Goal: Task Accomplishment & Management: Manage account settings

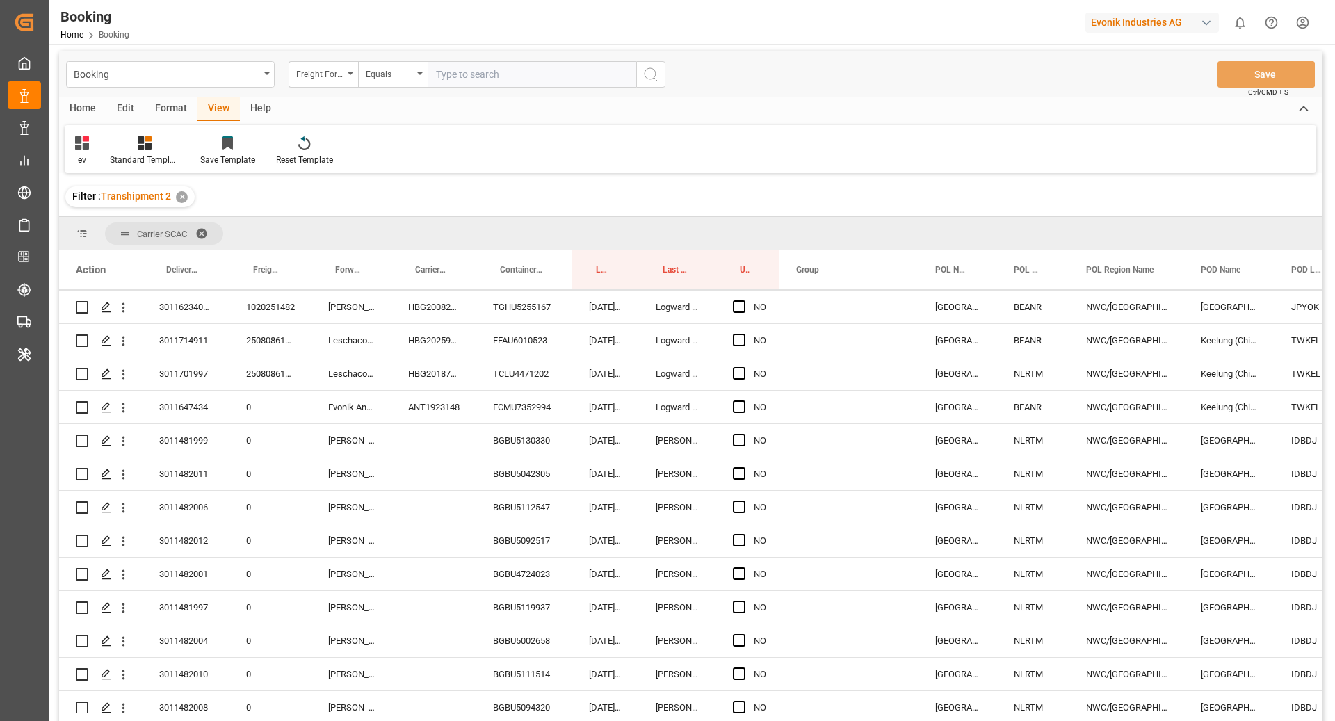
scroll to position [32, 0]
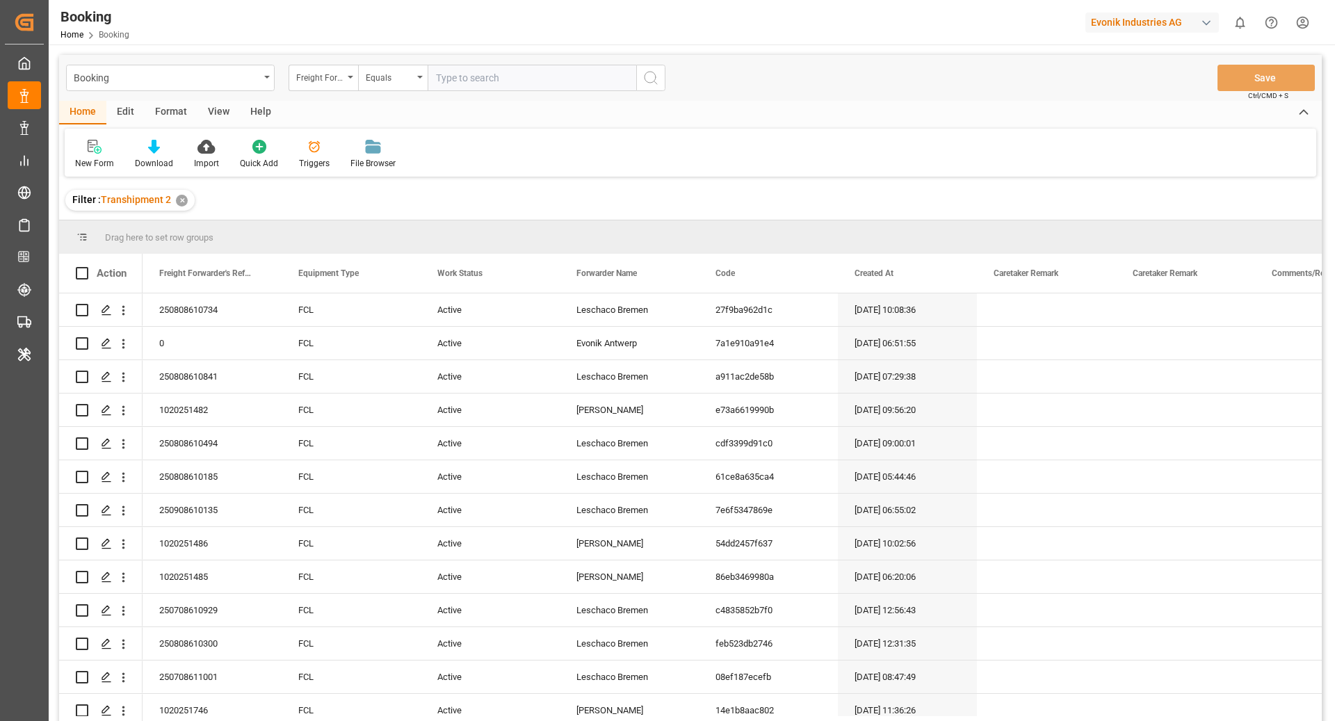
click at [179, 114] on div "Format" at bounding box center [171, 113] width 53 height 24
click at [96, 160] on div "Filter Rows" at bounding box center [95, 163] width 41 height 13
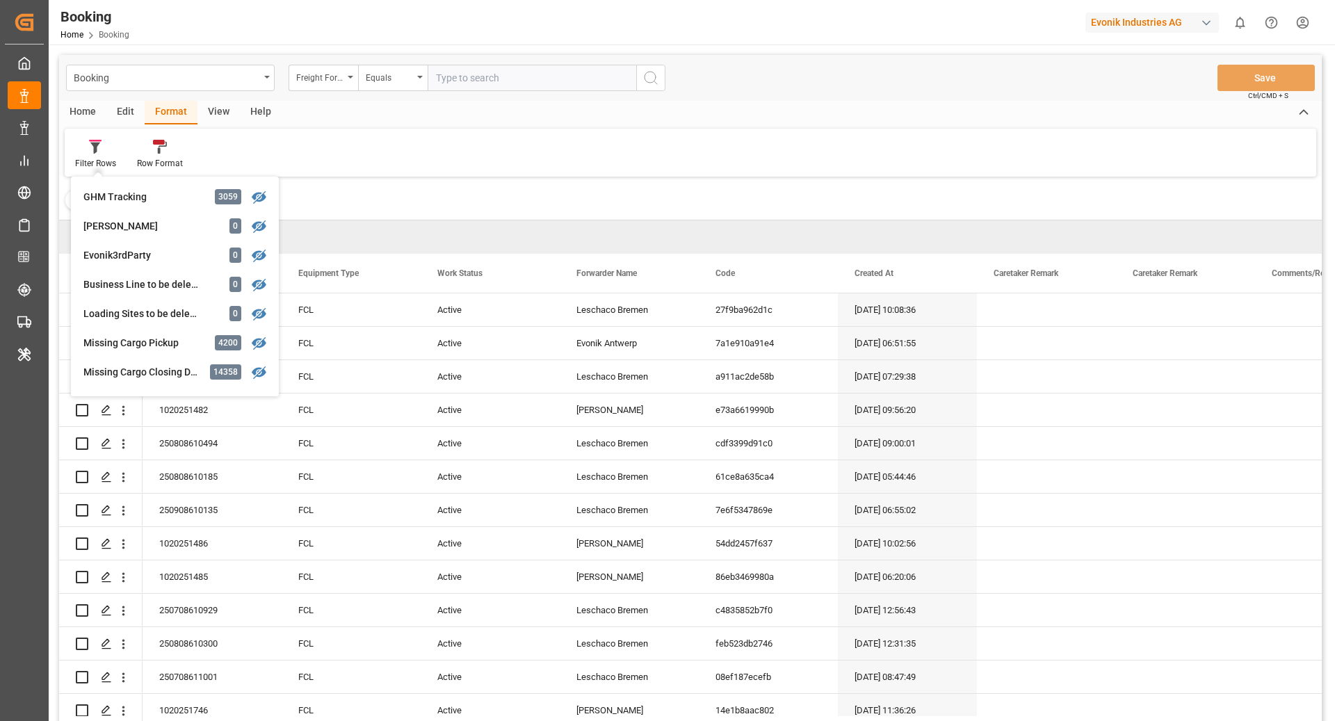
click at [486, 156] on div "Filter Rows GHM Tracking 3059 [PERSON_NAME] 0 Evonik3rdParty 0 Business Line to…" at bounding box center [690, 153] width 1251 height 48
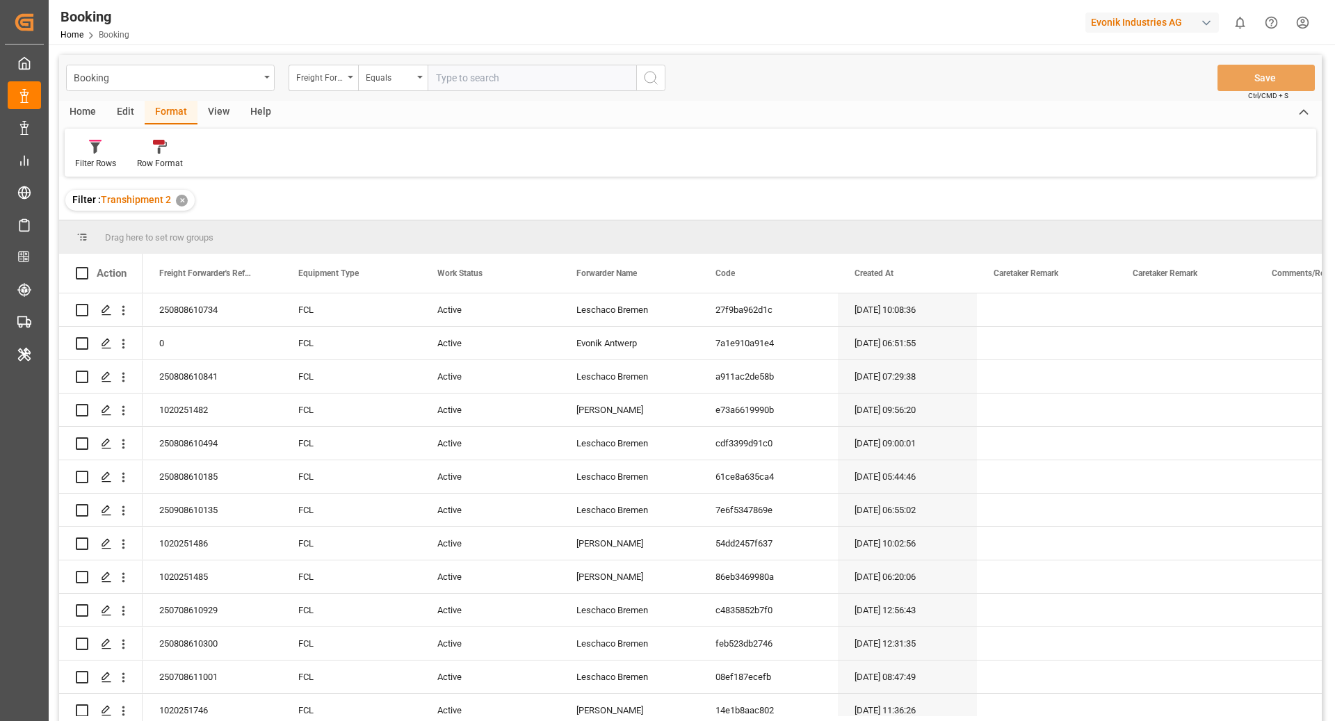
click at [211, 112] on div "View" at bounding box center [218, 113] width 42 height 24
click at [83, 158] on div "Default" at bounding box center [88, 163] width 27 height 13
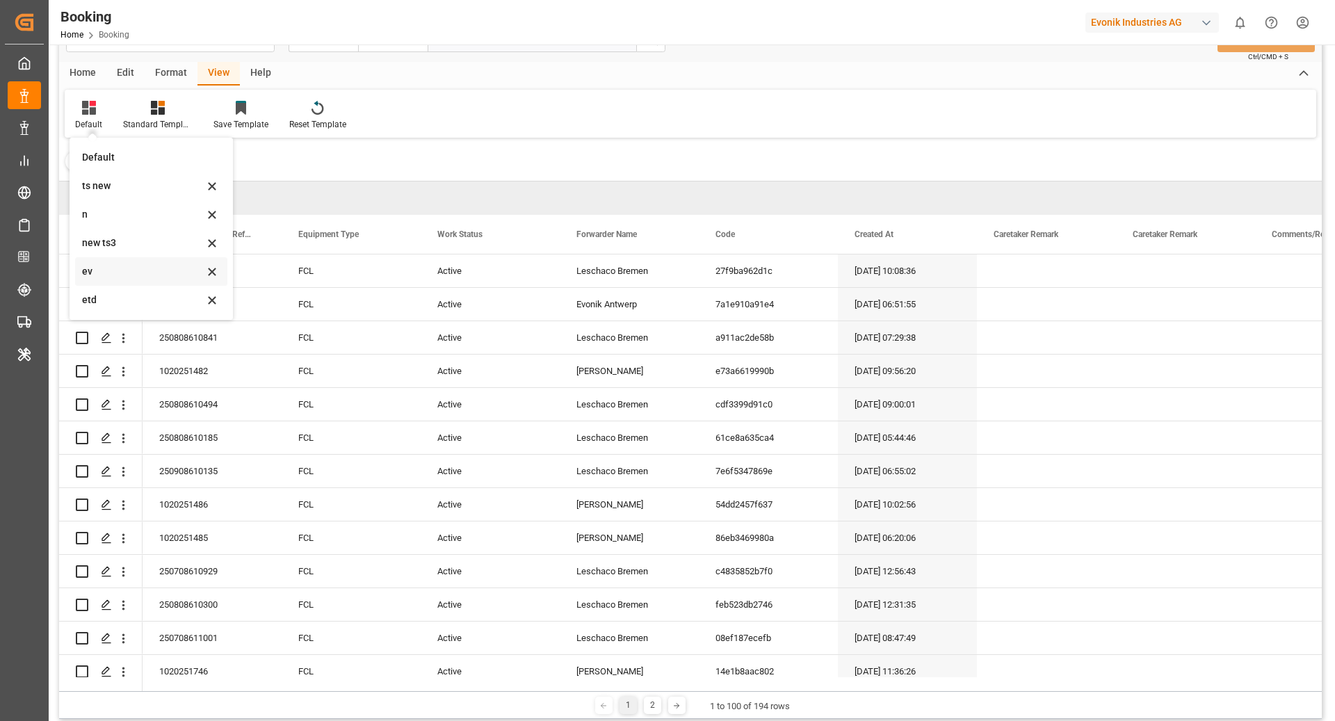
scroll to position [58, 0]
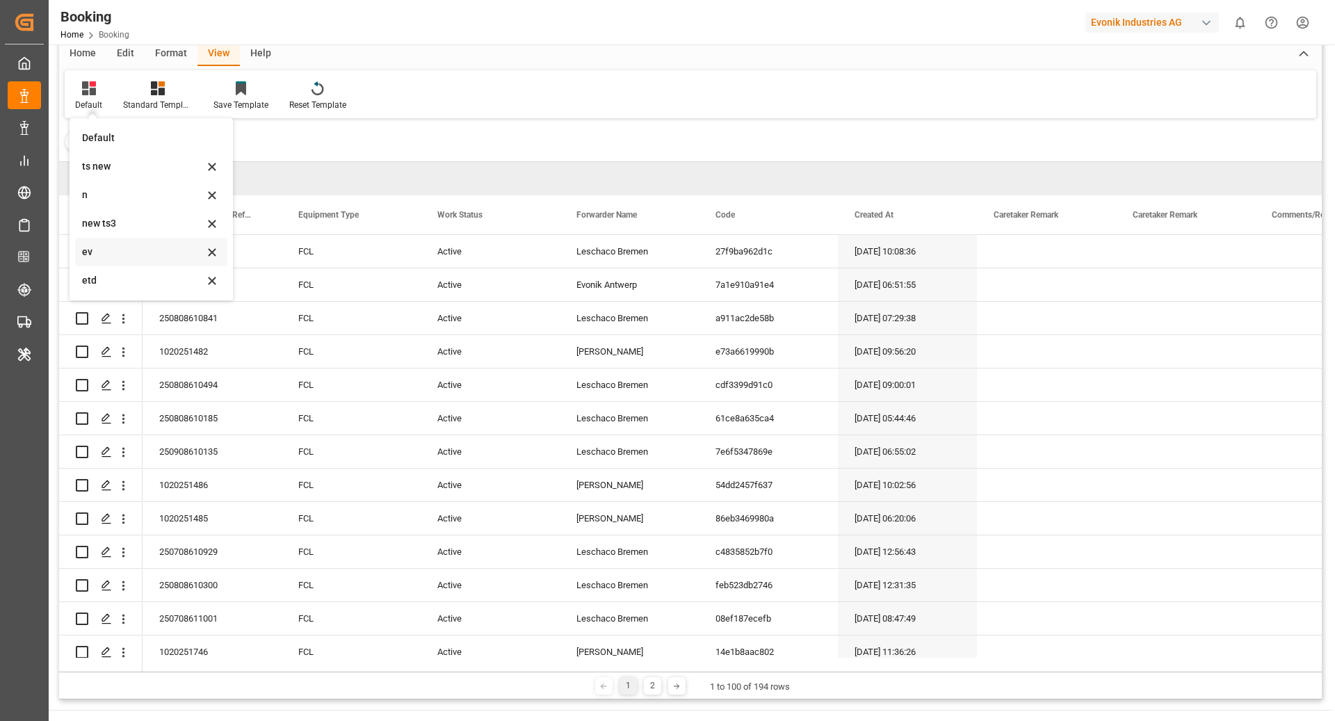
click at [136, 254] on div "ev" at bounding box center [143, 252] width 122 height 15
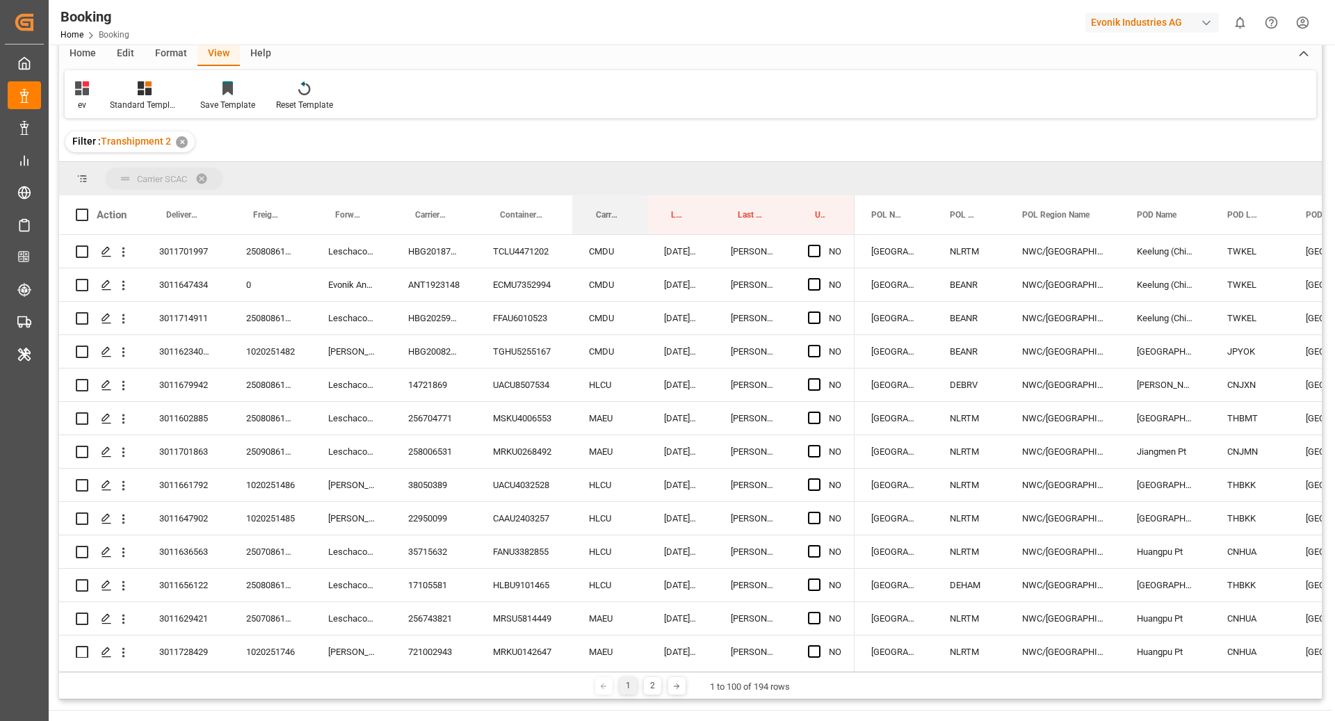
drag, startPoint x: 602, startPoint y: 213, endPoint x: 597, endPoint y: 166, distance: 47.5
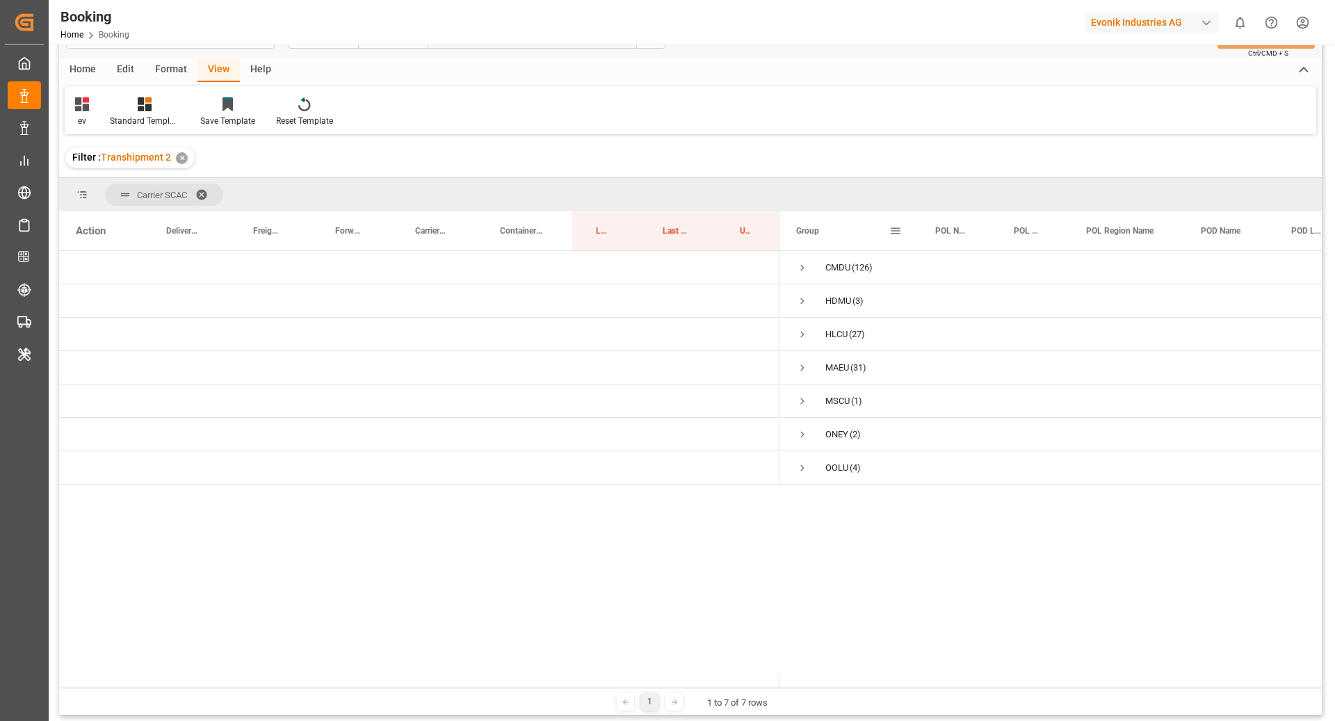
scroll to position [42, 0]
click at [802, 273] on span "Press SPACE to select this row." at bounding box center [802, 268] width 13 height 13
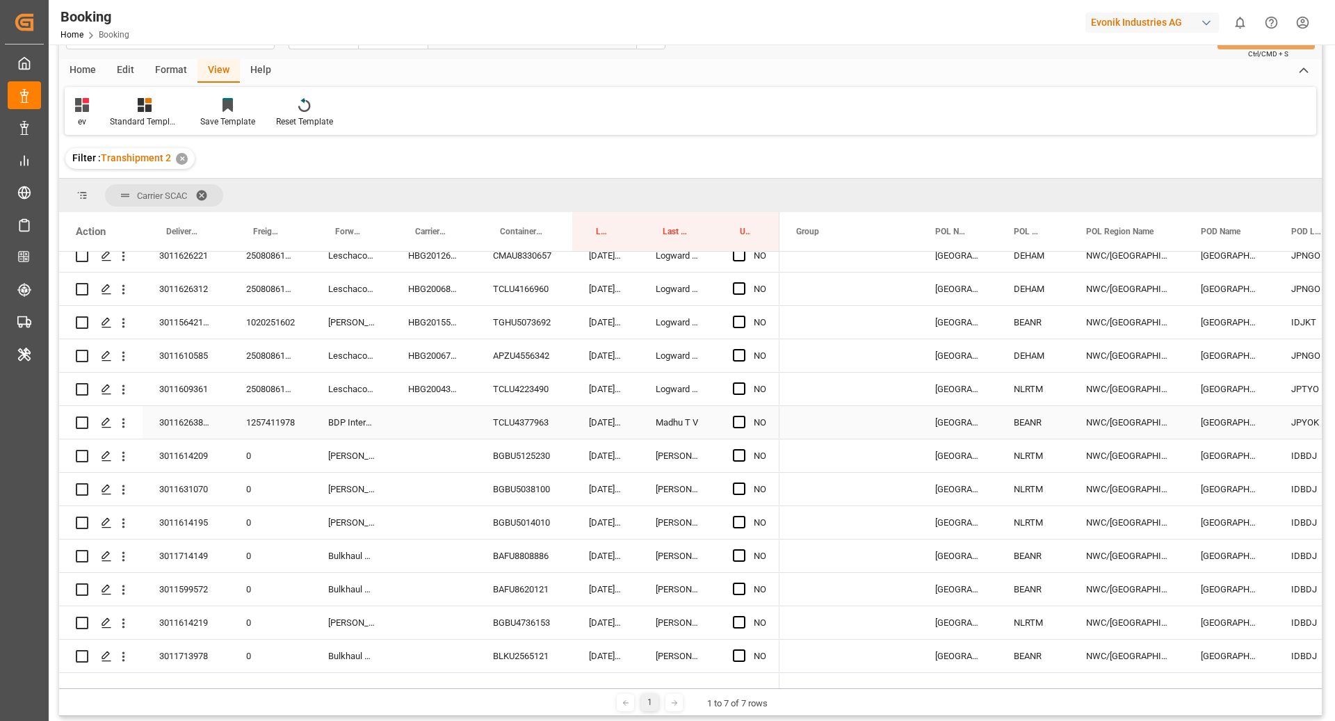
scroll to position [816, 0]
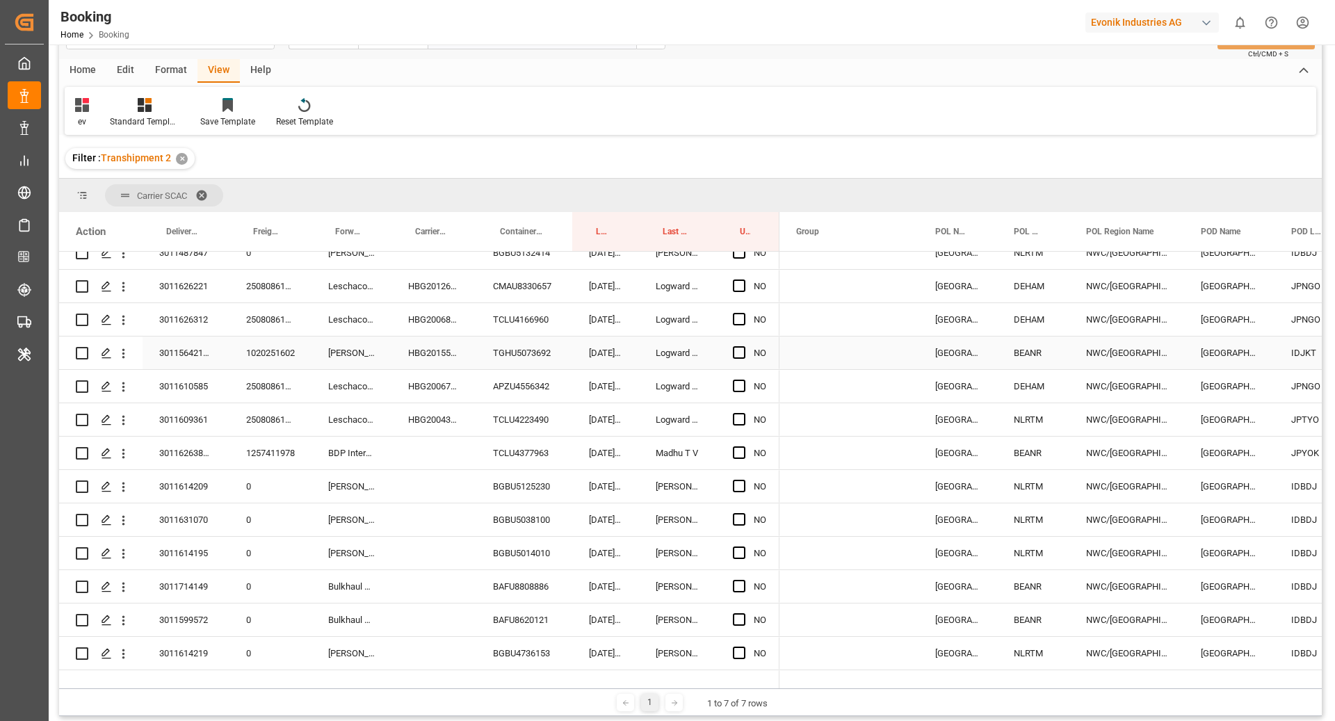
click at [432, 359] on div "HBG2015527" at bounding box center [433, 352] width 85 height 33
drag, startPoint x: 446, startPoint y: 389, endPoint x: 564, endPoint y: 454, distance: 135.0
click at [446, 389] on div "HBG2012672" at bounding box center [433, 385] width 85 height 33
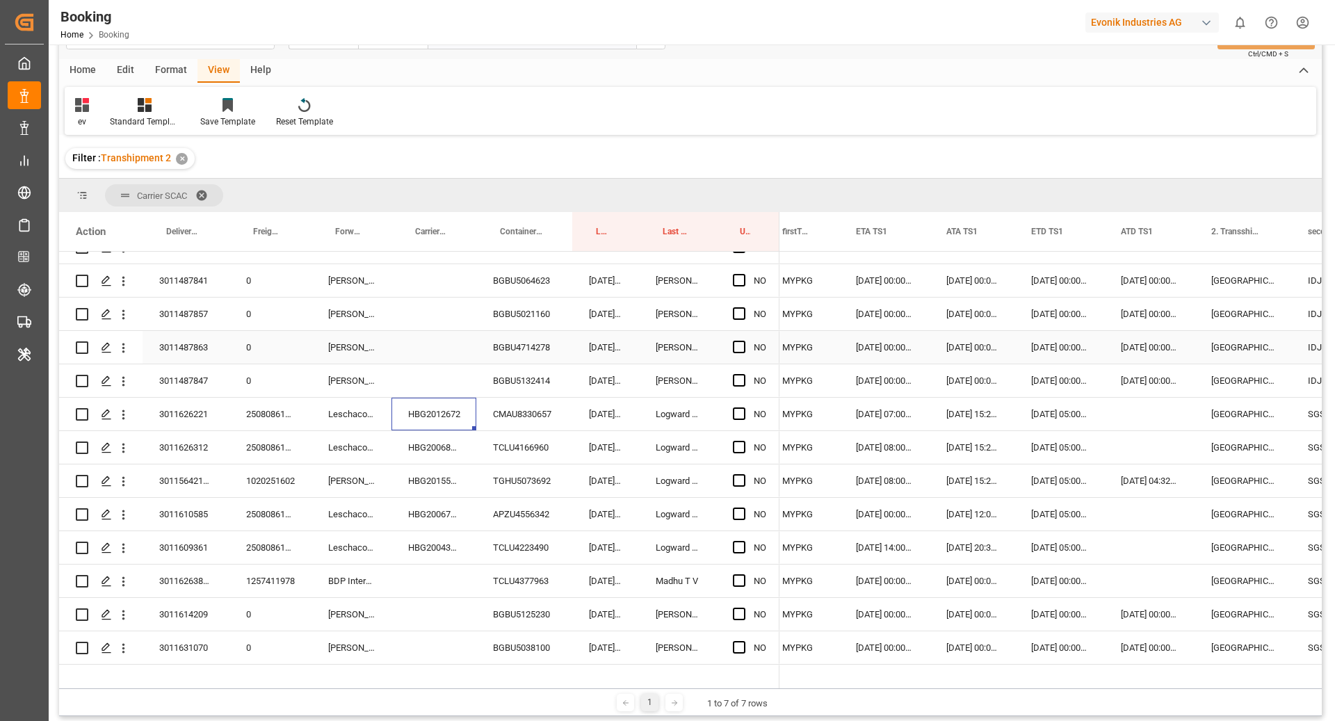
scroll to position [740, 0]
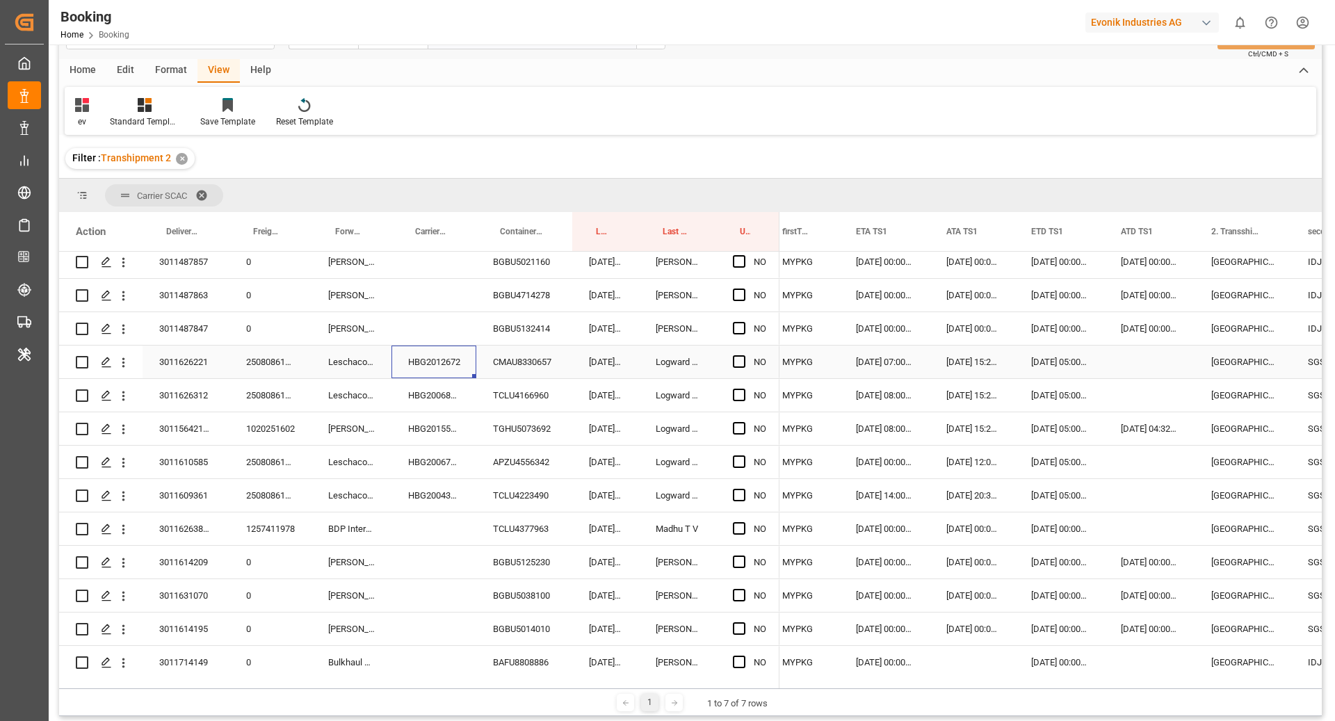
click at [534, 363] on div "CMAU8330657" at bounding box center [524, 362] width 96 height 33
click at [444, 366] on div "HBG2012672" at bounding box center [433, 362] width 85 height 33
click at [456, 362] on div "HBG2012672" at bounding box center [433, 362] width 85 height 33
click at [526, 364] on div "CMAU8330657" at bounding box center [524, 362] width 96 height 33
click at [436, 394] on div "HBG2006828" at bounding box center [433, 395] width 85 height 33
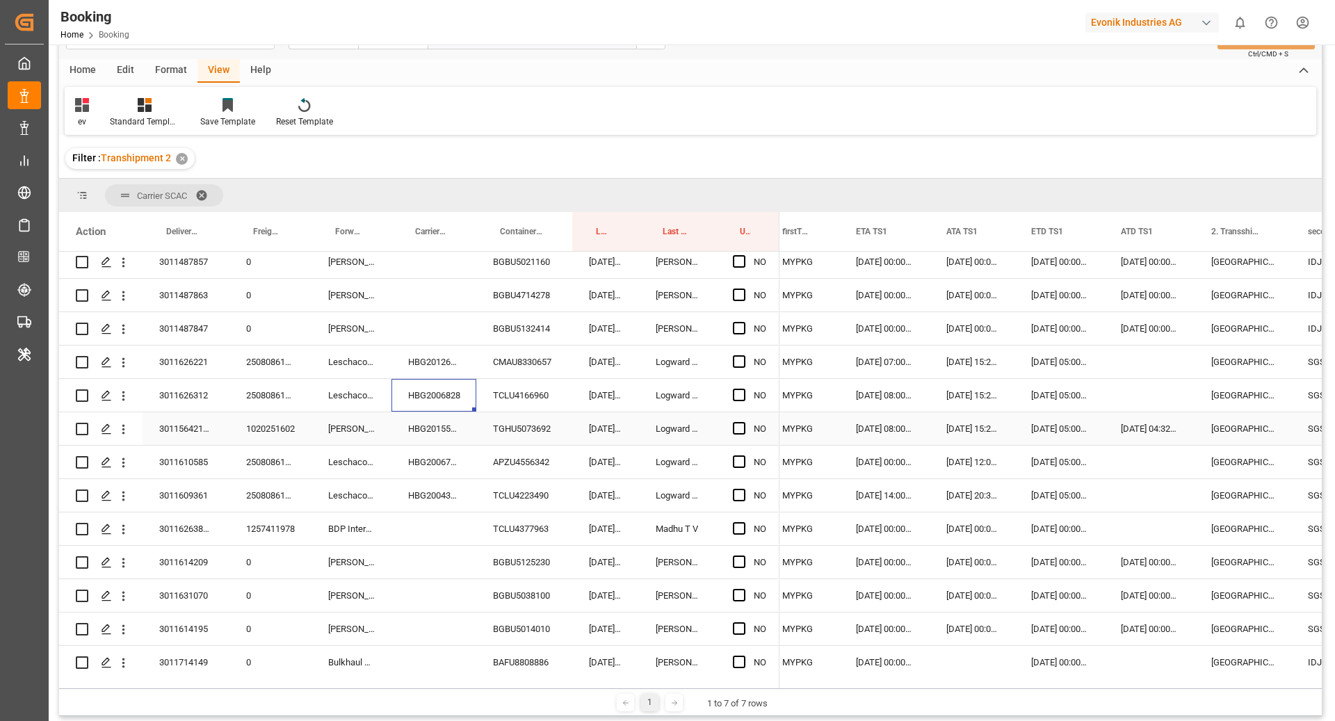
click at [431, 434] on div "HBG2015527" at bounding box center [433, 428] width 85 height 33
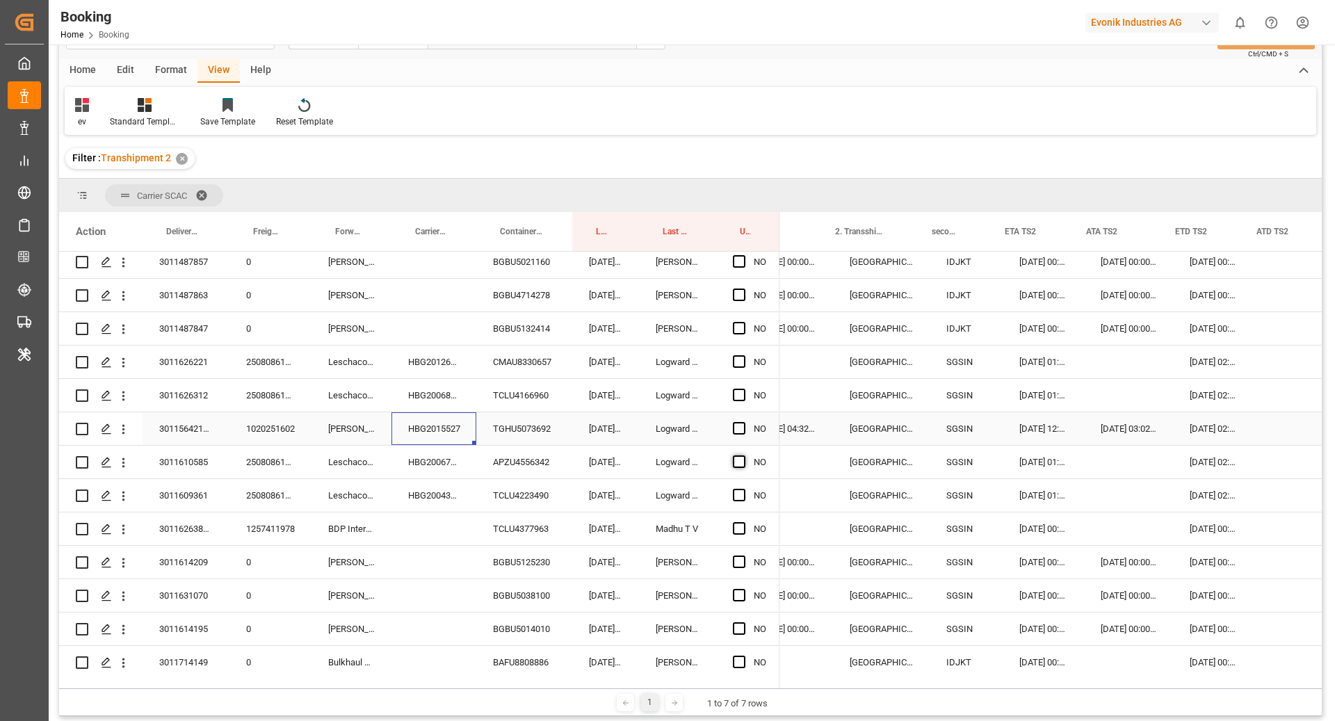
scroll to position [0, 1799]
drag, startPoint x: 430, startPoint y: 463, endPoint x: 551, endPoint y: 544, distance: 144.8
click at [426, 463] on div "HBG2006733" at bounding box center [433, 462] width 85 height 33
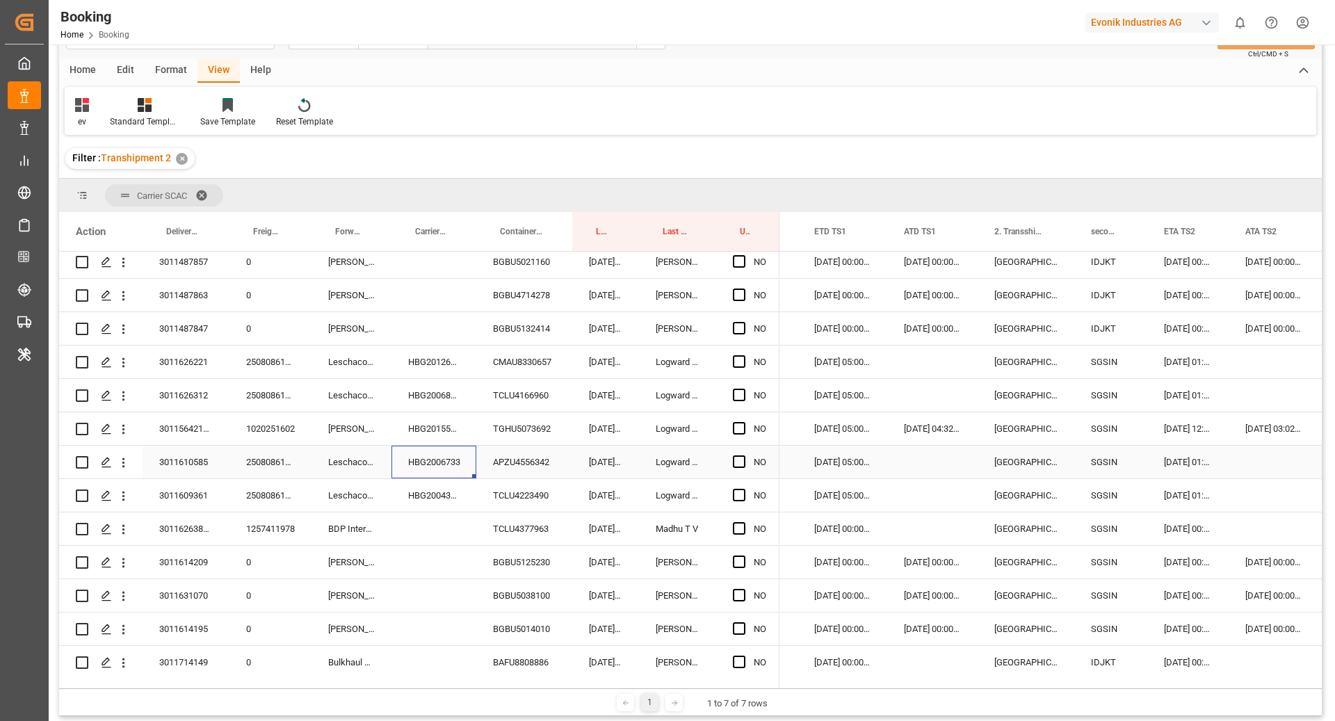
scroll to position [0, 1660]
click at [432, 487] on div "HBG2004306" at bounding box center [433, 495] width 85 height 33
click at [740, 362] on span "Press SPACE to select this row." at bounding box center [739, 361] width 13 height 13
click at [743, 355] on input "Press SPACE to select this row." at bounding box center [743, 355] width 0 height 0
drag, startPoint x: 778, startPoint y: 376, endPoint x: 765, endPoint y: 499, distance: 123.8
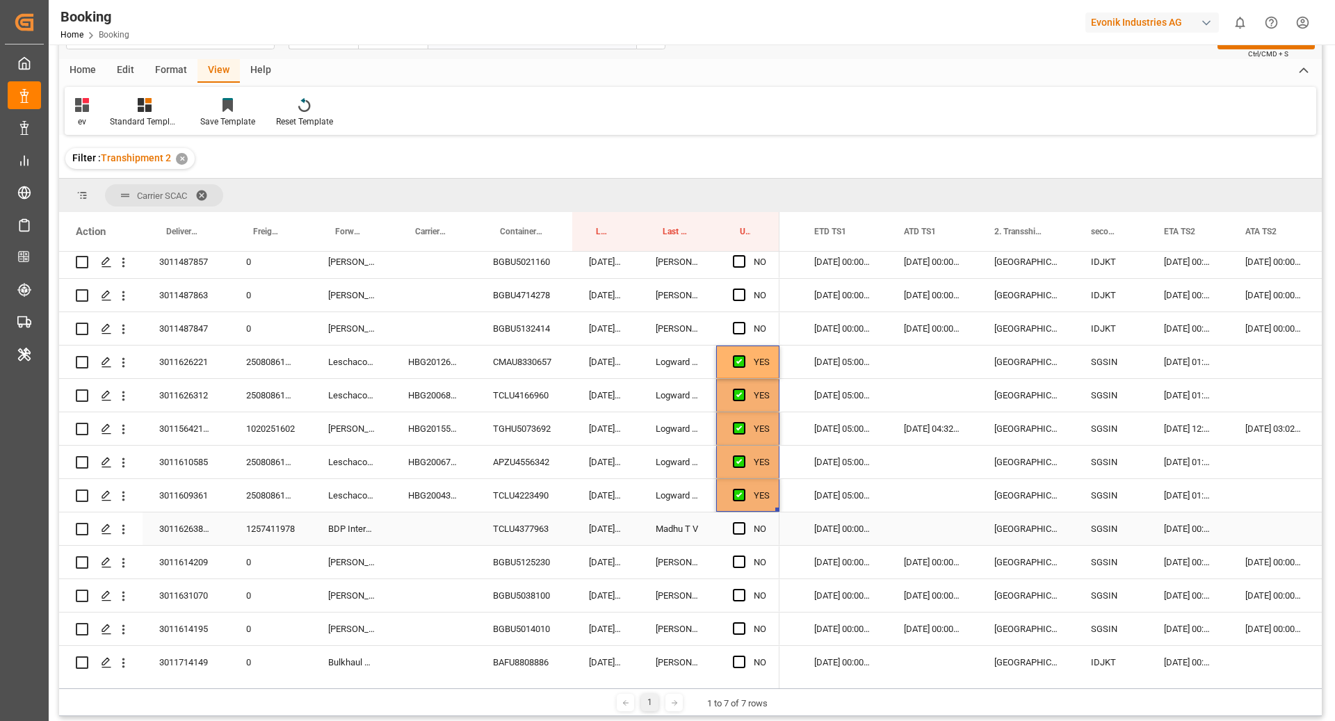
click at [551, 513] on div "TCLU4377963" at bounding box center [524, 528] width 96 height 33
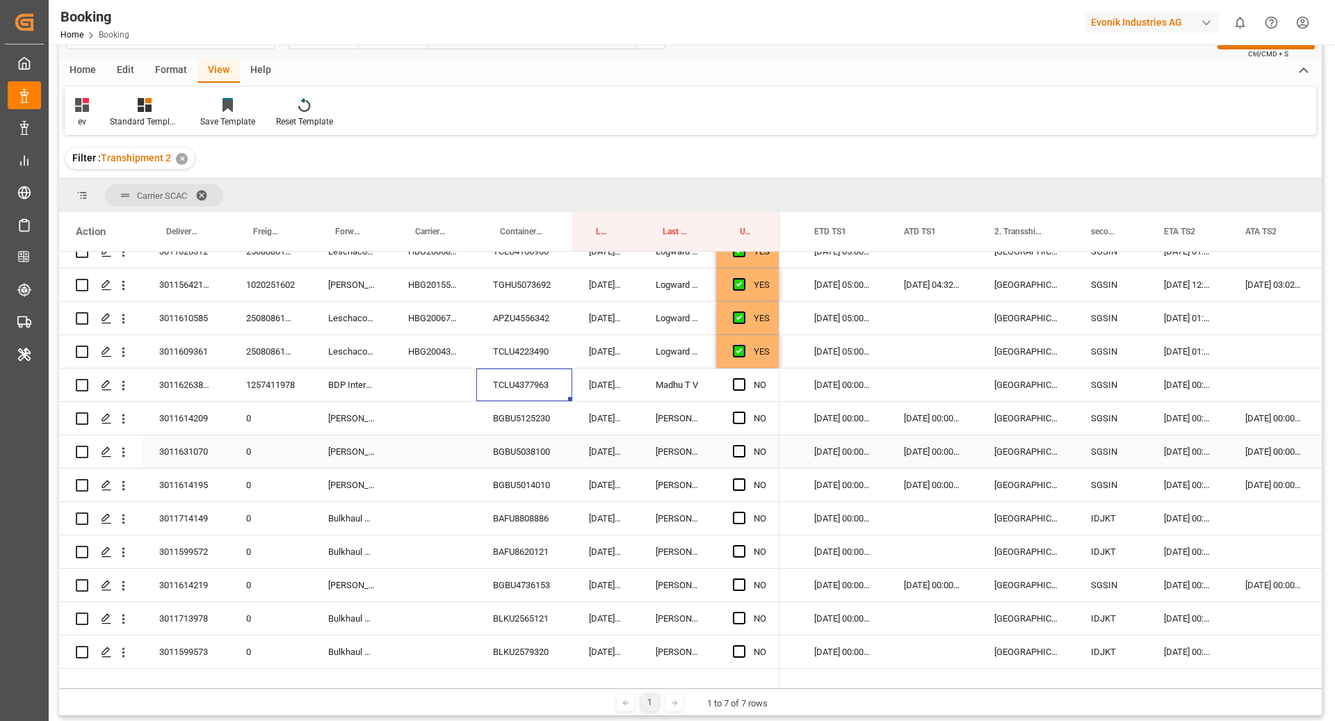
scroll to position [887, 0]
click at [741, 379] on span "Press SPACE to select this row." at bounding box center [739, 381] width 13 height 13
click at [743, 375] on input "Press SPACE to select this row." at bounding box center [743, 375] width 0 height 0
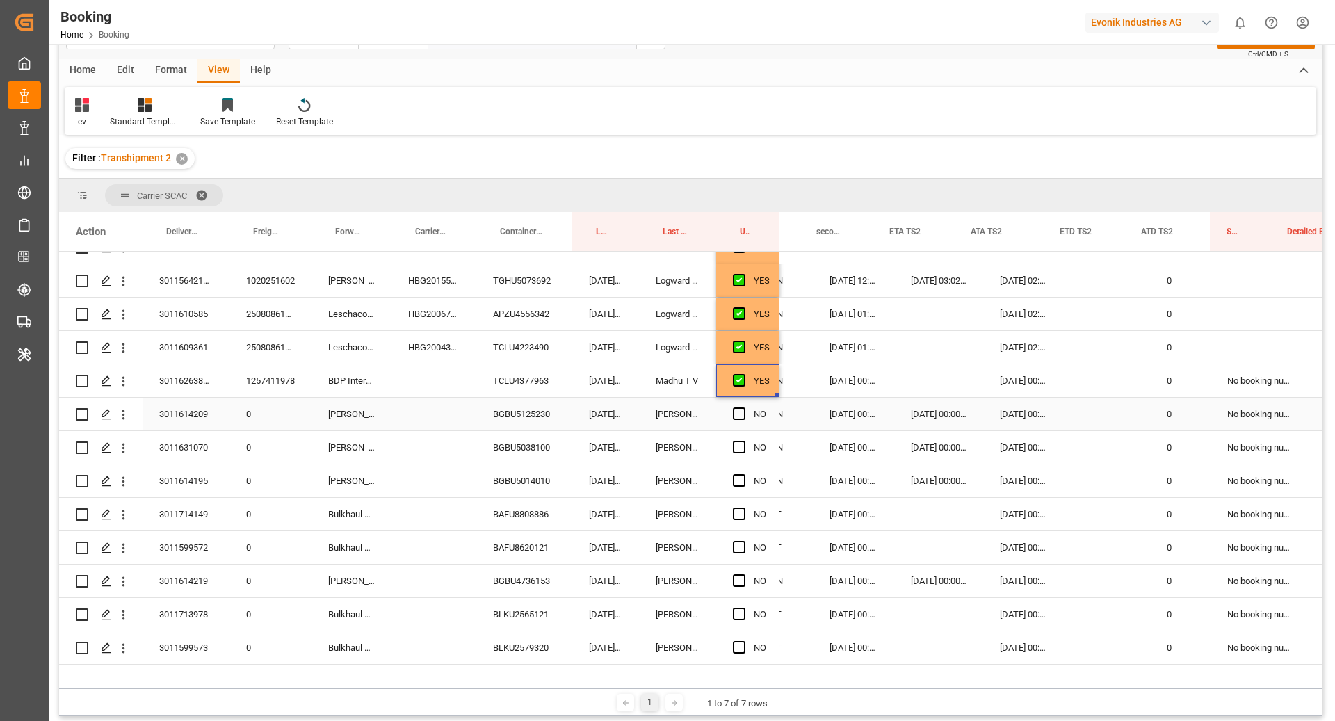
scroll to position [0, 1738]
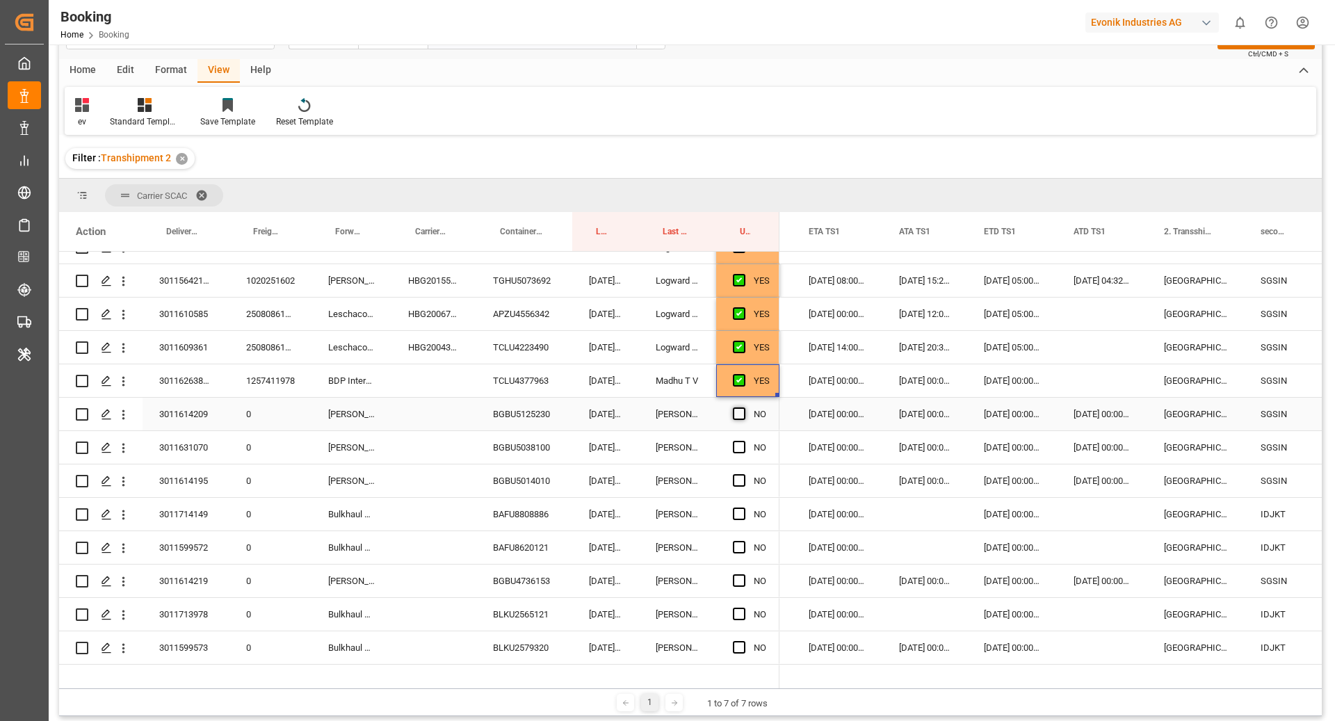
click at [737, 414] on span "Press SPACE to select this row." at bounding box center [739, 413] width 13 height 13
click at [743, 407] on input "Press SPACE to select this row." at bounding box center [743, 407] width 0 height 0
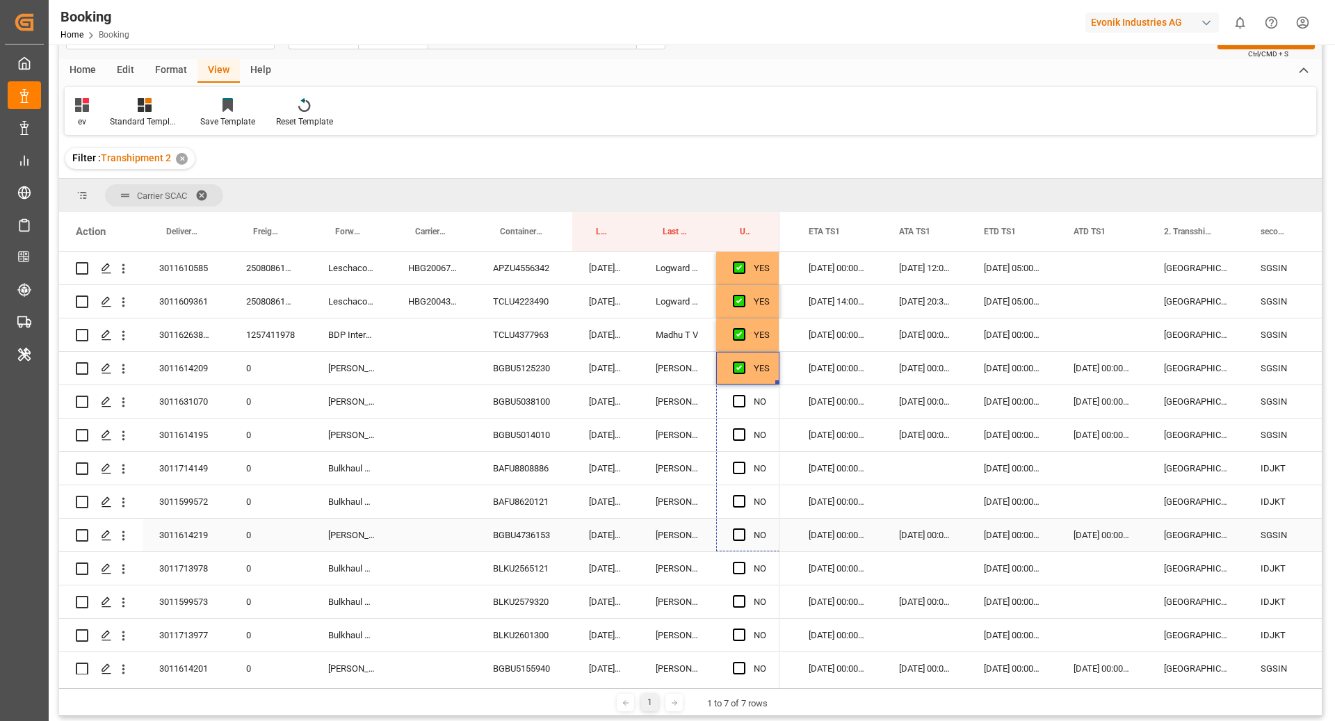
drag, startPoint x: 777, startPoint y: 428, endPoint x: 766, endPoint y: 528, distance: 101.4
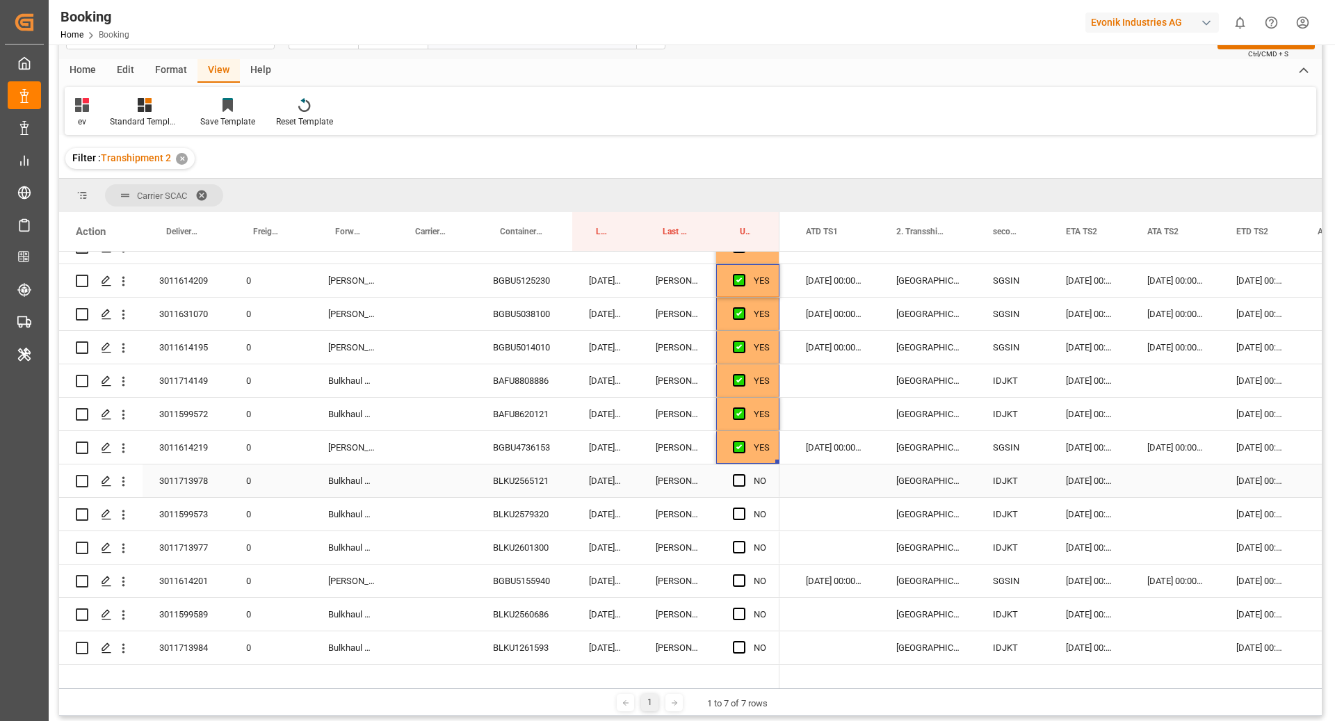
scroll to position [0, 1755]
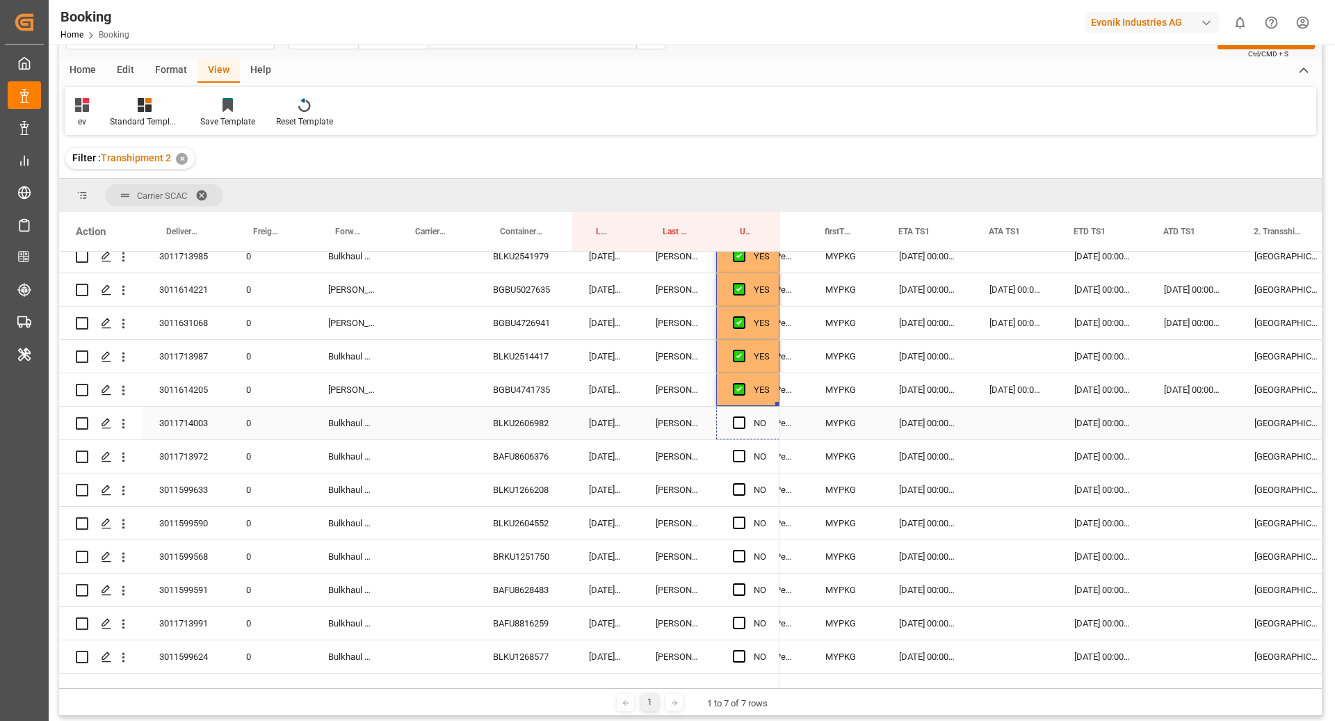
scroll to position [1748, 0]
drag, startPoint x: 777, startPoint y: 510, endPoint x: 783, endPoint y: 552, distance: 42.8
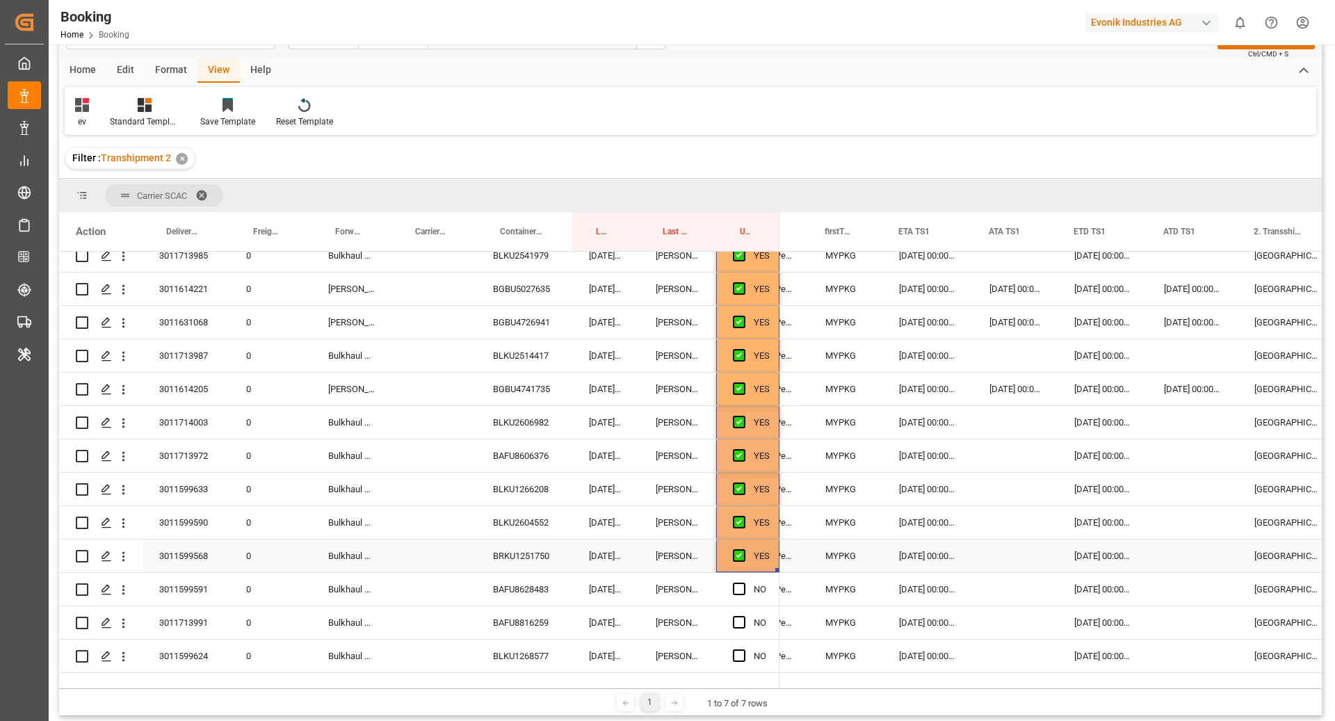
click at [538, 553] on div "BRKU1251750" at bounding box center [524, 555] width 96 height 33
click at [1003, 555] on div "Press SPACE to select this row." at bounding box center [1015, 555] width 85 height 33
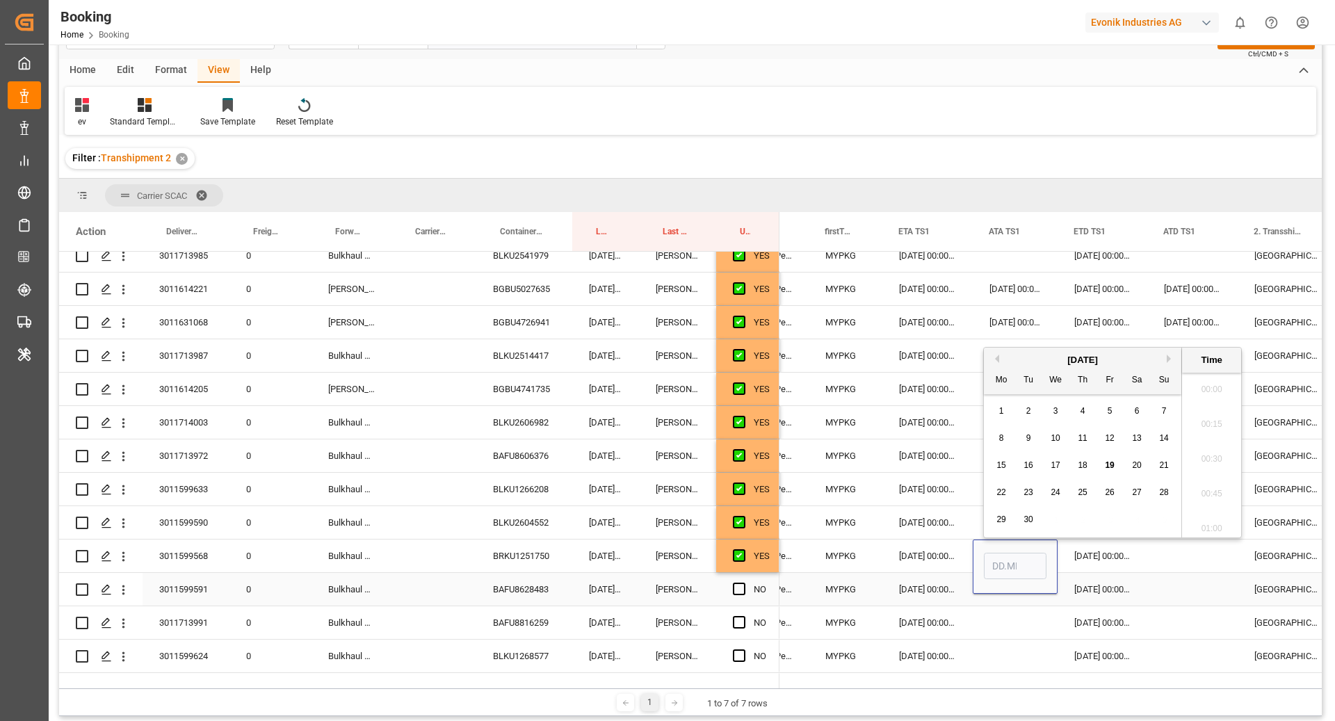
scroll to position [2055, 0]
click at [1027, 463] on span "16" at bounding box center [1027, 465] width 9 height 10
type input "16.09.2025 00:00"
click at [1121, 555] on div "[DATE] 00:00:00" at bounding box center [1102, 555] width 90 height 33
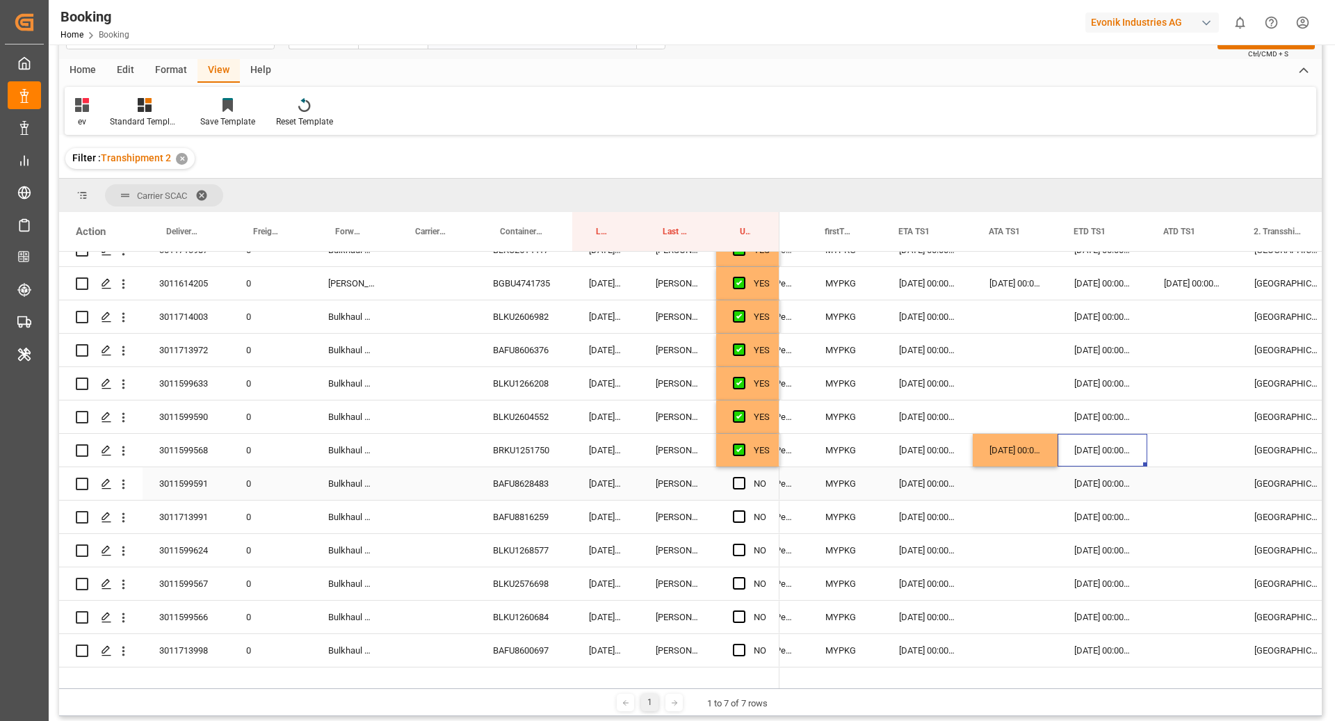
scroll to position [1862, 0]
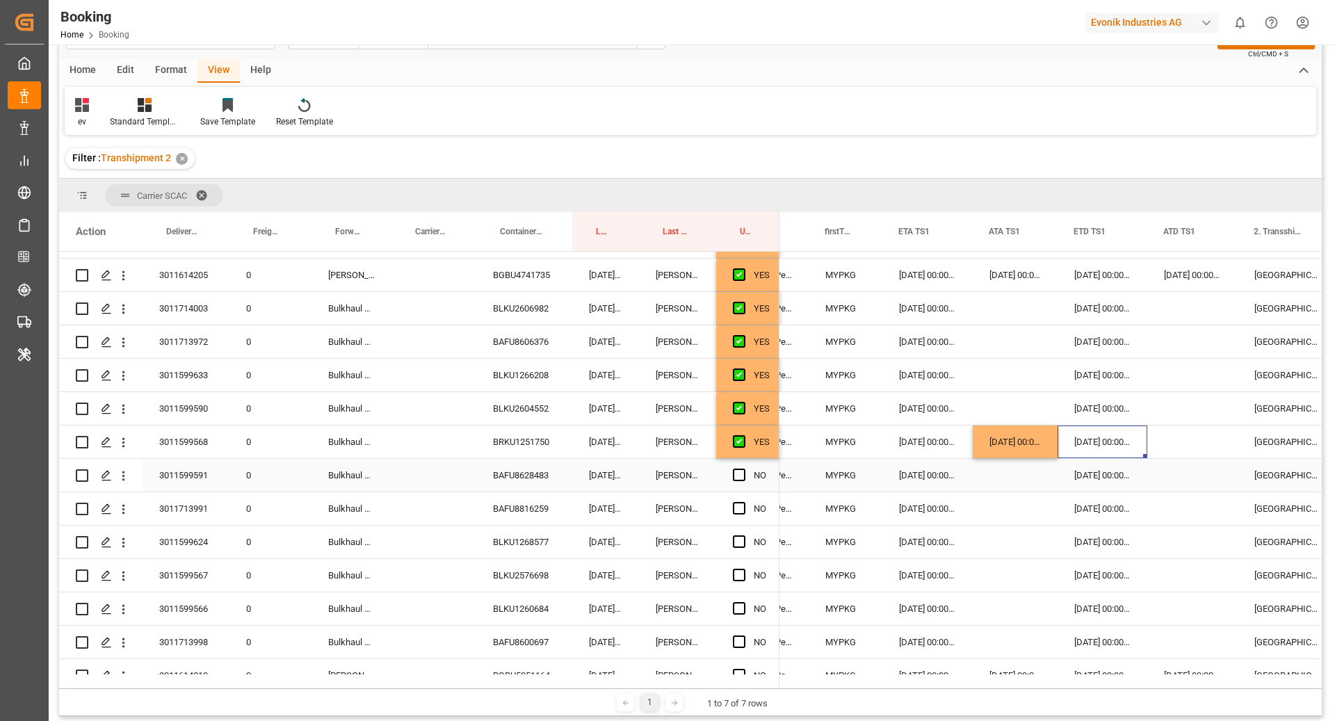
click at [738, 446] on span "Press SPACE to select this row." at bounding box center [739, 441] width 13 height 13
click at [743, 435] on input "Press SPACE to select this row." at bounding box center [743, 435] width 0 height 0
click at [736, 442] on span "Press SPACE to select this row." at bounding box center [739, 441] width 13 height 13
click at [743, 435] on input "Press SPACE to select this row." at bounding box center [743, 435] width 0 height 0
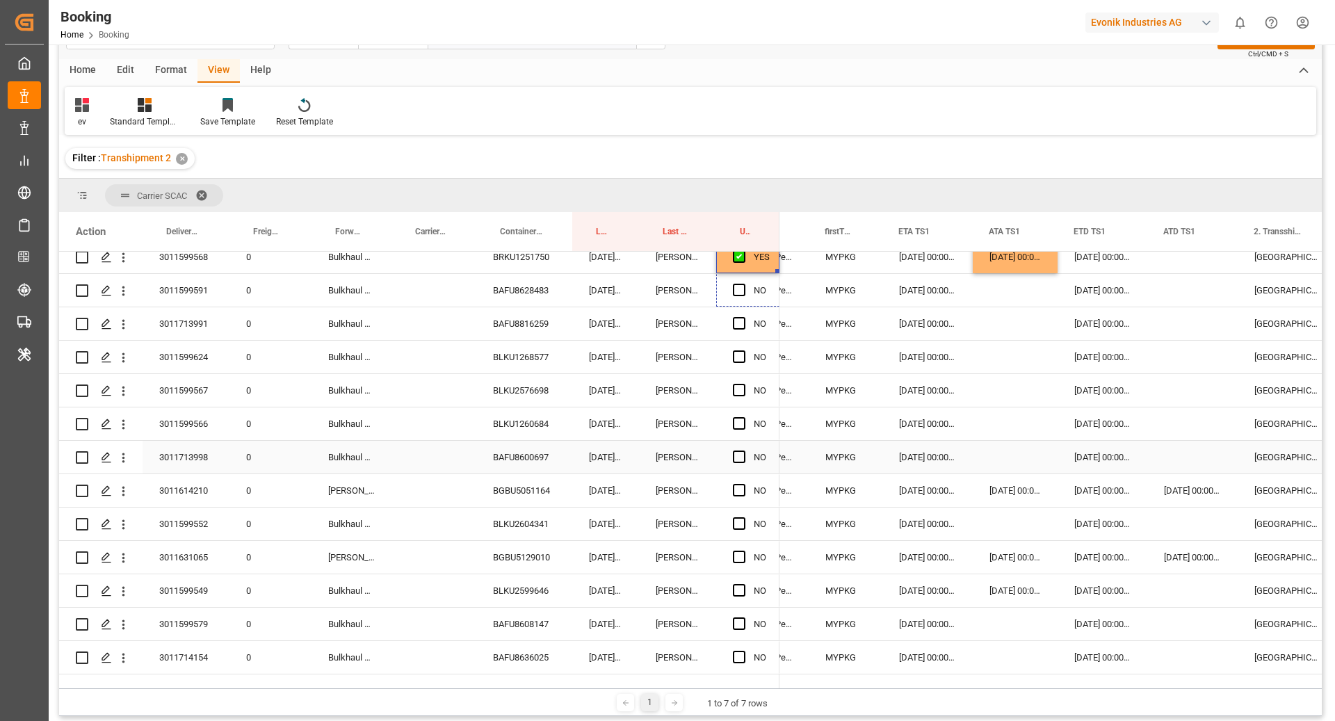
scroll to position [2049, 0]
drag, startPoint x: 777, startPoint y: 456, endPoint x: 772, endPoint y: 517, distance: 61.4
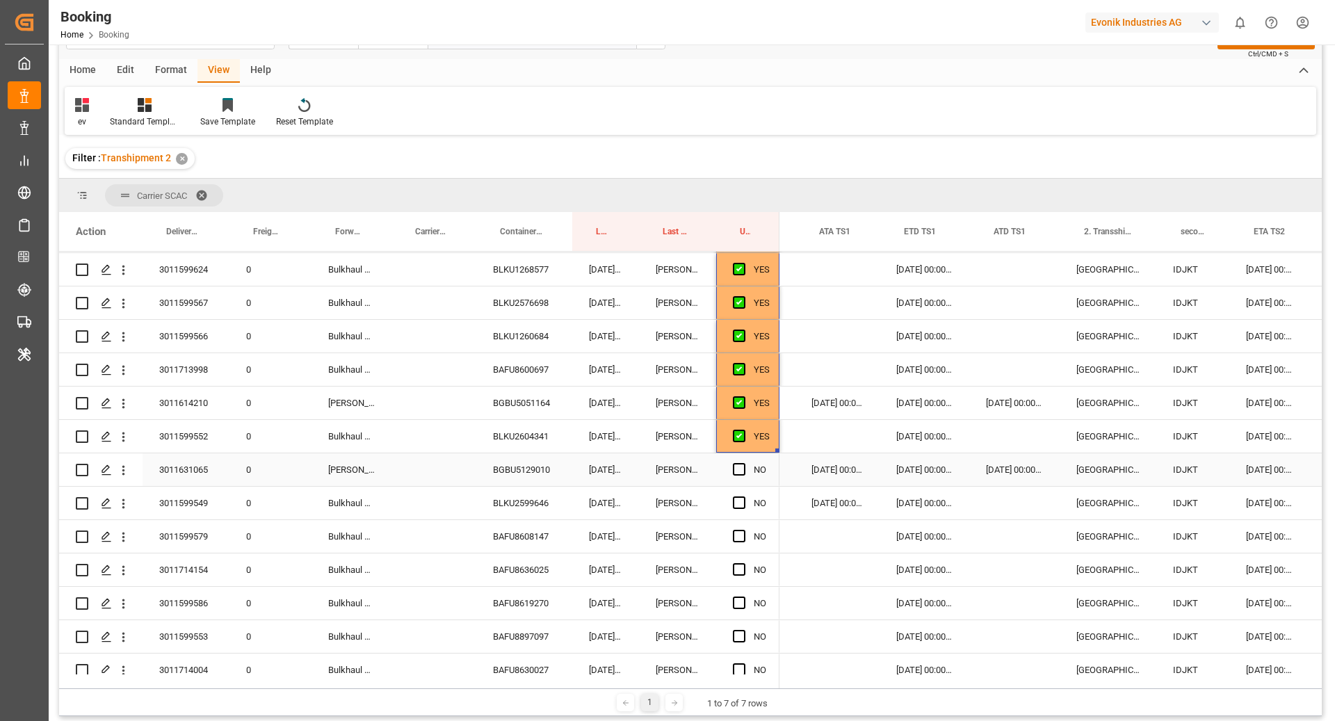
scroll to position [0, 0]
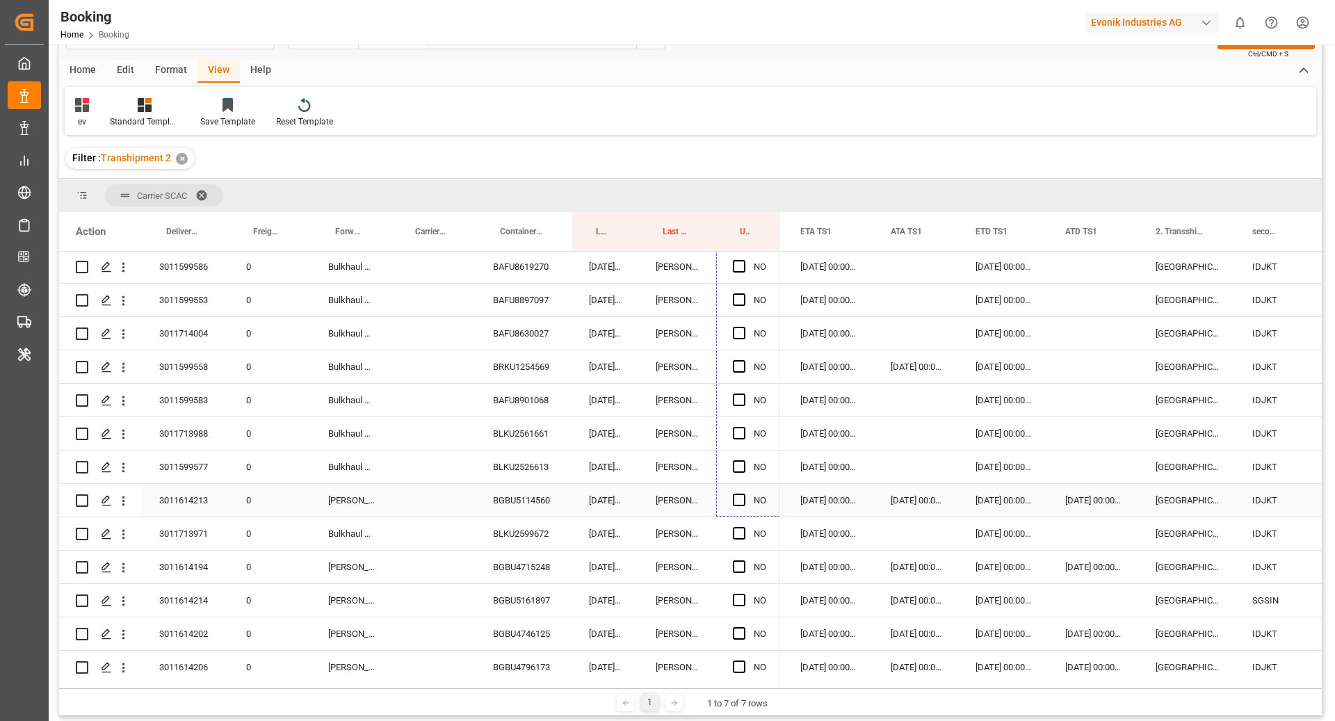
drag, startPoint x: 778, startPoint y: 309, endPoint x: 773, endPoint y: 498, distance: 189.2
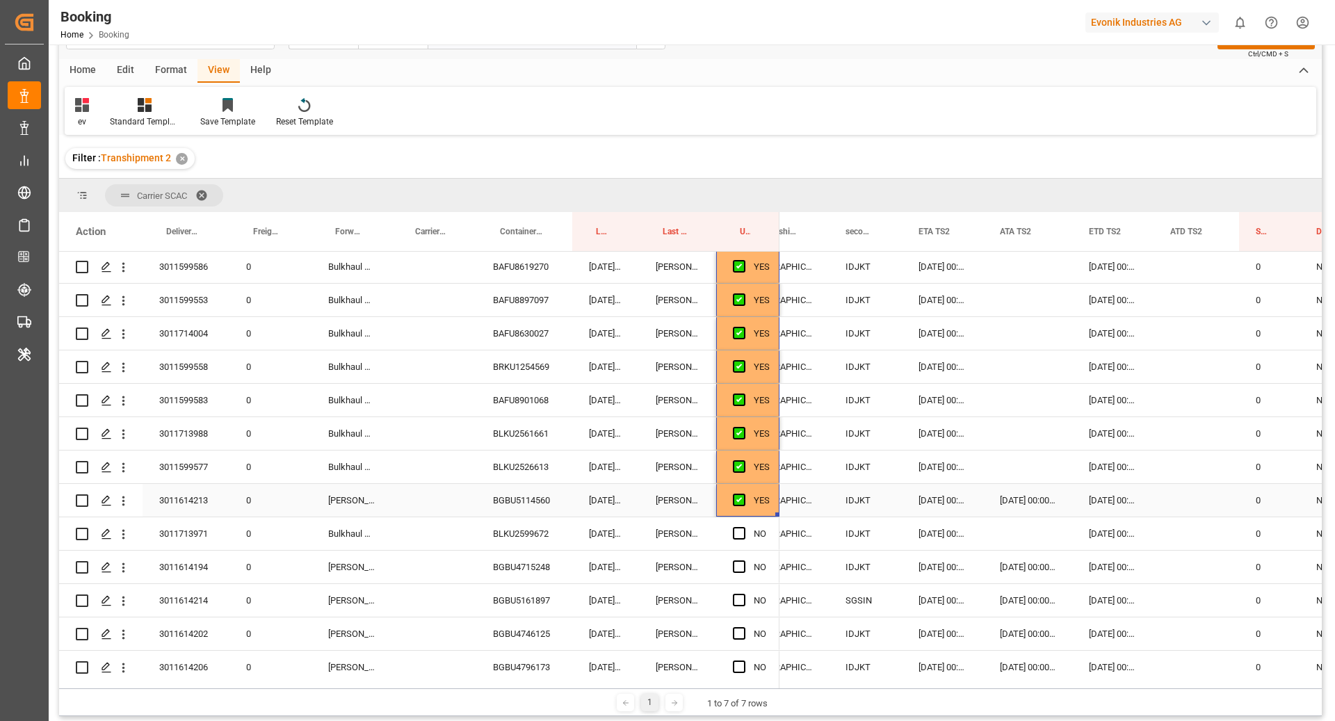
click at [557, 510] on div "BGBU5114560" at bounding box center [524, 500] width 96 height 33
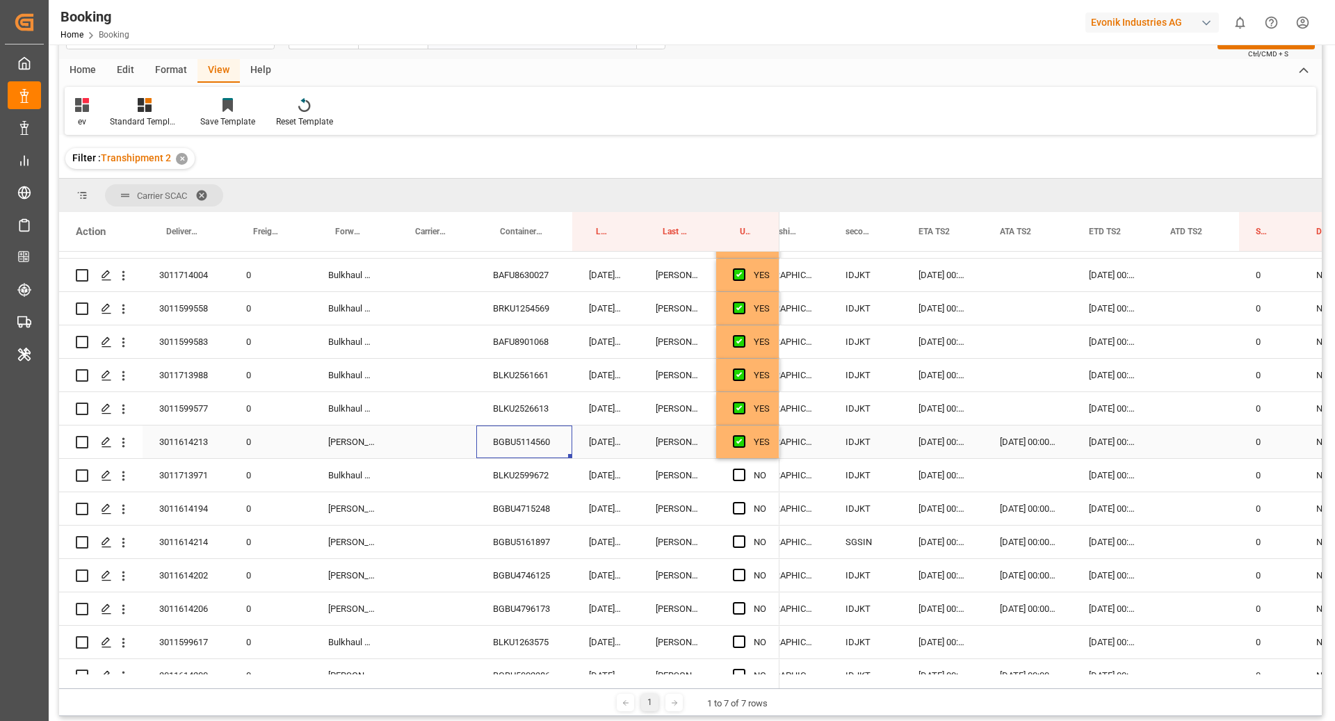
scroll to position [2540, 0]
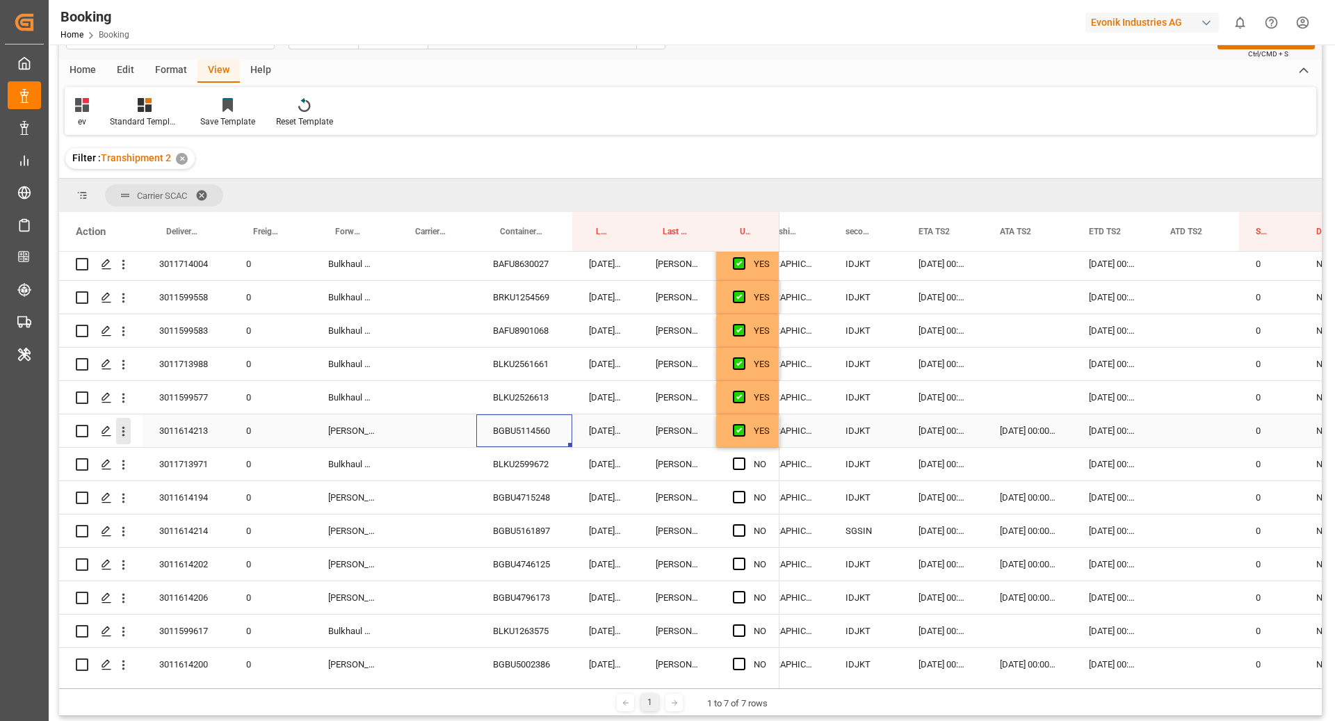
click at [124, 434] on icon "open menu" at bounding box center [123, 431] width 15 height 15
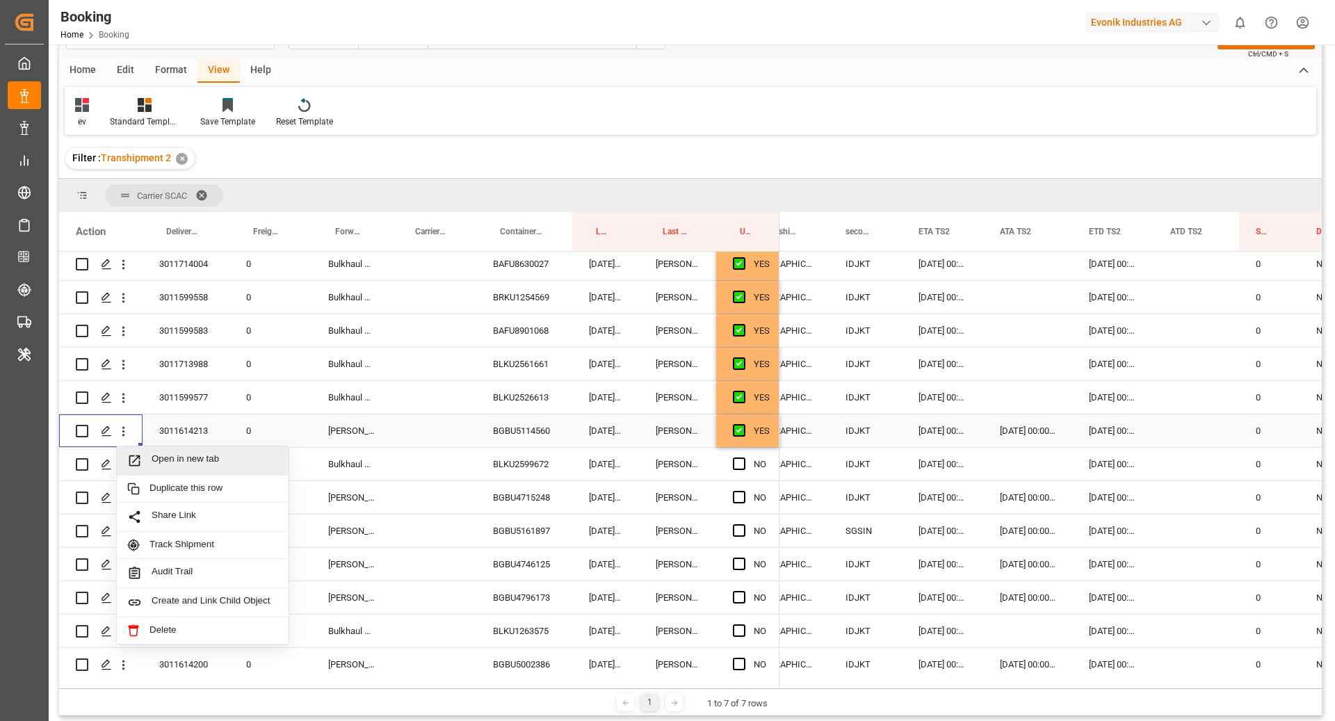
click at [184, 447] on div "Open in new tab" at bounding box center [203, 460] width 172 height 29
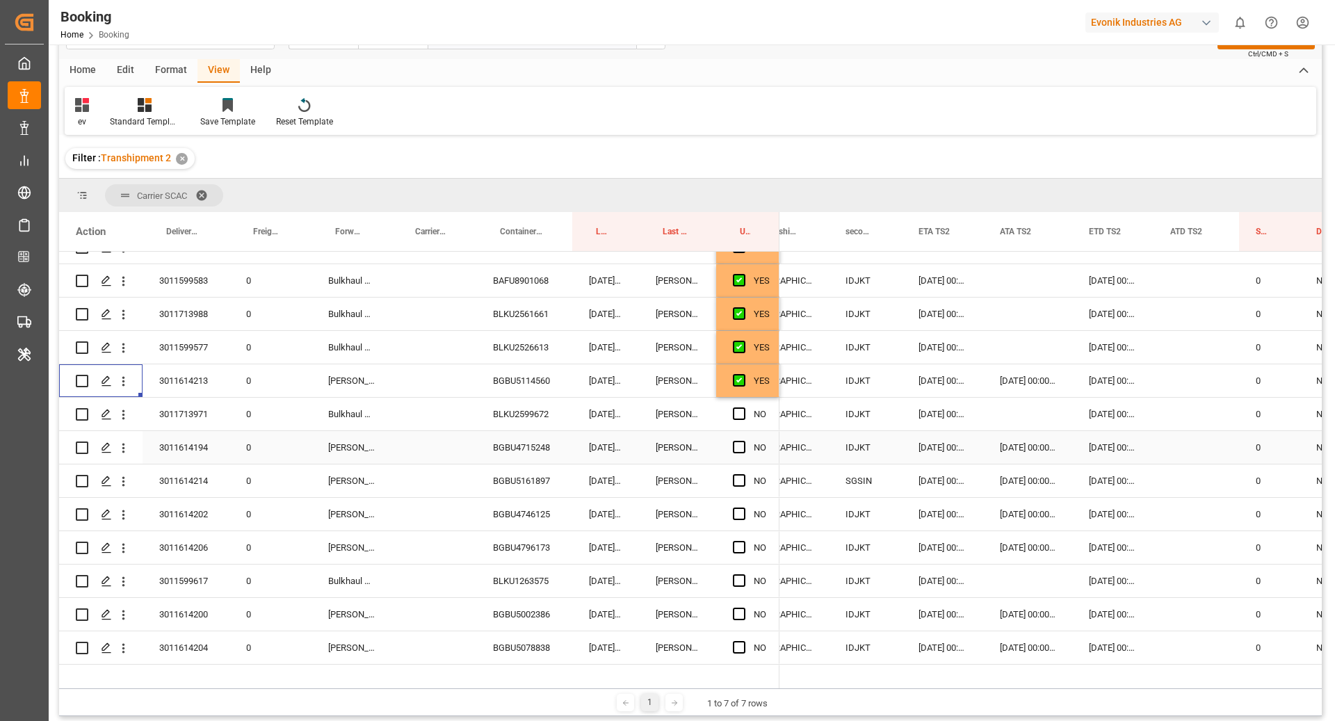
scroll to position [2590, 0]
click at [758, 388] on div "YES" at bounding box center [762, 381] width 16 height 32
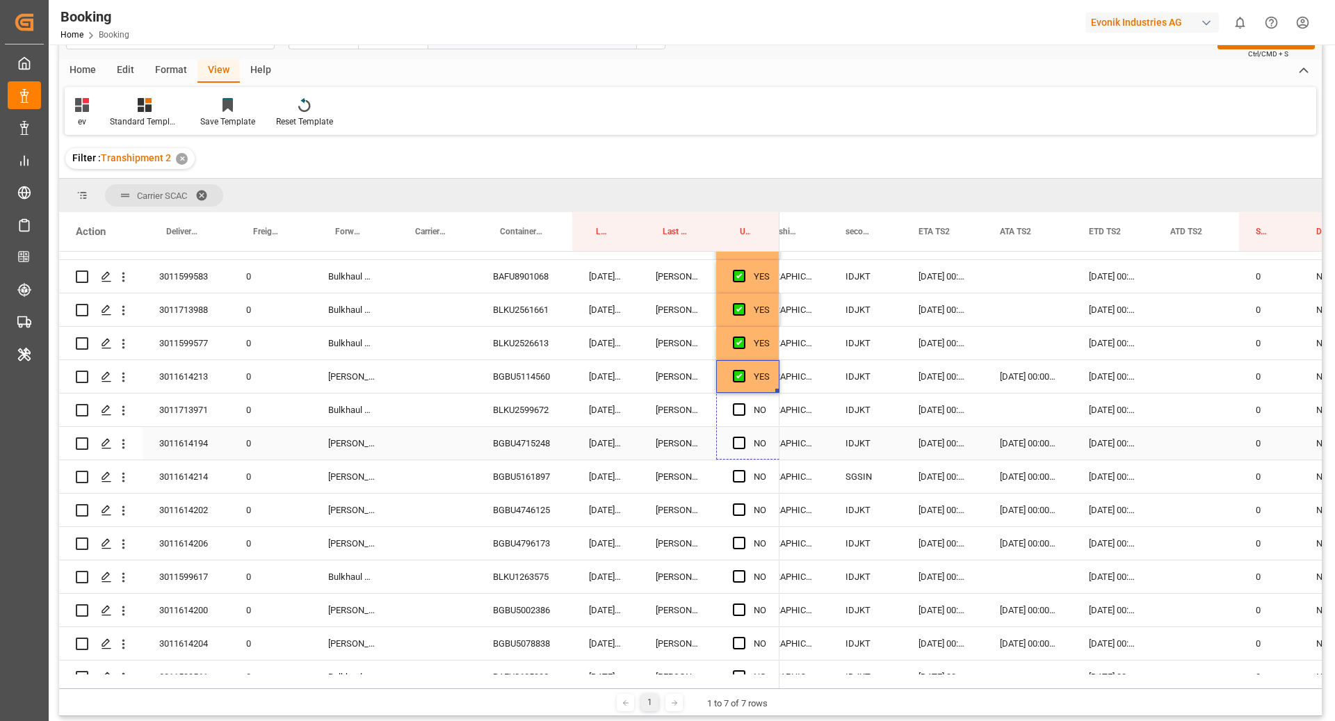
scroll to position [2598, 0]
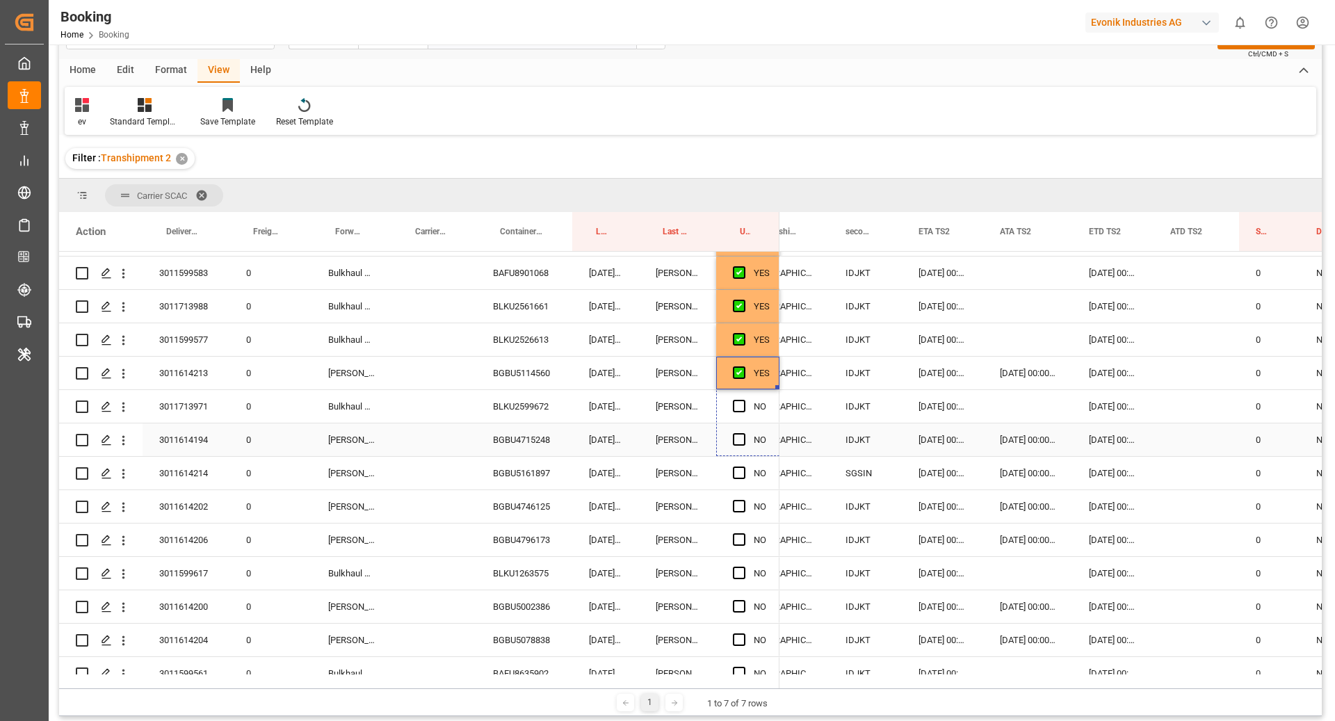
drag, startPoint x: 777, startPoint y: 394, endPoint x: 774, endPoint y: 446, distance: 51.5
click at [530, 439] on div "BGBU4715248" at bounding box center [524, 439] width 96 height 33
click at [127, 448] on button "open menu" at bounding box center [123, 440] width 15 height 26
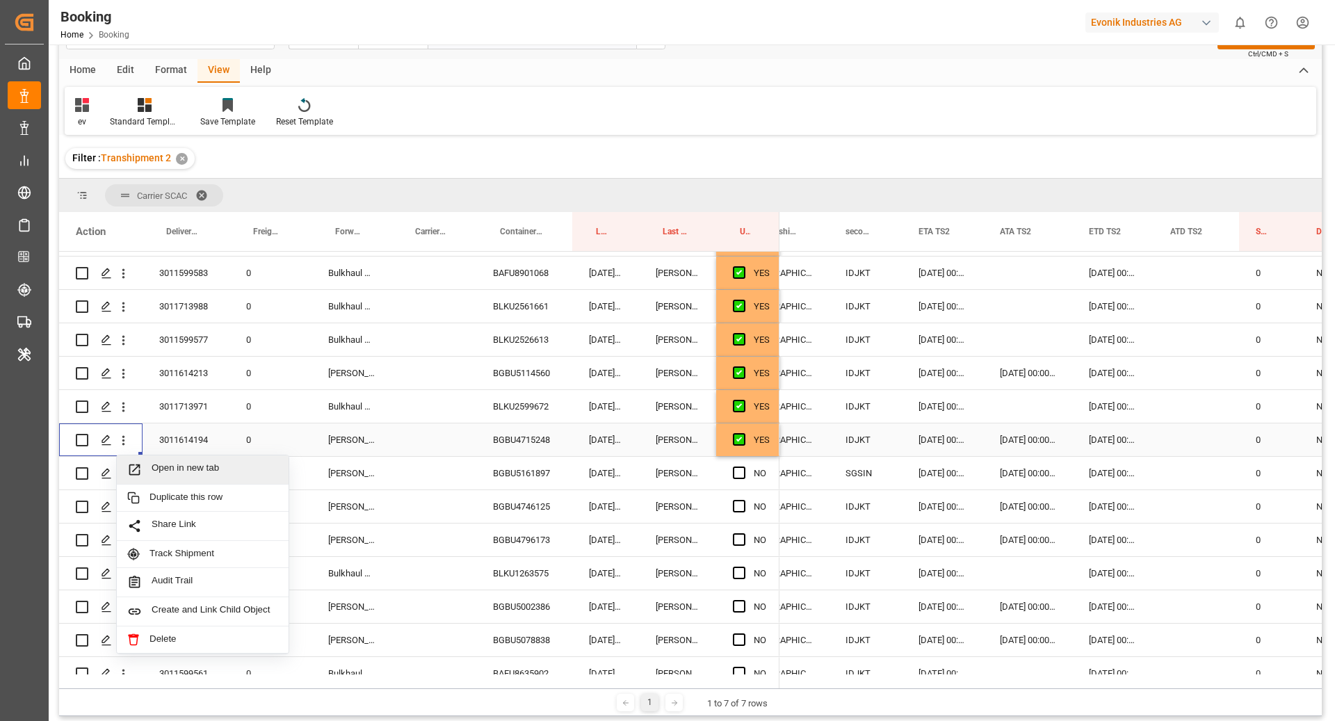
click at [164, 466] on span "Open in new tab" at bounding box center [215, 469] width 127 height 15
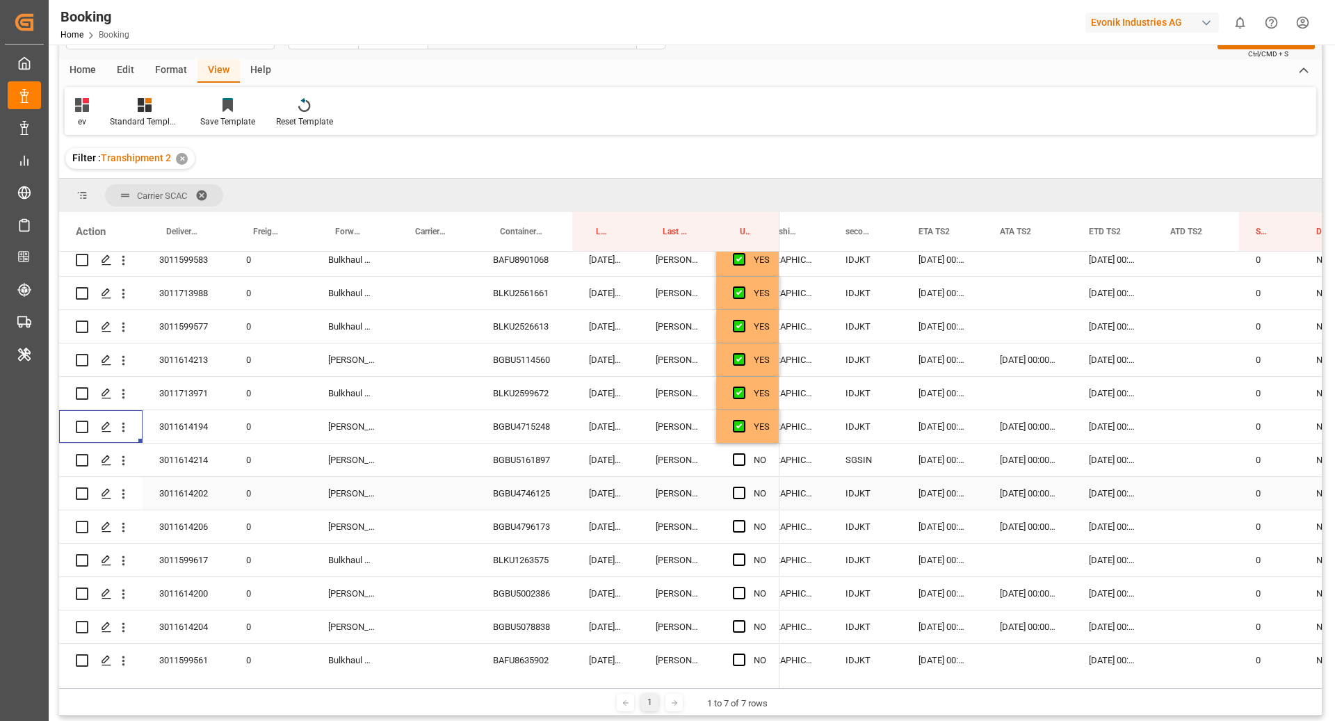
scroll to position [2615, 0]
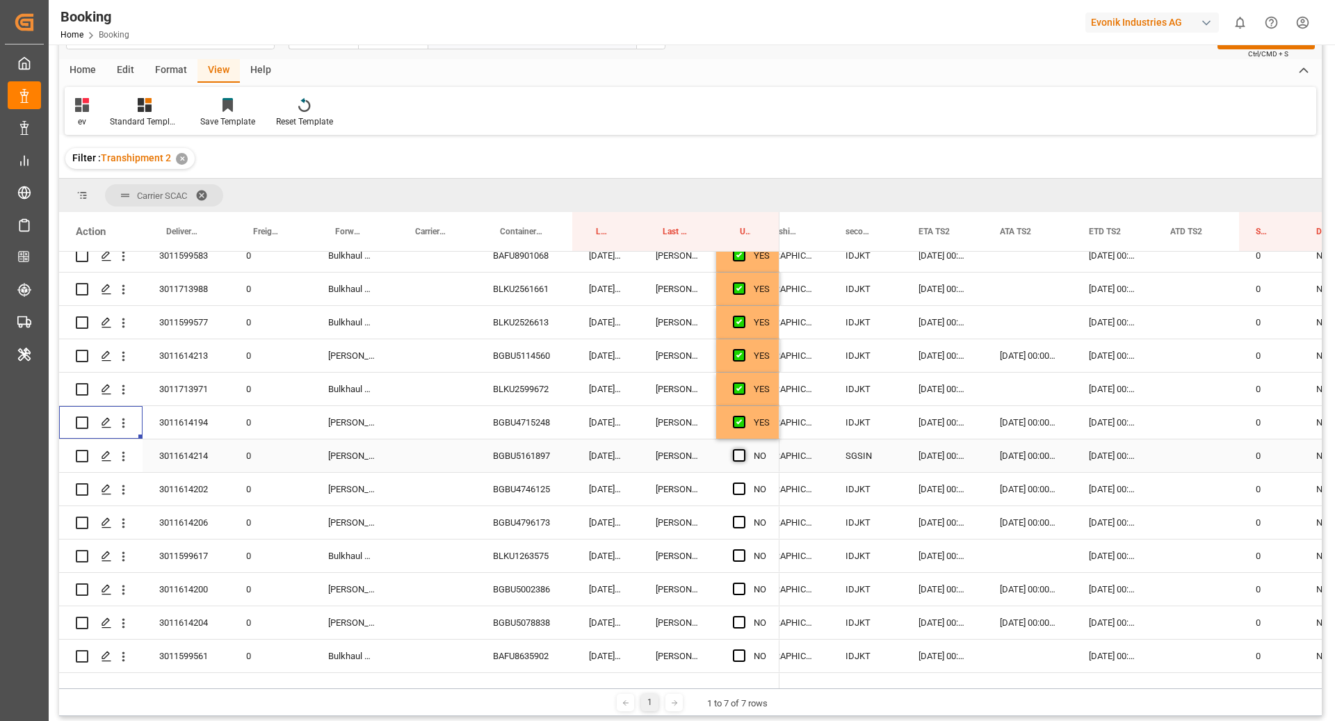
drag, startPoint x: 740, startPoint y: 456, endPoint x: 733, endPoint y: 480, distance: 25.3
click at [740, 455] on span "Press SPACE to select this row." at bounding box center [739, 455] width 13 height 13
click at [743, 449] on input "Press SPACE to select this row." at bounding box center [743, 449] width 0 height 0
click at [738, 489] on span "Press SPACE to select this row." at bounding box center [739, 488] width 13 height 13
click at [743, 482] on input "Press SPACE to select this row." at bounding box center [743, 482] width 0 height 0
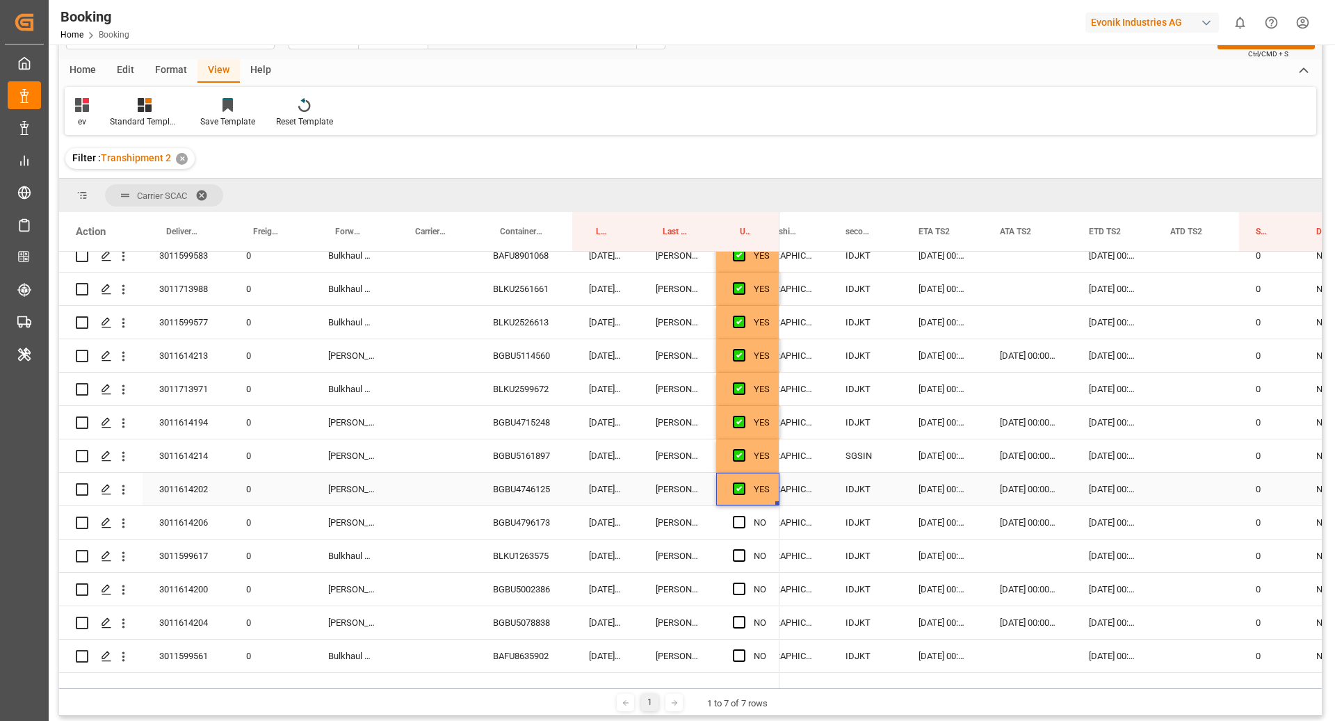
click at [554, 498] on div "BGBU4746125" at bounding box center [524, 489] width 96 height 33
click at [739, 522] on span "Press SPACE to select this row." at bounding box center [739, 522] width 13 height 13
click at [743, 516] on input "Press SPACE to select this row." at bounding box center [743, 516] width 0 height 0
click at [738, 557] on span "Press SPACE to select this row." at bounding box center [739, 555] width 13 height 13
click at [743, 549] on input "Press SPACE to select this row." at bounding box center [743, 549] width 0 height 0
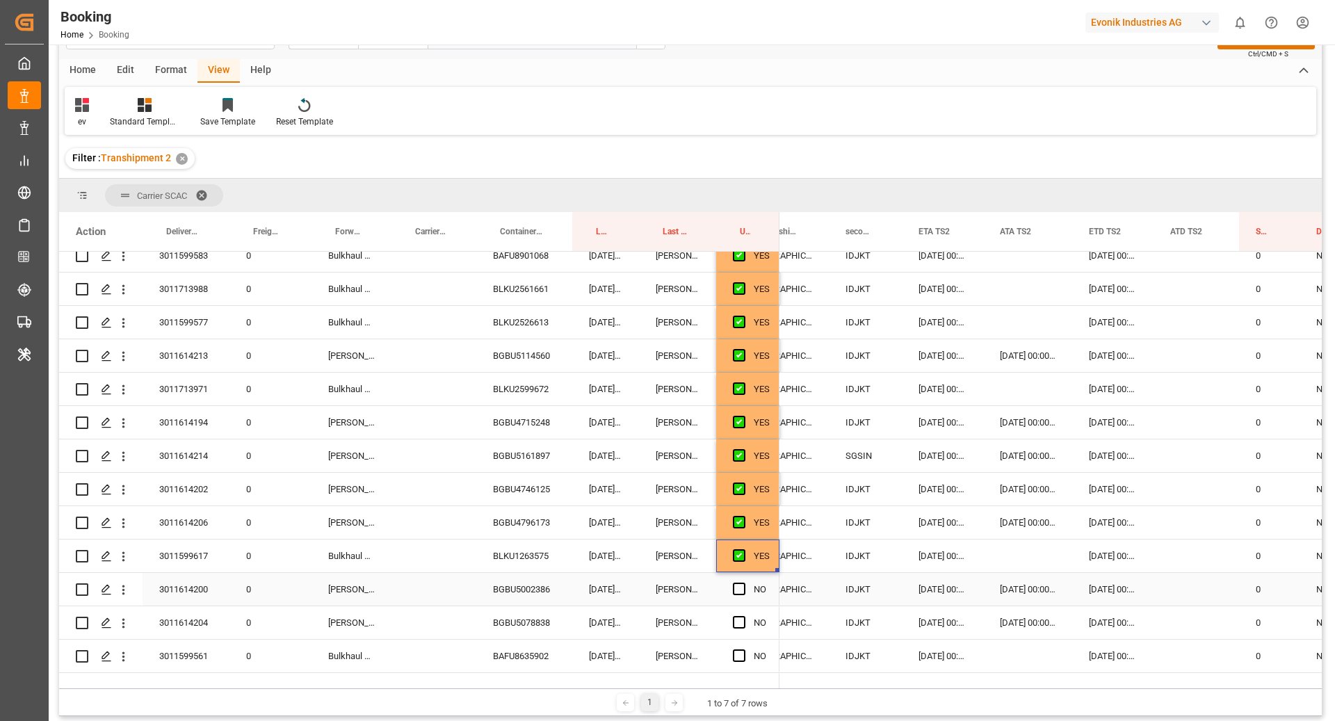
click at [492, 580] on div "BGBU5002386" at bounding box center [524, 589] width 96 height 33
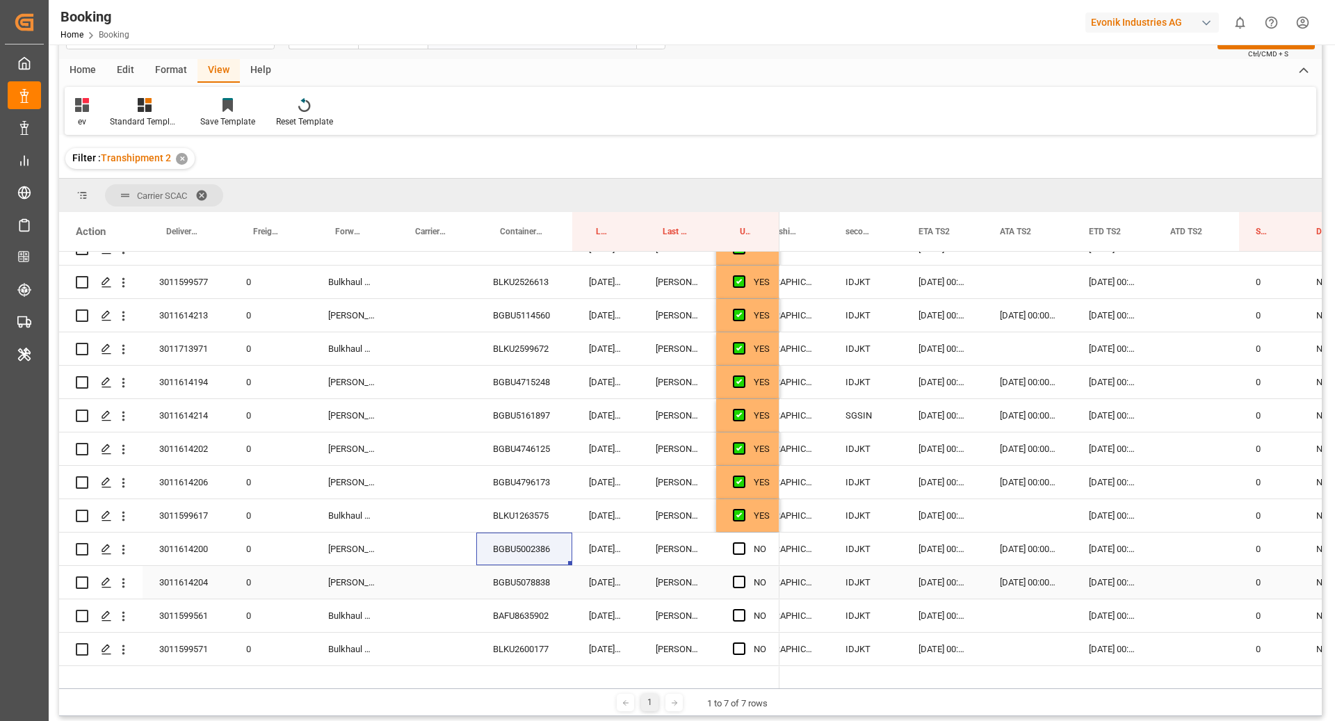
scroll to position [2656, 0]
click at [131, 554] on div "Press SPACE to select this row." at bounding box center [123, 549] width 35 height 26
click at [122, 552] on icon "open menu" at bounding box center [123, 549] width 15 height 15
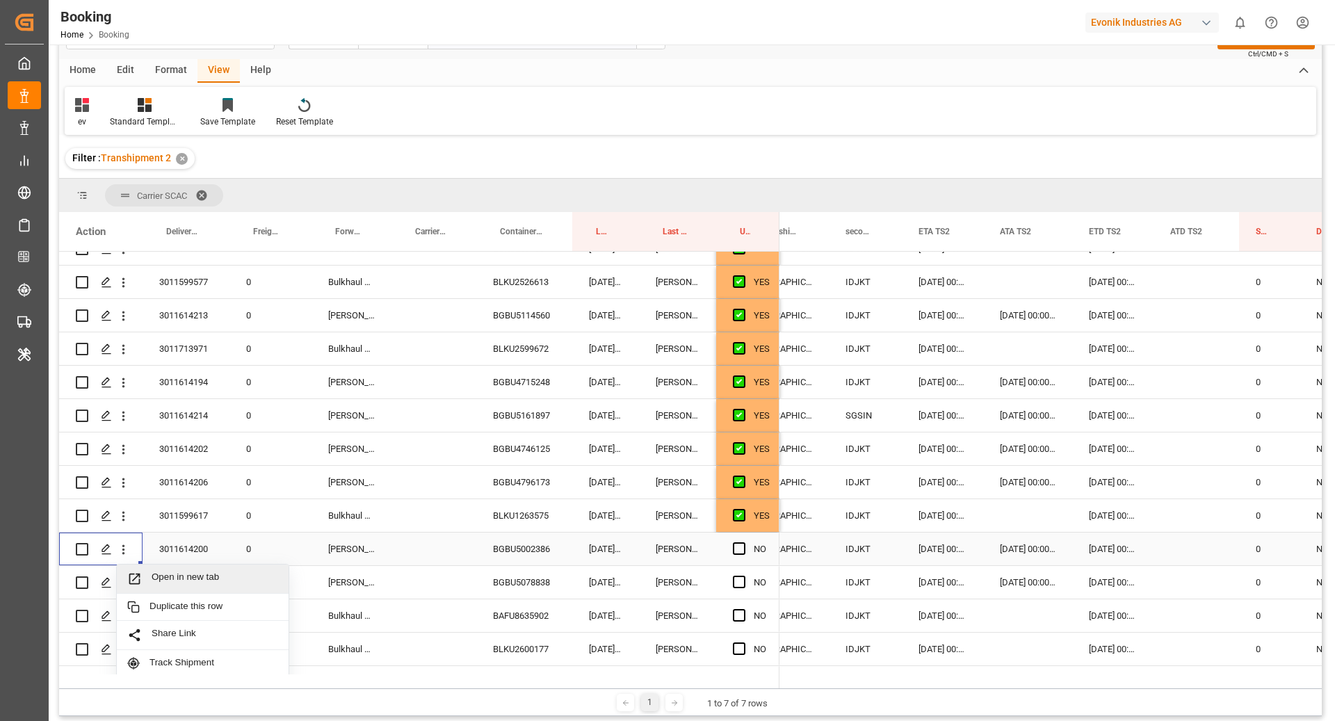
click at [165, 571] on span "Open in new tab" at bounding box center [215, 578] width 127 height 15
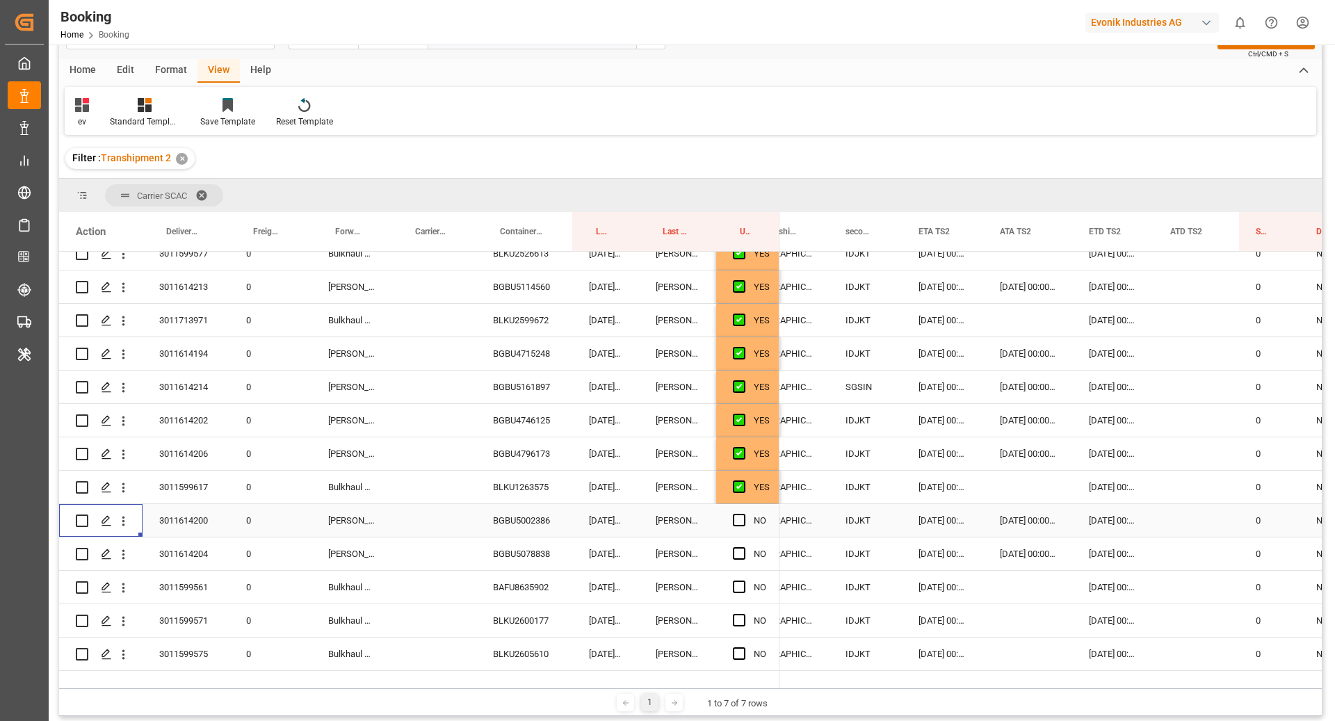
scroll to position [2685, 0]
click at [736, 520] on span "Press SPACE to select this row." at bounding box center [739, 519] width 13 height 13
click at [743, 513] on input "Press SPACE to select this row." at bounding box center [743, 513] width 0 height 0
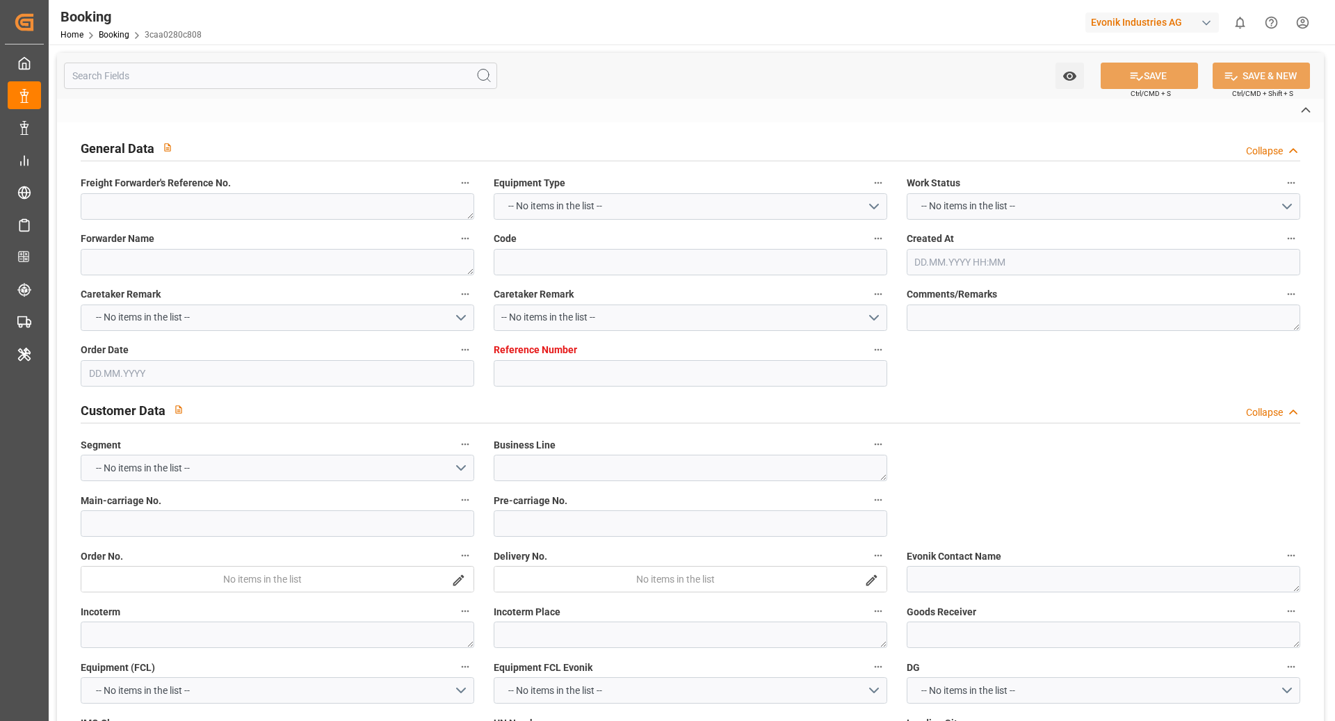
type textarea "0"
type textarea "[PERSON_NAME] (TC Operator)"
type input "3caa0280c808"
type input "7001211491"
type textarea "CU-KA"
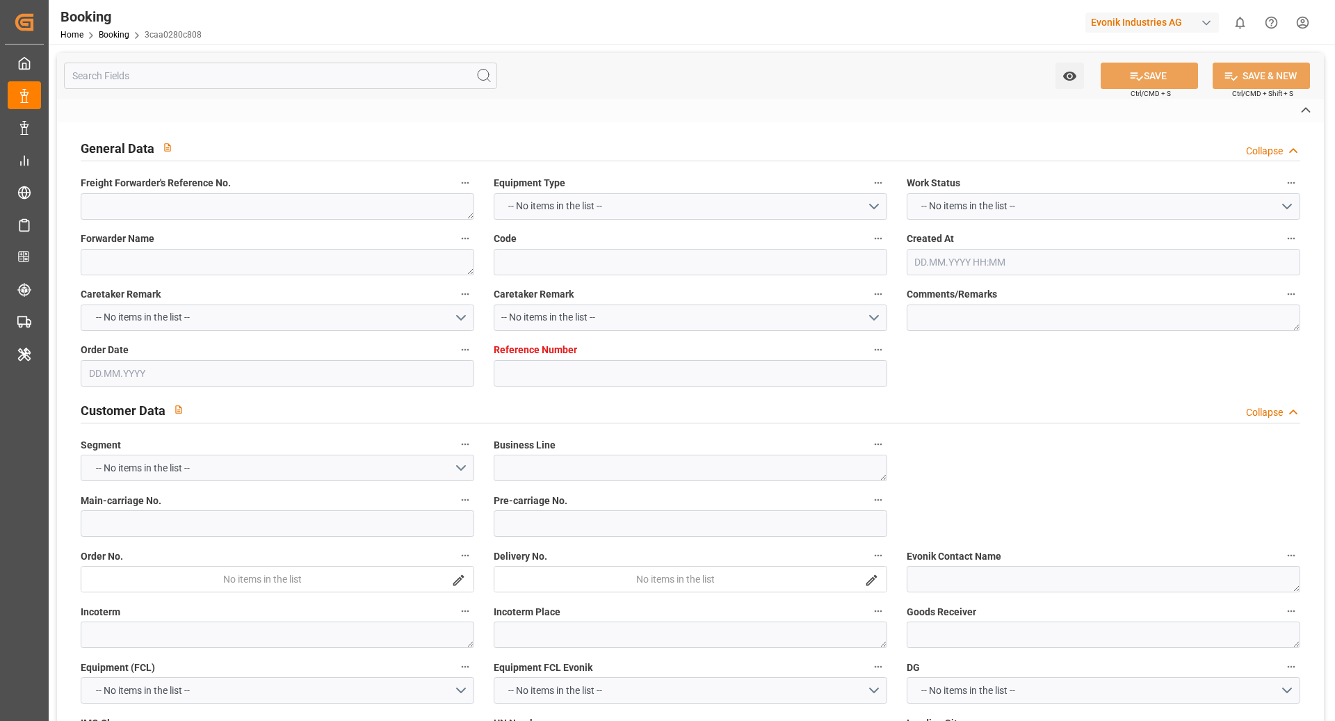
type input "7001211486"
type textarea "silke.slomack@evonik.com"
type textarea "CIF"
type textarea "BANJARMASIN"
type textarea "3"
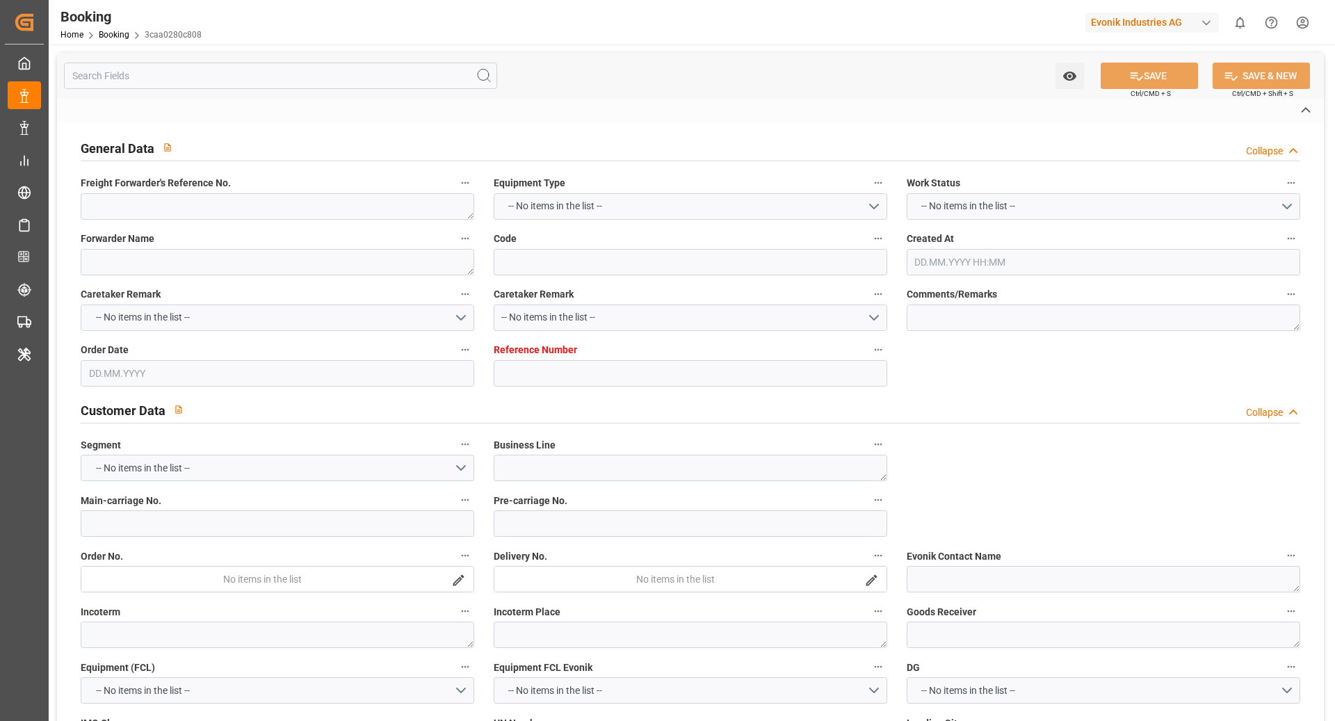
type textarea "Niederkassel"
type textarea "BGBU5114560"
type input "CMA CGM CONCORDE"
type input "CMDU"
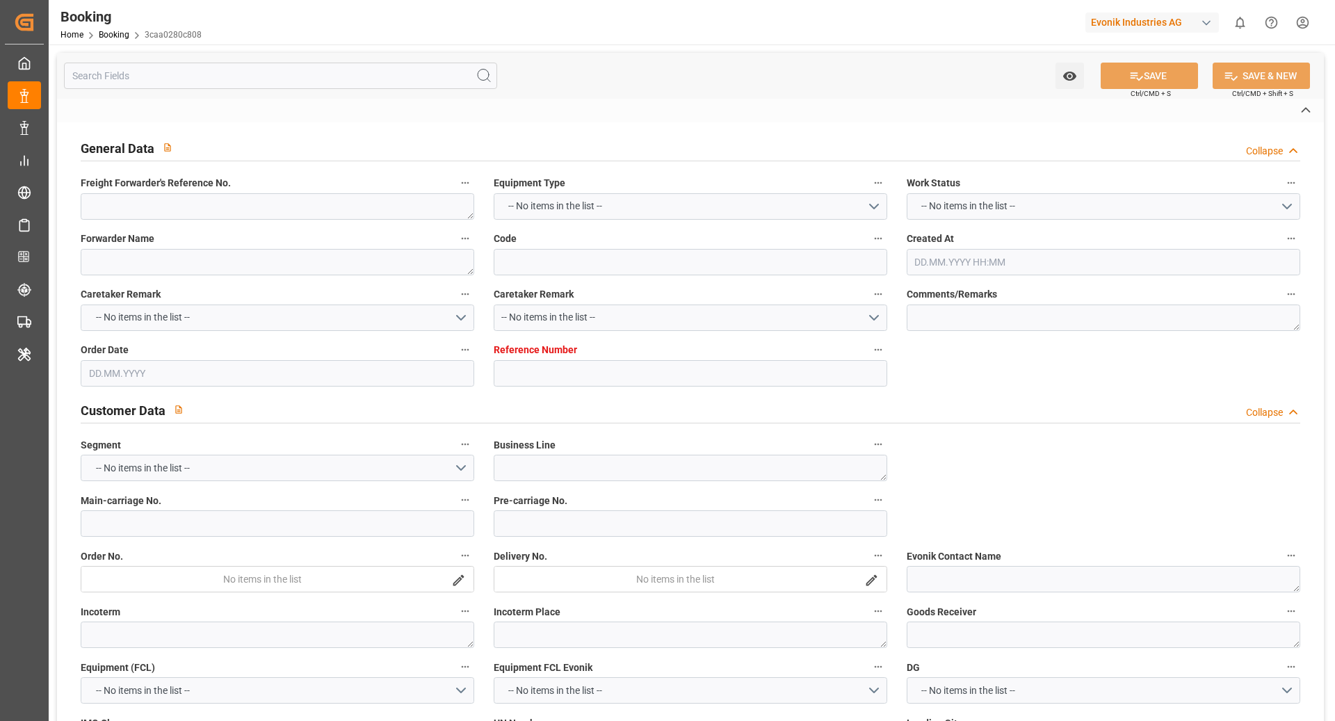
type input "[GEOGRAPHIC_DATA]"
type input "Port Klang (Pelabuhan Klang)"
type input "[GEOGRAPHIC_DATA], [GEOGRAPHIC_DATA]"
type textarea "vesselName eta"
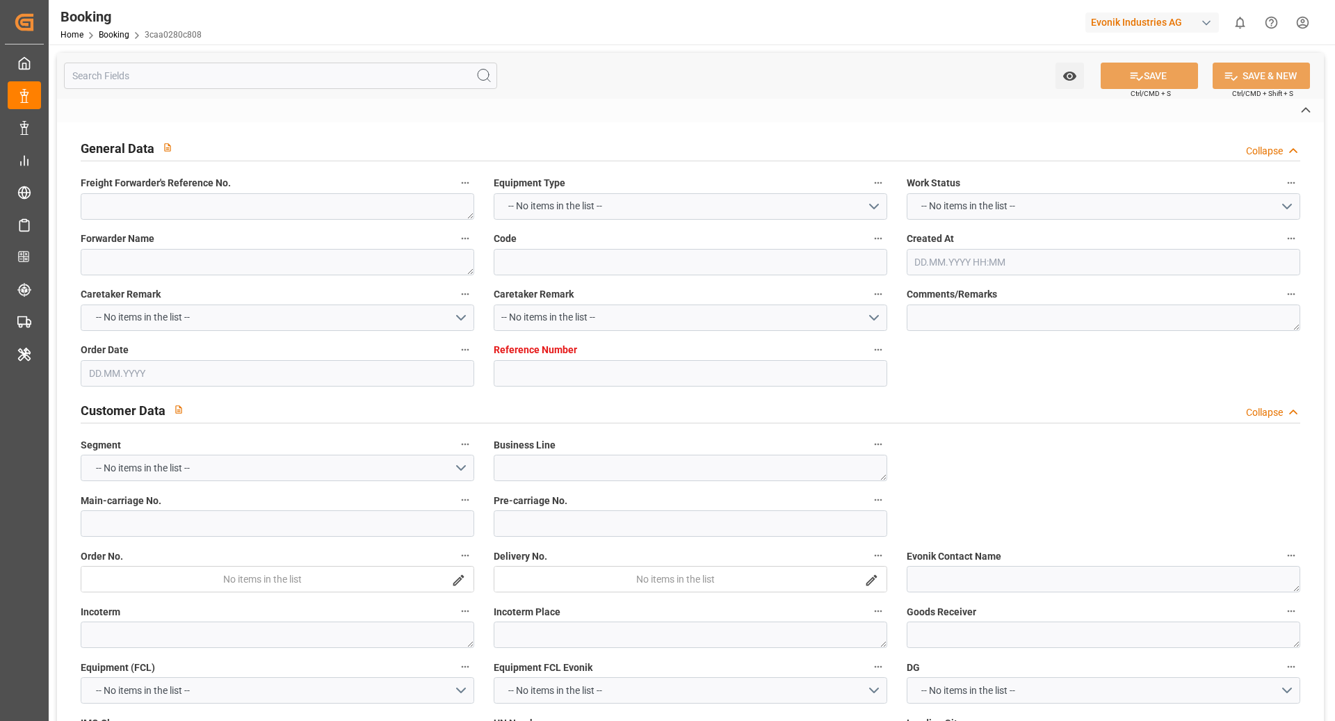
type textarea "INPUT_Evonik_Seeburger_IFTMIN_1003068537_20250819225229128.edi"
type textarea "NWC/UK North West Continent / UK_IDBDJ_CMDU_CU-KA"
type textarea "INPUT_Evonik_Seeburger_IFTMIN_1002916270_20250702175518395.edi,INPUT_Evonik_See…"
type textarea "1003068537"
type textarea "[PERSON_NAME]"
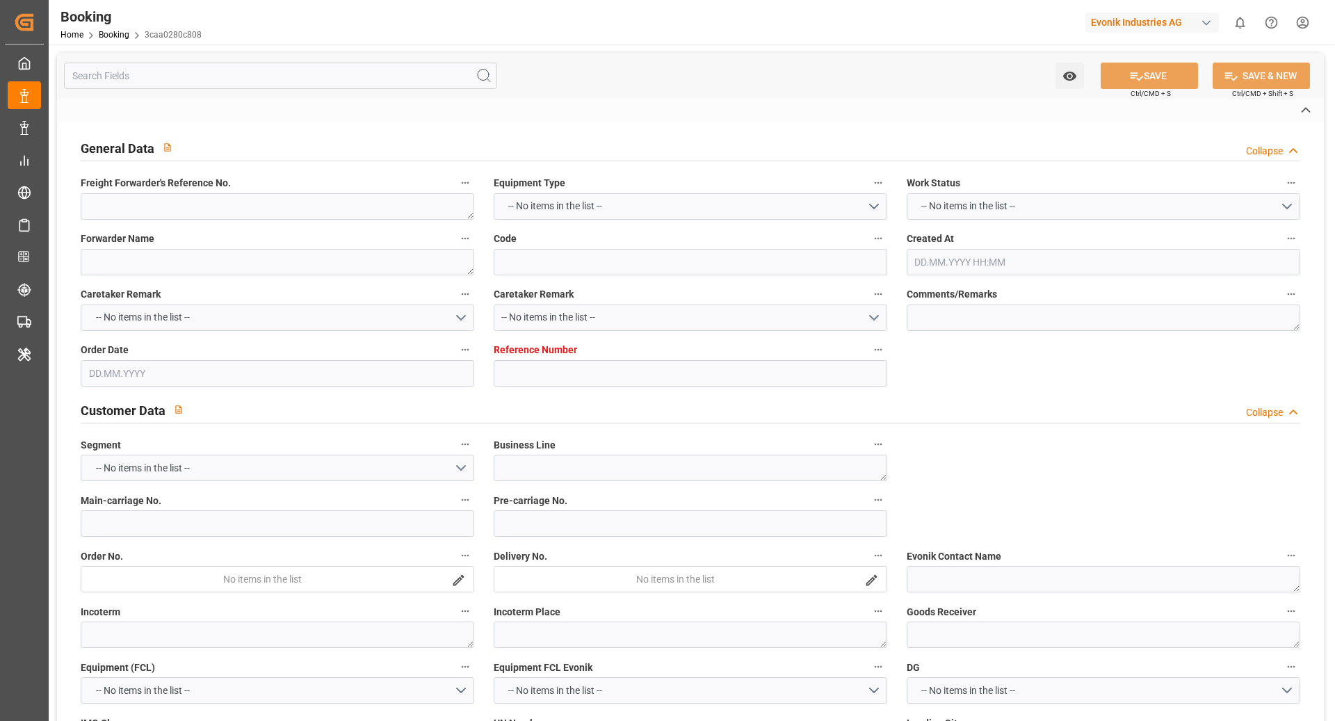
type textarea "Pod-businessDivision-businessLine-"
type textarea "IFTMIN"
type textarea "a011t00000LcJC5AAN"
type textarea "Yes"
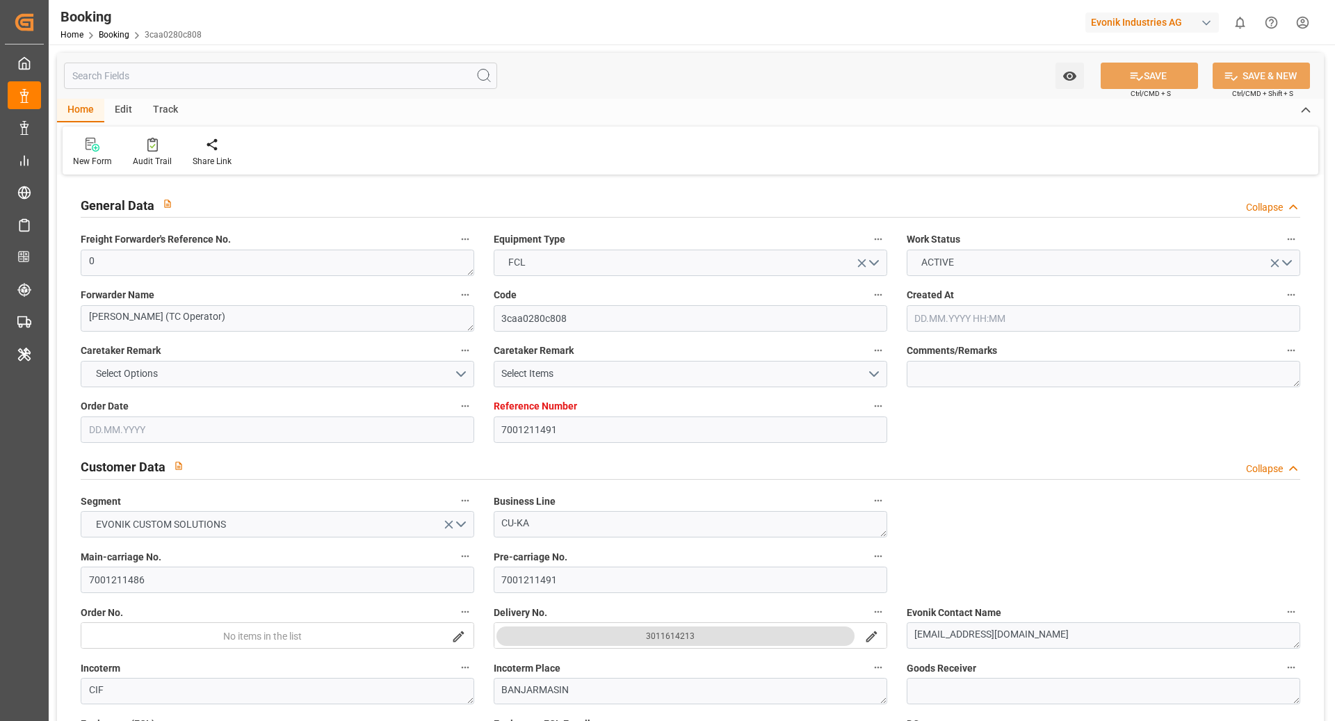
type input "7001211491"
type input "9839208"
type input "CMACGM"
type input "CMA CGM Group"
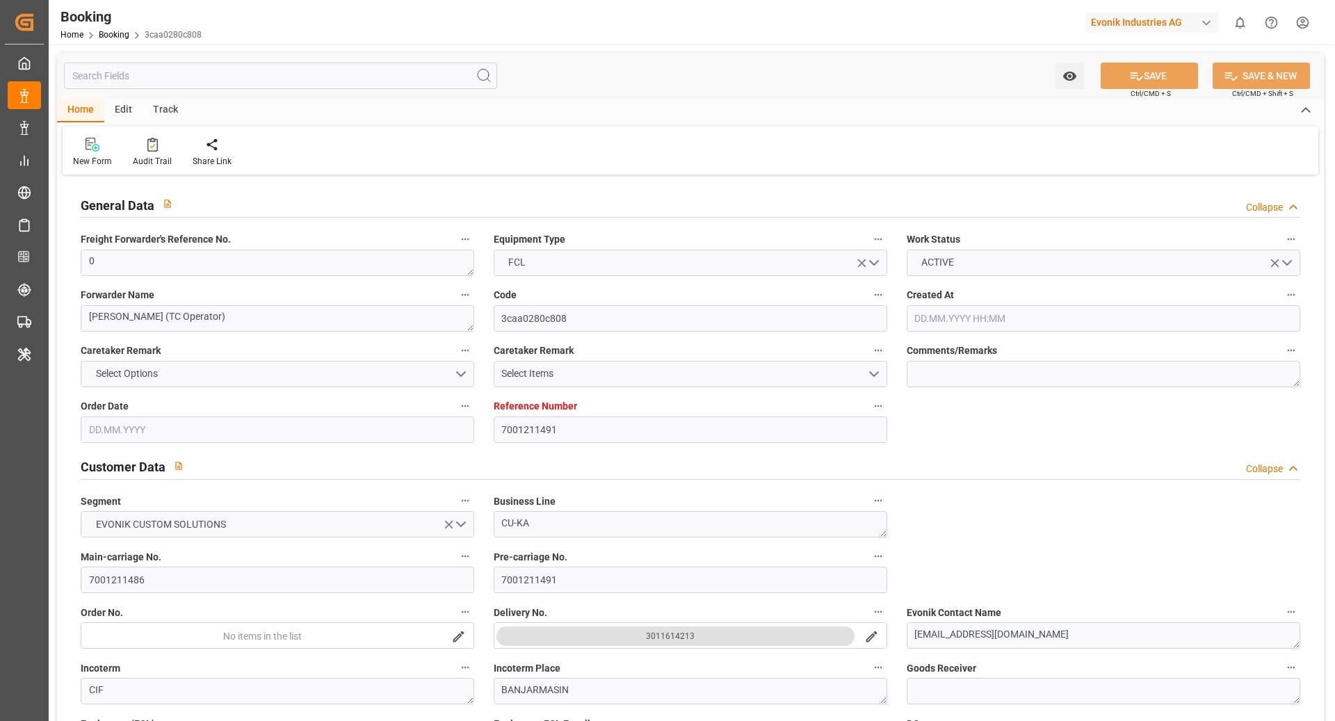
type input "NLRTM"
type input "IDBDJ"
type input "MYPKG"
type input "IDJKT"
type input "0"
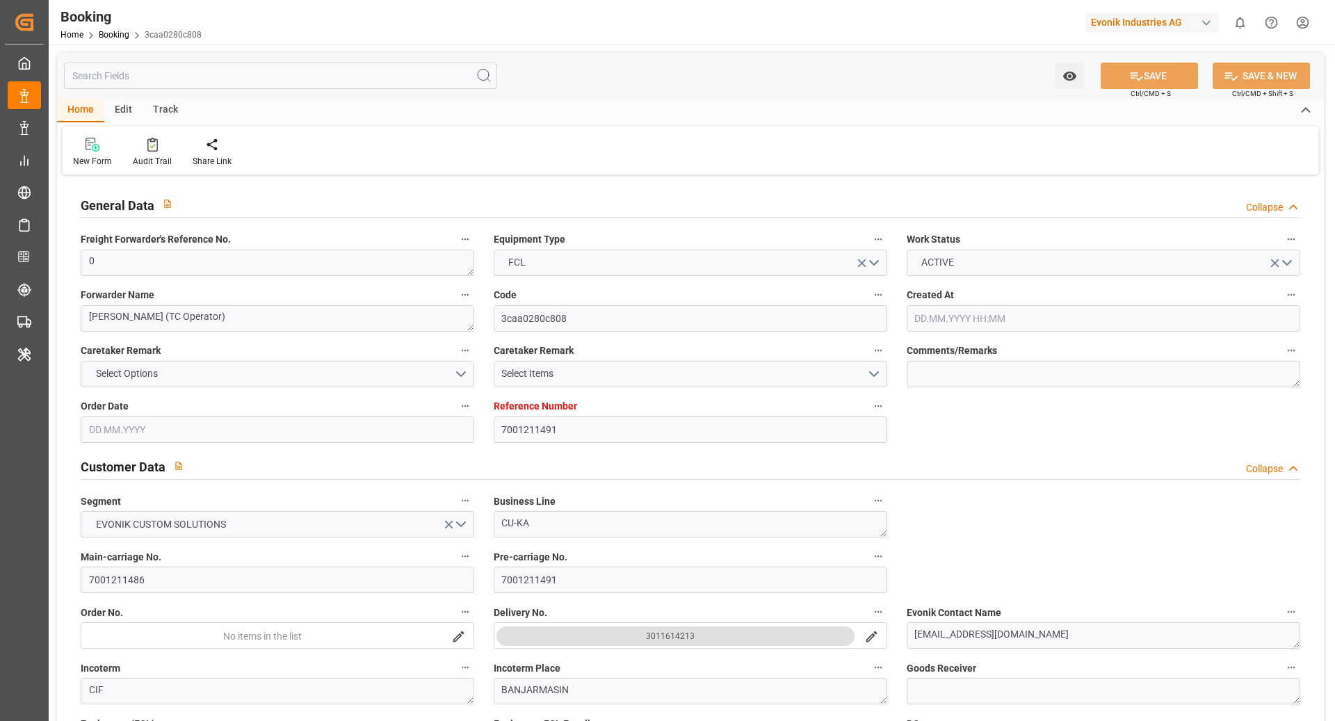
type input "02.07.2025 15:55"
type input "[DATE]"
type input "10.09.2025"
type input "[DATE]"
type input "26.07.2025 00:00"
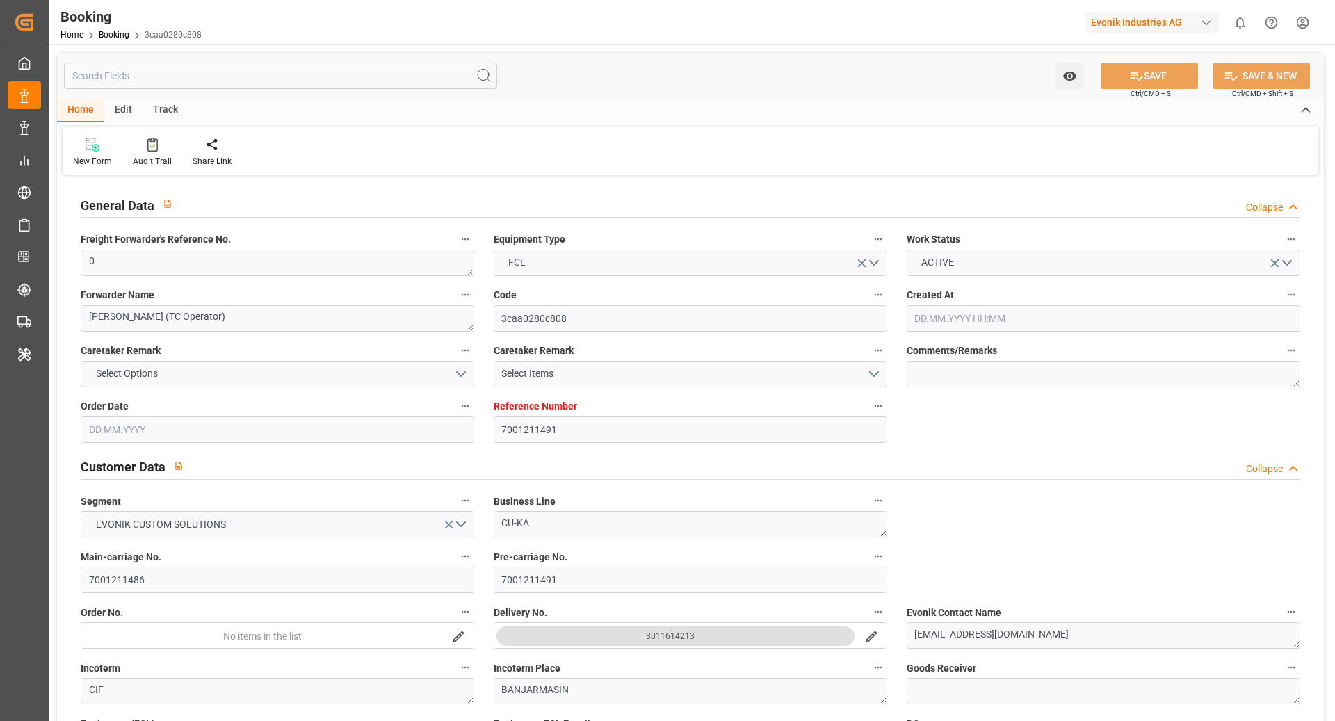
type input "26.07.2025 00:00"
type input "27.07.2025 00:00"
type input "17.07.2025 00:00"
type input "[DATE] 00:00"
type input "13.08.2025 00:00"
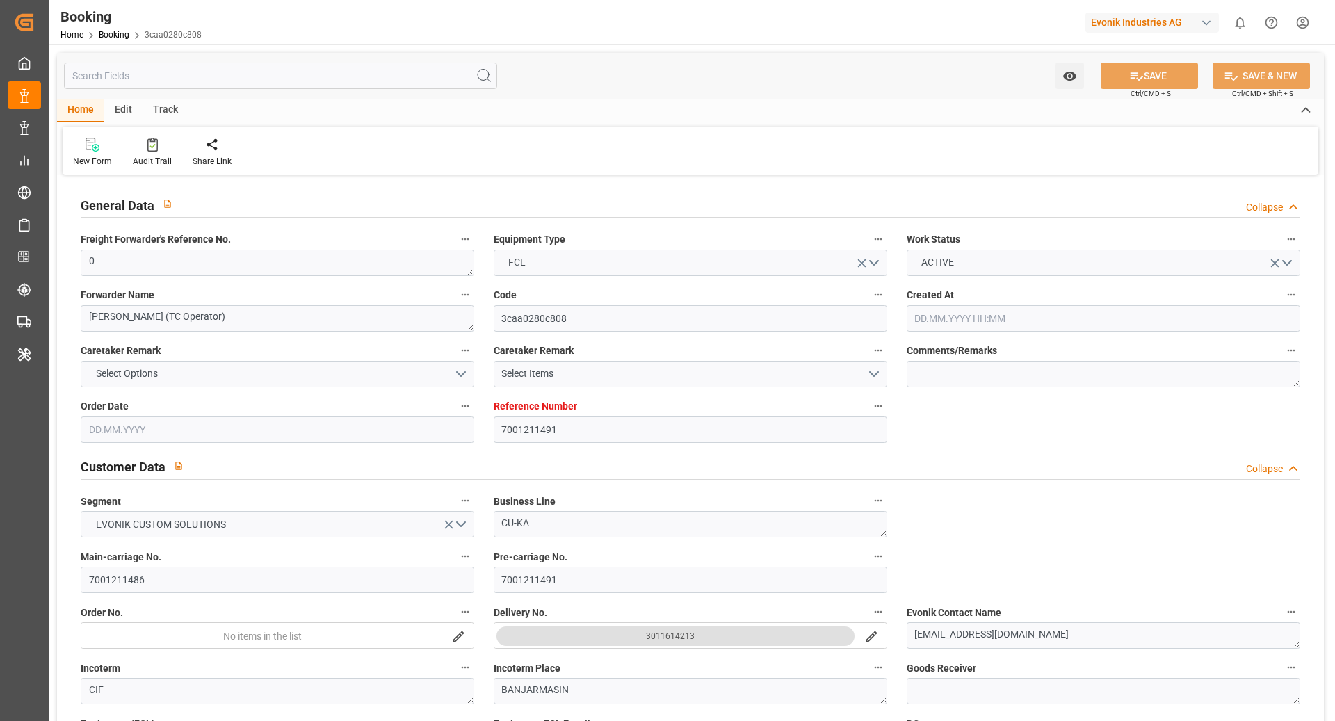
type input "[DATE] 00:00"
type input "10.09.2025 00:00"
type input "04.09.2025 00:00"
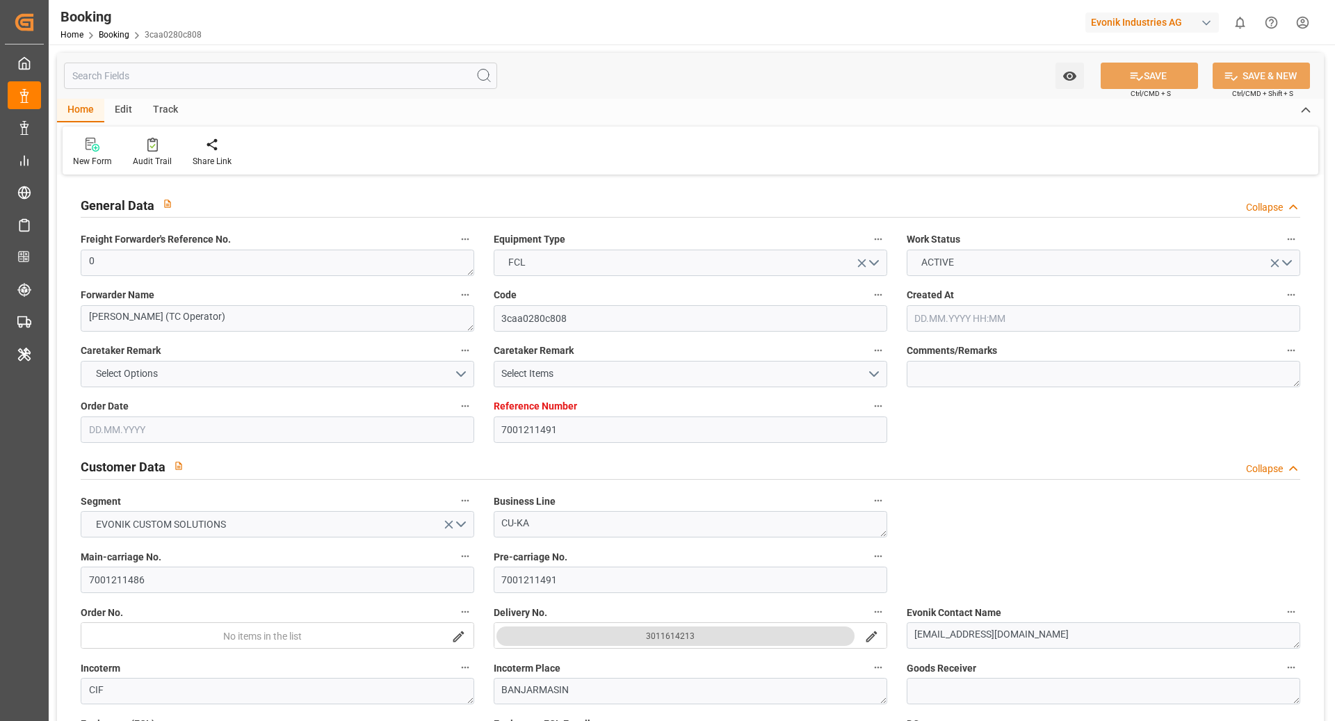
type input "09.09.2025 00:00"
type input "12.09.2025 00:00"
type input "06.09.2025 00:00"
type input "12.09.2025 00:00"
type input "15.09.2025 00:00"
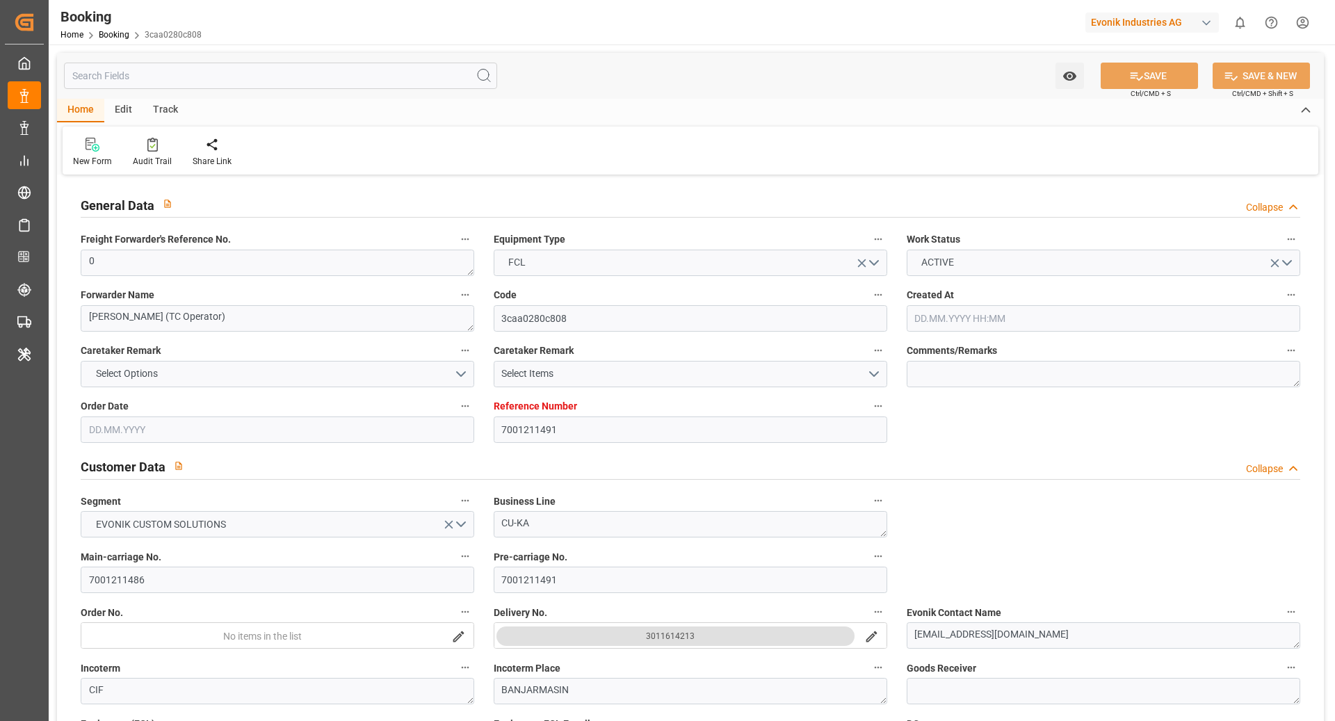
type input "08.09.2025 00:00"
type input "19.08.2025"
type input "18.09.2025 07:24"
click at [161, 162] on div "Audit Trail" at bounding box center [152, 161] width 39 height 13
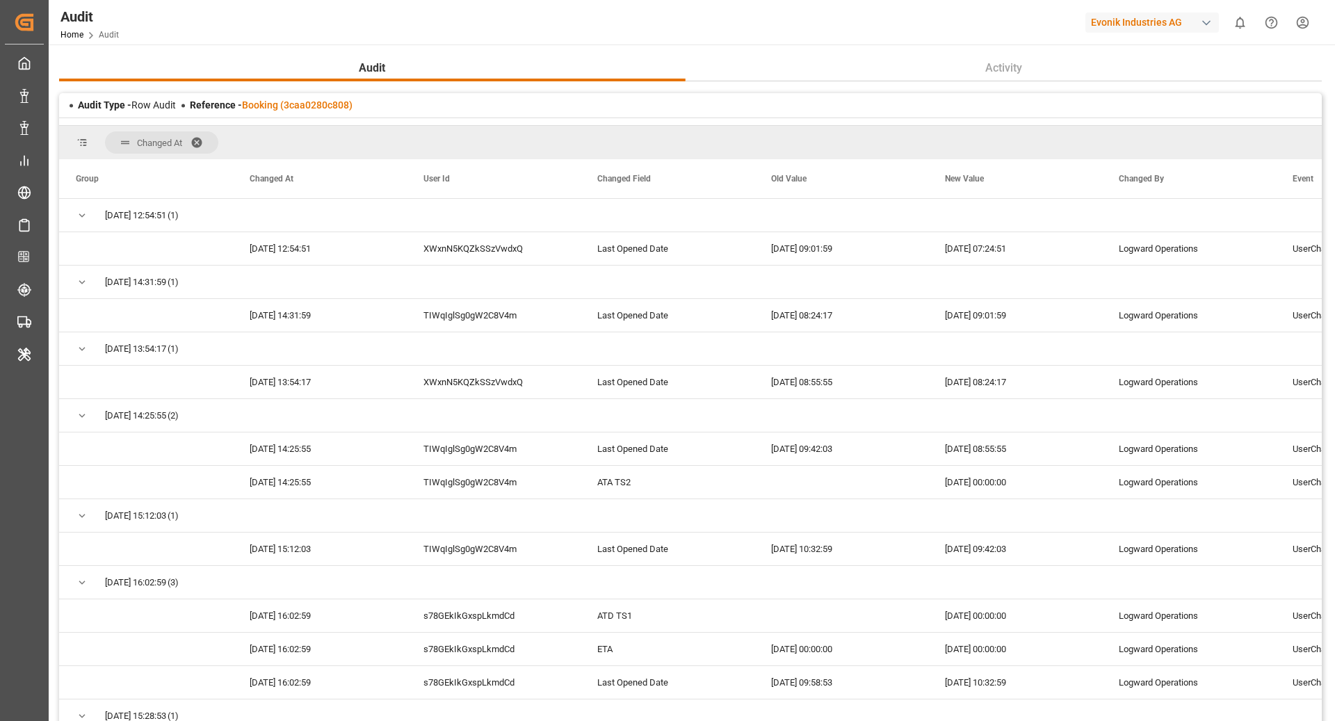
click at [268, 111] on div "Reference - Booking (3caa0280c808)" at bounding box center [271, 105] width 163 height 15
click at [270, 102] on link "Booking (3caa0280c808)" at bounding box center [297, 104] width 111 height 11
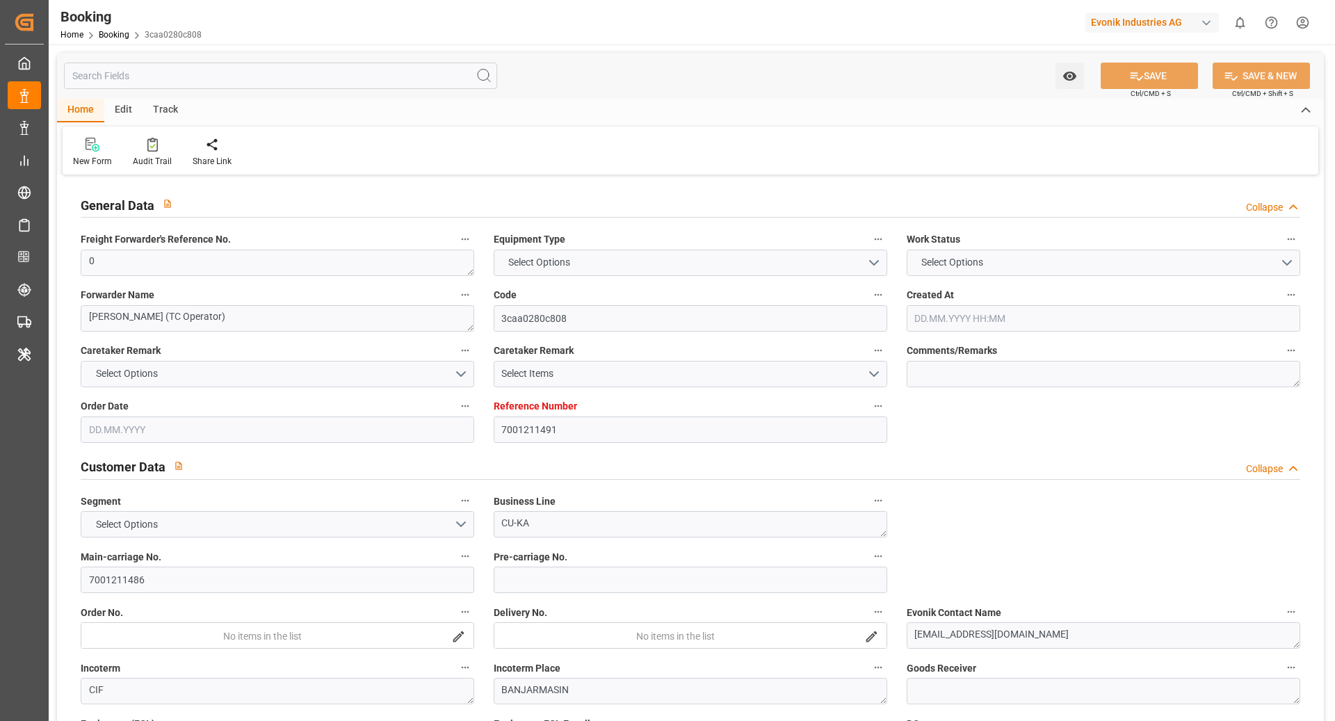
type input "7001211491"
type input "9839208"
type input "CMACGM"
type input "CMA CGM Group"
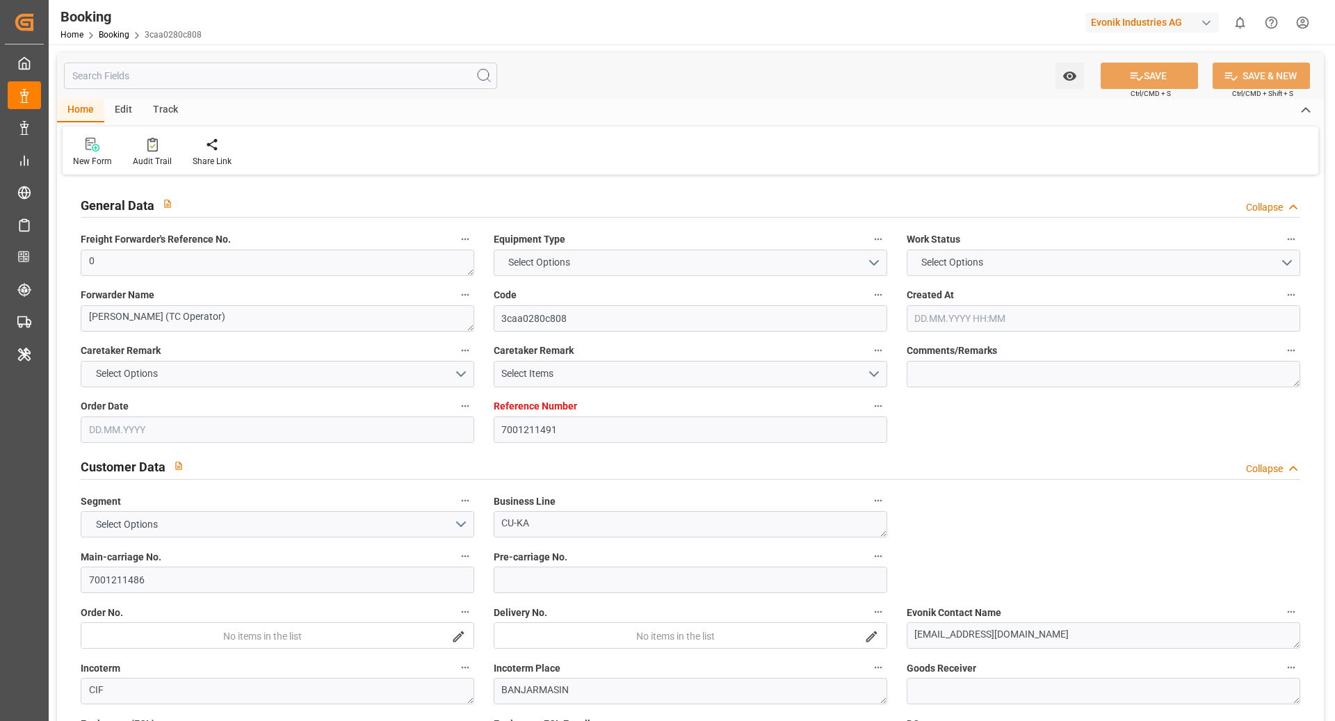
type input "NLRTM"
type input "IDBDJ"
type input "MYPKG"
type input "IDJKT"
type input "0"
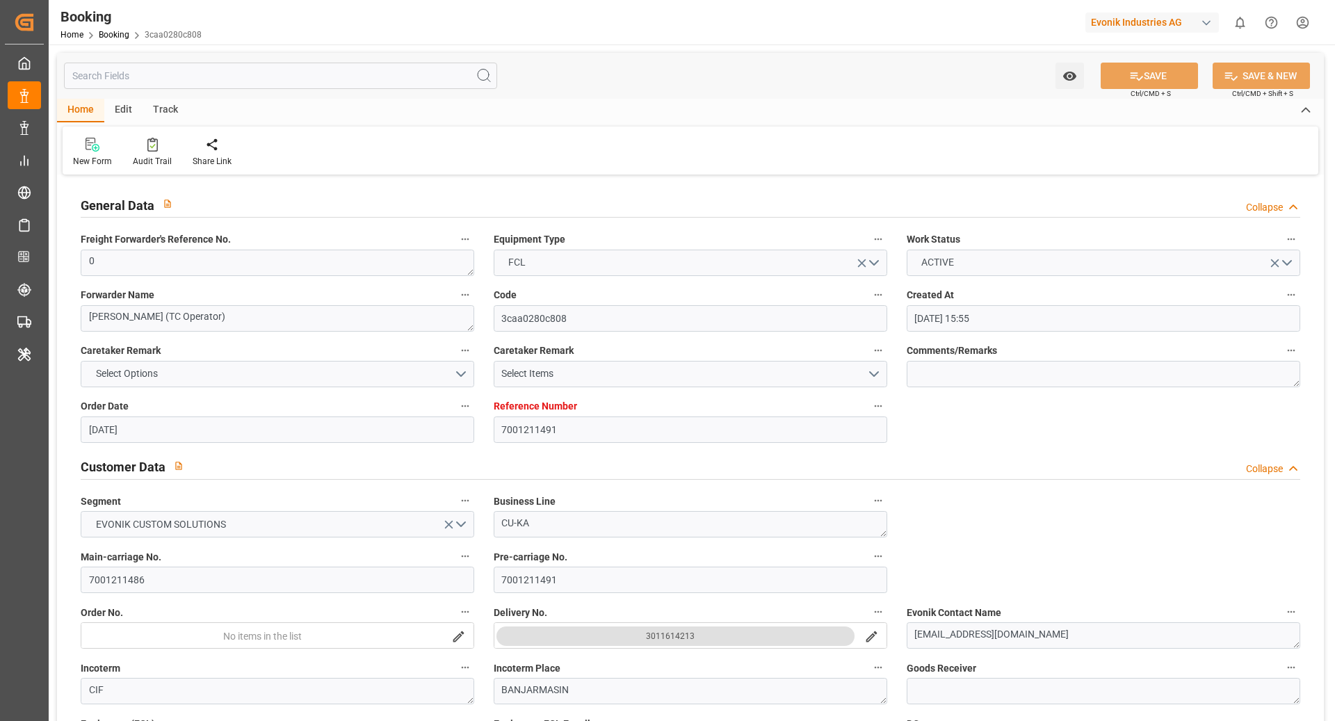
type input "[DATE] 15:55"
type input "[DATE]"
type input "10.09.2025"
type input "[DATE]"
type input "26.07.2025 00:00"
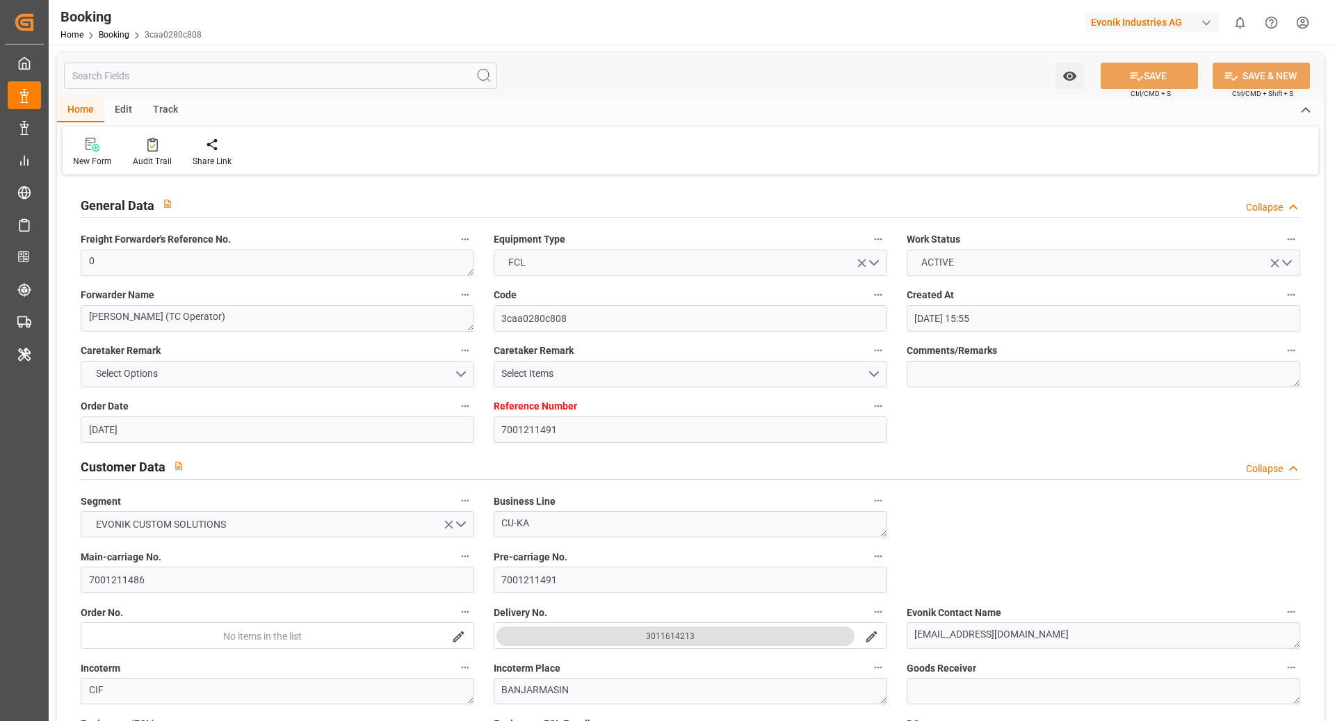
type input "26.07.2025 00:00"
type input "27.07.2025 00:00"
type input "17.07.2025 00:00"
type input "21.09.2025 00:00"
type input "13.08.2025 00:00"
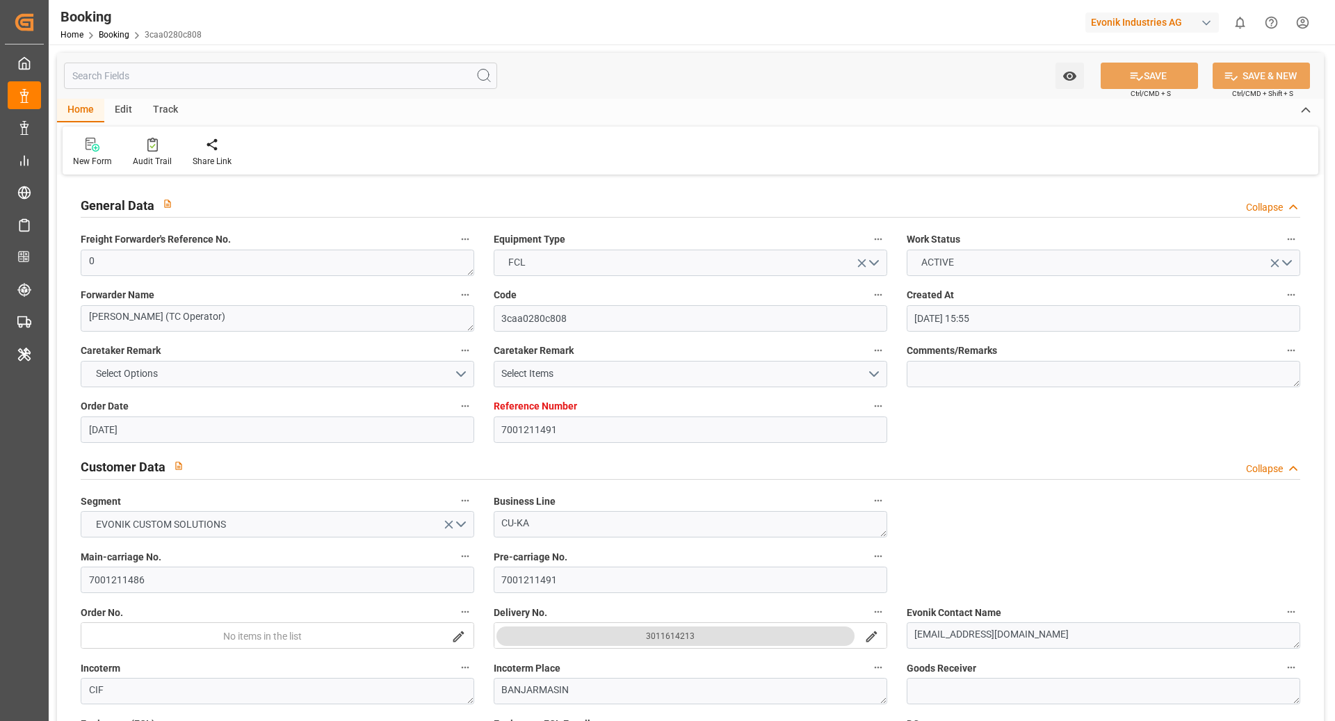
type input "05.09.2025 00:00"
type input "02.09.2025 00:00"
type input "05.09.2025 00:00"
type input "10.09.2025 00:00"
type input "04.09.2025 00:00"
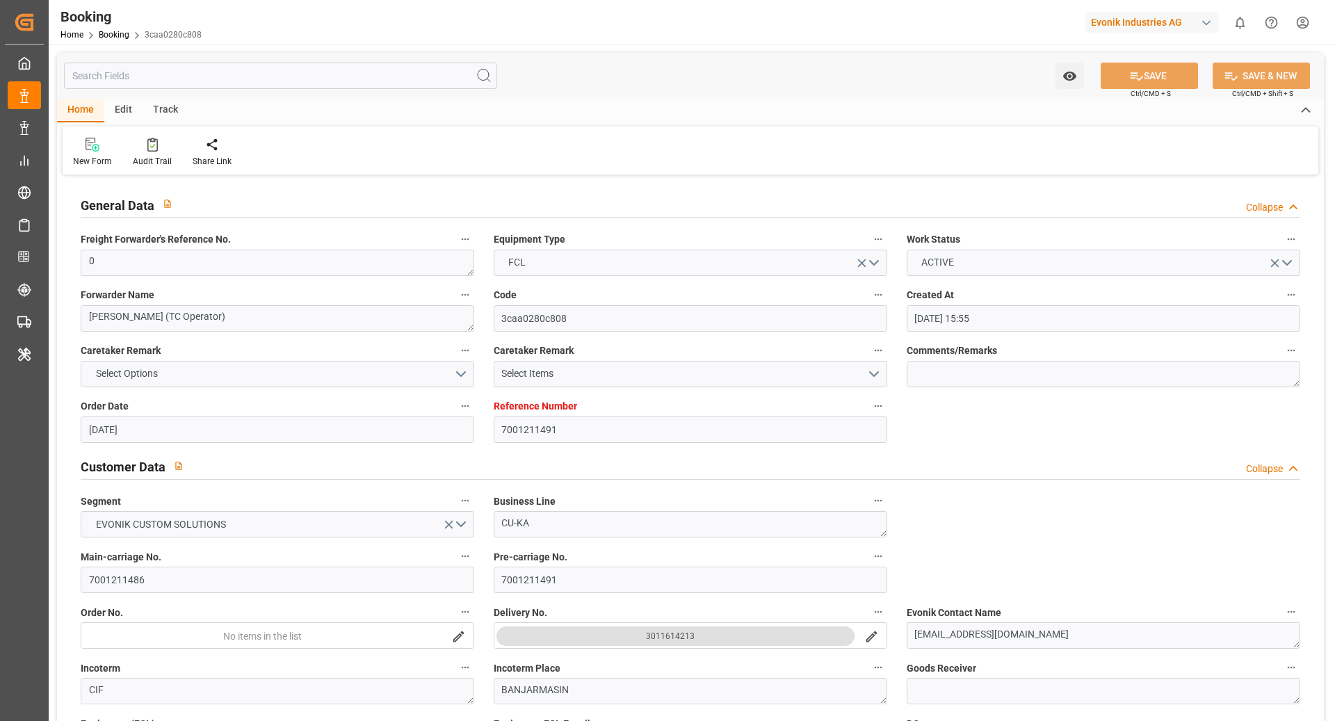
type input "09.09.2025 00:00"
type input "12.09.2025 00:00"
type input "06.09.2025 00:00"
type input "12.09.2025 00:00"
type input "15.09.2025 00:00"
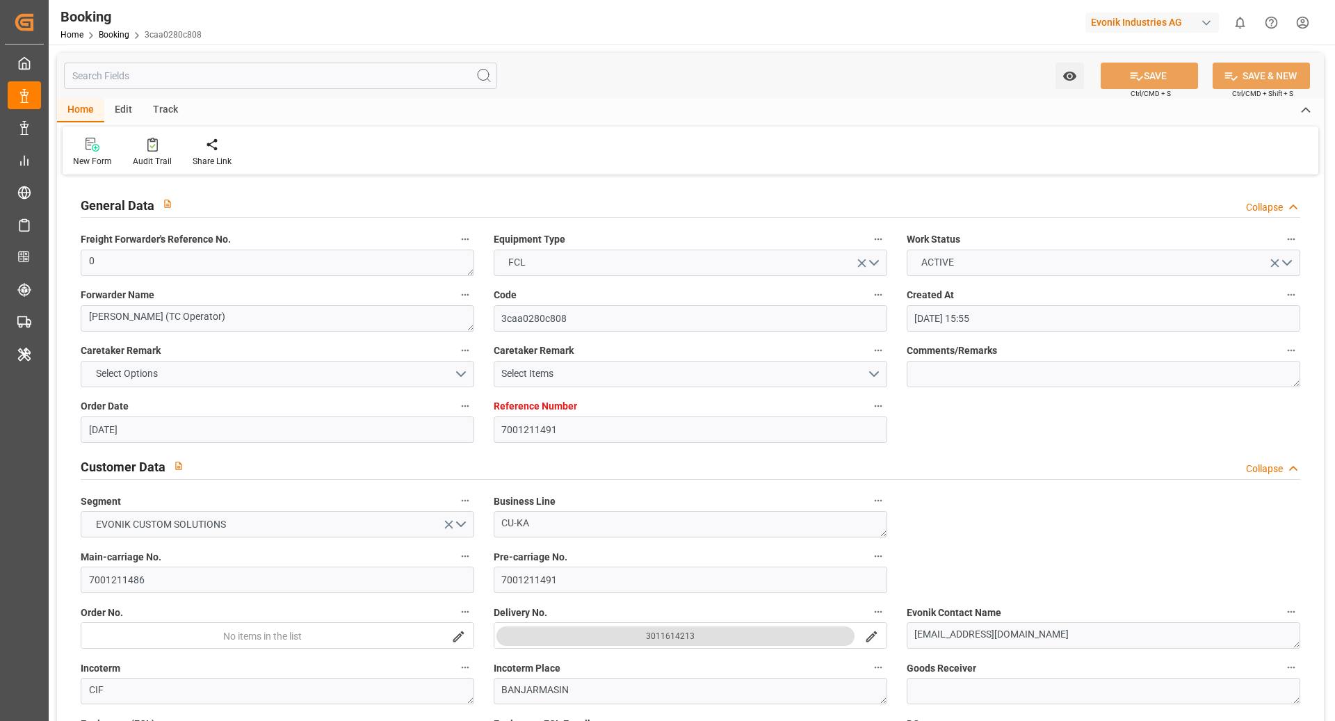
type input "08.09.2025 00:00"
type input "19.08.2025"
type input "18.09.2025 07:24"
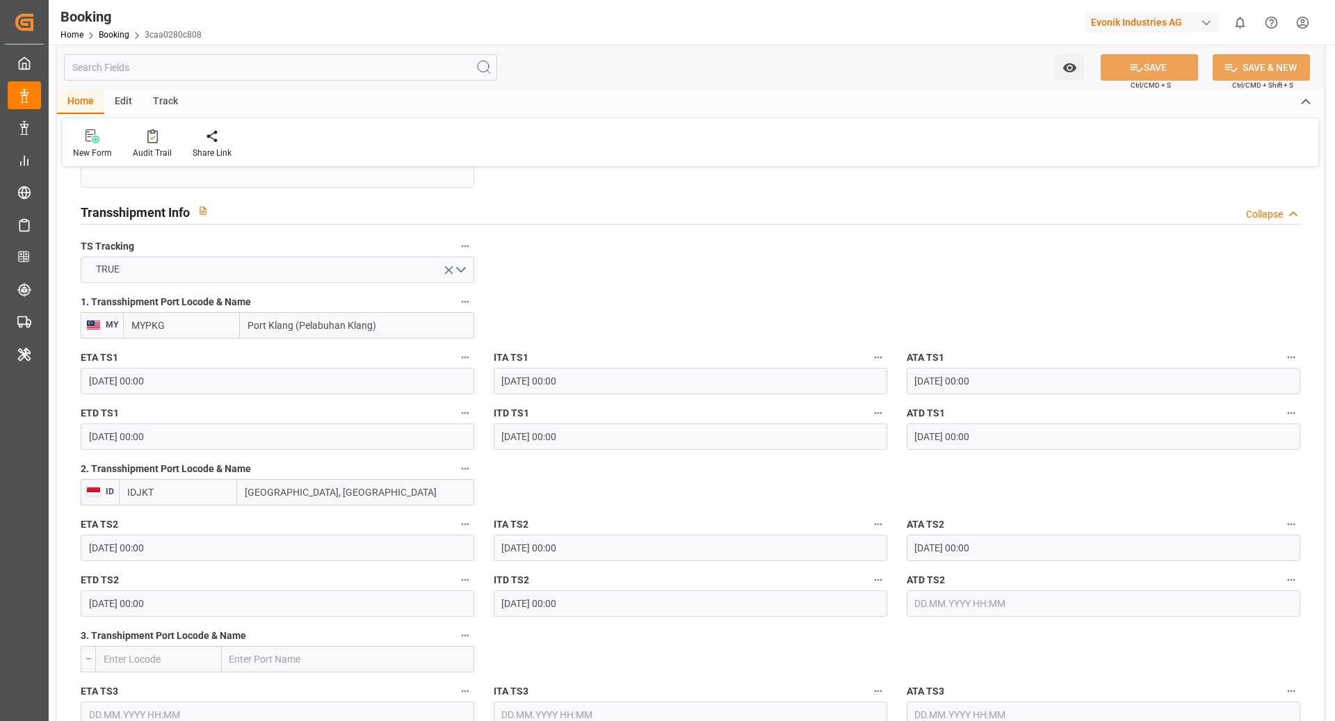
scroll to position [1456, 0]
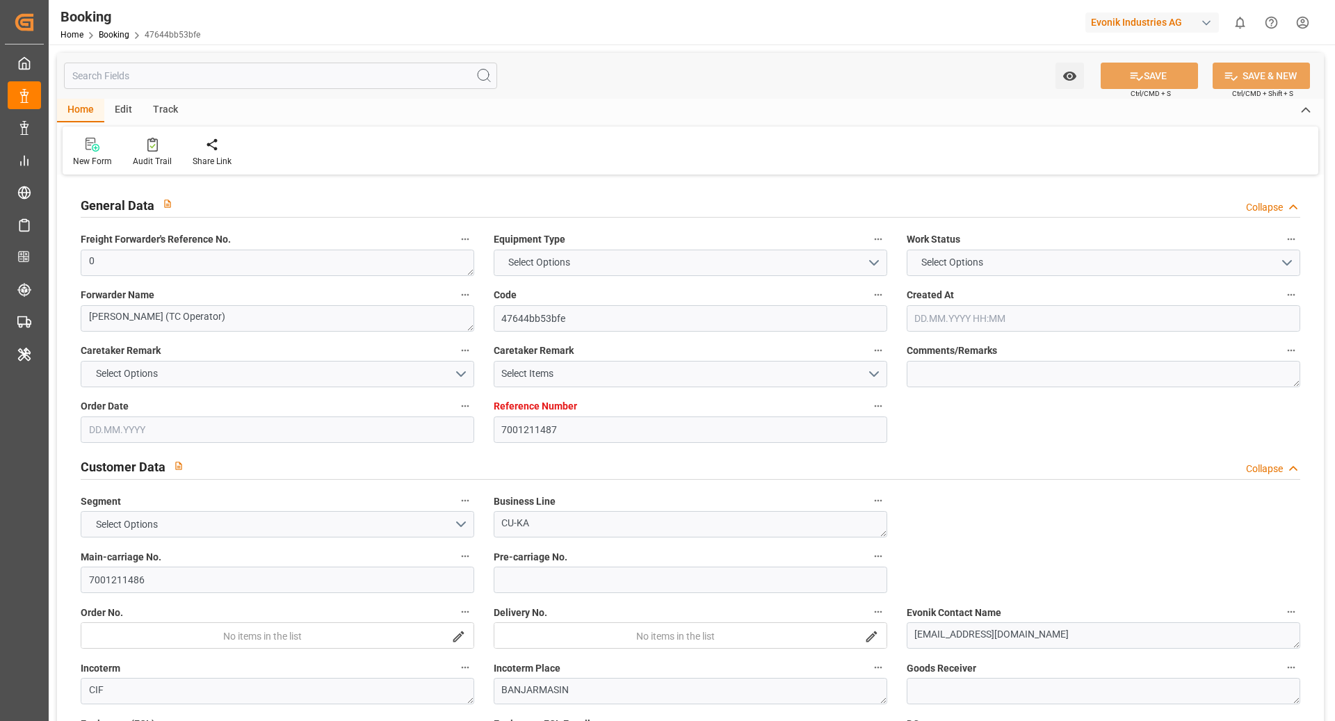
type input "7001211487"
type input "9839208"
type input "CMACGM"
type input "CMA CGM Group"
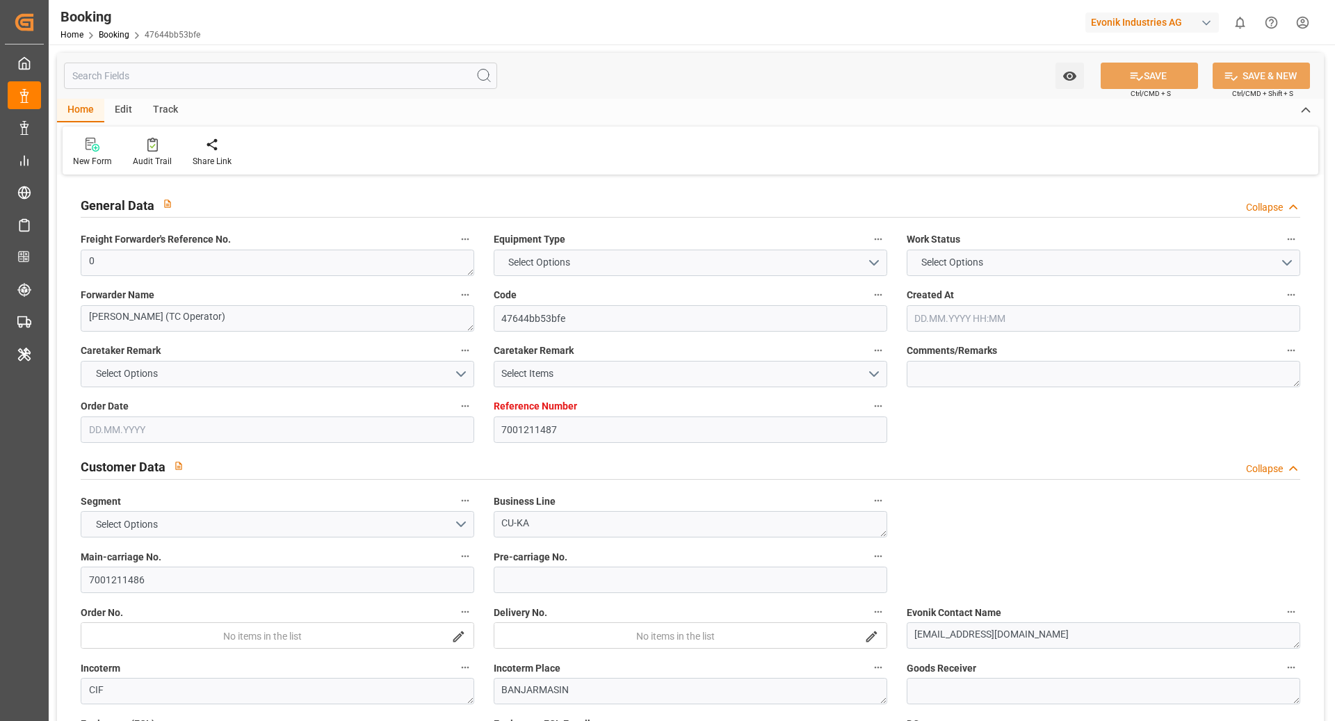
type input "NLRTM"
type input "IDBDJ"
type input "MYPKG"
type input "IDJKT"
type input "0"
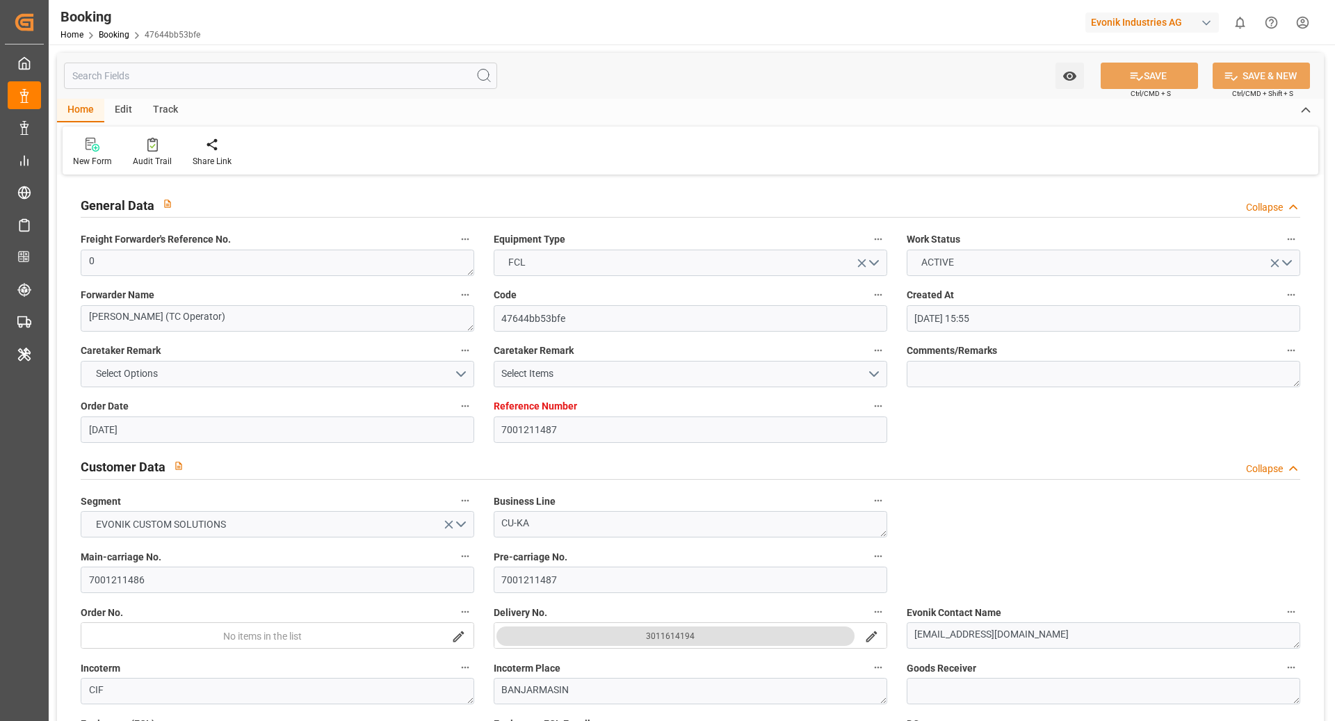
type input "02.07.2025 15:55"
type input "[DATE]"
type input "10.09.2025"
type input "[DATE]"
type input "26.07.2025 00:00"
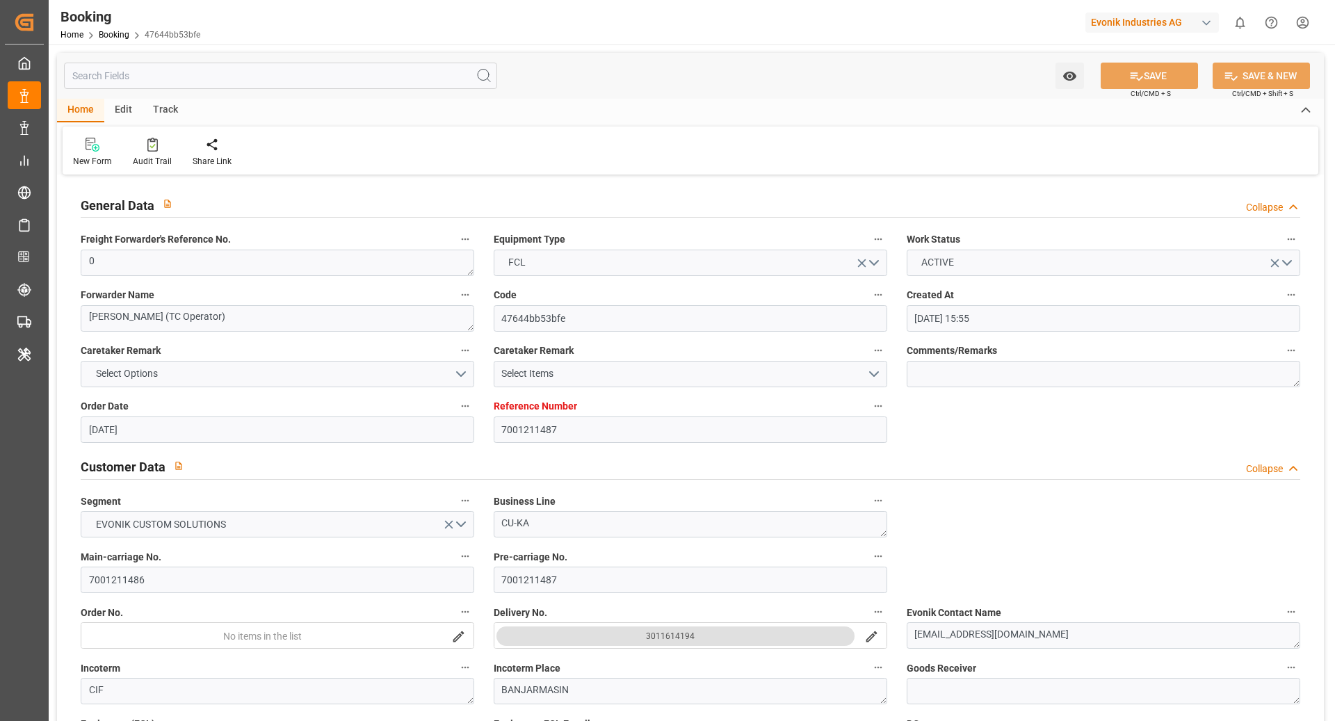
type input "26.07.2025 00:00"
type input "27.07.2025 00:00"
type input "19.07.2025 00:00"
type input "21.09.2025 00:00"
type input "13.08.2025 00:00"
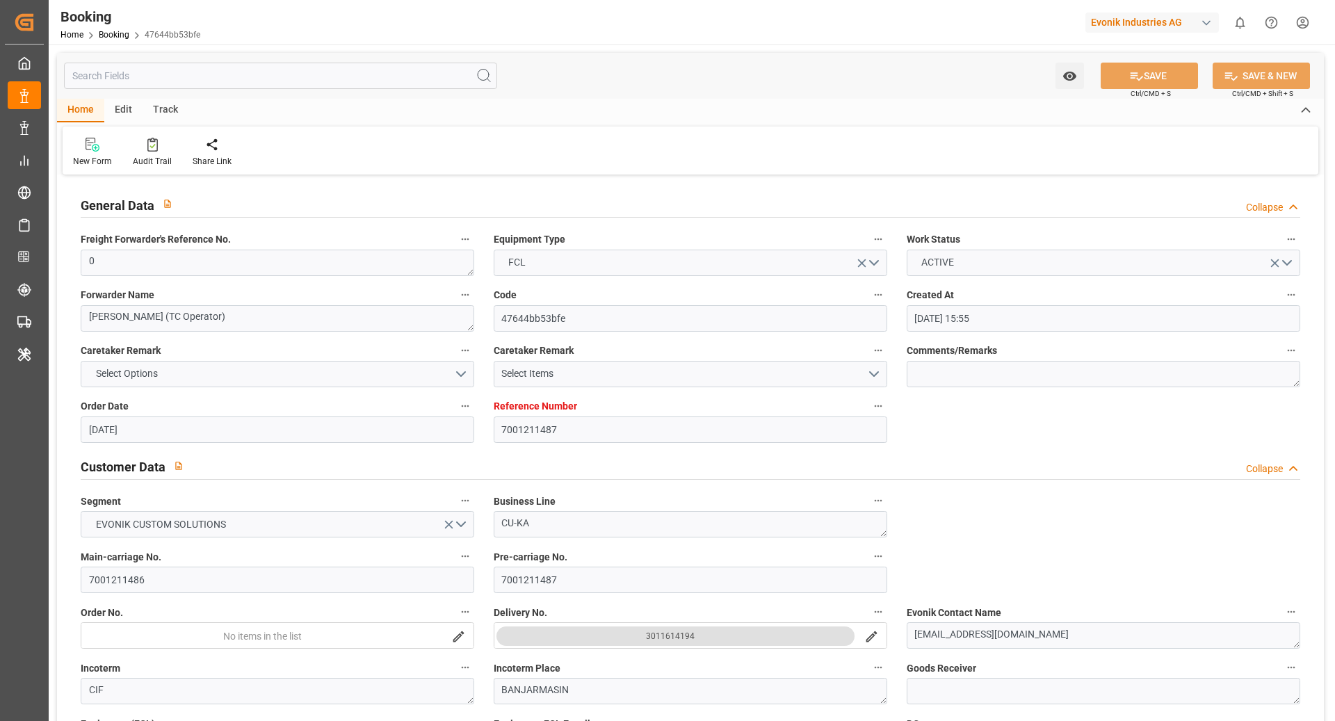
type input "05.09.2025 00:00"
type input "02.09.2025 00:00"
type input "05.09.2025 00:00"
type input "10.09.2025 00:00"
type input "04.09.2025 00:00"
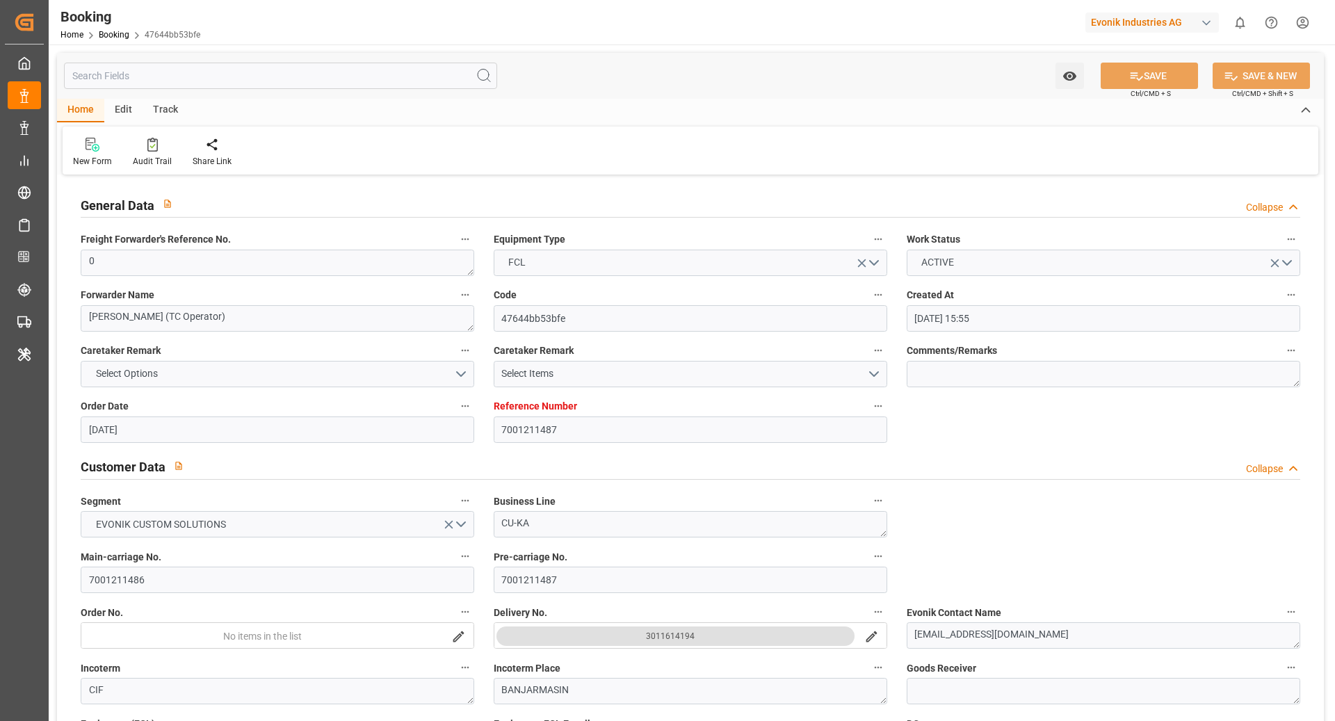
type input "09.09.2025 00:00"
type input "12.09.2025 00:00"
type input "06.09.2025 00:00"
type input "12.09.2025 00:00"
type input "15.09.2025 00:00"
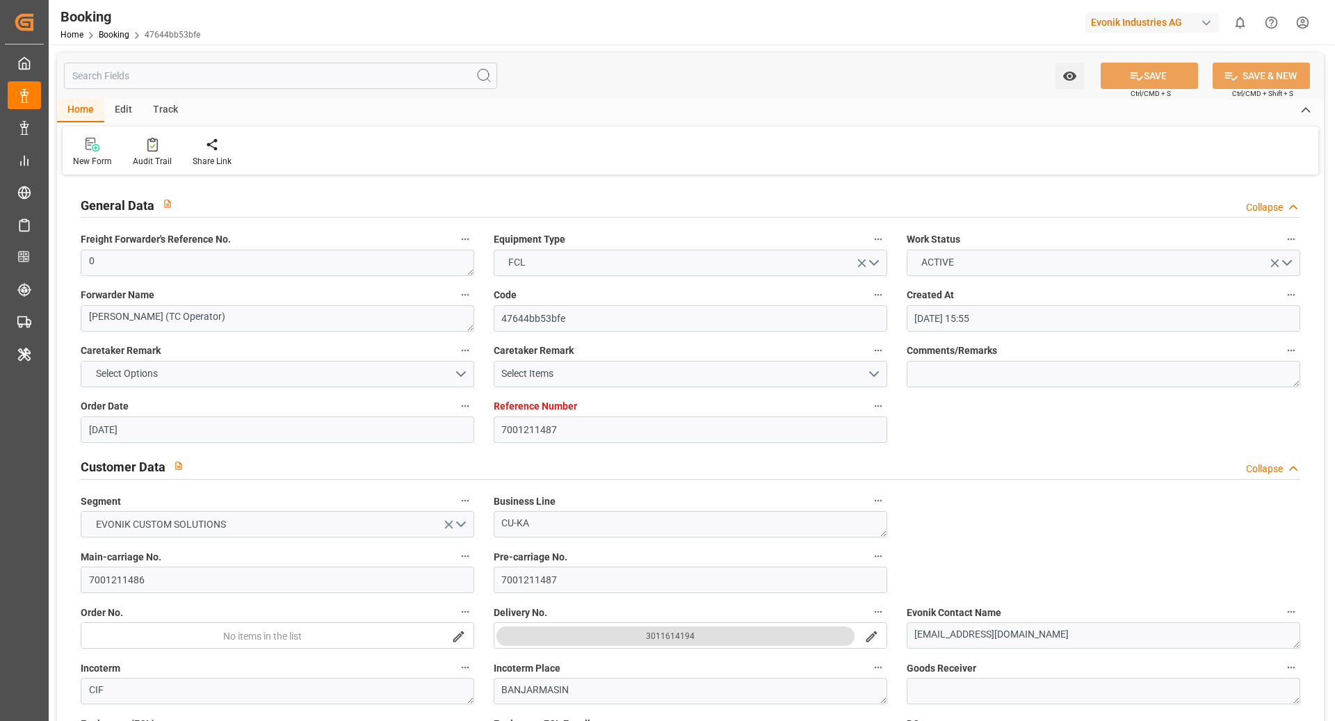
type input "08.09.2025 00:00"
type input "19.08.2025"
type input "18.09.2025 07:24"
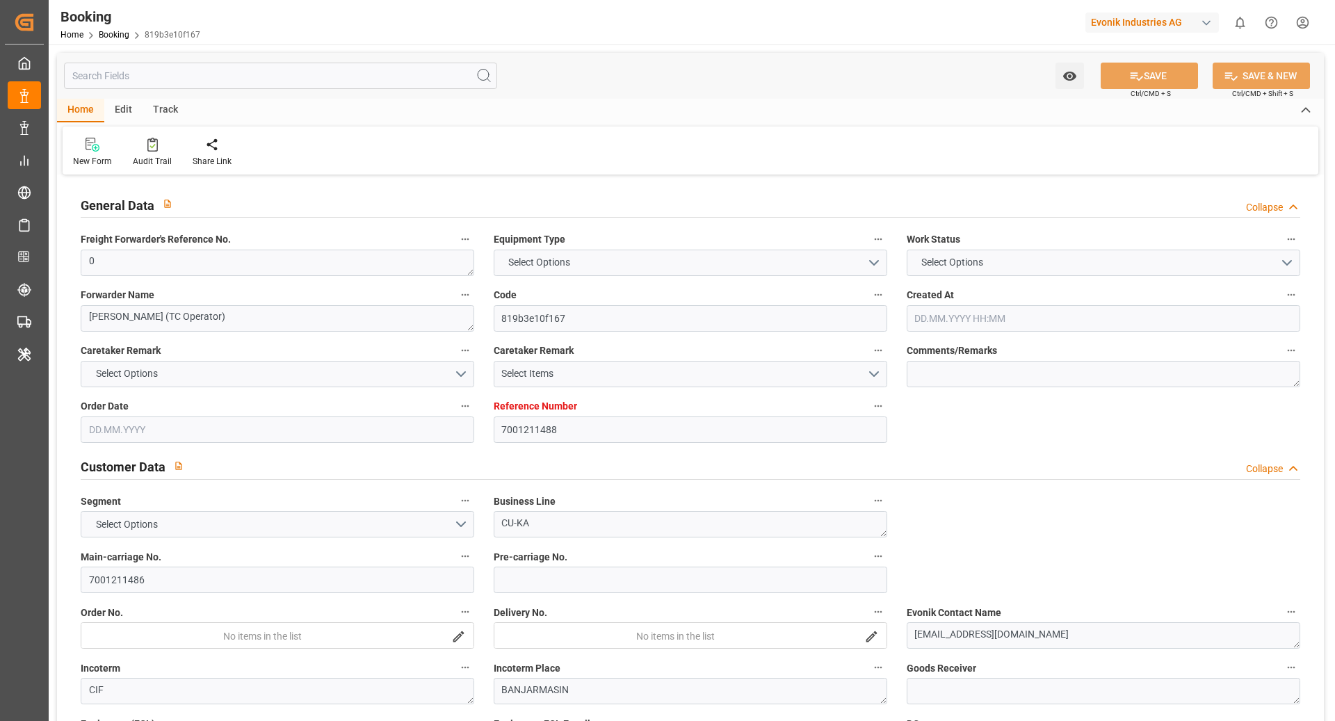
type input "7001211488"
type input "9839208"
type input "CMACGM"
type input "CMA CGM Group"
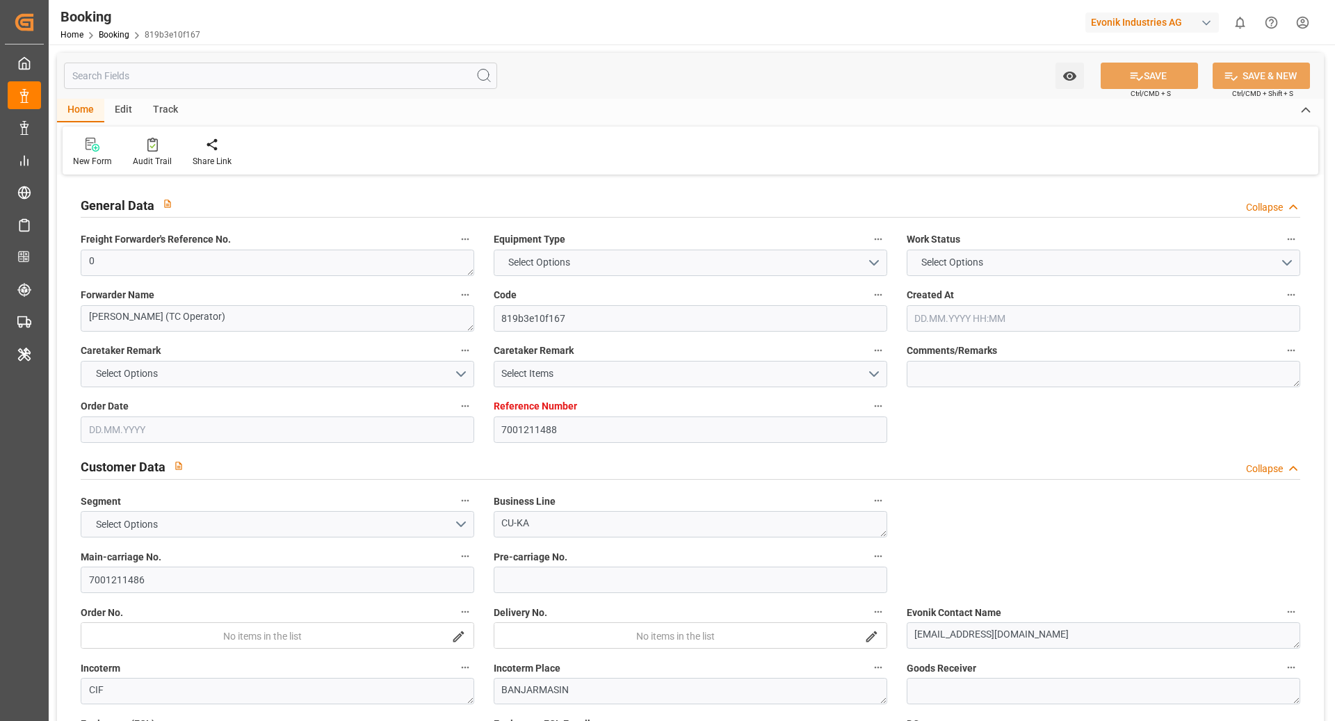
type input "NLRTM"
type input "IDBDJ"
type input "MYPKG"
type input "IDJKT"
type input "0"
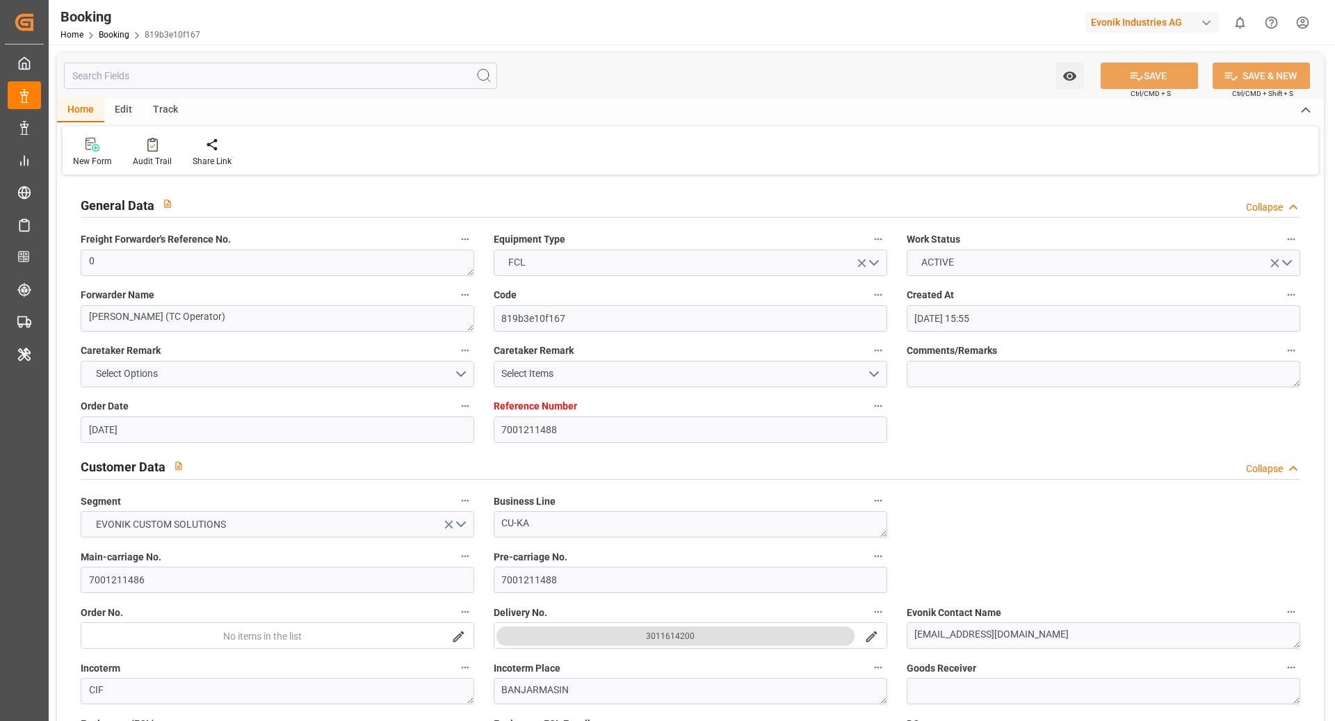
type input "[DATE] 15:55"
type input "[DATE]"
type input "[DATE] 00:00"
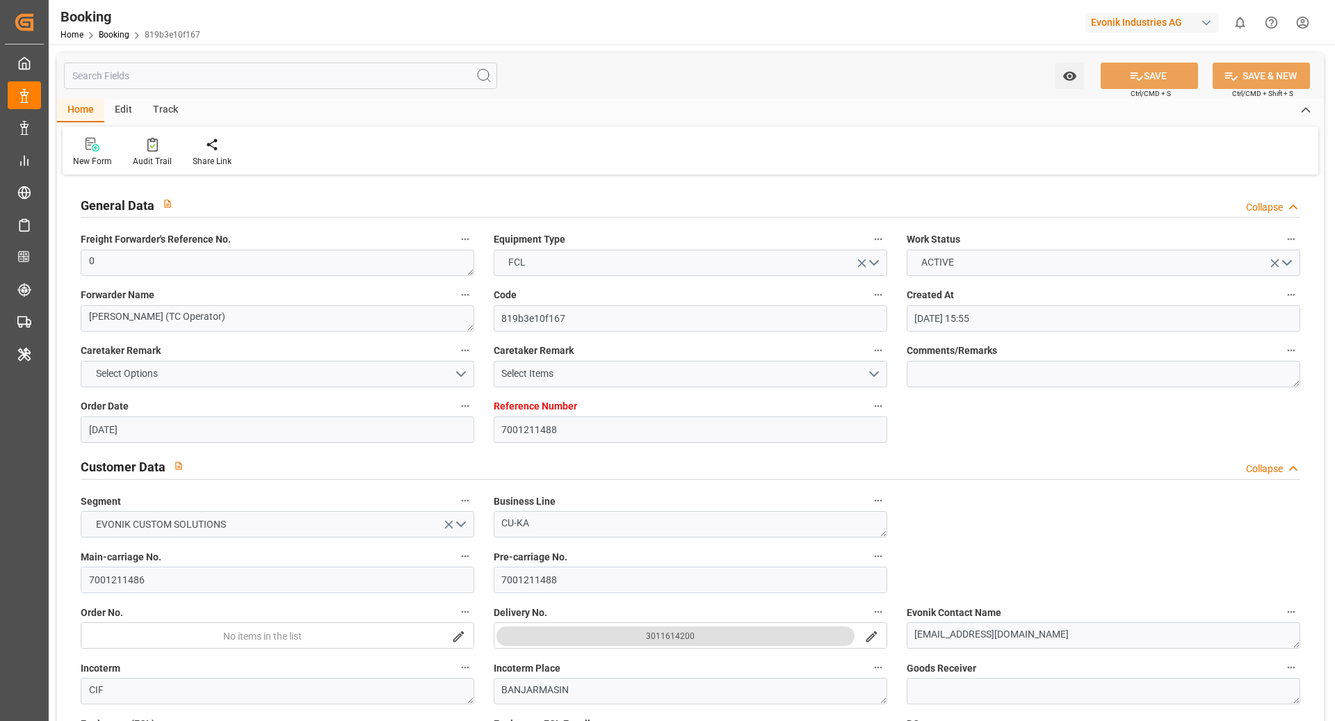
type input "[DATE] 00:00"
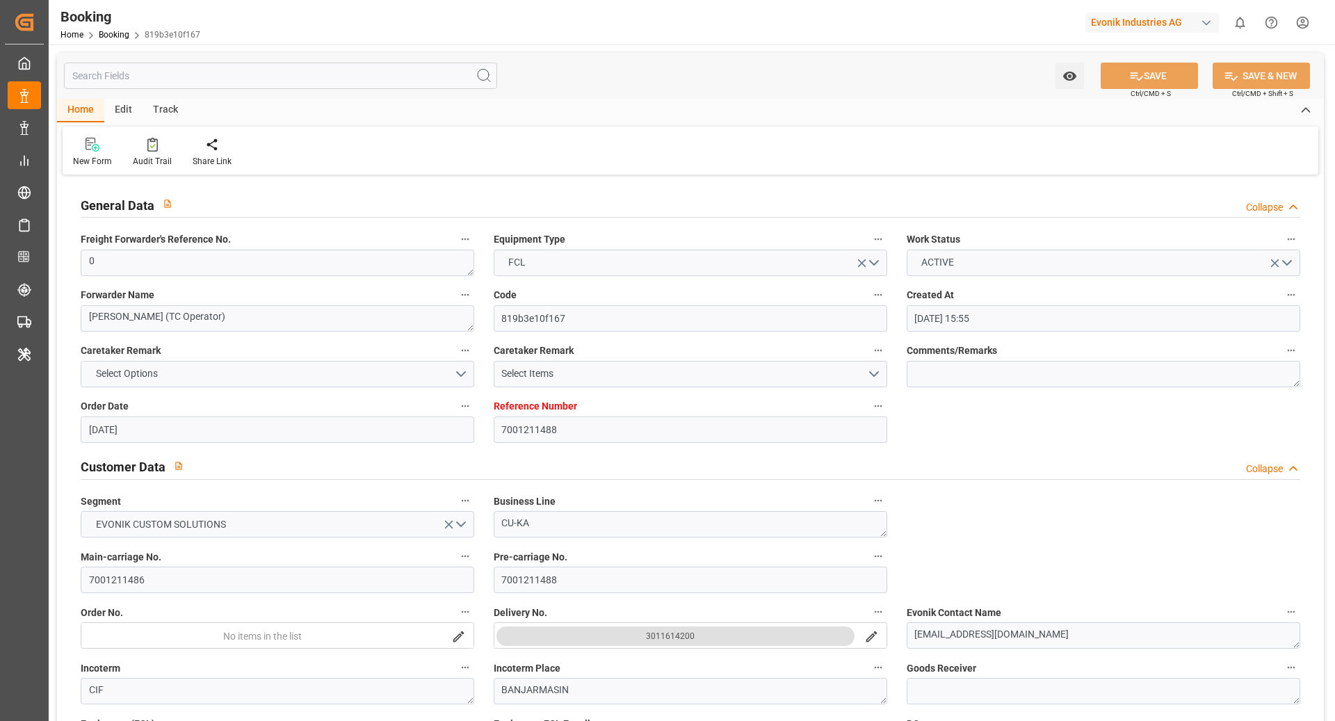
type input "[DATE] 00:00"
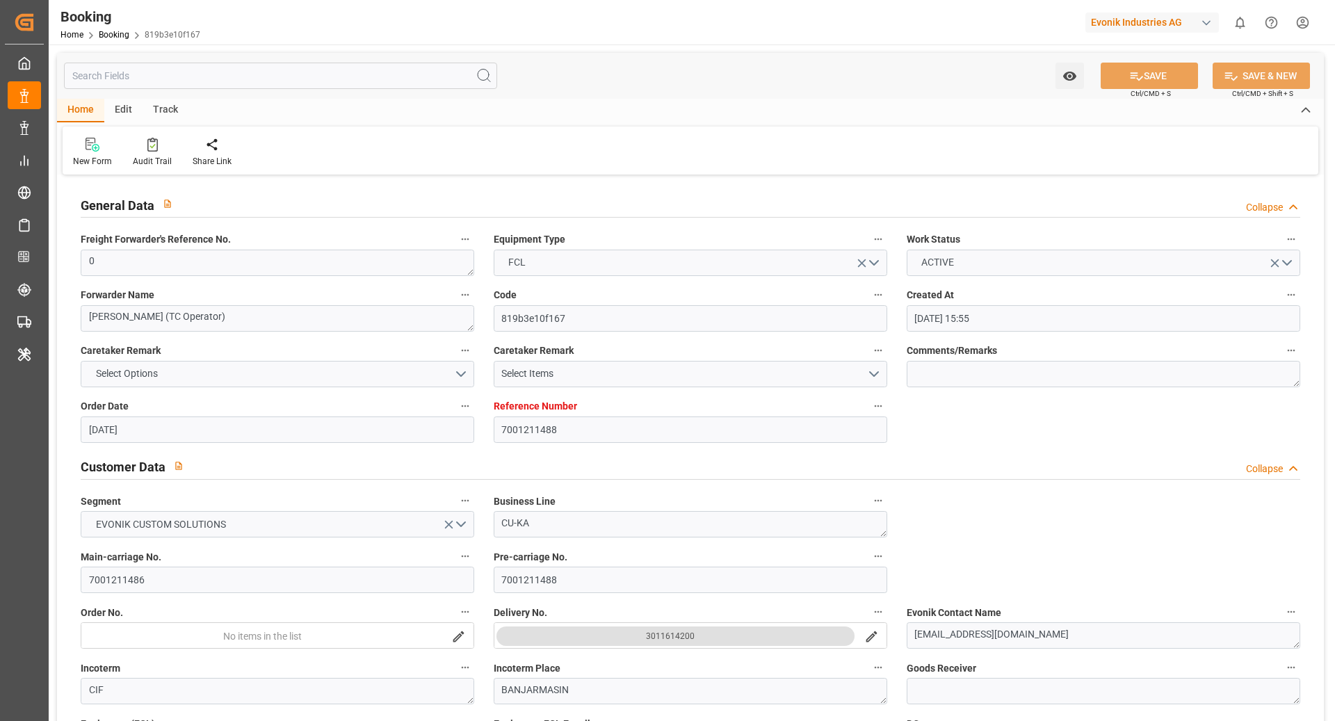
type input "[DATE] 00:00"
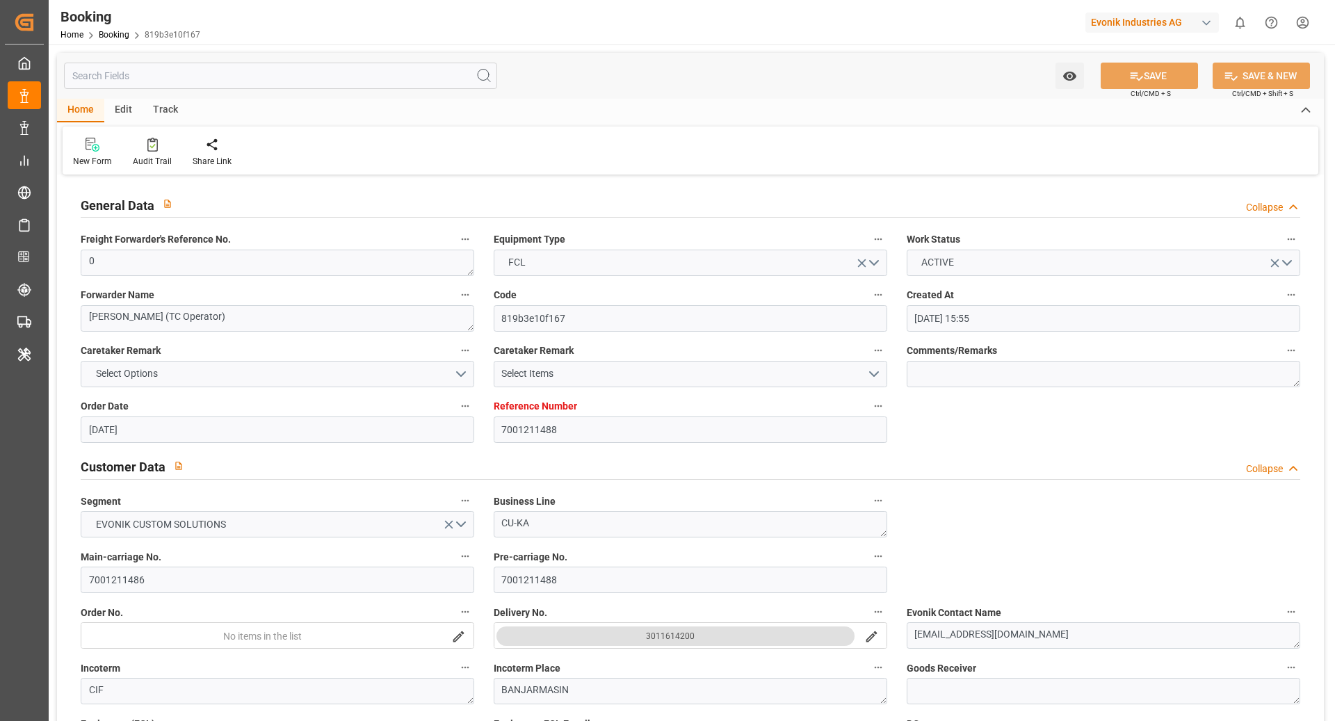
type input "[DATE] 00:00"
type input "[DATE]"
type input "[DATE] 07:24"
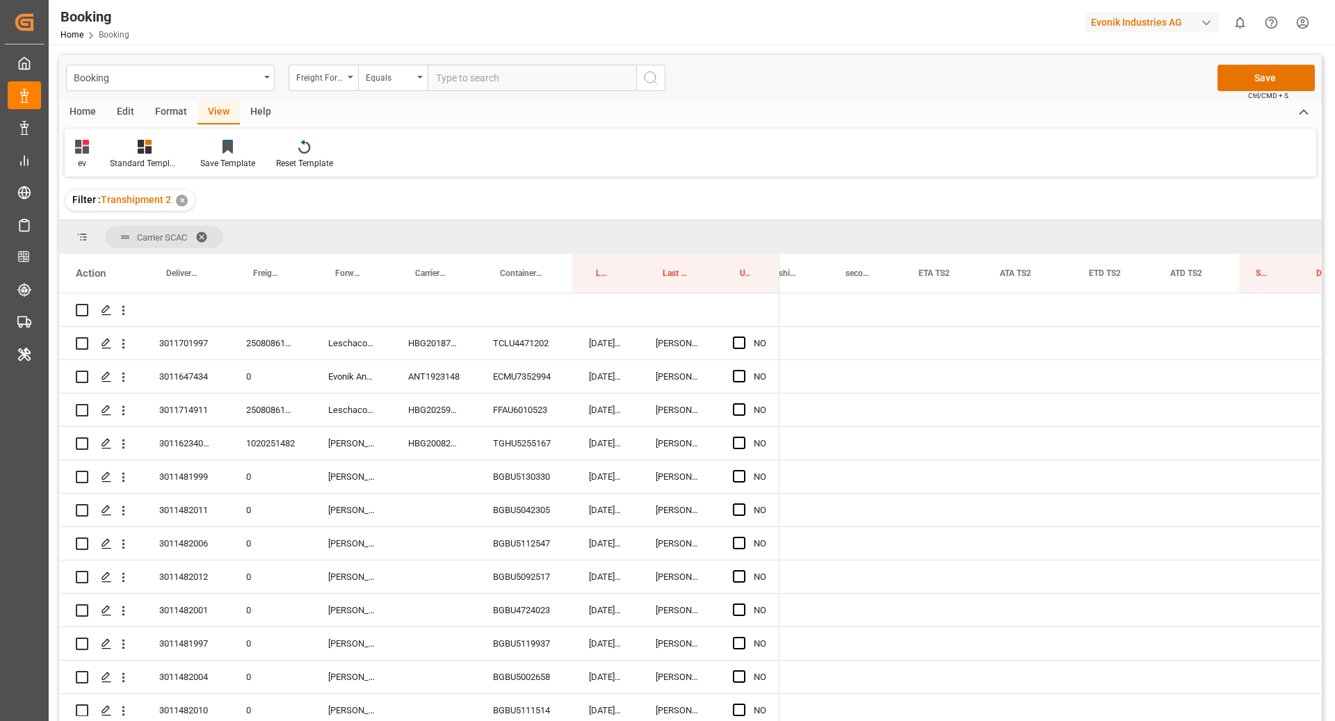
scroll to position [0, 1905]
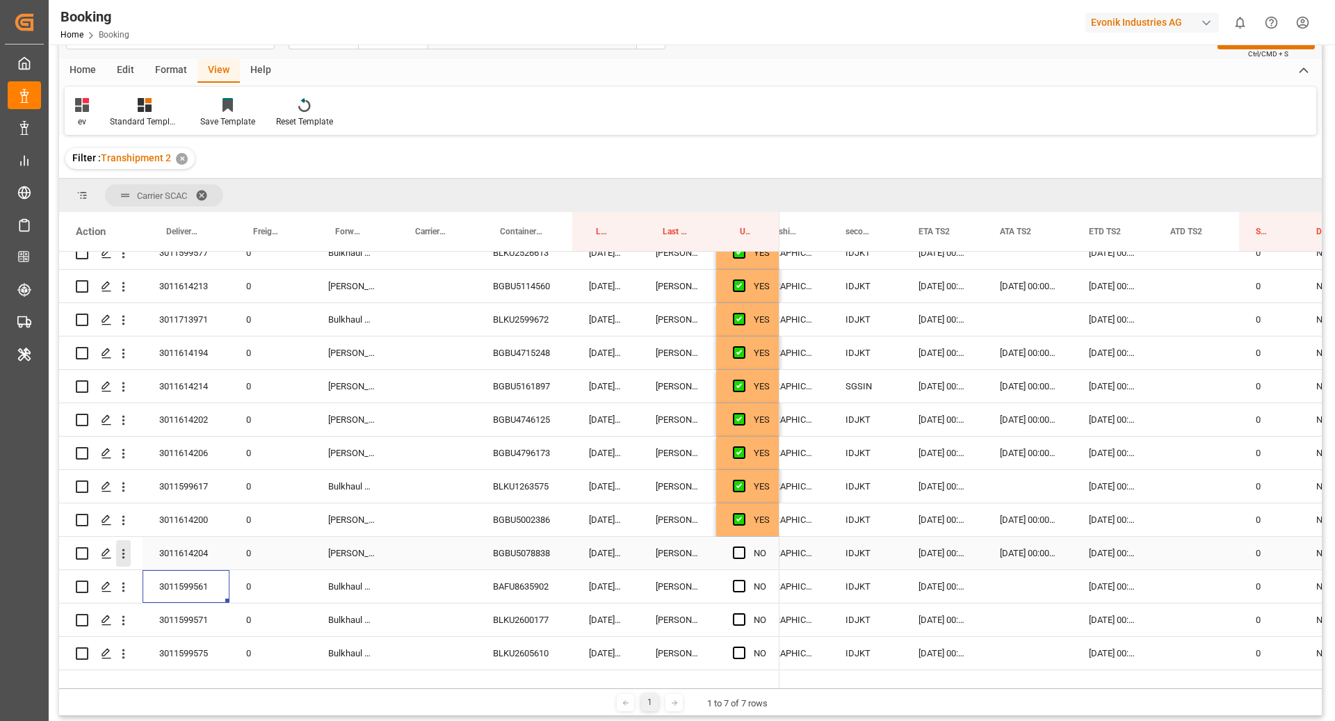
click at [123, 556] on icon "open menu" at bounding box center [123, 554] width 3 height 10
click at [174, 577] on span "Open in new tab" at bounding box center [215, 583] width 127 height 15
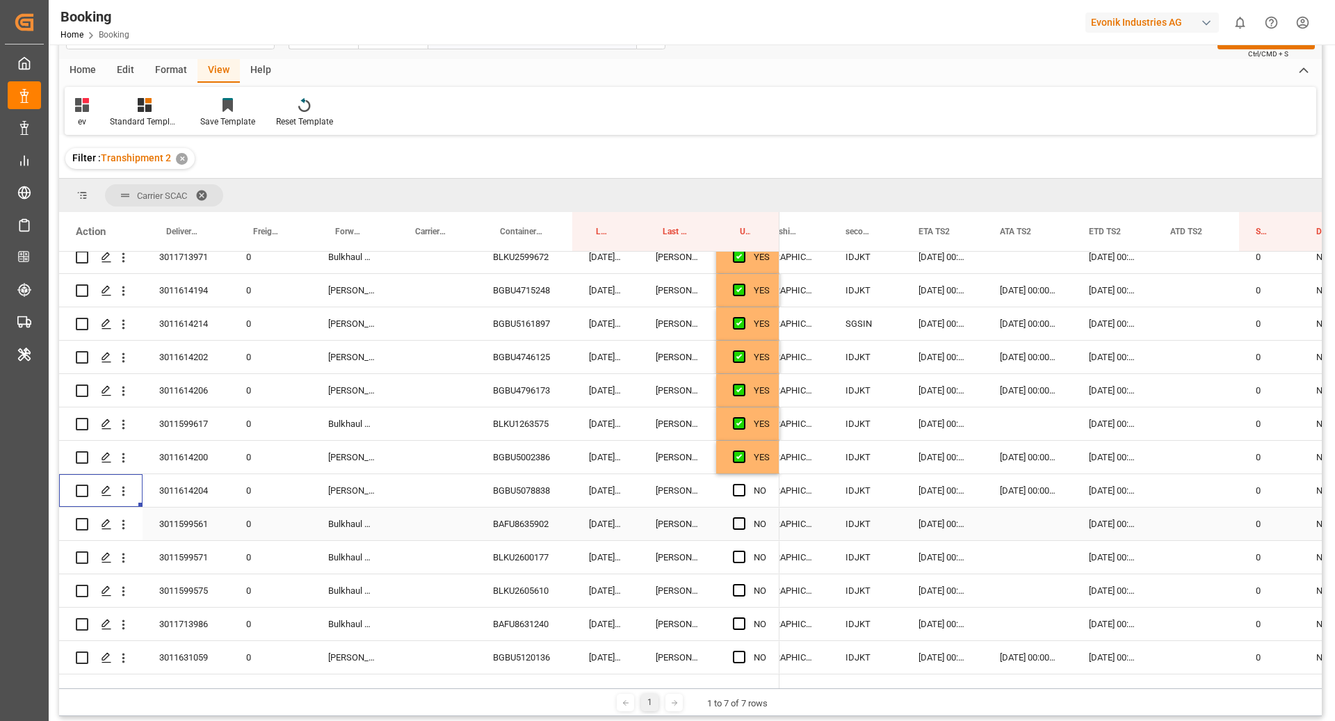
scroll to position [2752, 0]
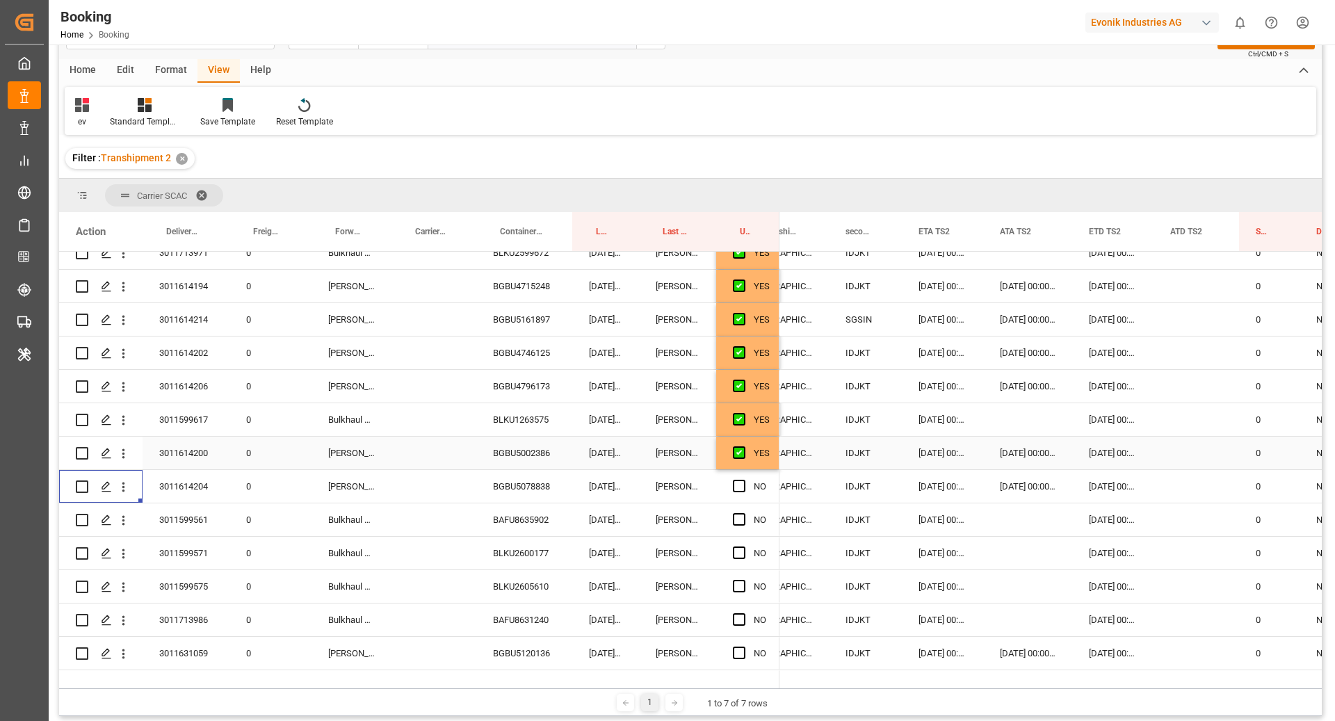
click at [767, 448] on div "YES" at bounding box center [762, 453] width 16 height 32
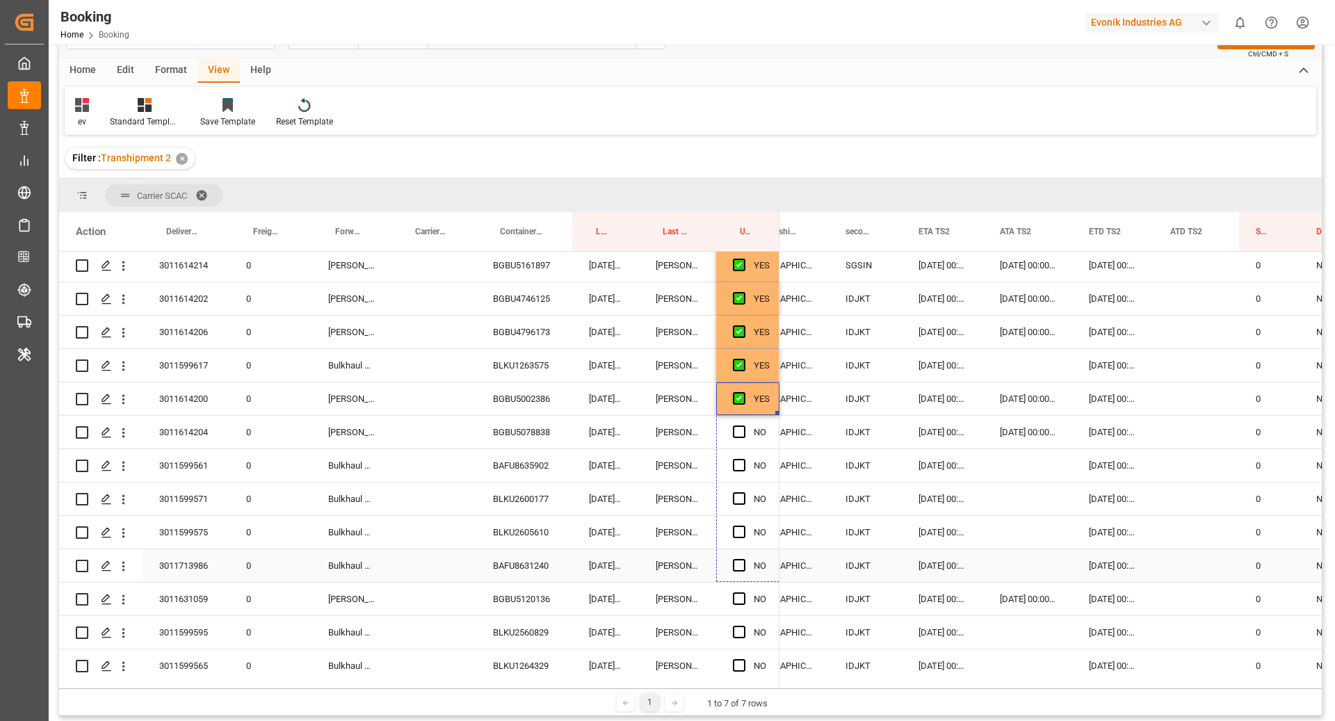
scroll to position [2809, 0]
drag, startPoint x: 777, startPoint y: 467, endPoint x: 760, endPoint y: 572, distance: 106.3
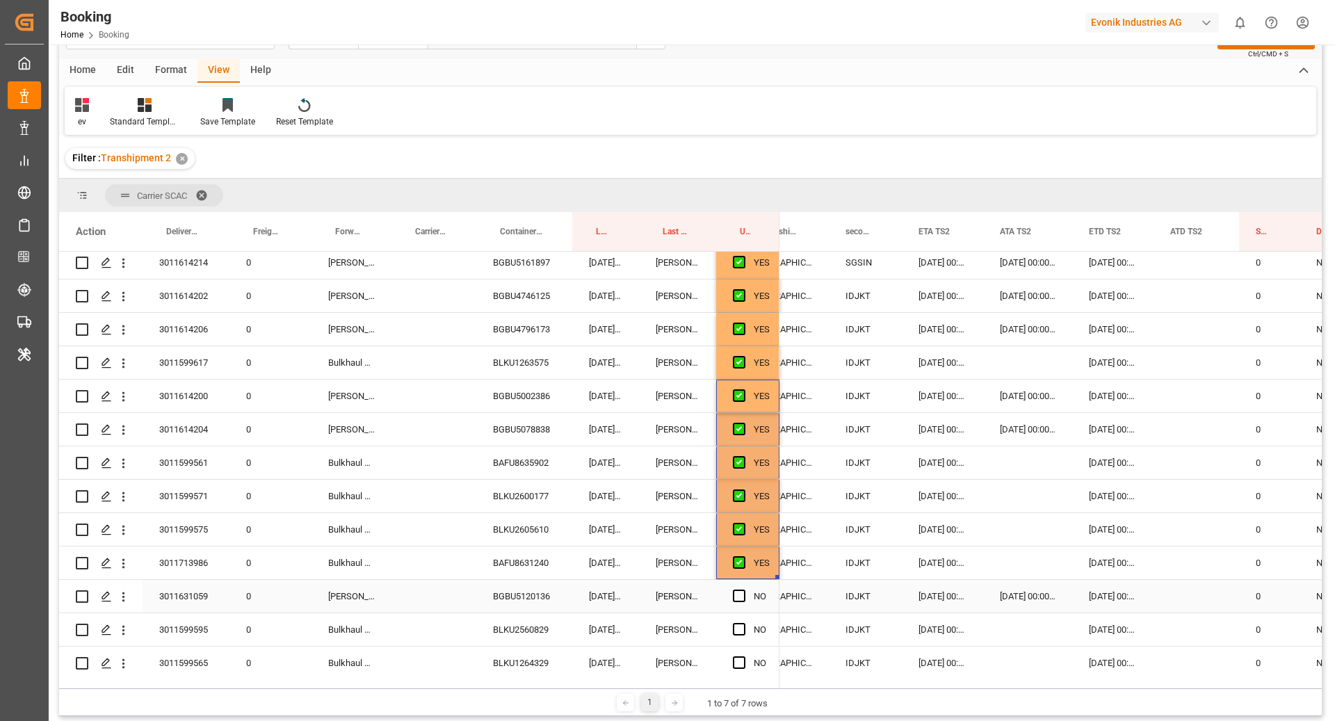
click at [518, 594] on div "BGBU5120136" at bounding box center [524, 596] width 96 height 33
click at [122, 601] on icon "open menu" at bounding box center [123, 597] width 15 height 15
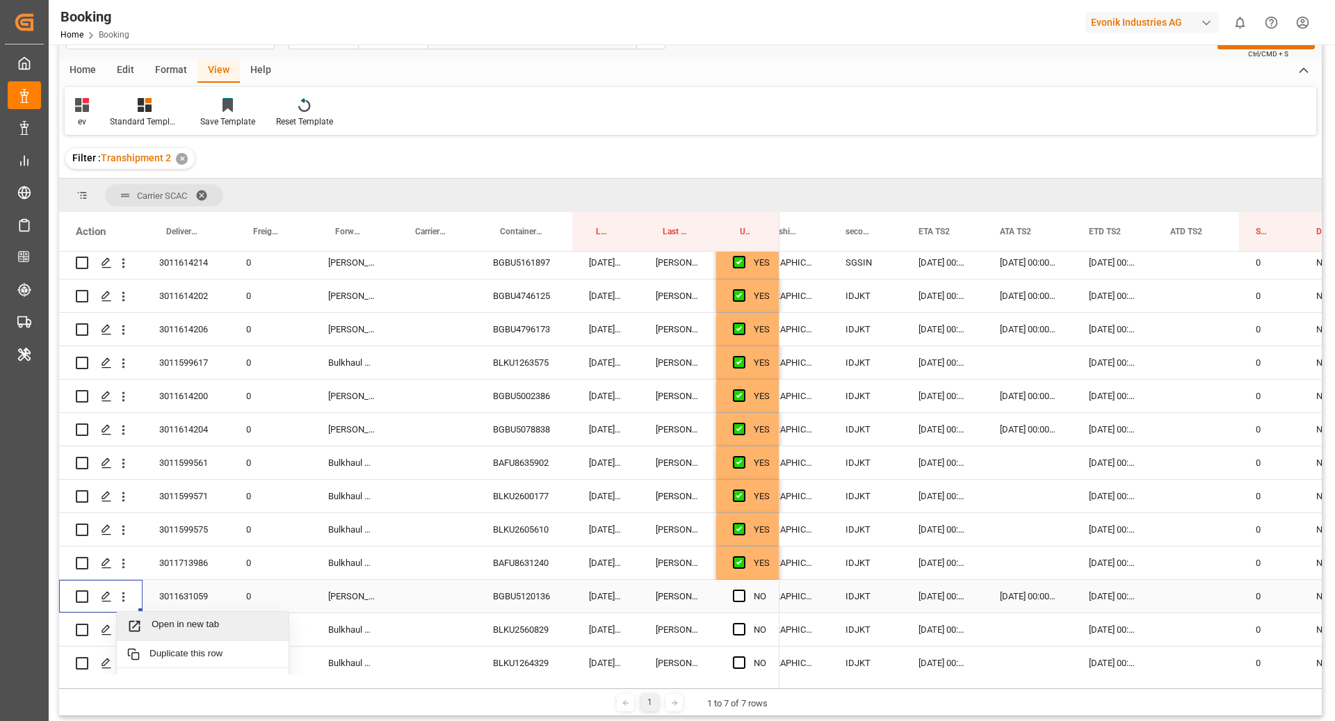
click at [147, 615] on div "Open in new tab" at bounding box center [203, 626] width 172 height 29
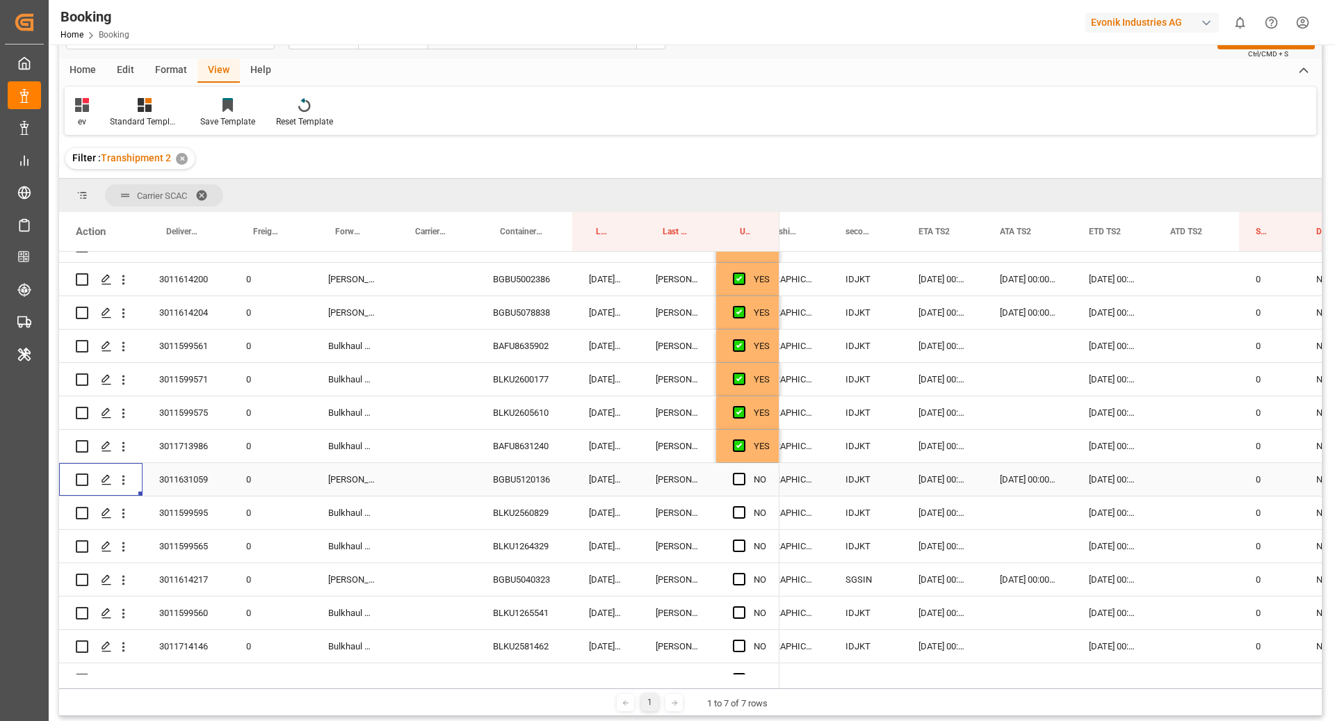
scroll to position [2926, 0]
click at [735, 479] on span "Press SPACE to select this row." at bounding box center [739, 478] width 13 height 13
click at [743, 472] on input "Press SPACE to select this row." at bounding box center [743, 472] width 0 height 0
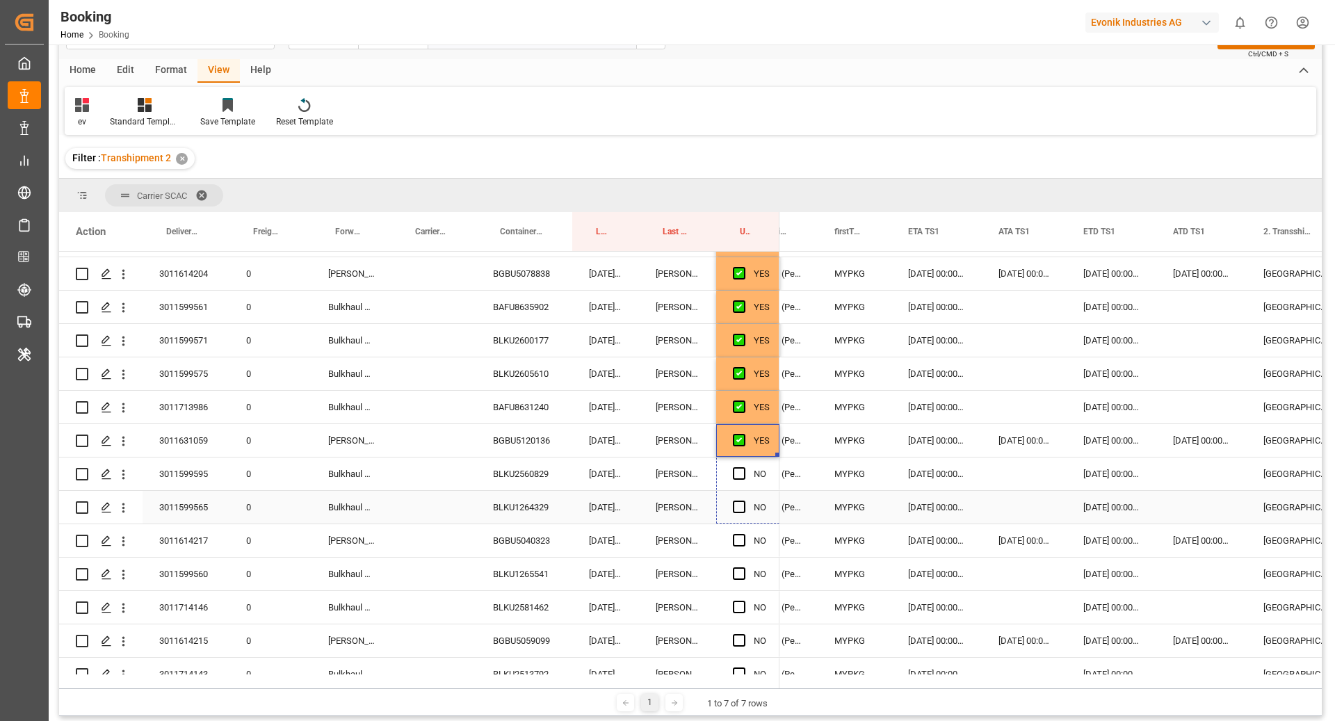
scroll to position [2965, 0]
drag, startPoint x: 777, startPoint y: 480, endPoint x: 774, endPoint y: 555, distance: 74.4
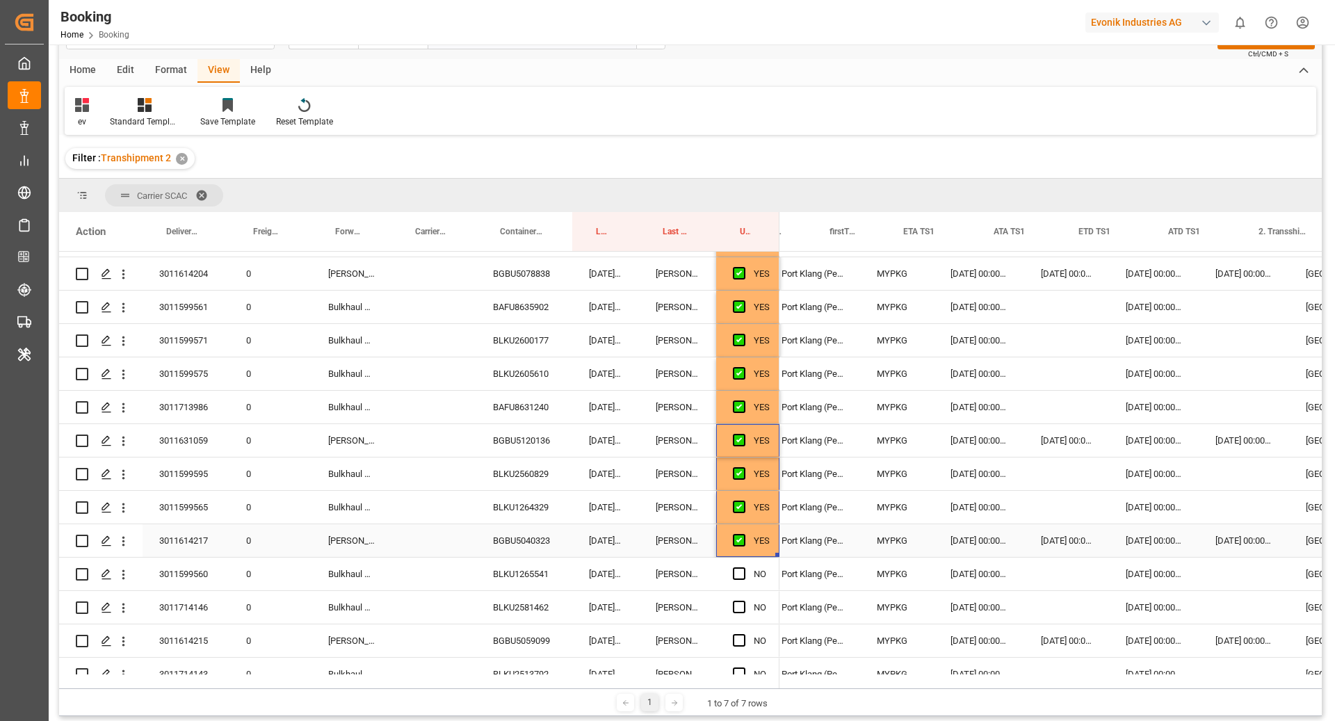
scroll to position [0, 0]
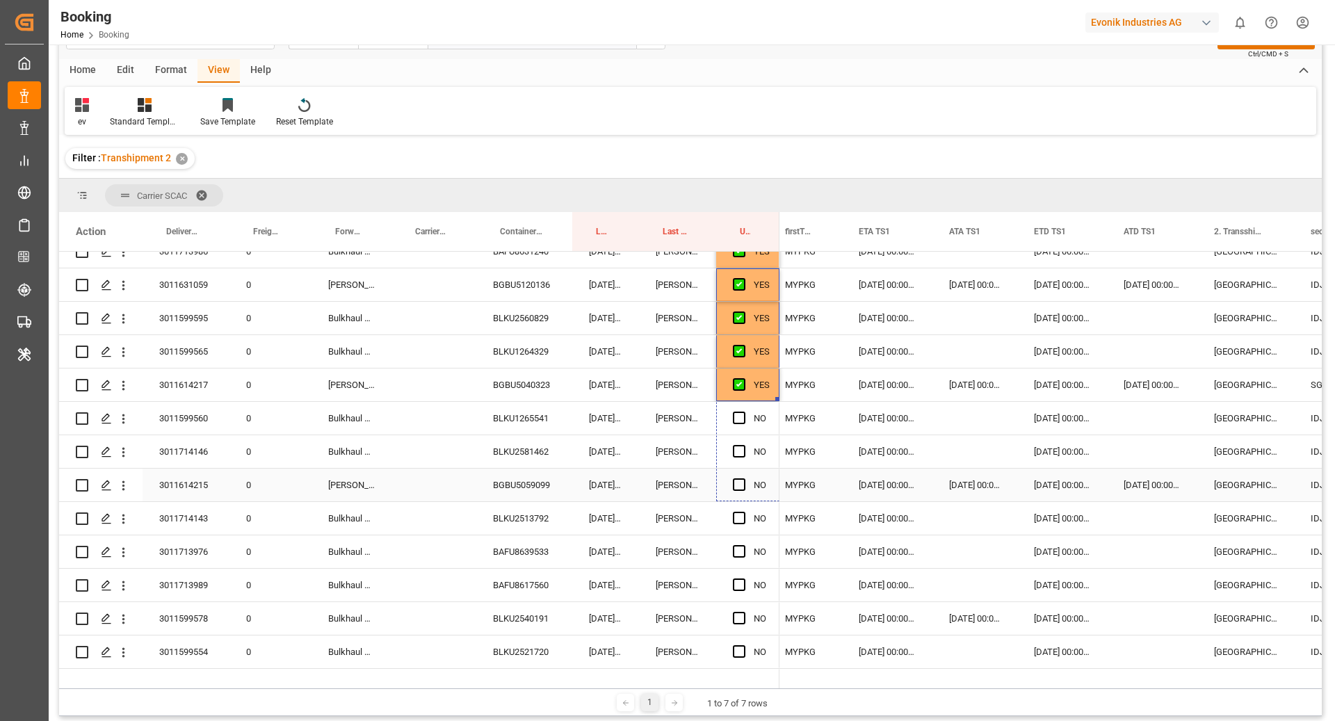
drag, startPoint x: 775, startPoint y: 397, endPoint x: 768, endPoint y: 494, distance: 97.6
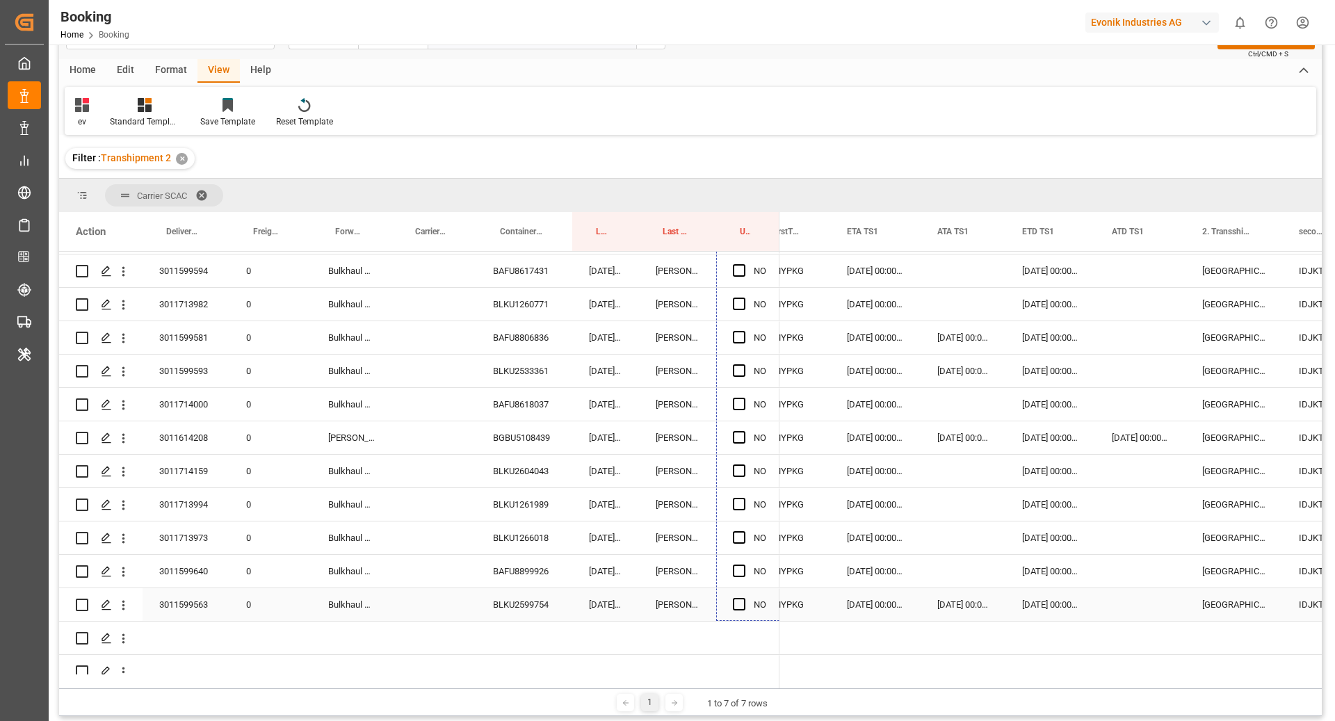
drag, startPoint x: 777, startPoint y: 437, endPoint x: 749, endPoint y: 604, distance: 169.1
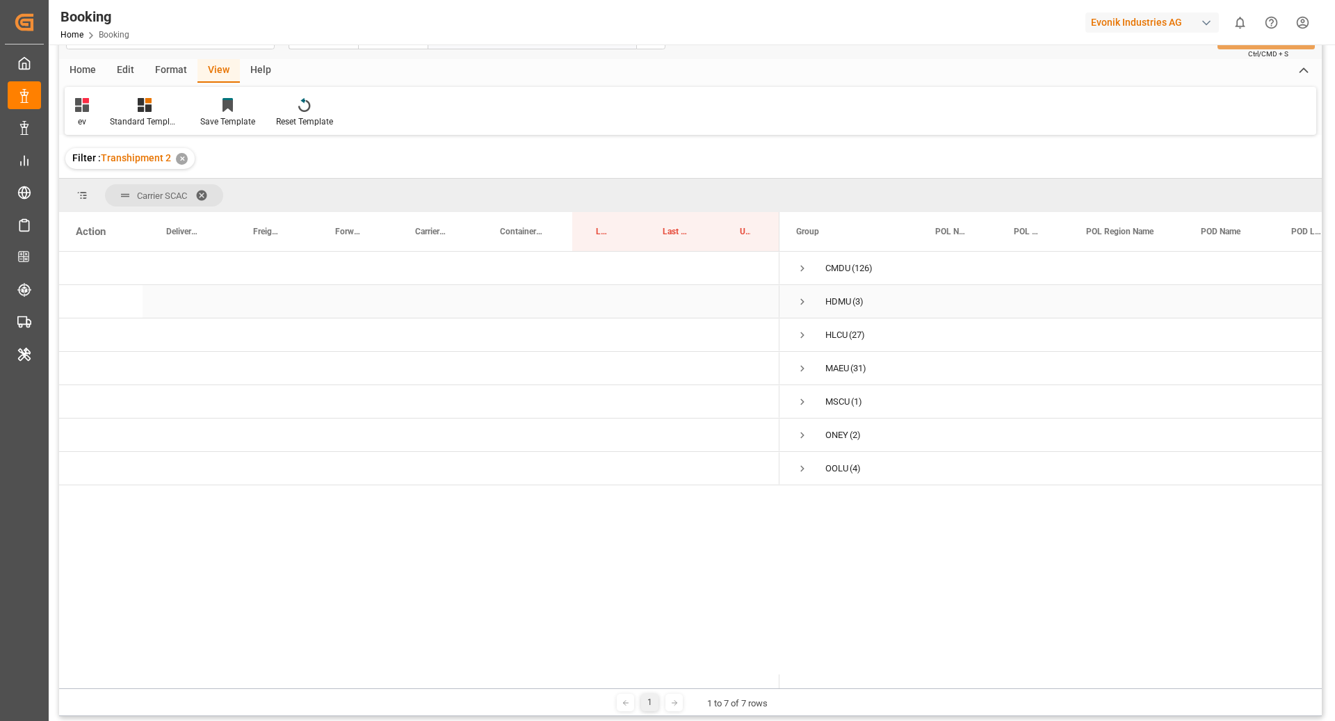
click at [801, 306] on span "Press SPACE to select this row." at bounding box center [802, 301] width 13 height 13
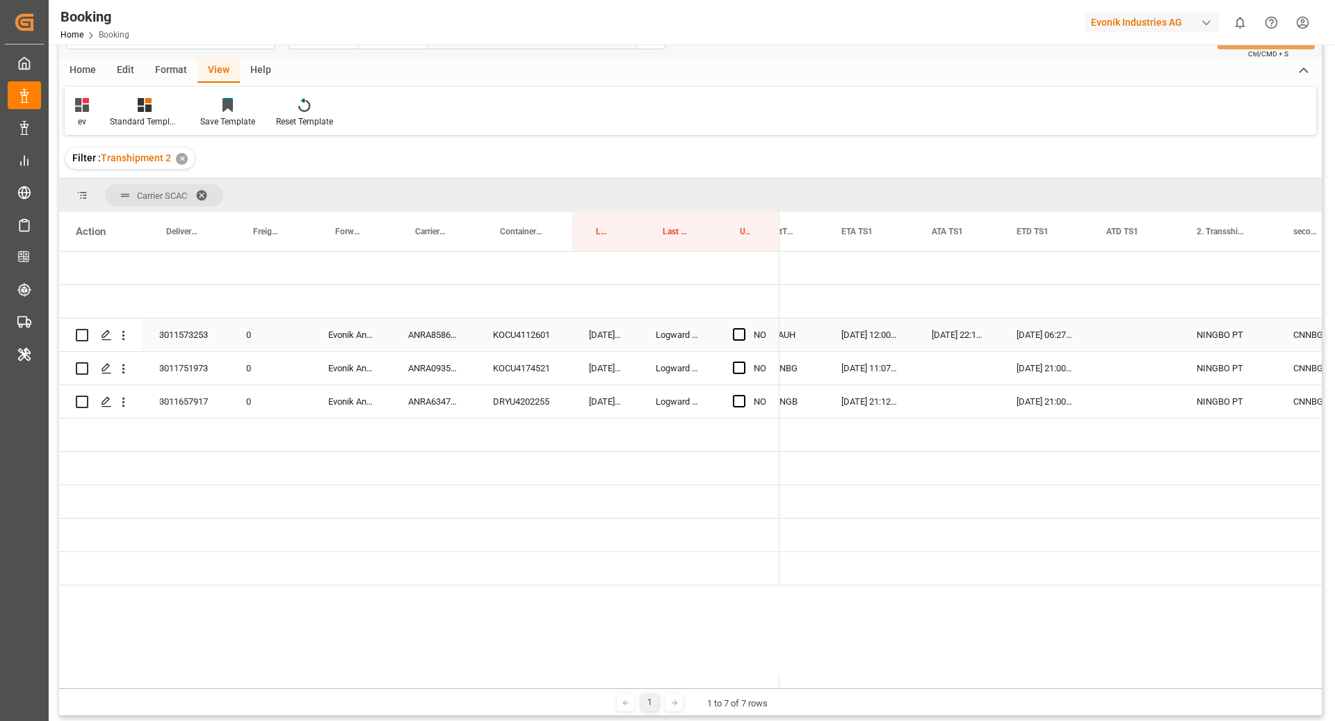
click at [464, 344] on div "ANRA85860100" at bounding box center [433, 334] width 85 height 33
click at [122, 335] on icon "open menu" at bounding box center [123, 336] width 3 height 10
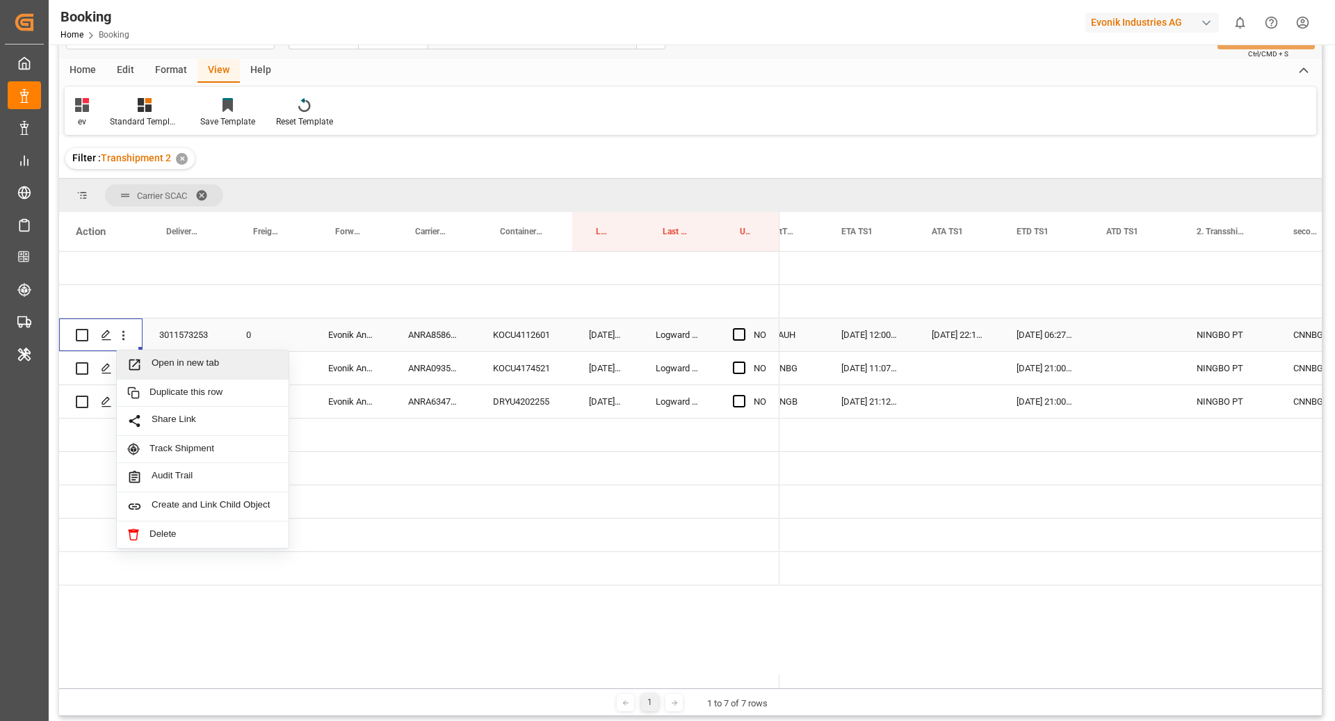
click at [208, 357] on span "Open in new tab" at bounding box center [215, 364] width 127 height 15
click at [738, 334] on span "Press SPACE to select this row." at bounding box center [739, 334] width 13 height 13
click at [743, 328] on input "Press SPACE to select this row." at bounding box center [743, 328] width 0 height 0
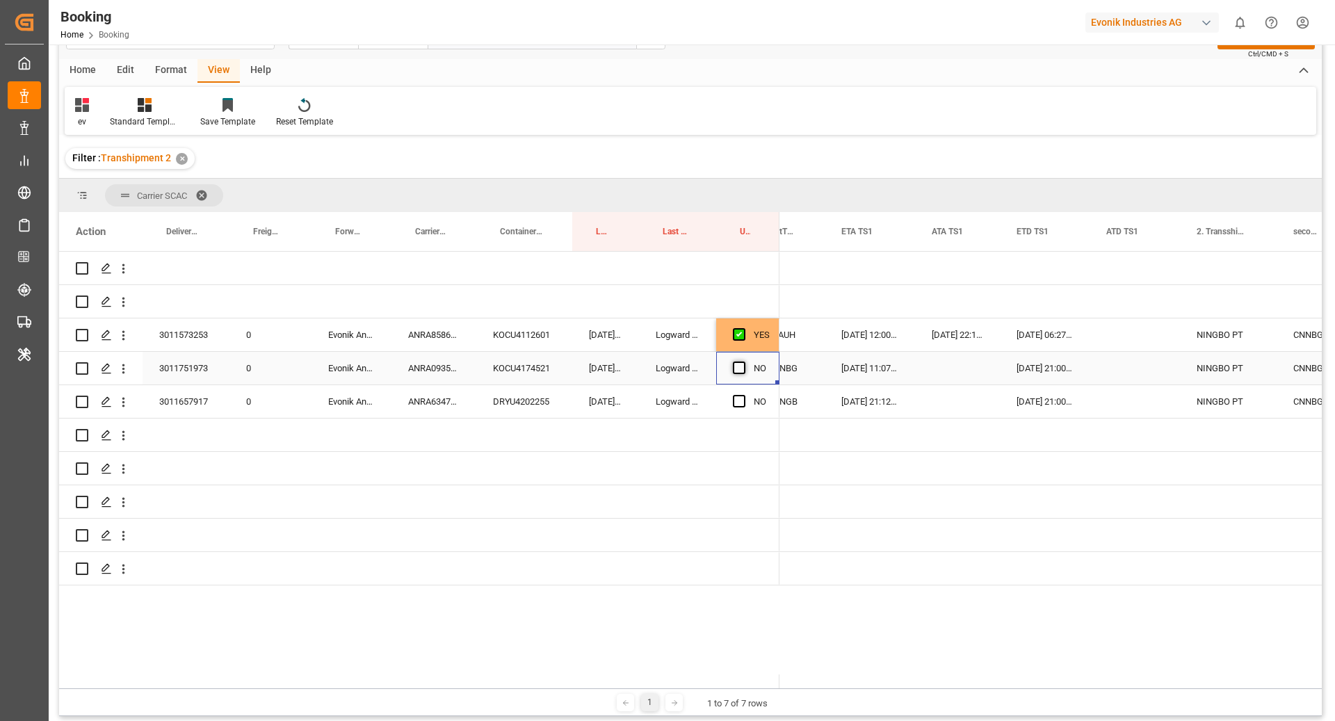
click at [734, 366] on span "Press SPACE to select this row." at bounding box center [739, 367] width 13 height 13
click at [743, 361] on input "Press SPACE to select this row." at bounding box center [743, 361] width 0 height 0
click at [733, 396] on span "Press SPACE to select this row." at bounding box center [739, 401] width 13 height 13
click at [743, 395] on input "Press SPACE to select this row." at bounding box center [743, 395] width 0 height 0
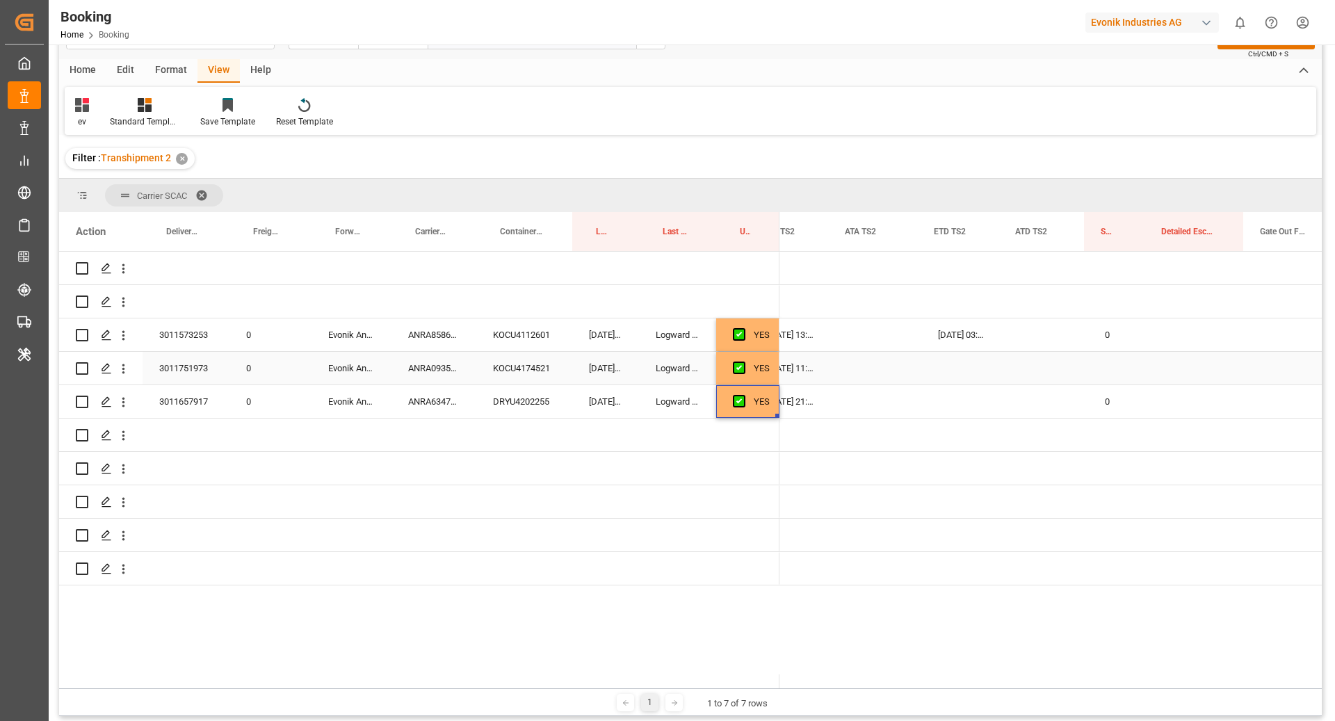
scroll to position [0, 2079]
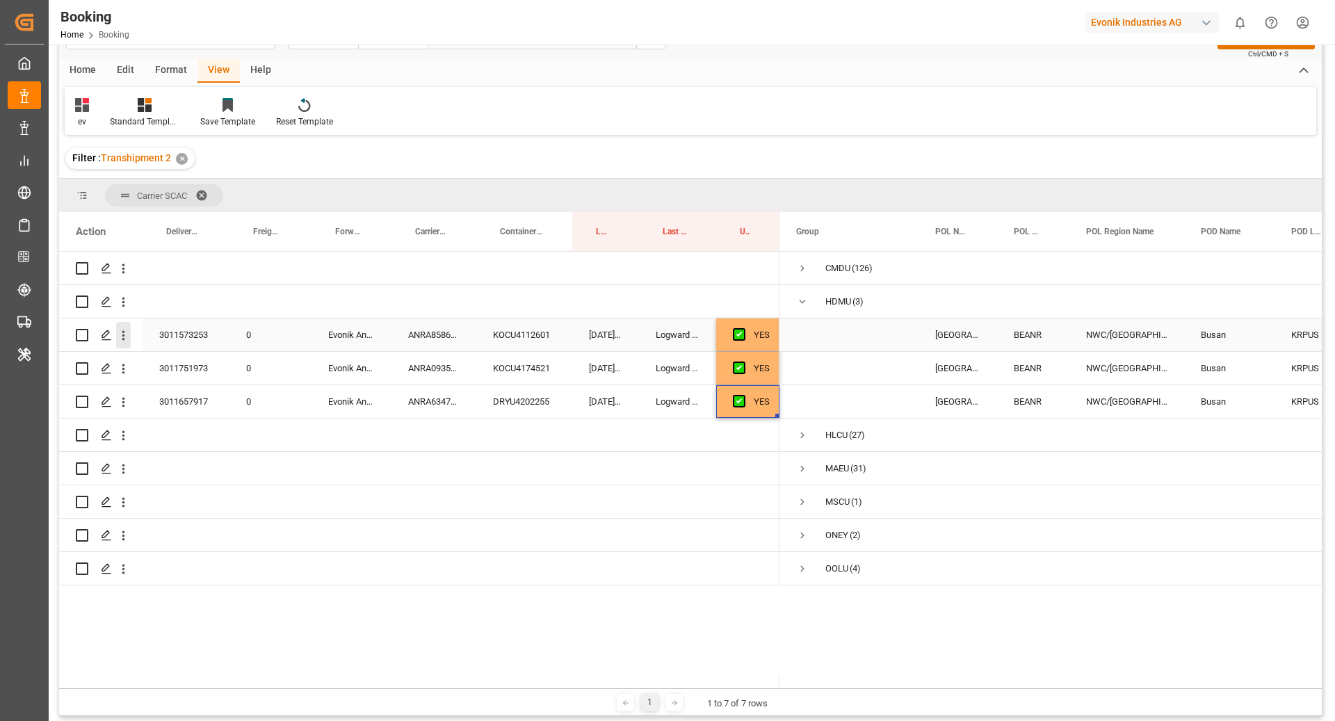
click at [124, 336] on icon "open menu" at bounding box center [123, 335] width 15 height 15
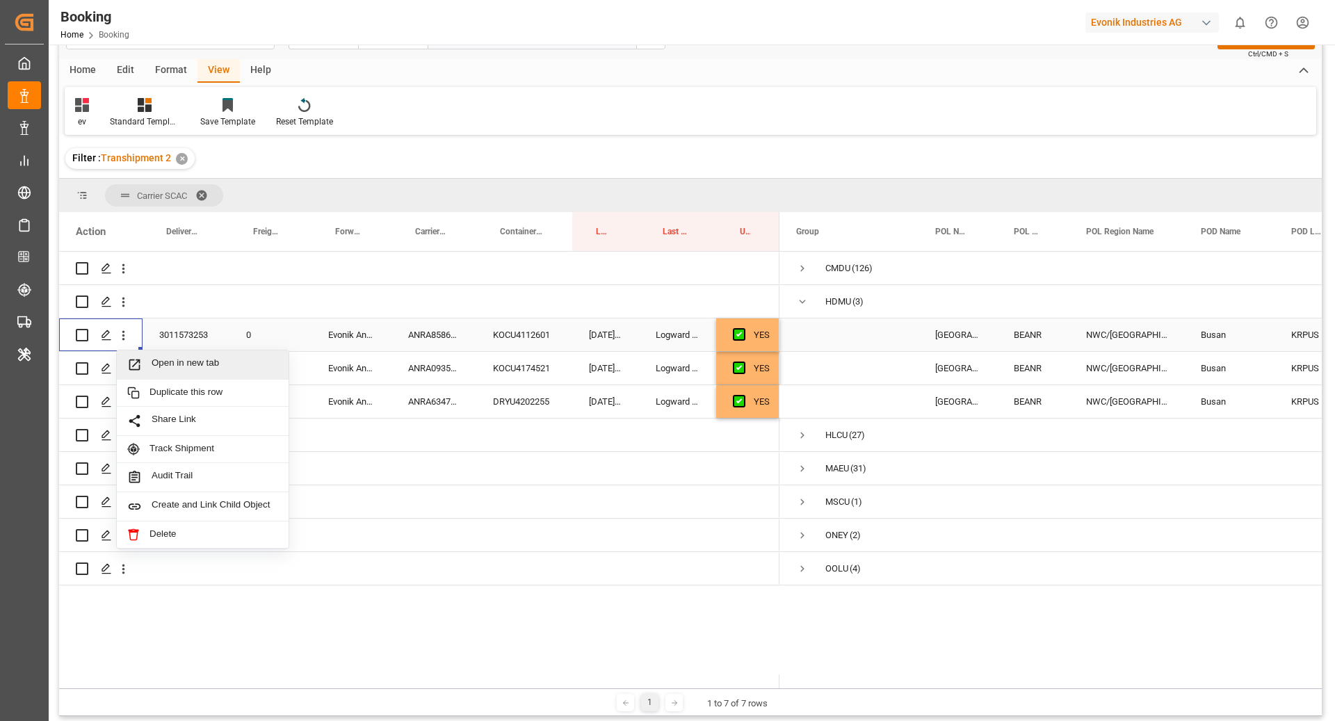
click at [222, 353] on div "Open in new tab" at bounding box center [203, 364] width 172 height 29
click at [471, 361] on div "ANRA09357900" at bounding box center [433, 368] width 85 height 33
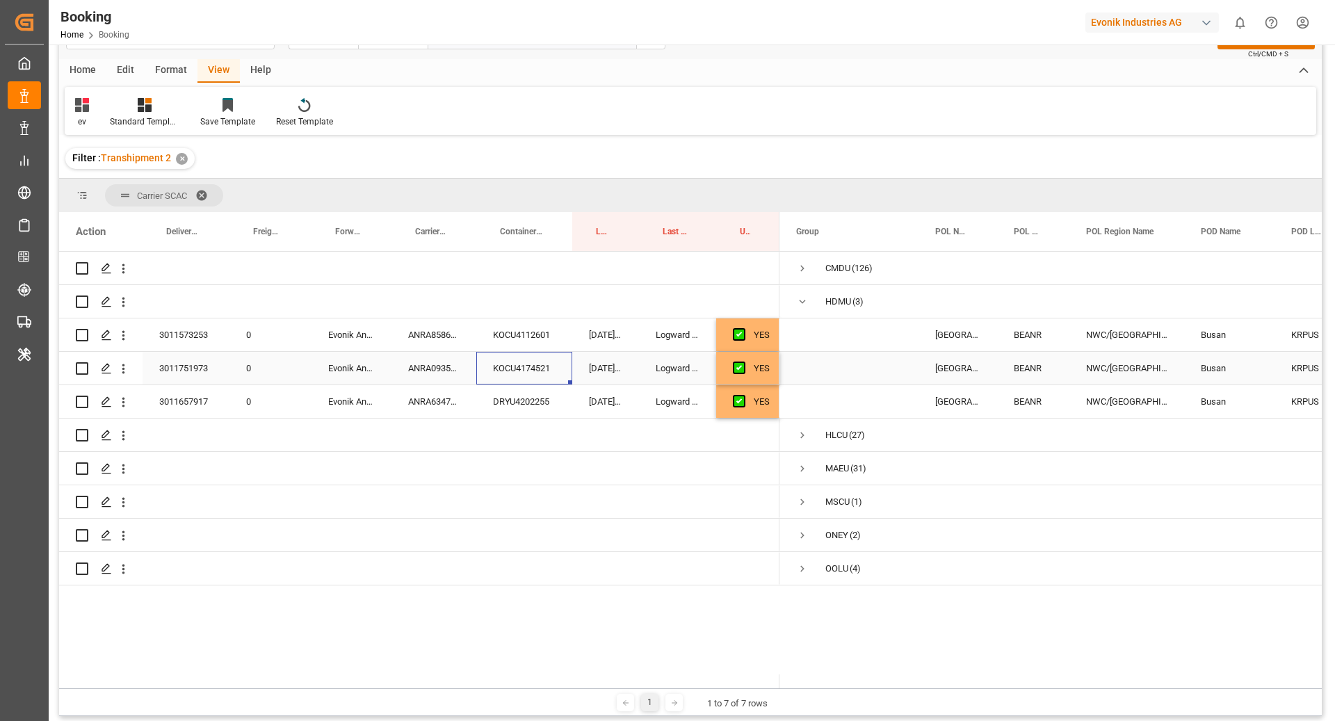
click at [534, 367] on div "KOCU4174521" at bounding box center [524, 368] width 96 height 33
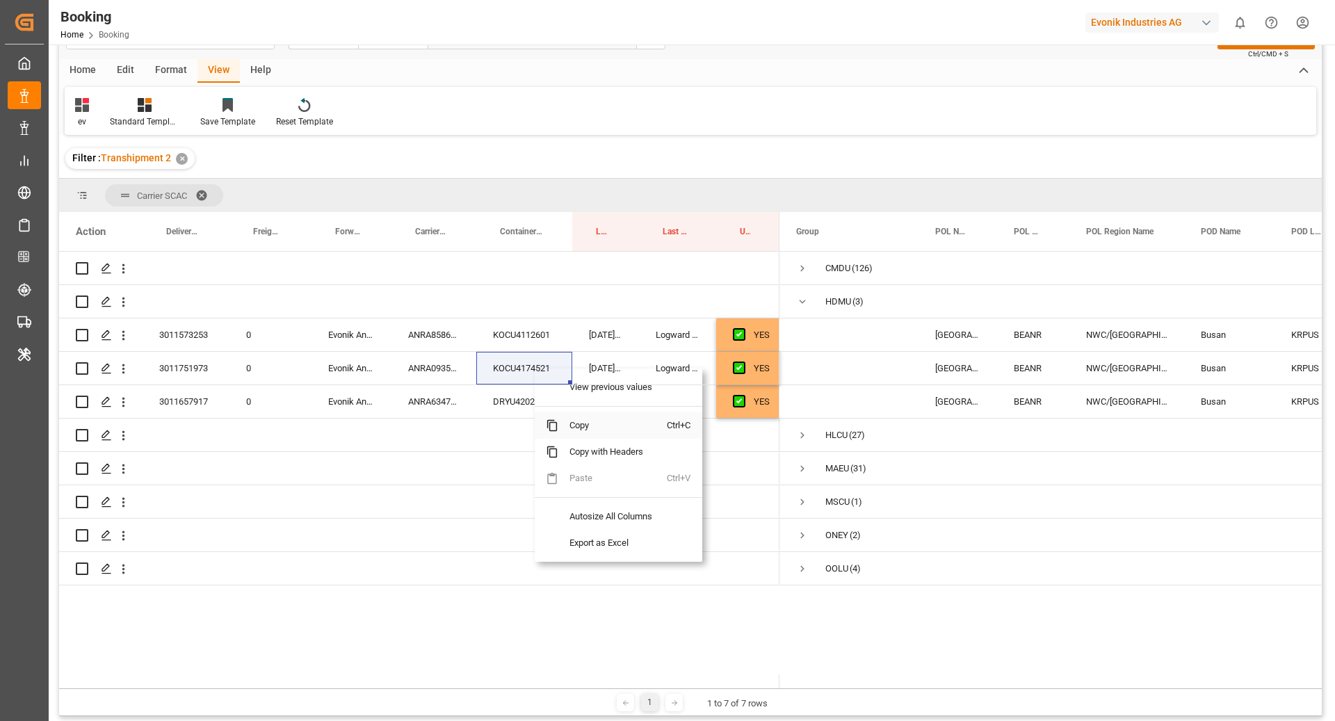
click at [626, 424] on span "Copy" at bounding box center [612, 425] width 108 height 26
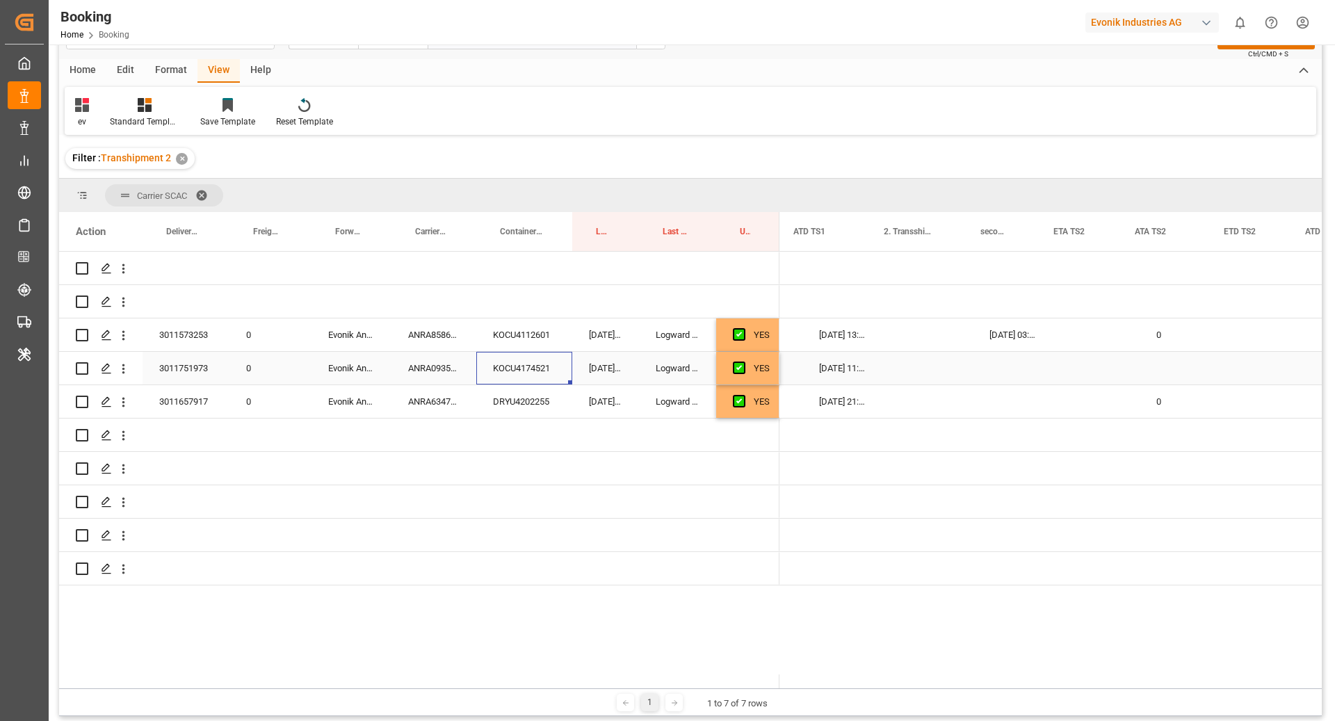
scroll to position [0, 2005]
click at [991, 339] on div "0" at bounding box center [984, 334] width 60 height 33
drag, startPoint x: 1012, startPoint y: 350, endPoint x: 1012, endPoint y: 365, distance: 15.3
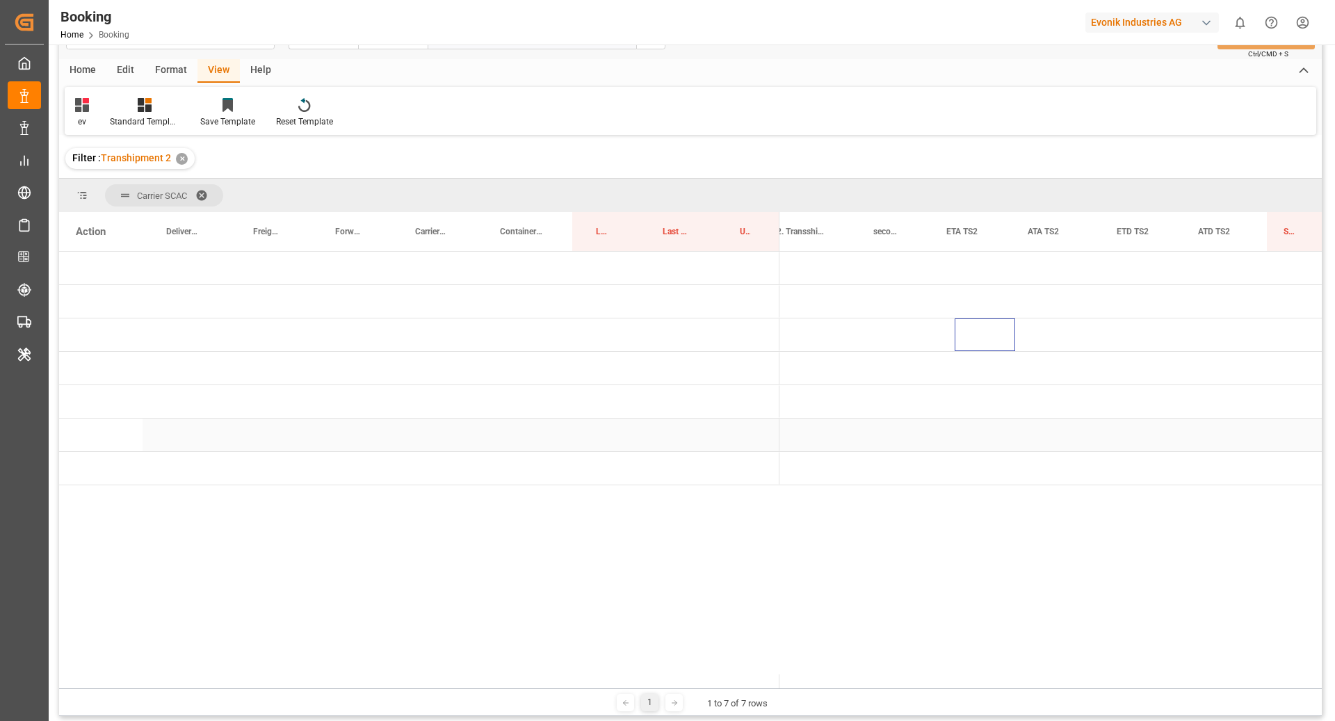
scroll to position [0, 0]
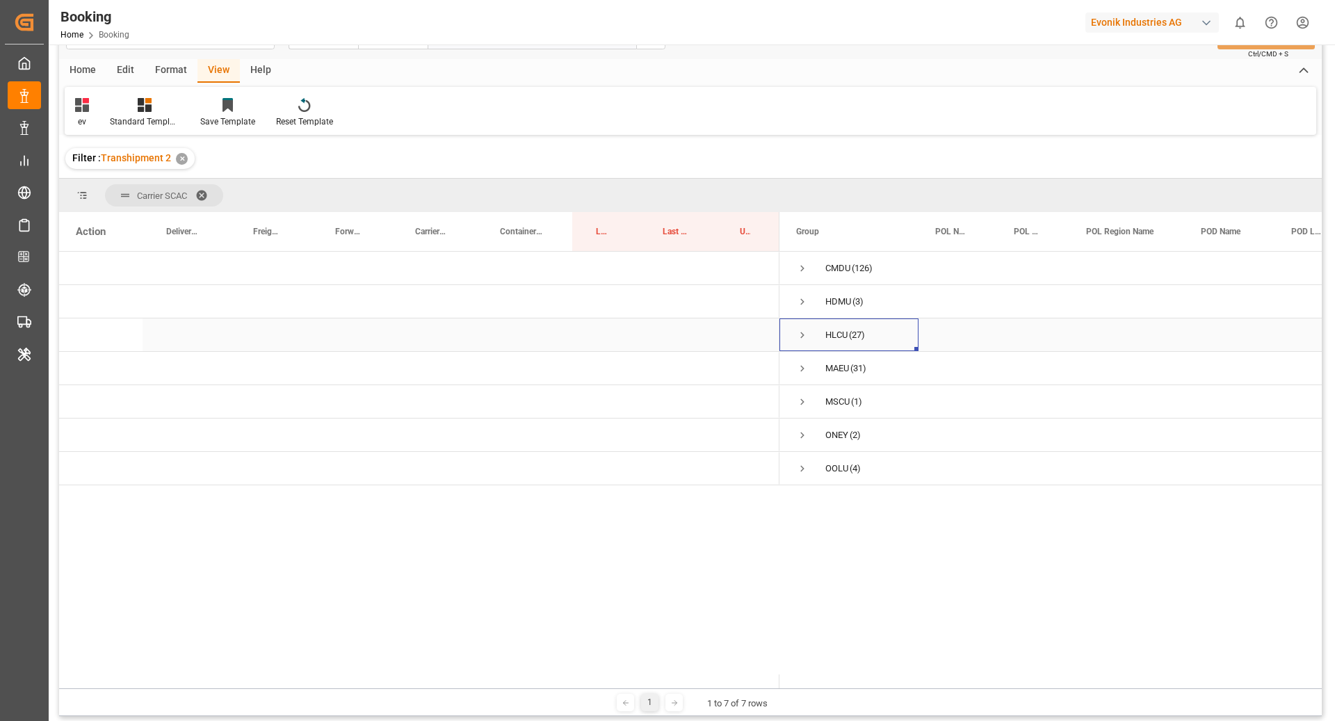
click at [802, 339] on span "Press SPACE to select this row." at bounding box center [802, 335] width 13 height 13
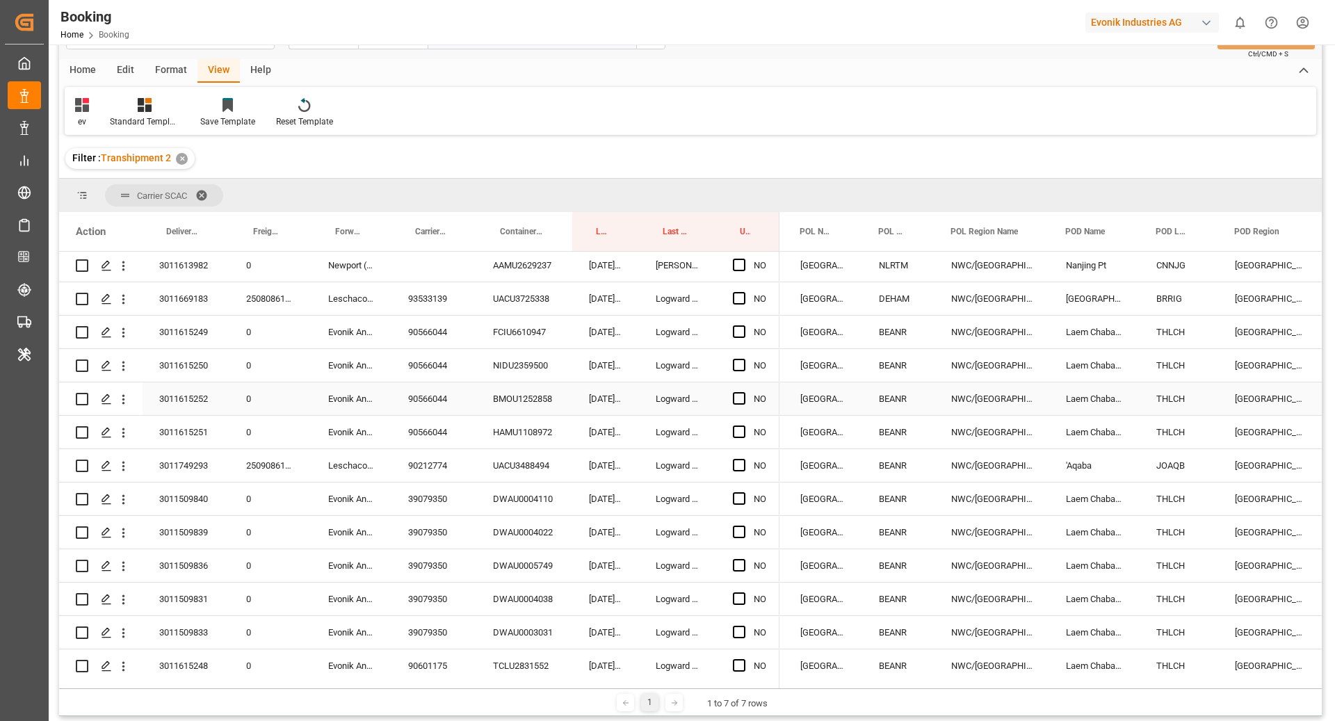
scroll to position [304, 0]
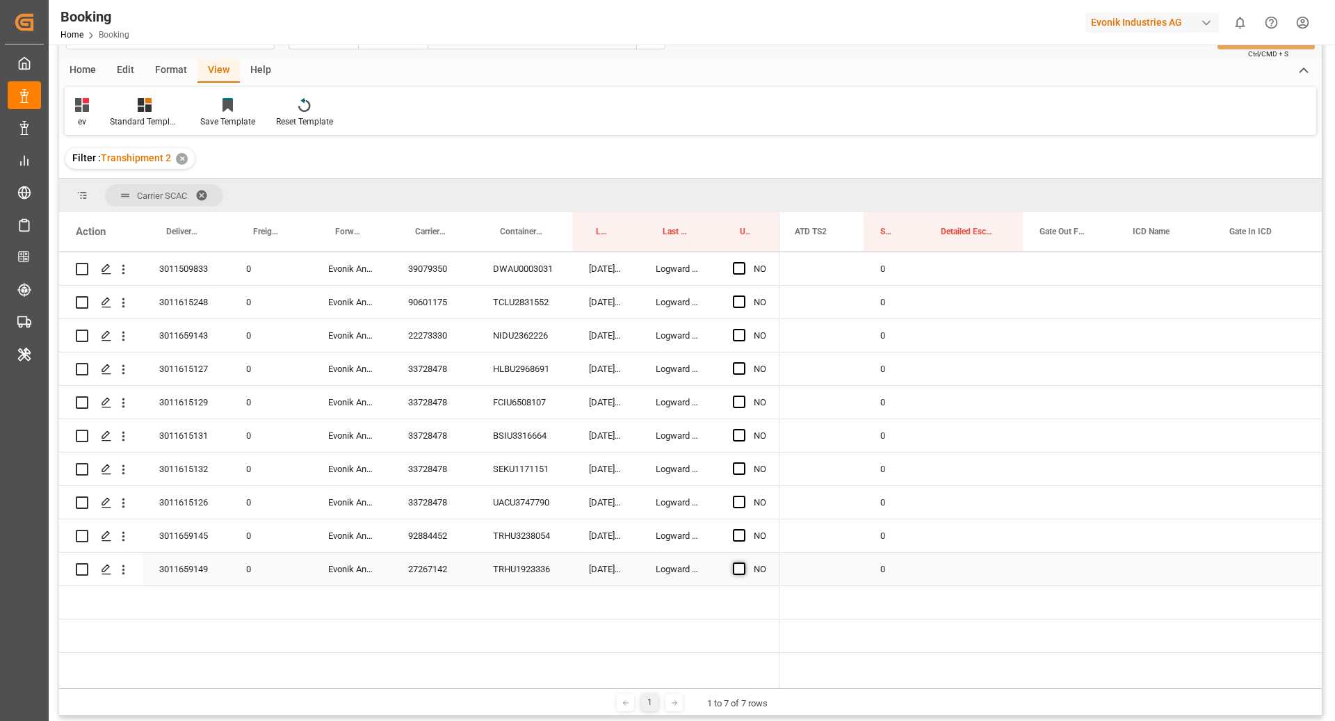
click at [739, 567] on span "Press SPACE to select this row." at bounding box center [739, 568] width 13 height 13
click at [743, 562] on input "Press SPACE to select this row." at bounding box center [743, 562] width 0 height 0
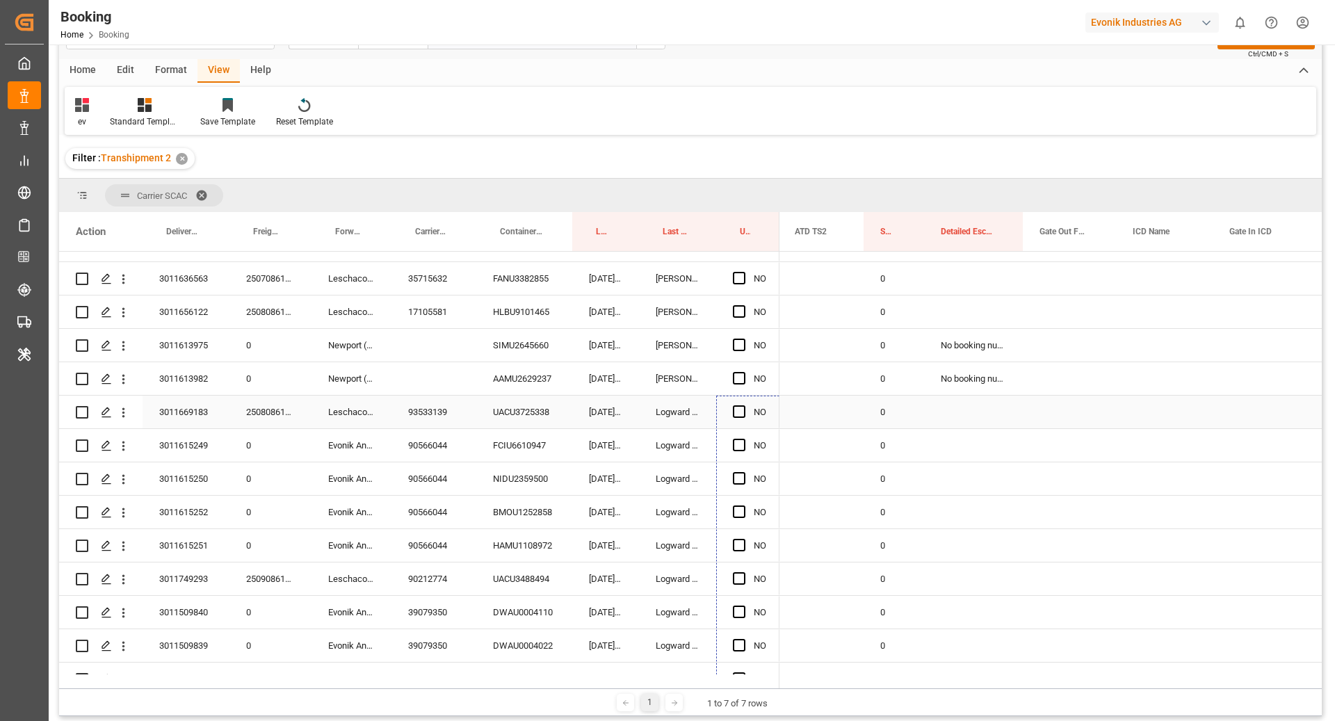
drag, startPoint x: 779, startPoint y: 583, endPoint x: 737, endPoint y: 417, distance: 171.3
click at [737, 417] on div "NO" at bounding box center [419, 629] width 720 height 1135
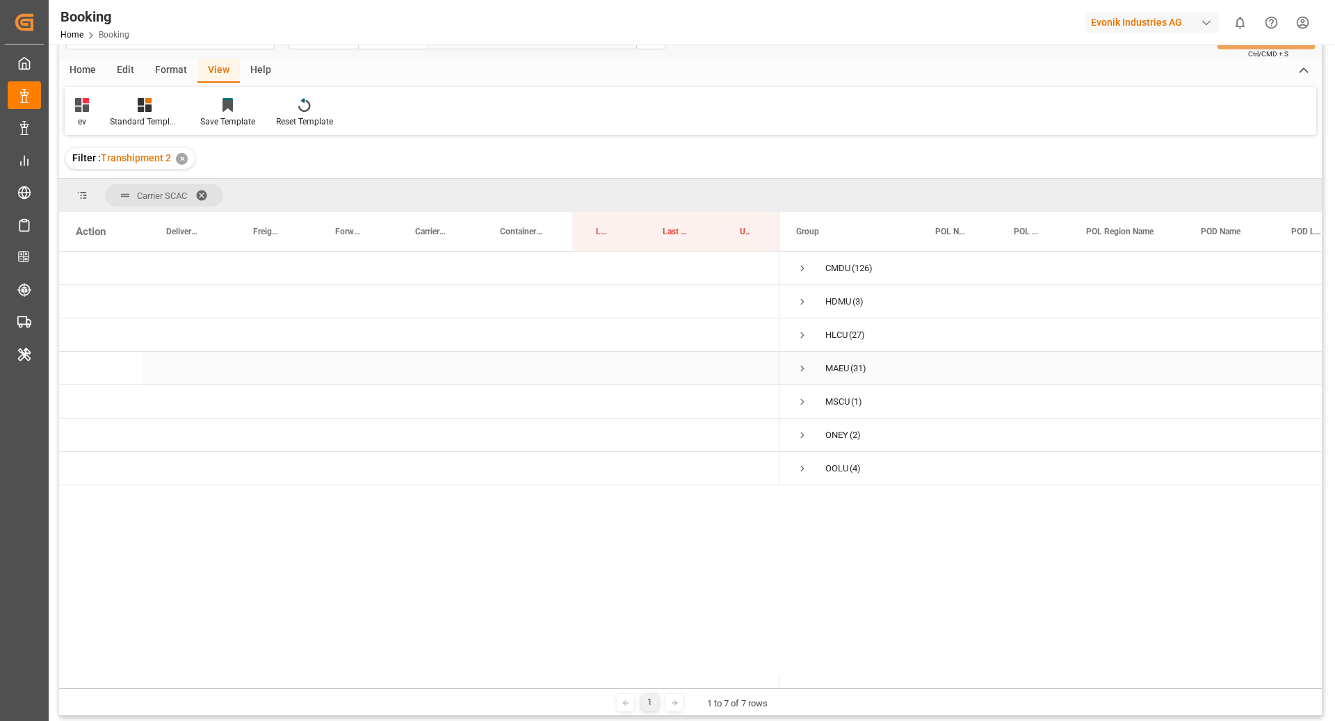
click at [802, 370] on span "Press SPACE to select this row." at bounding box center [802, 368] width 13 height 13
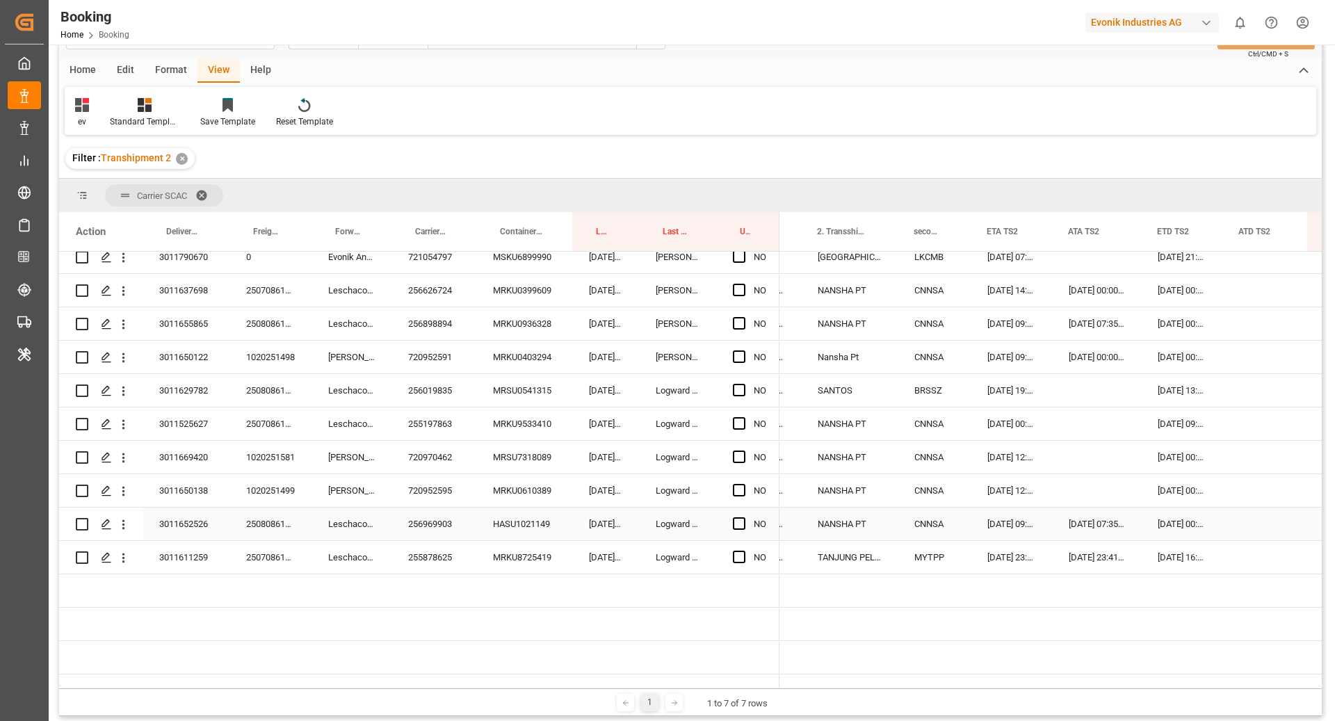
click at [459, 508] on div "256969903" at bounding box center [433, 523] width 85 height 33
click at [517, 541] on div "MRKU8725419" at bounding box center [524, 557] width 96 height 33
click at [542, 507] on div "HASU1021149" at bounding box center [524, 523] width 96 height 33
click at [1230, 513] on div "Press SPACE to select this row." at bounding box center [1265, 523] width 86 height 33
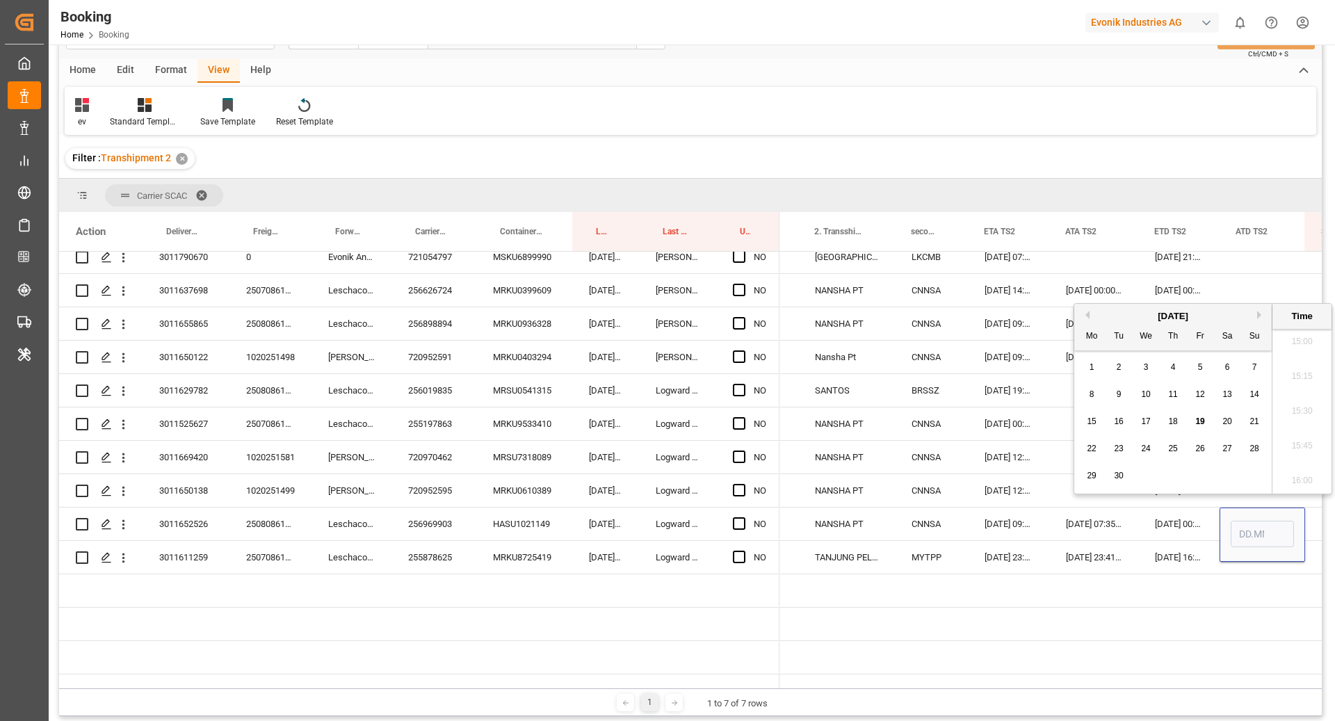
click at [1148, 425] on span "17" at bounding box center [1145, 421] width 9 height 10
type input "[DATE] 00:00"
click at [993, 523] on div "[DATE] 09:00:00" at bounding box center [1008, 523] width 81 height 33
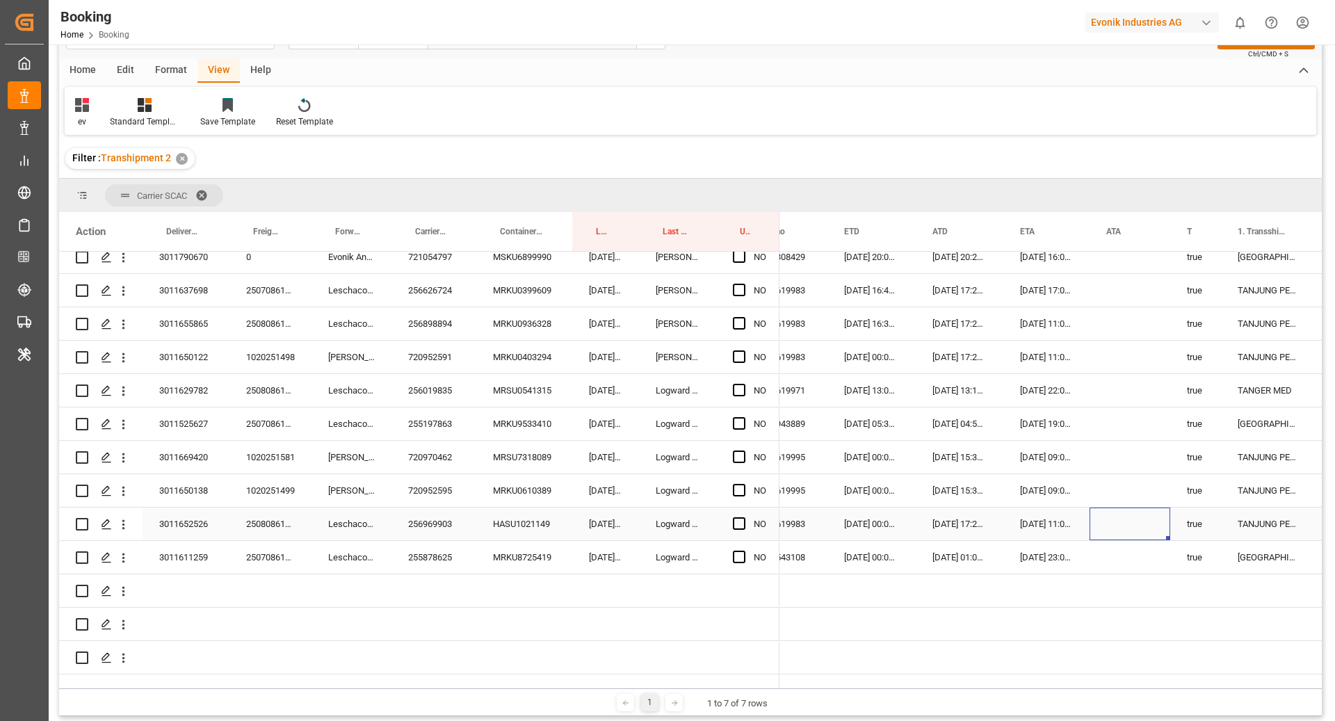
click at [1131, 508] on div "Press SPACE to select this row." at bounding box center [1129, 523] width 81 height 33
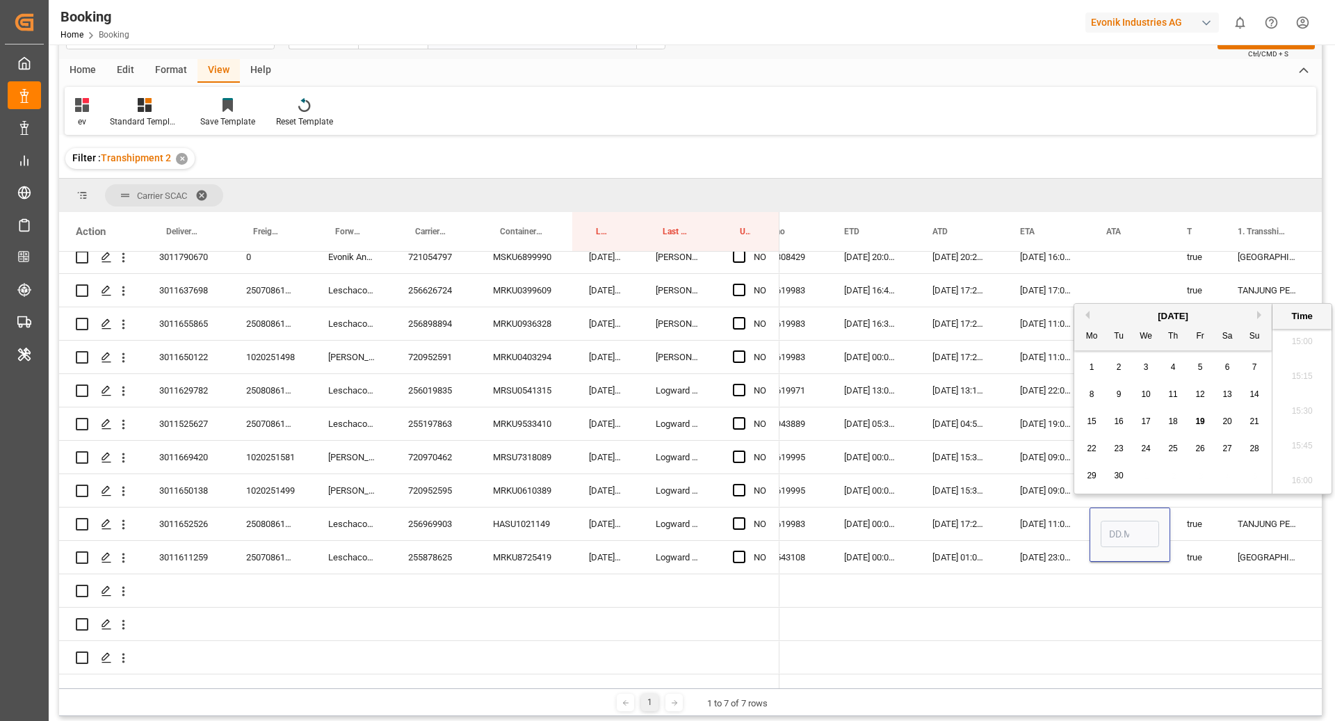
click at [1169, 421] on span "18" at bounding box center [1172, 421] width 9 height 10
type input "[DATE] 00:00"
click at [1180, 520] on div "true" at bounding box center [1195, 523] width 51 height 33
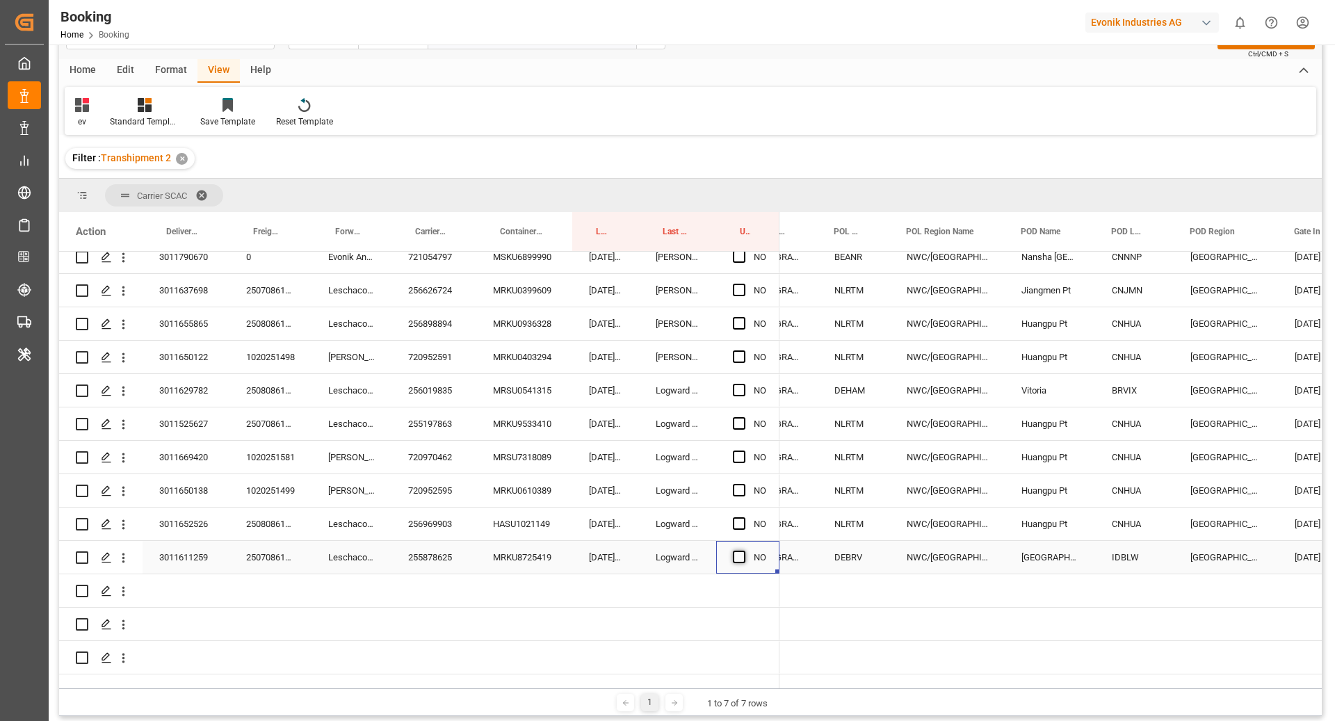
click at [735, 551] on span "Press SPACE to select this row." at bounding box center [739, 557] width 13 height 13
click at [743, 551] on input "Press SPACE to select this row." at bounding box center [743, 551] width 0 height 0
click at [736, 517] on span "Press SPACE to select this row." at bounding box center [739, 523] width 13 height 13
click at [743, 517] on input "Press SPACE to select this row." at bounding box center [743, 517] width 0 height 0
click at [739, 487] on div "Press SPACE to select this row." at bounding box center [743, 491] width 21 height 32
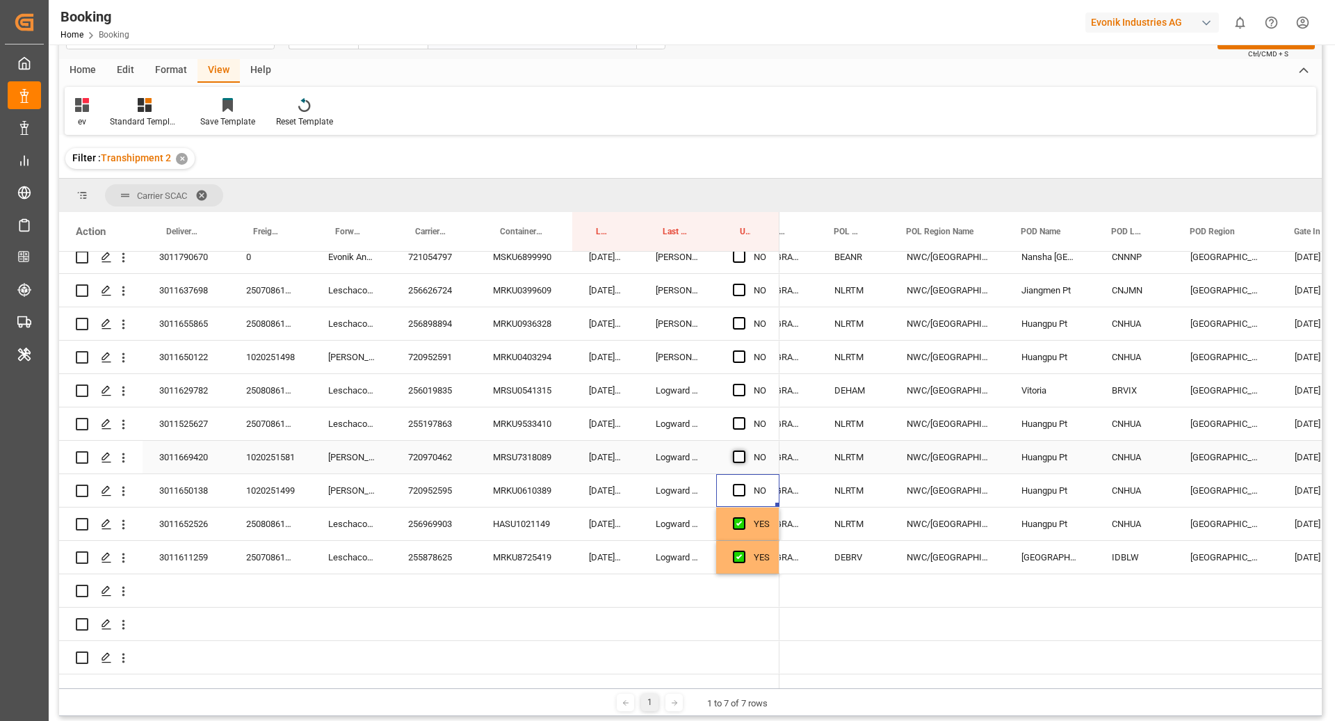
click at [742, 450] on span "Press SPACE to select this row." at bounding box center [739, 456] width 13 height 13
click at [743, 450] on input "Press SPACE to select this row." at bounding box center [743, 450] width 0 height 0
click at [733, 484] on span "Press SPACE to select this row." at bounding box center [739, 490] width 13 height 13
click at [743, 484] on input "Press SPACE to select this row." at bounding box center [743, 484] width 0 height 0
click at [740, 417] on span "Press SPACE to select this row." at bounding box center [739, 423] width 13 height 13
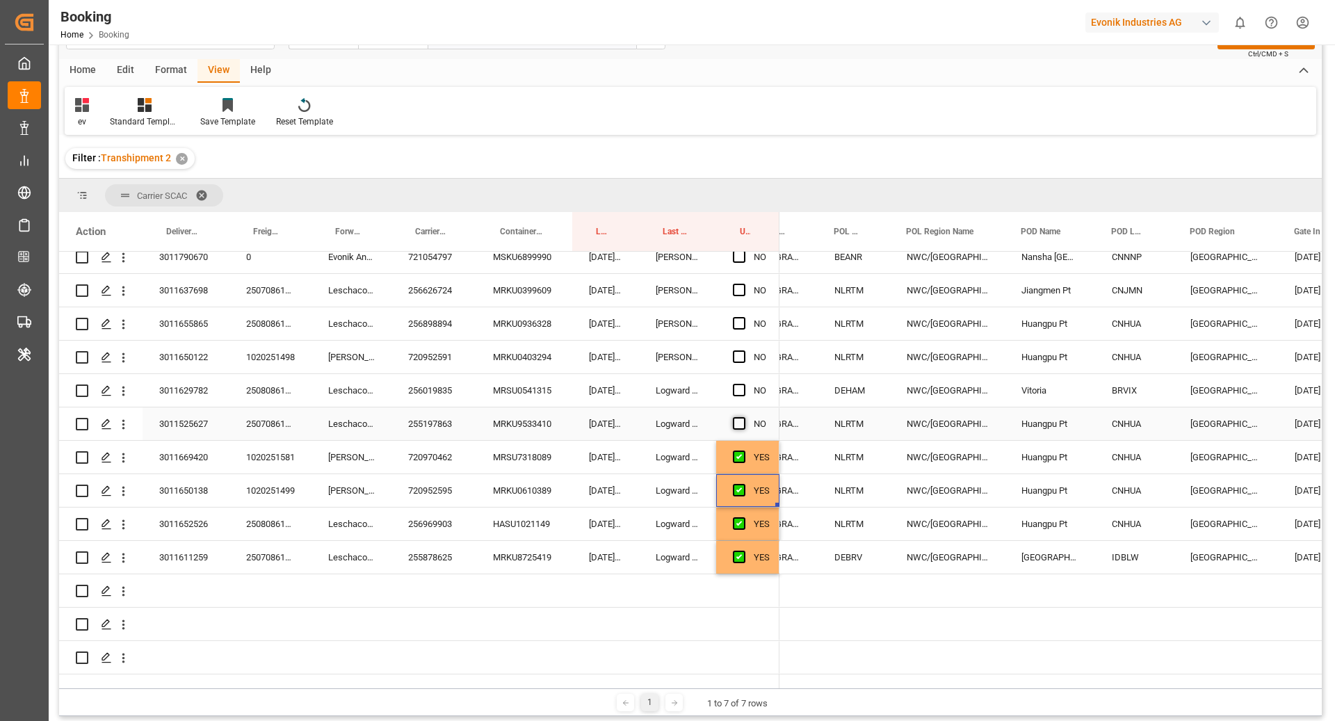
click at [743, 417] on input "Press SPACE to select this row." at bounding box center [743, 417] width 0 height 0
click at [736, 384] on span "Press SPACE to select this row." at bounding box center [739, 390] width 13 height 13
click at [743, 384] on input "Press SPACE to select this row." at bounding box center [743, 384] width 0 height 0
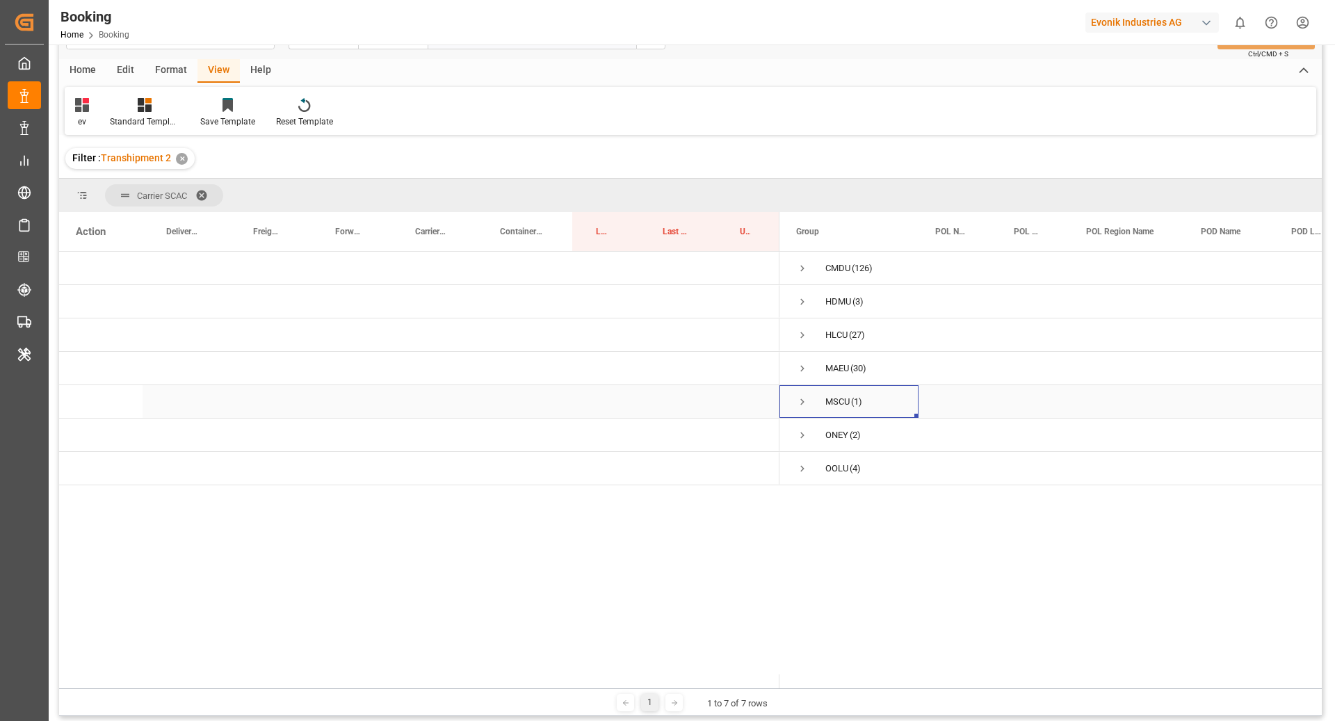
click at [803, 398] on span "Press SPACE to select this row." at bounding box center [802, 402] width 13 height 13
click at [433, 440] on div "459HA1424532" at bounding box center [433, 435] width 85 height 33
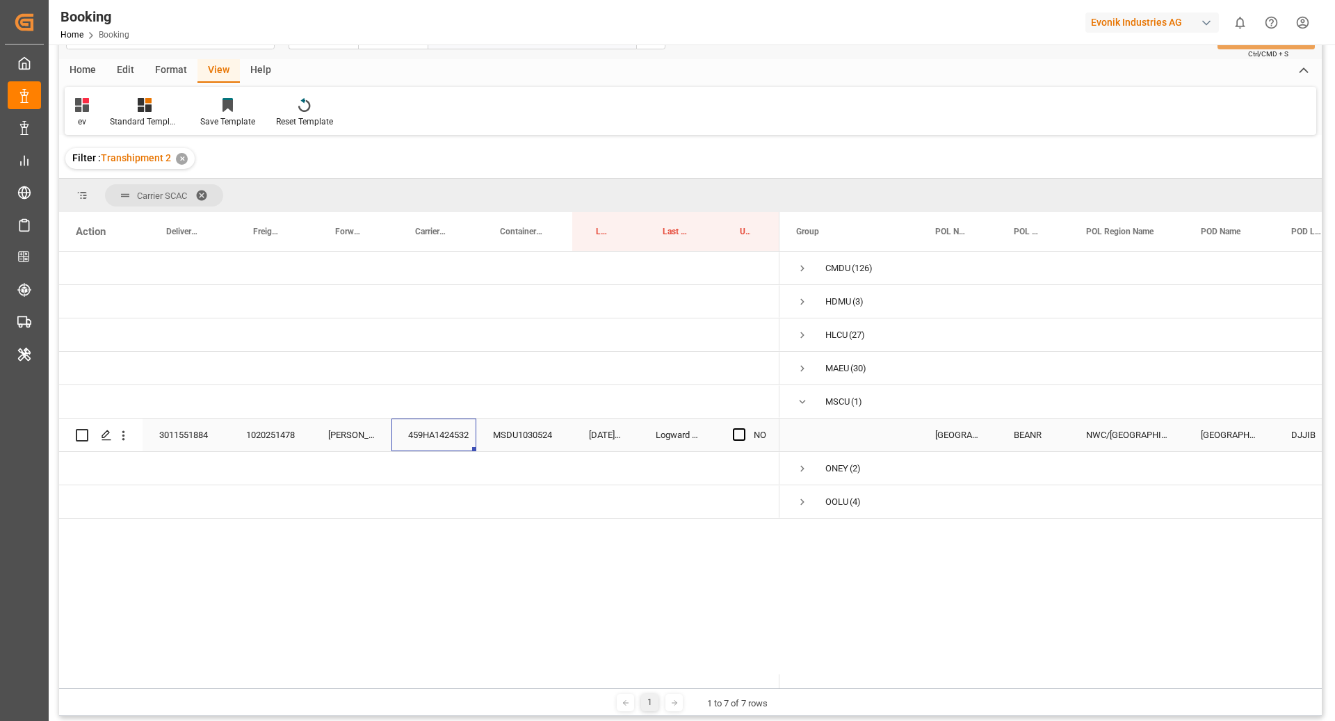
click at [555, 419] on div "MSDU1030524" at bounding box center [524, 435] width 96 height 33
click at [439, 439] on div "459HA1424532" at bounding box center [433, 435] width 85 height 33
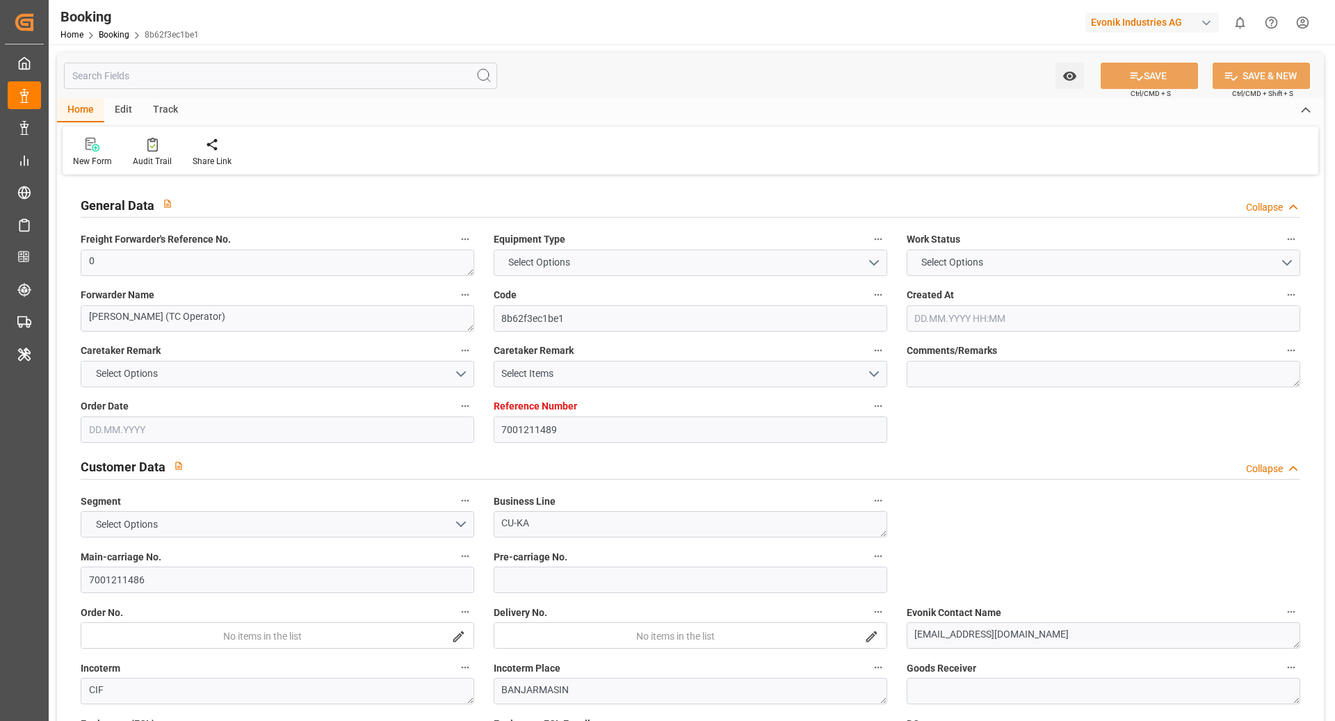
type input "7001211489"
type input "9839208"
type input "CMACGM"
type input "CMA CGM Group"
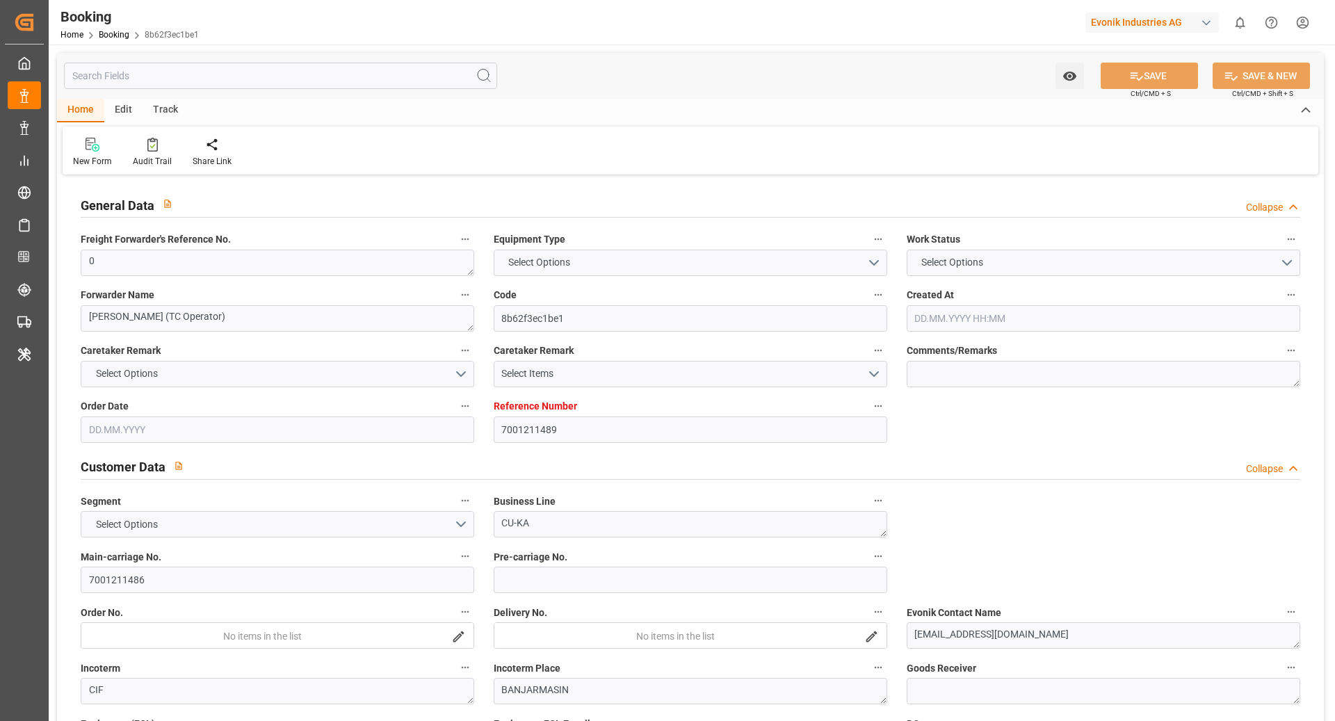
type input "NLRTM"
type input "IDBDJ"
type input "MYPKG"
type input "IDJKT"
type input "0"
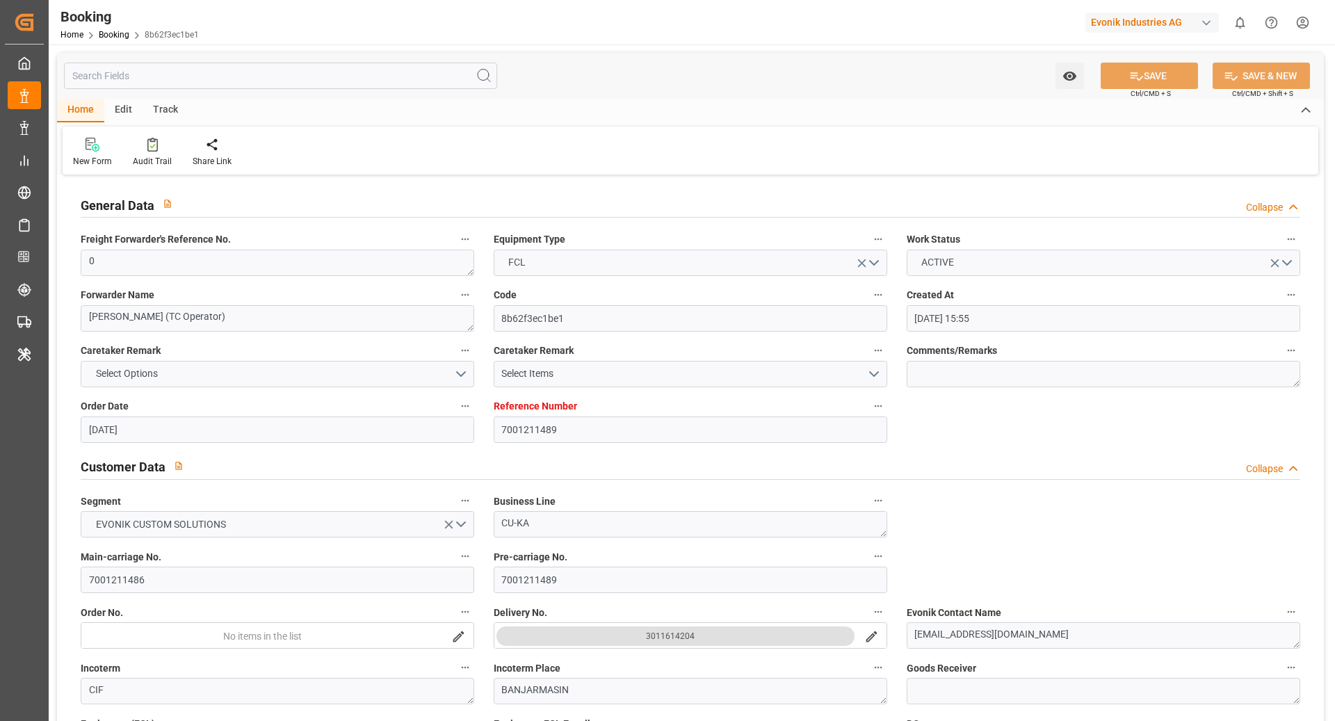
type input "[DATE] 15:55"
type input "[DATE]"
type input "[DATE] 00:00"
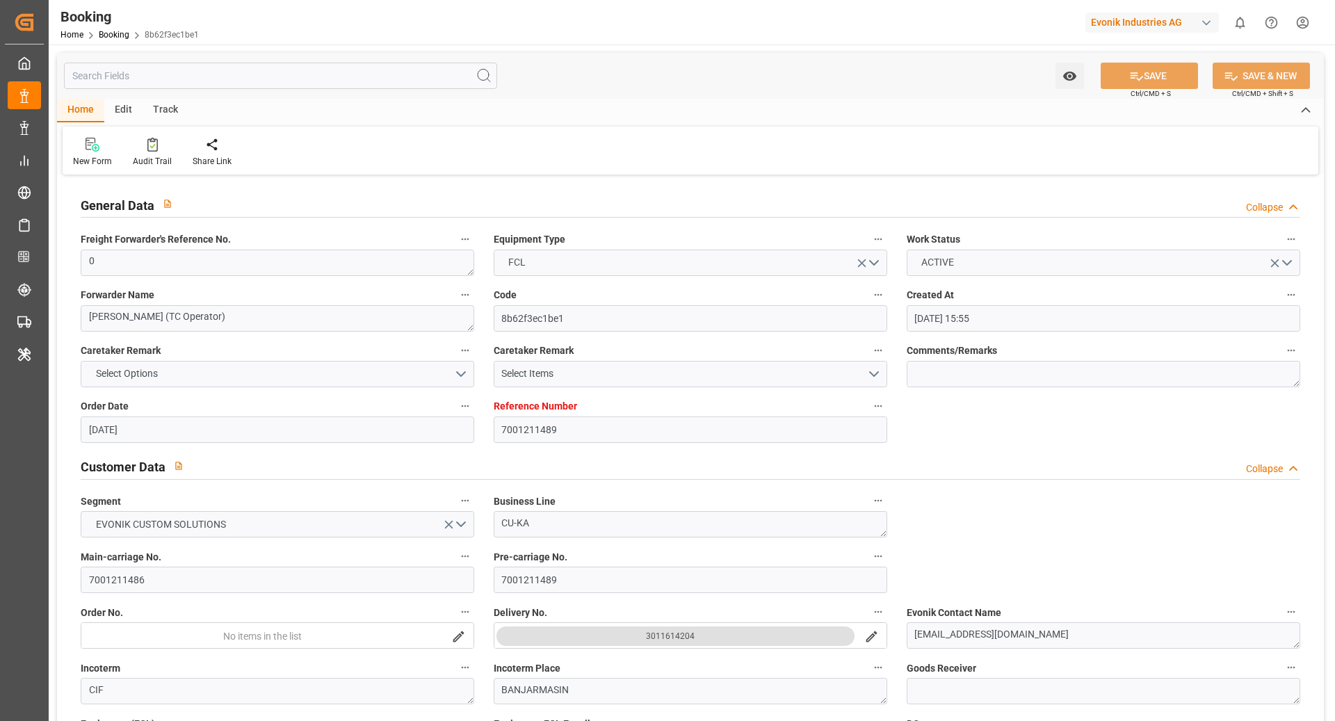
type input "[DATE] 00:00"
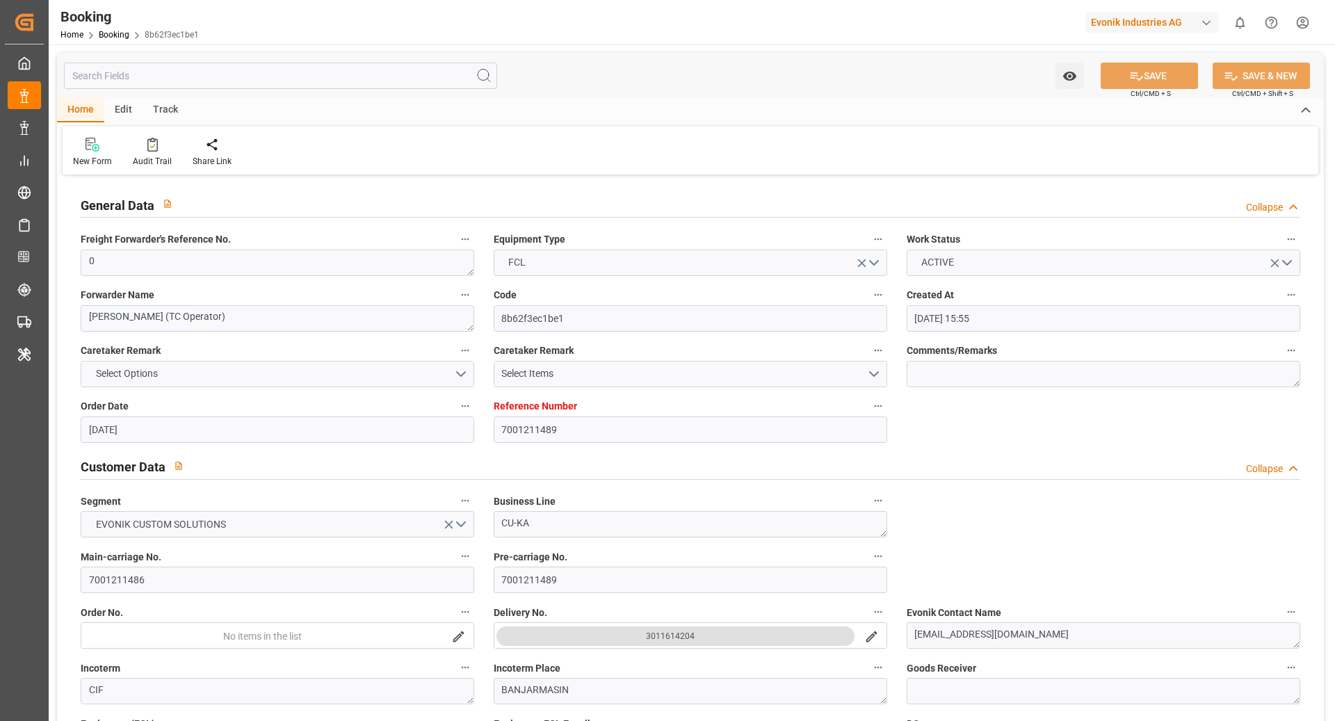
type input "[DATE] 00:00"
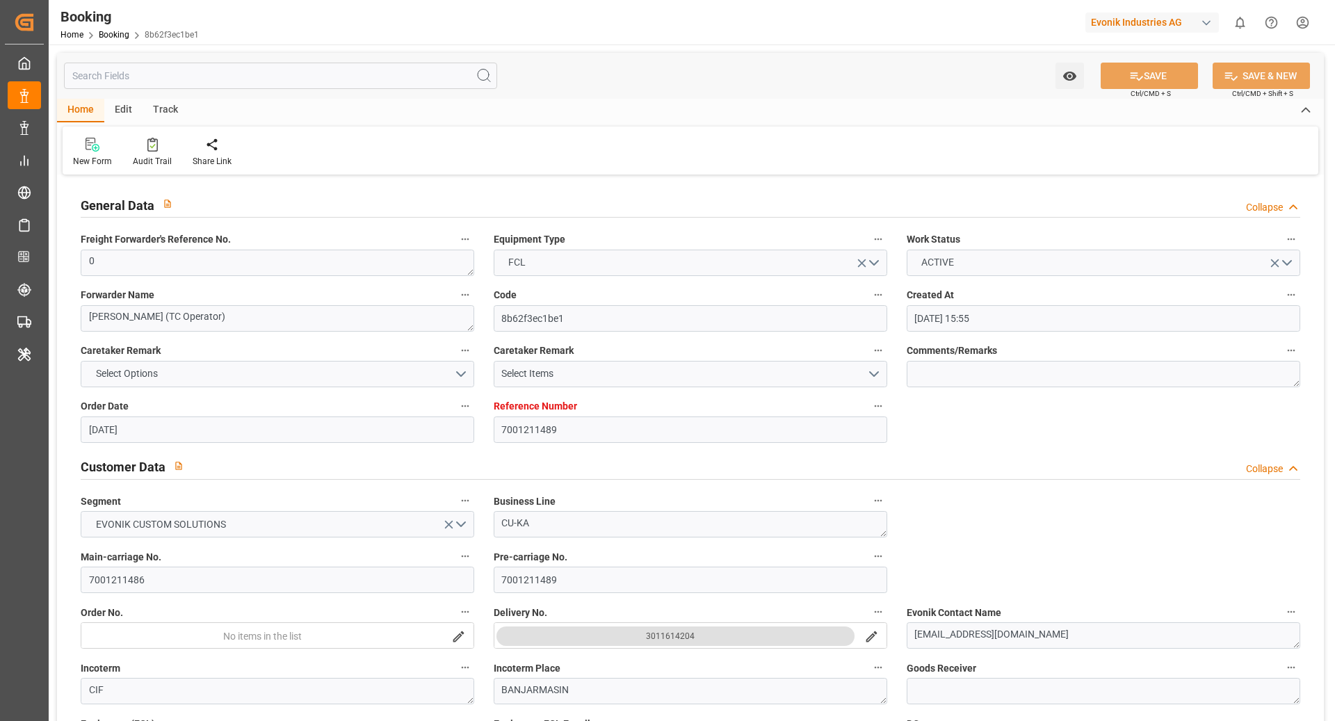
type input "[DATE] 00:00"
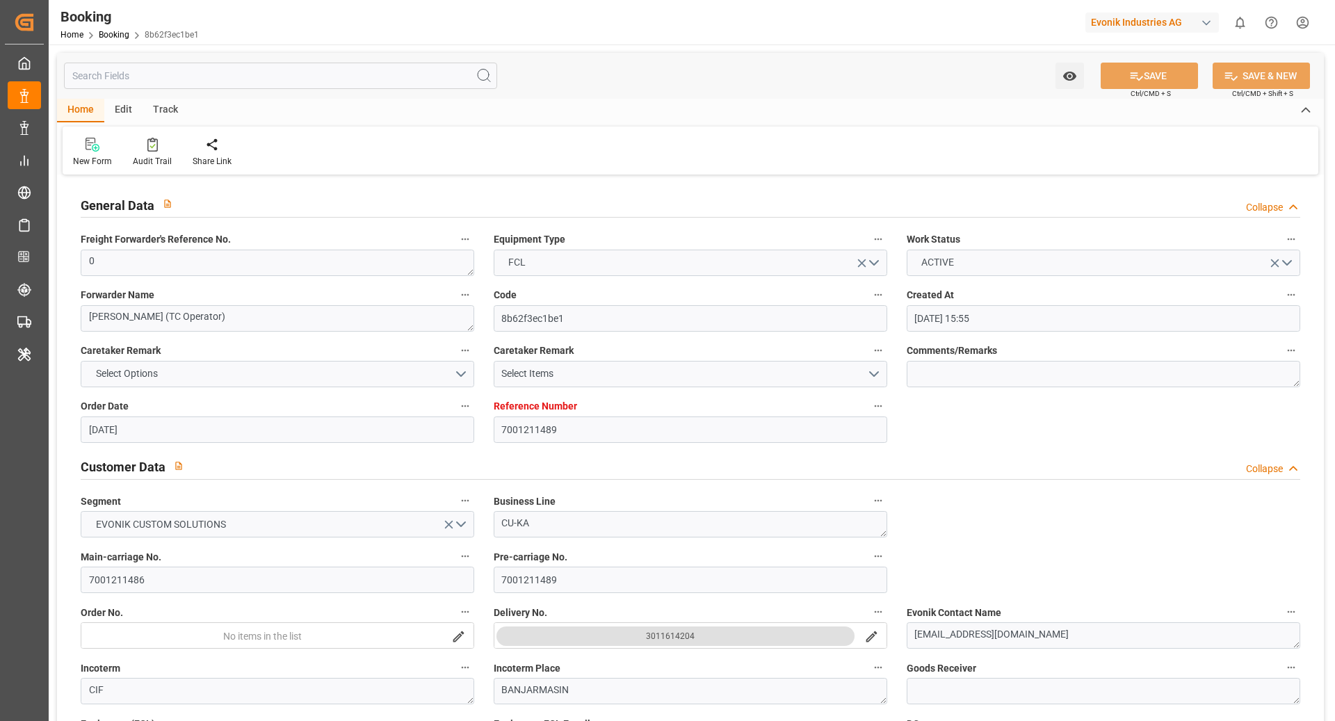
type input "[DATE] 00:00"
type input "[DATE]"
type input "[DATE] 07:24"
type input "7001211492"
type input "9839208"
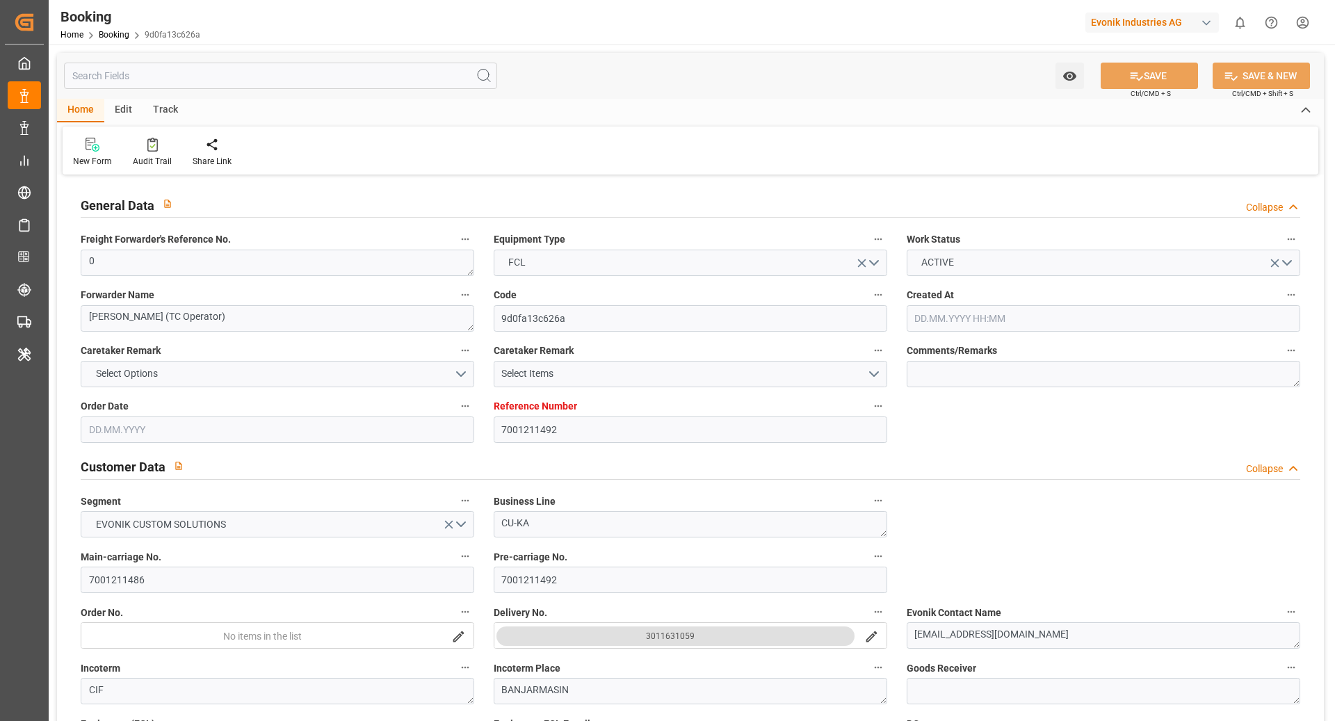
type input "9839208"
type input "CMACGM"
type input "CMA CGM Group"
type input "NLRTM"
type input "IDBDJ"
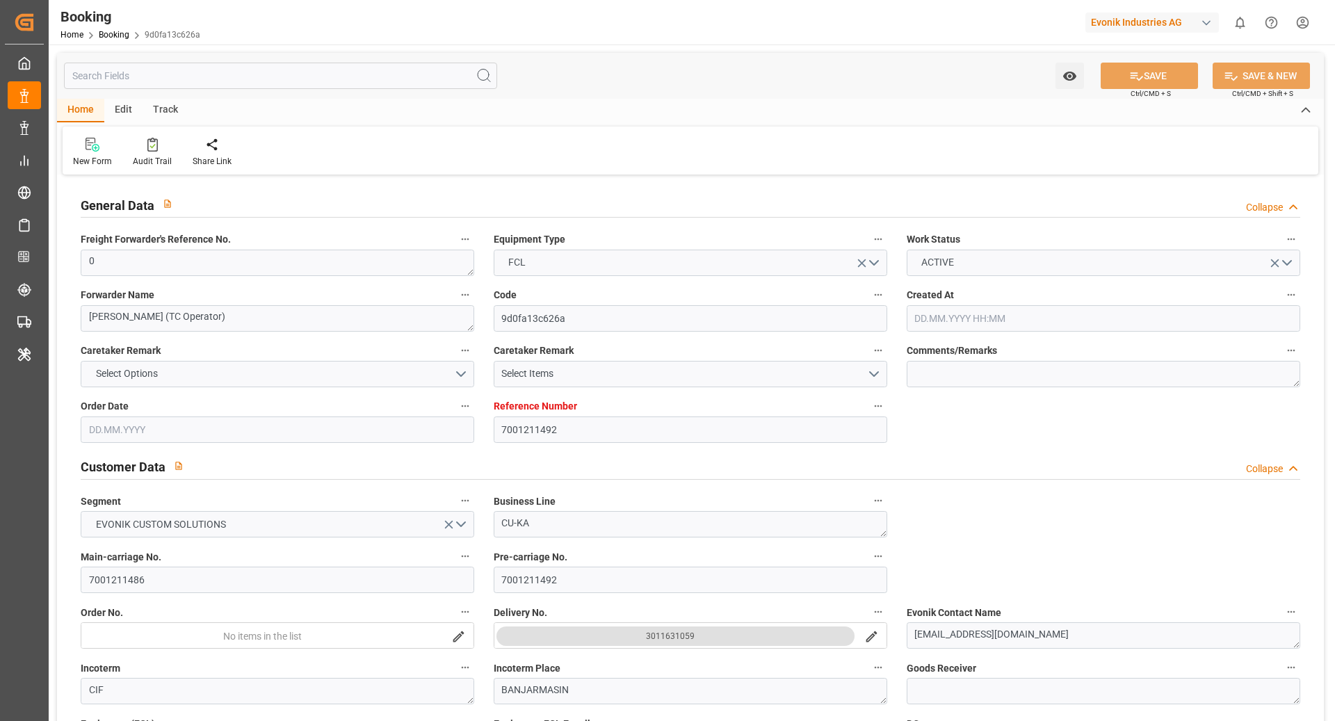
type input "MYPKG"
type input "IDJKT"
type input "0"
type input "[DATE] 15:55"
type input "[DATE]"
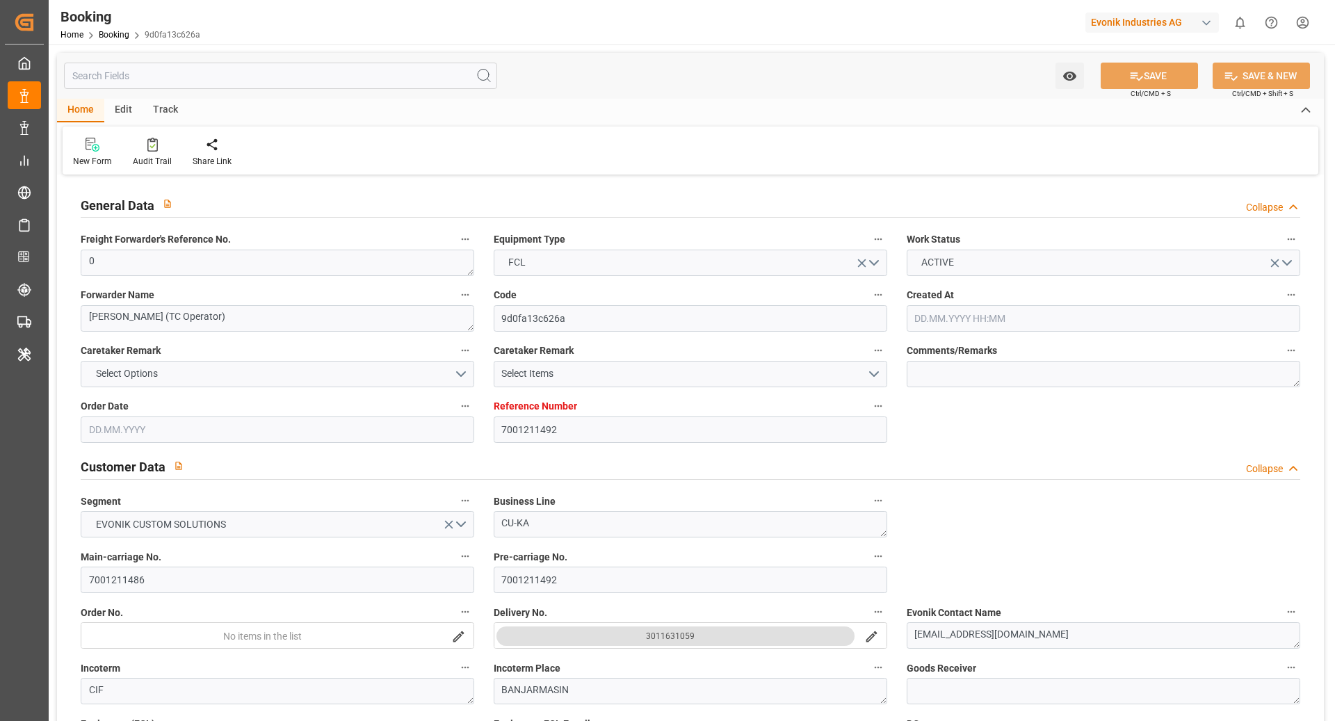
type input "[DATE]"
type input "[DATE] 00:00"
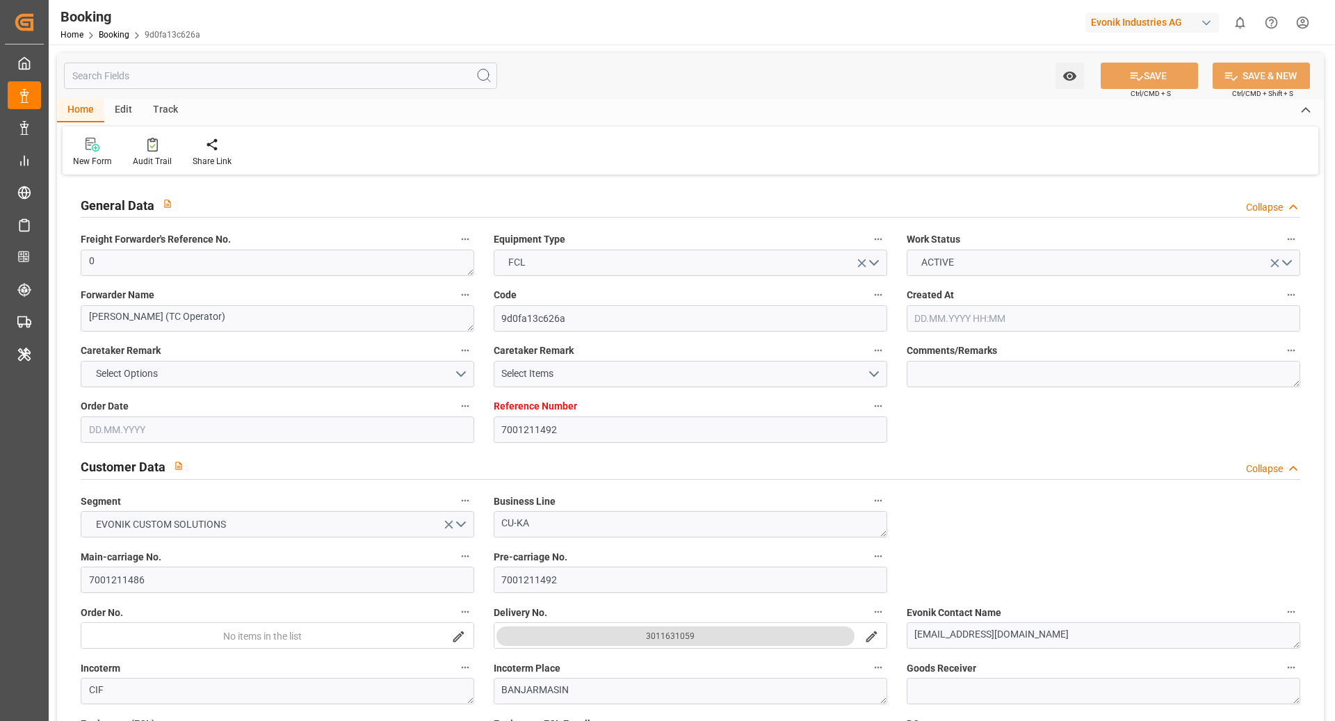
type input "[DATE] 00:00"
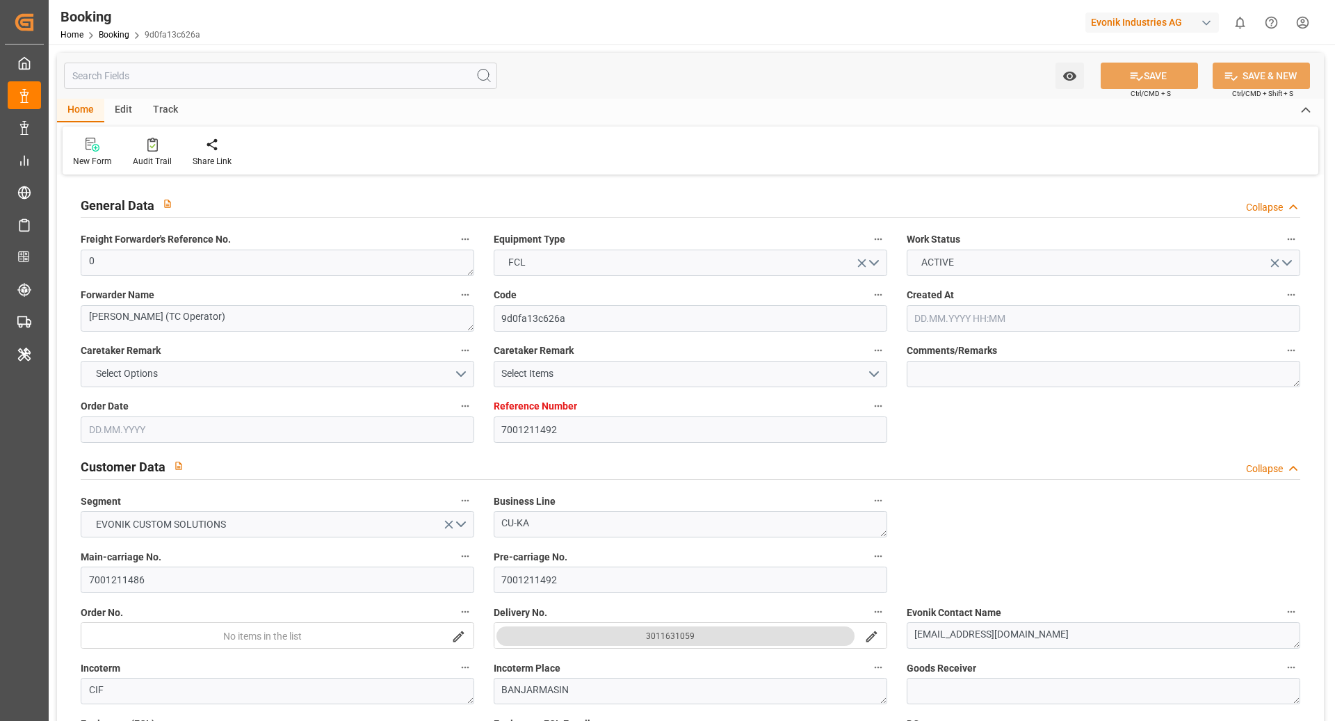
type input "[DATE] 00:00"
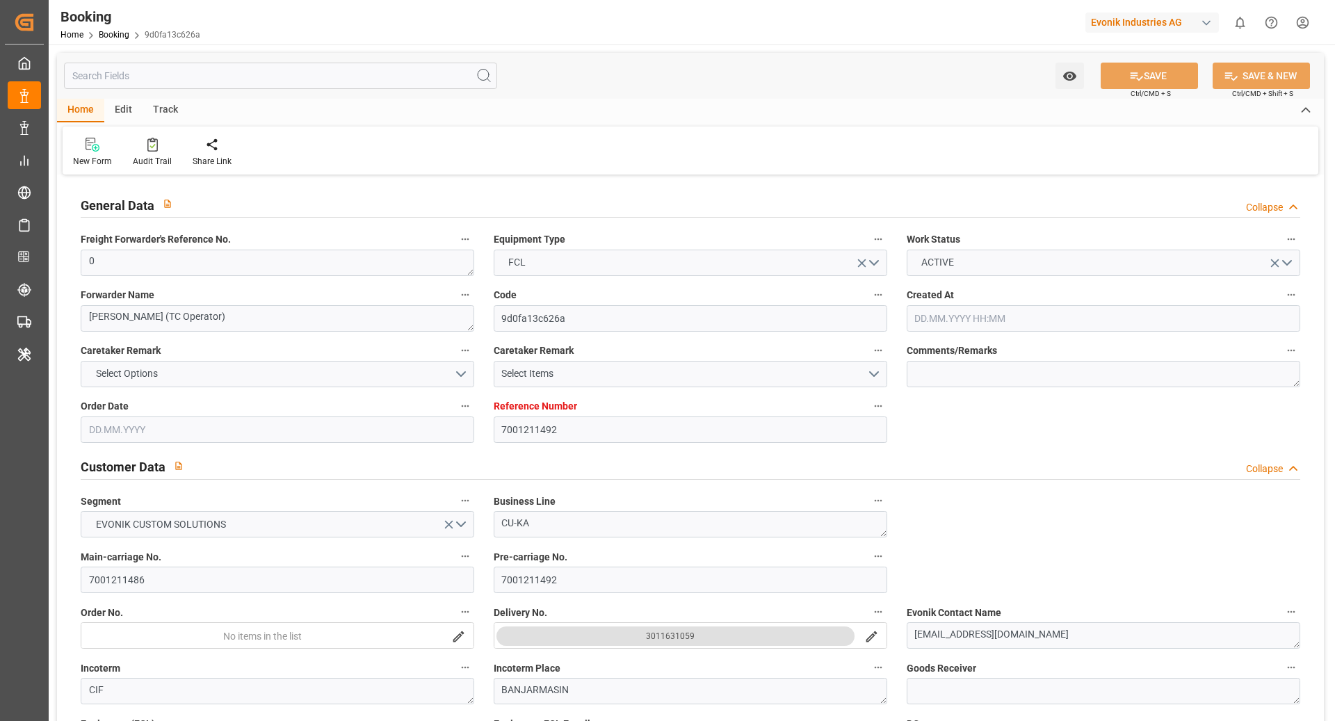
type input "[DATE] 00:00"
type input "[DATE]"
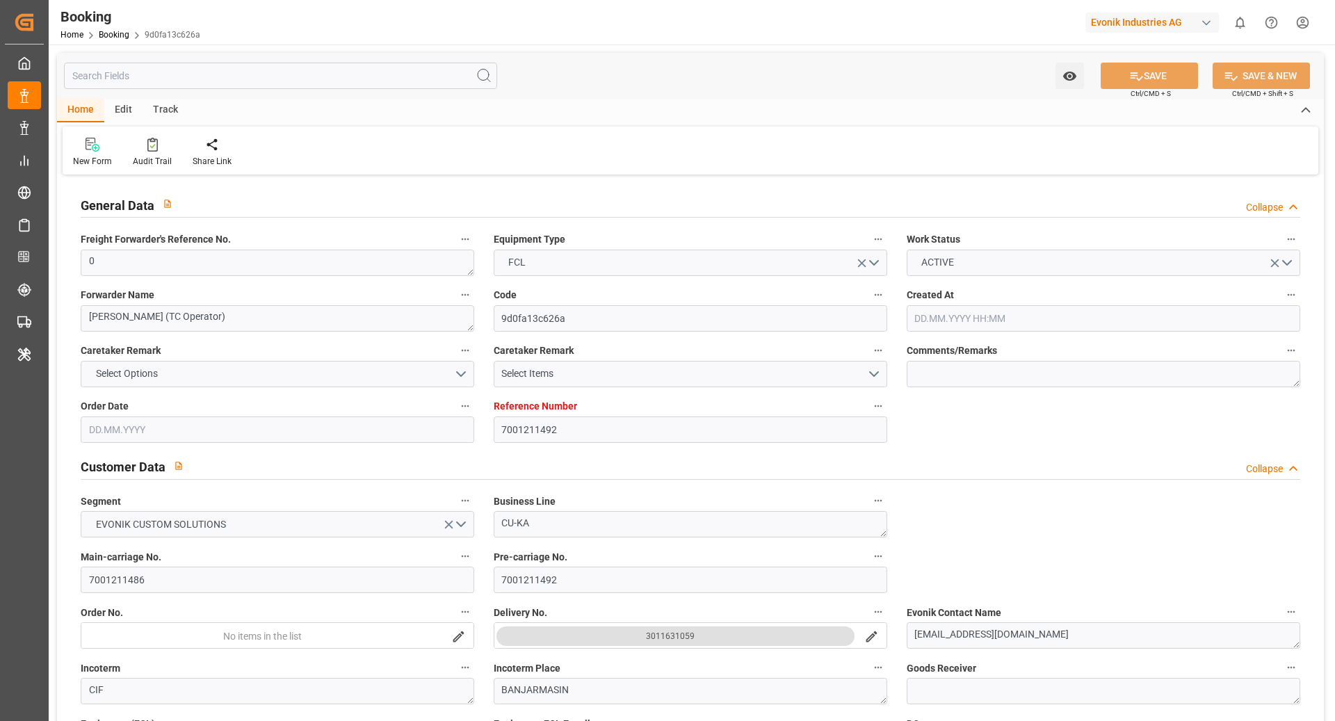
type input "[DATE] 07:24"
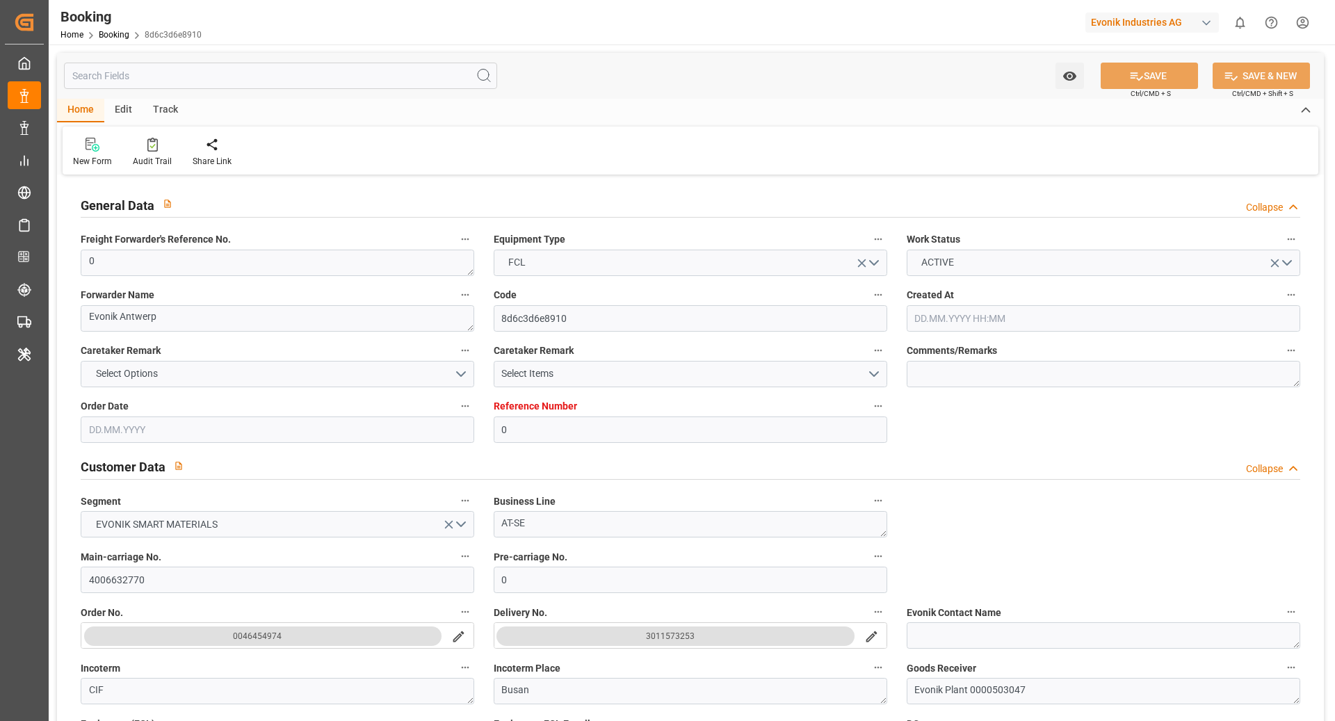
type input "0"
type input "9987287"
type input "Hyundai"
type input "Hyundai Merchant Marine [DOMAIN_NAME]."
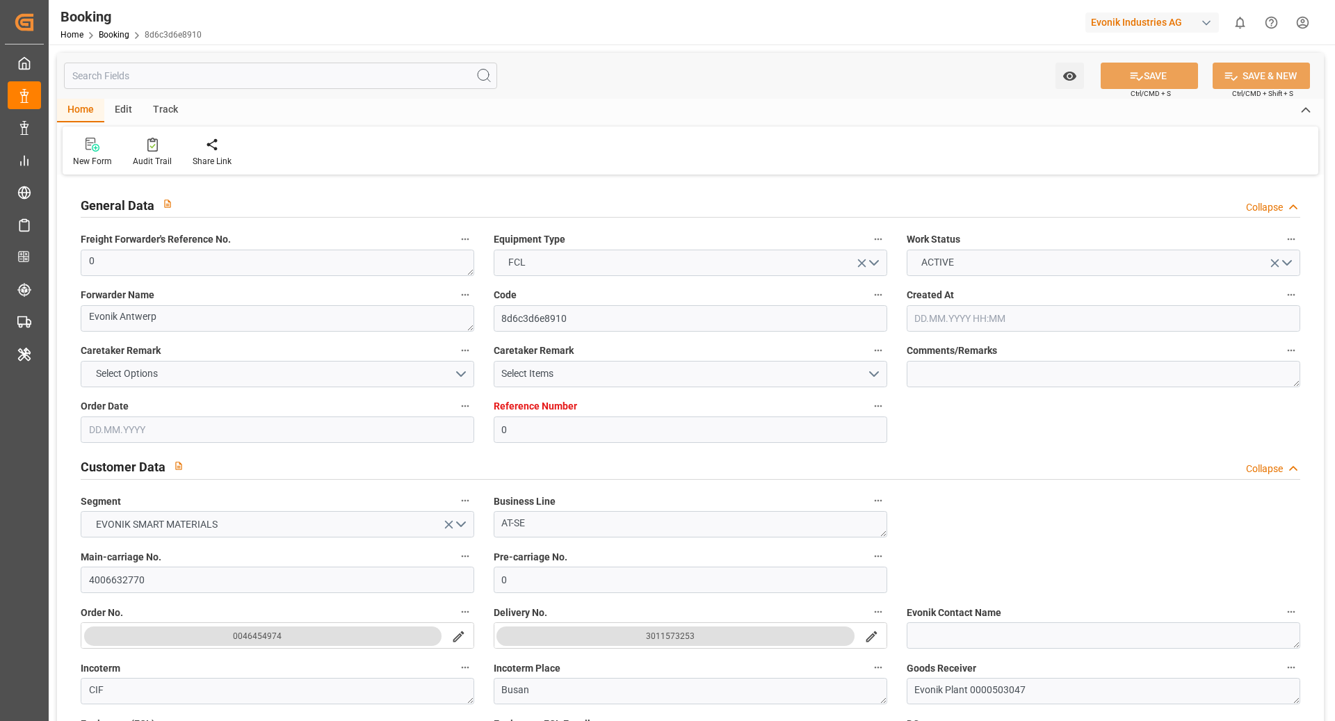
type input "BEANR"
type input "KRPUS"
type input "AEAUH"
type input "CNNBG"
type input "CNSHG"
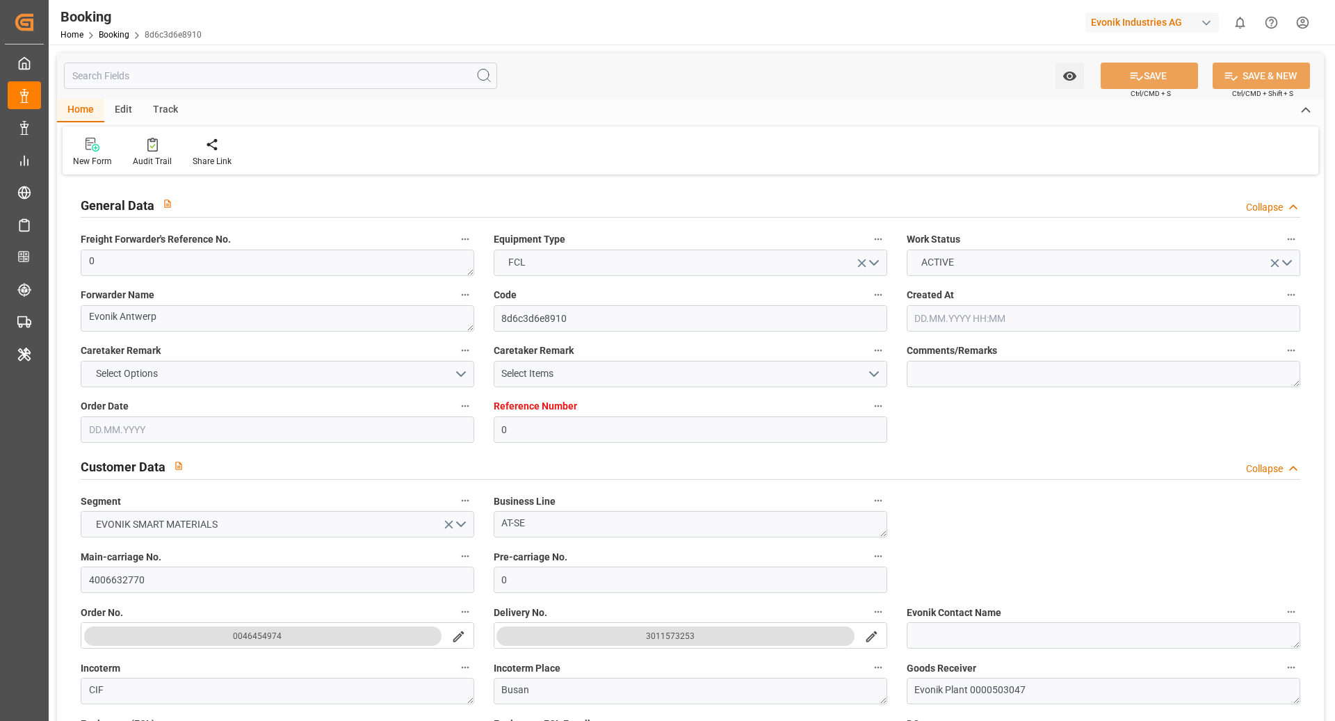
type input "0"
type input "BEANR"
type input "KRPUS"
type input "9404675"
type input "9975624"
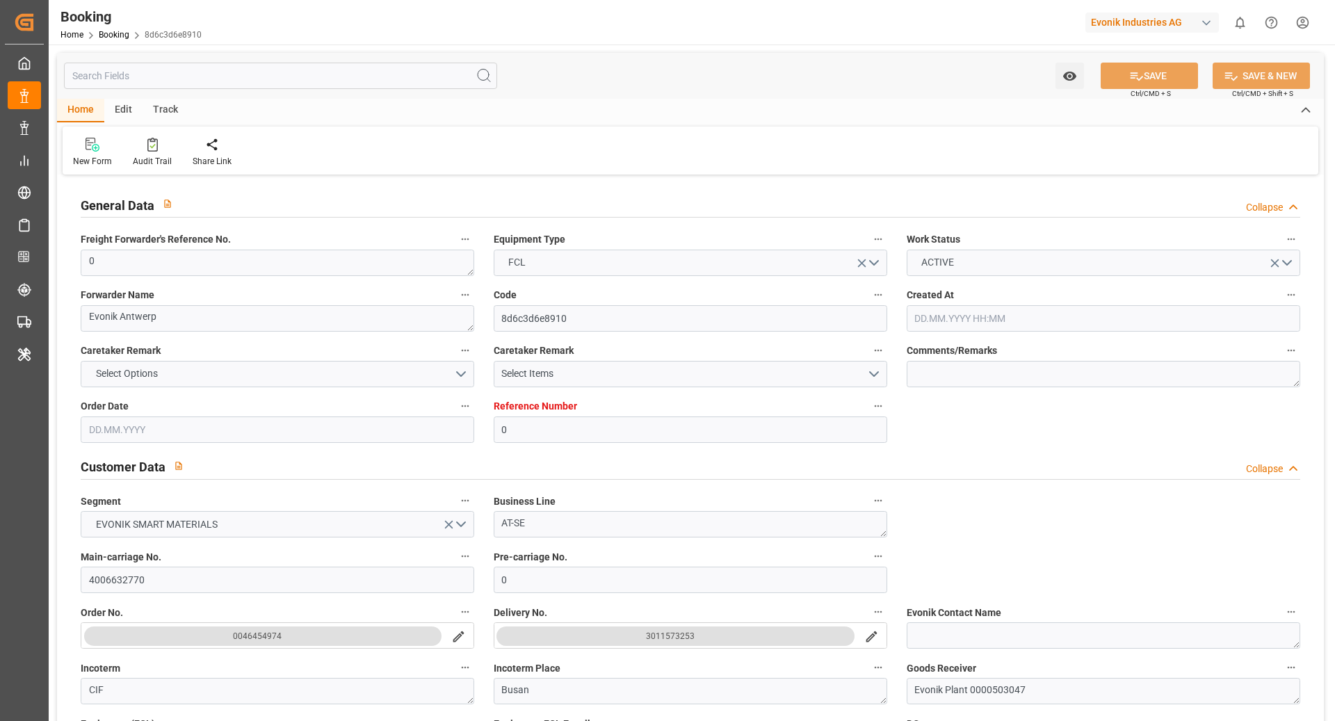
type input "9742170"
type input "[DATE] 13:31"
type input "[DATE]"
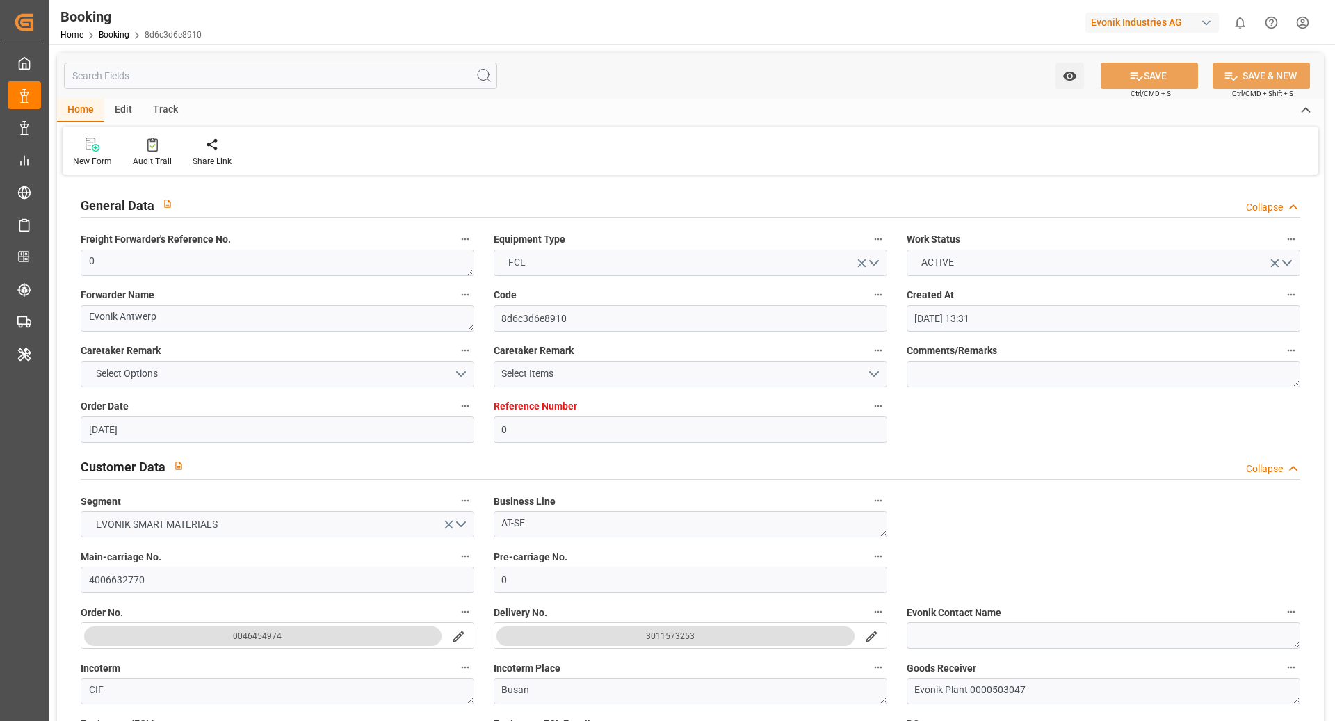
type input "[DATE] 03:00"
type input "[DATE] 00:00"
type input "[DATE] 20:28"
type input "[DATE] 02:26"
type input "[DATE] 06:00"
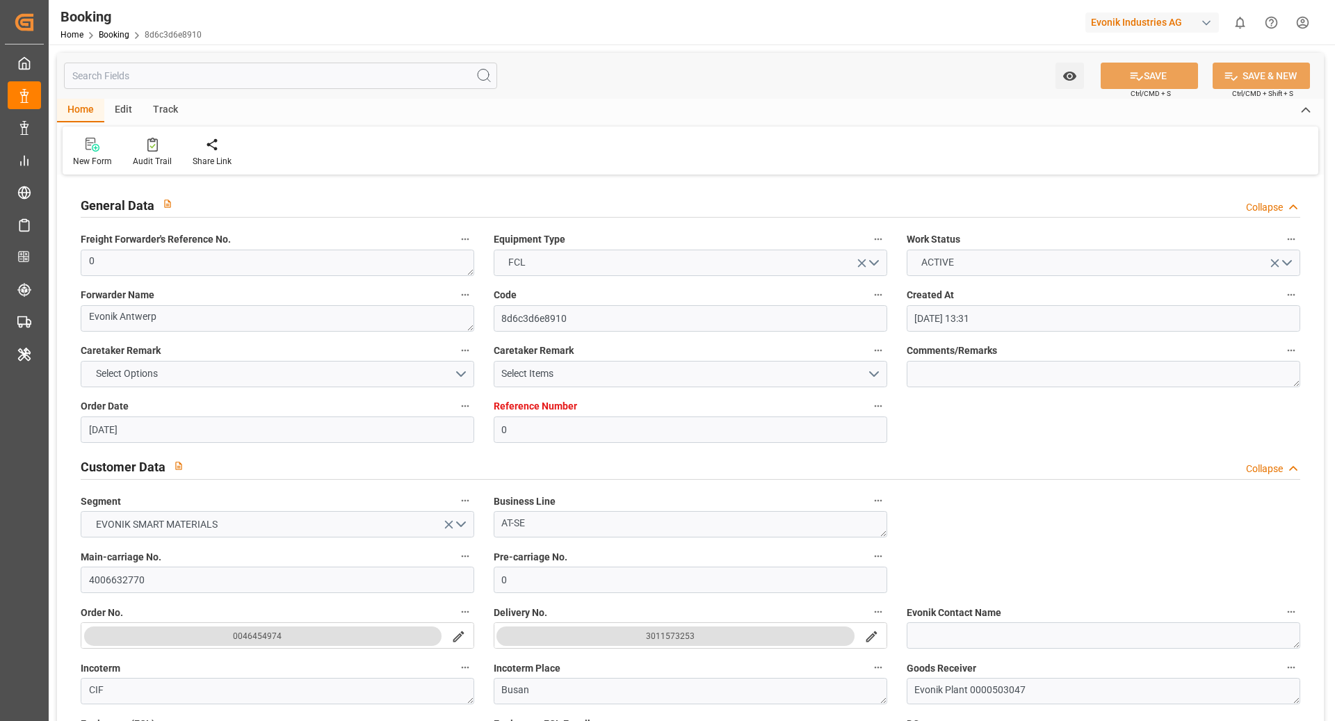
type input "[DATE] 00:00"
type input "[DATE] 12:00"
type input "[DATE] 00:00"
type input "[DATE] 22:11"
type input "[DATE] 06:27"
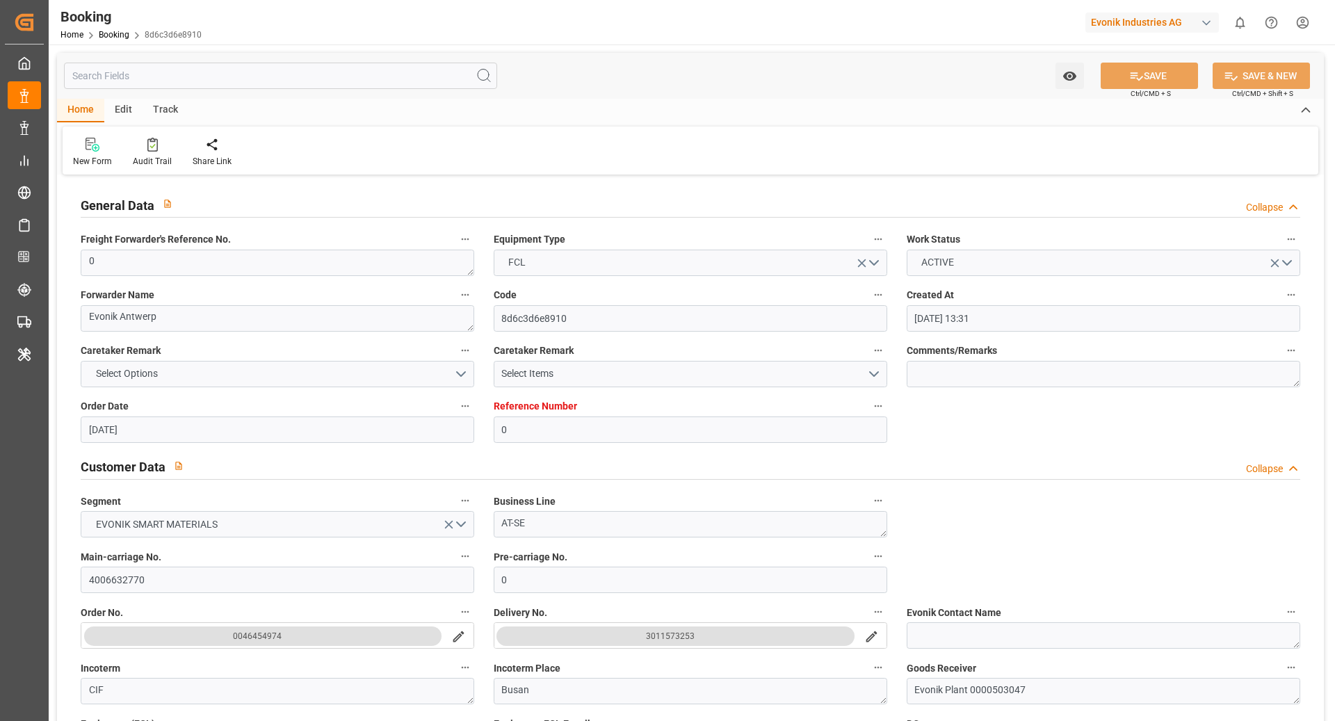
type input "[DATE] 00:00"
type input "[DATE] 13:45"
type input "[DATE] 04:00"
type input "[DATE] 03:00"
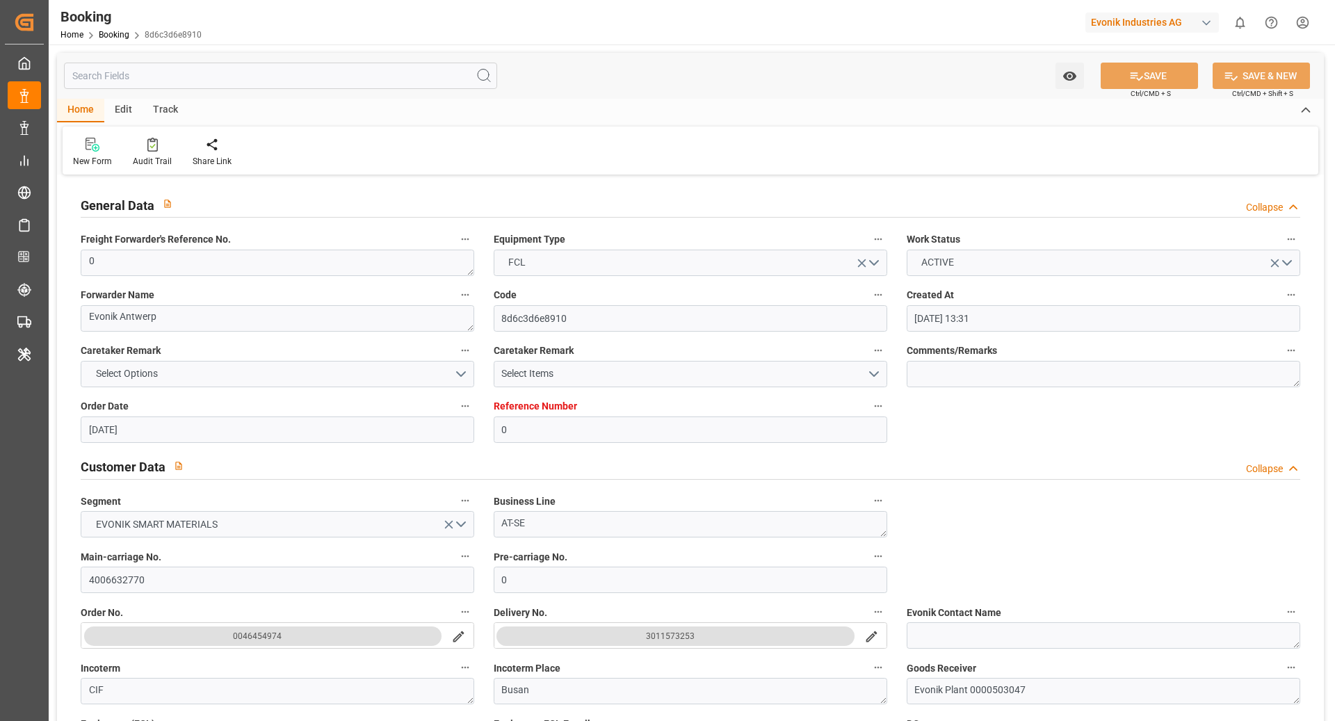
type input "[DATE] 04:00"
type input "[DATE] 06:25"
type input "[DATE]"
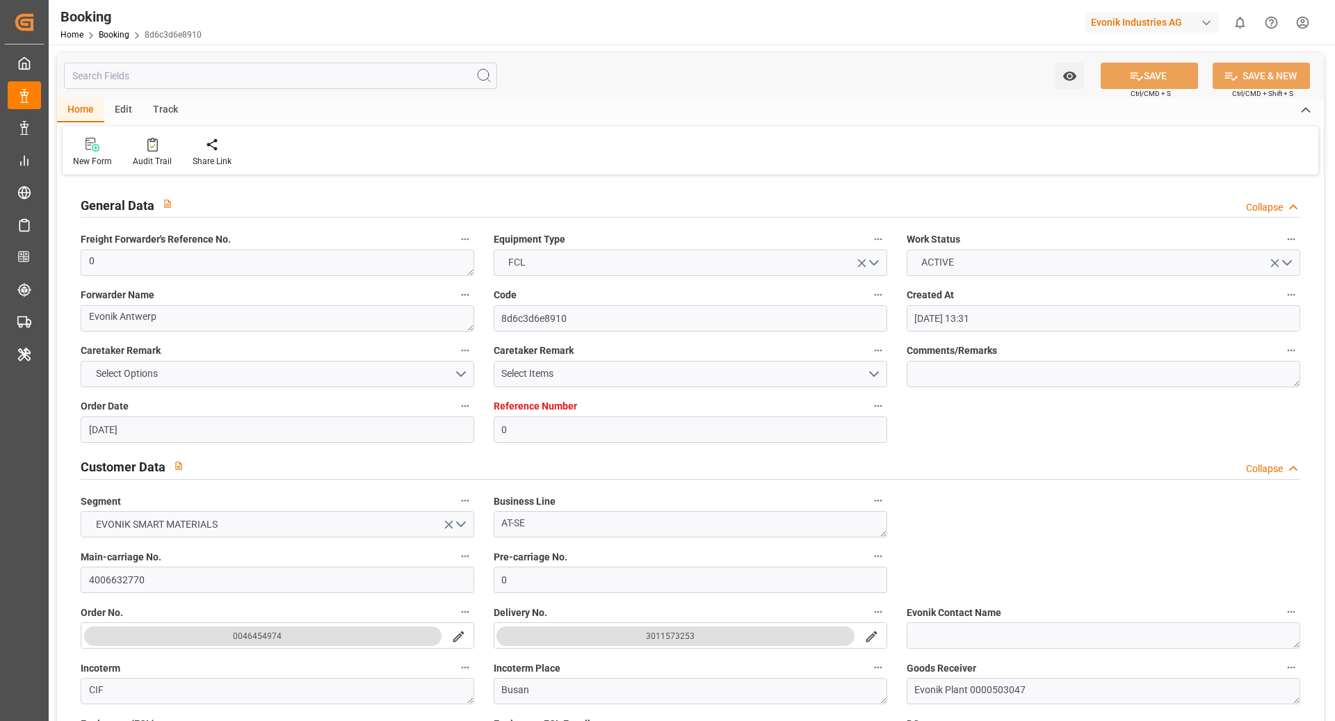
type input "[DATE] 16:28"
type input "[DATE] 12:15"
type input "[DATE] 16:15"
type input "[DATE] 05:59"
type input "[DATE] 03:00"
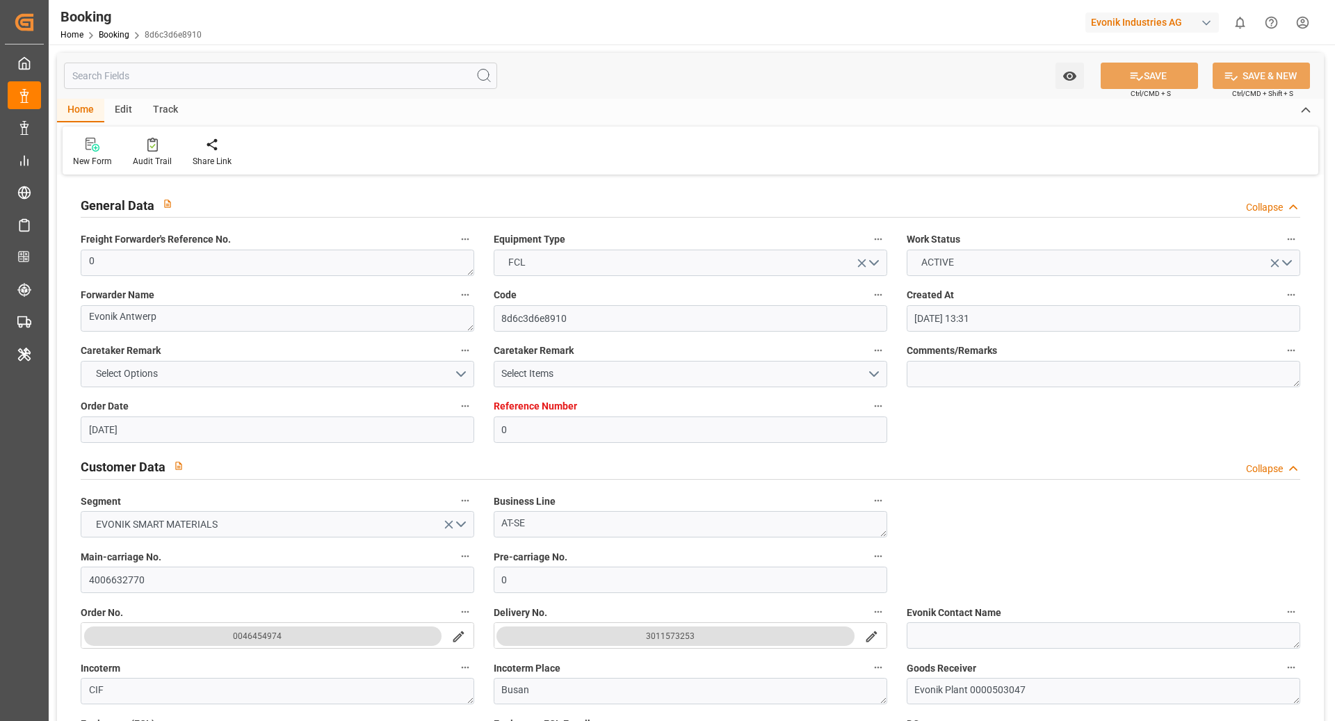
type input "[DATE] 22:19"
type input "[DATE] 12:00"
type input "[DATE] 01:57"
type input "[DATE] 11:11"
type input "[DATE] 13:22"
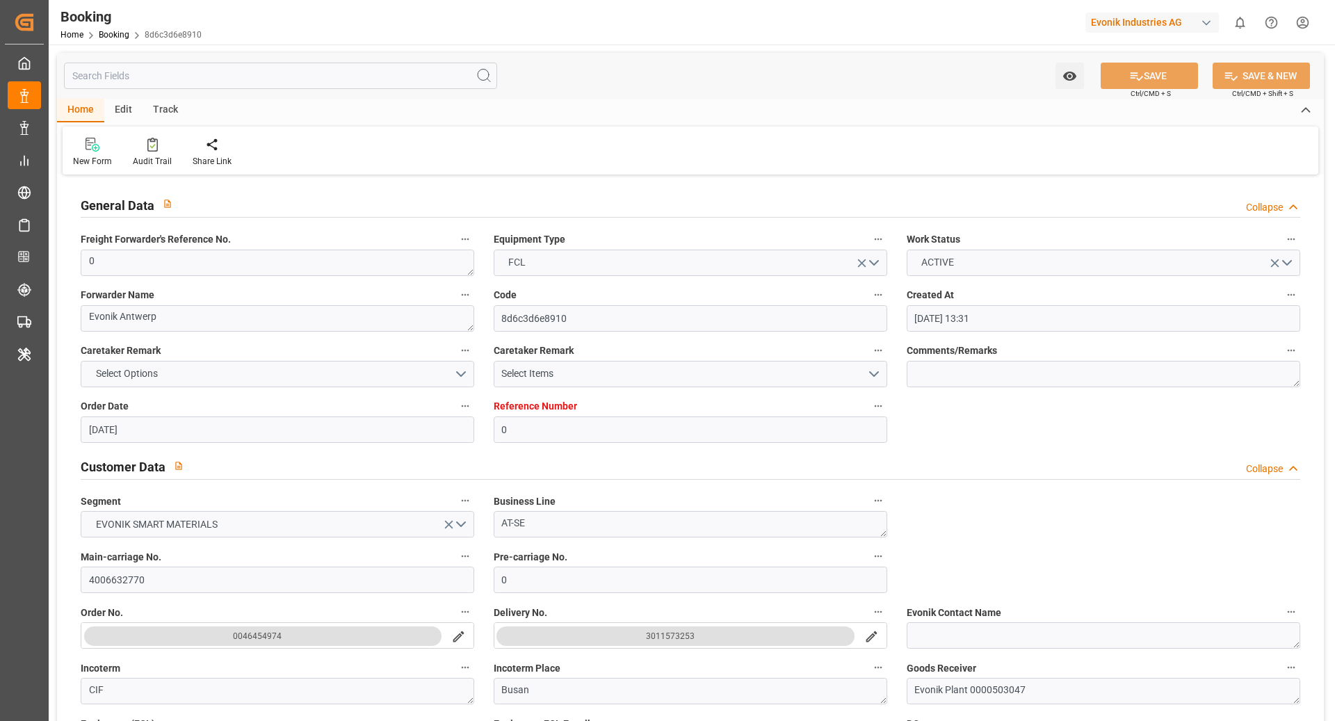
type input "[DATE] 00:31"
type input "[DATE] 17:27"
type input "[DATE] 21:37"
type input "[DATE] 06:27"
type input "[DATE] 13:45"
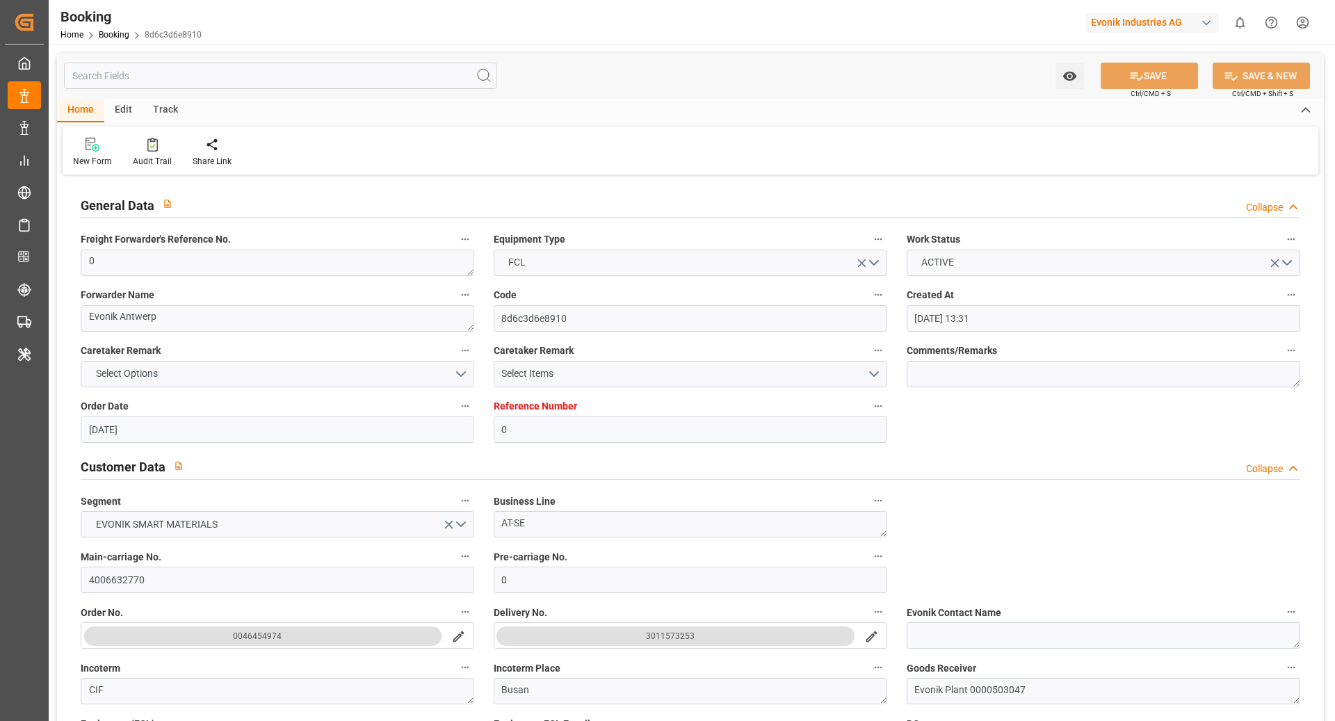
type input "[DATE] 03:45"
type input "[DATE] 08:15"
type input "[DATE] 07:00"
type input "[DATE] 08:30"
type input "[DATE] 21:07"
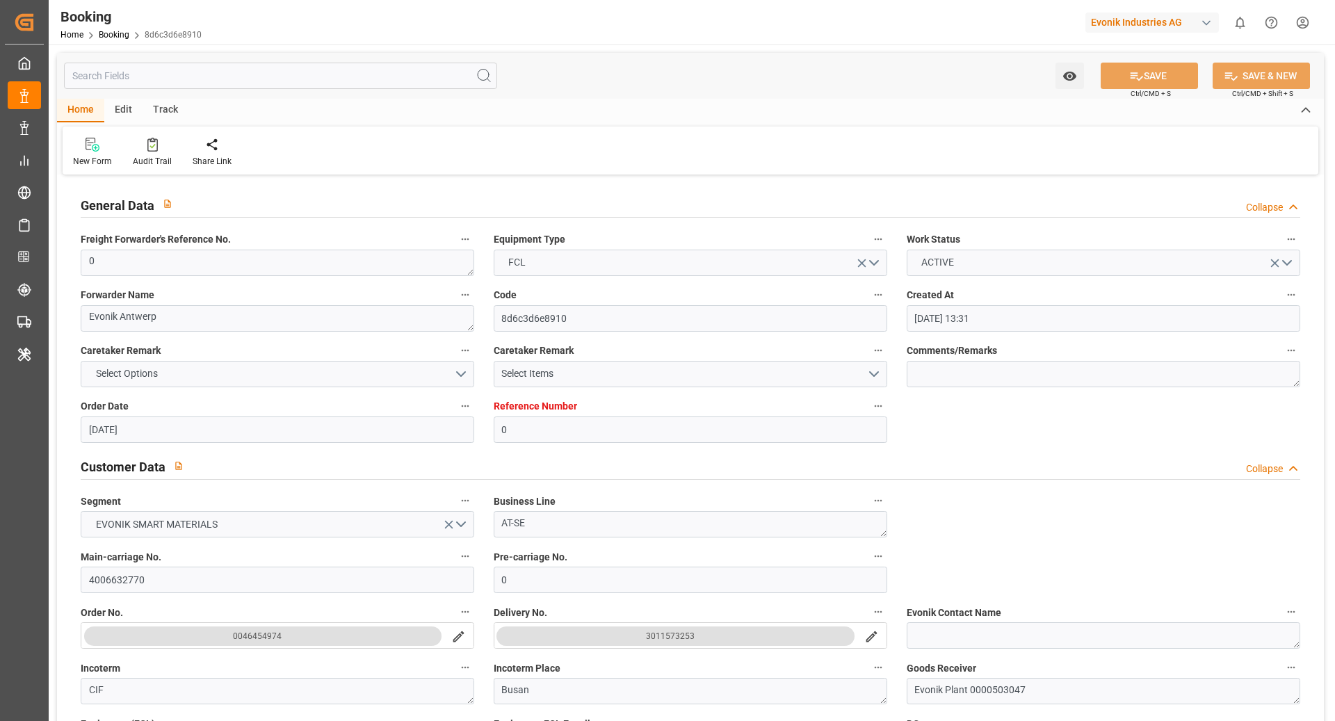
type input "[DATE] 03:00"
type input "[DATE] 06:00"
type input "[DATE] 19:33"
type input "[DATE] 19:02"
type input "[DATE] 01:04"
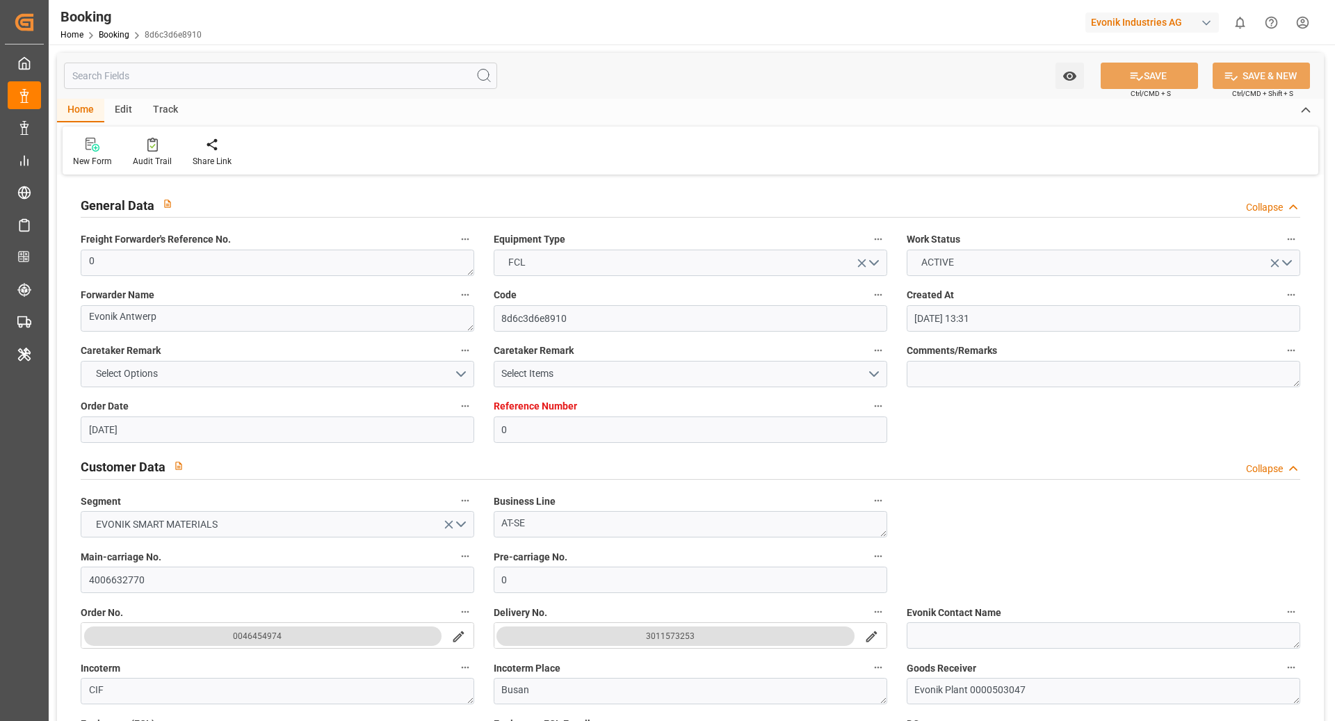
type input "[DATE] 00:02"
type input "[DATE] 05:04"
type input "[DATE] 19:33"
type input "[DATE] 09:02"
type input "[DATE] 06:04"
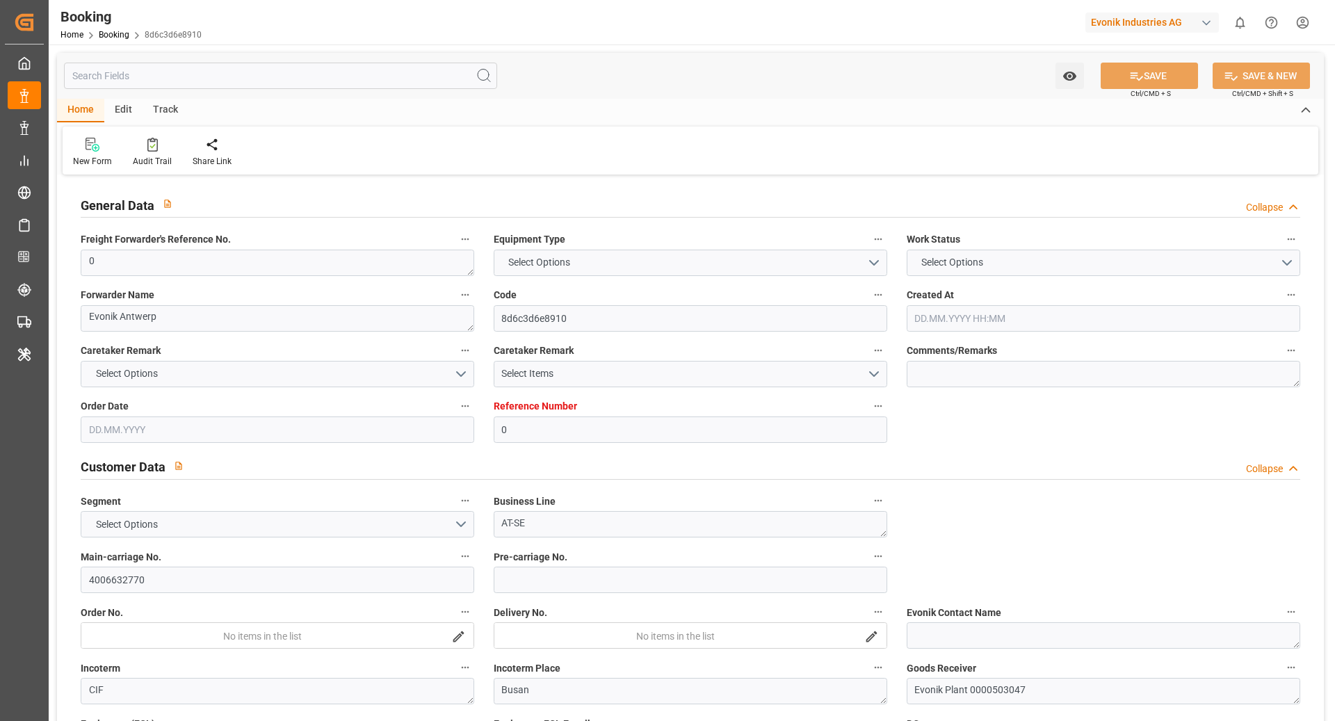
type input "0"
type input "9987287"
type input "Hyundai"
type input "Hyundai Merchant Marine [DOMAIN_NAME]."
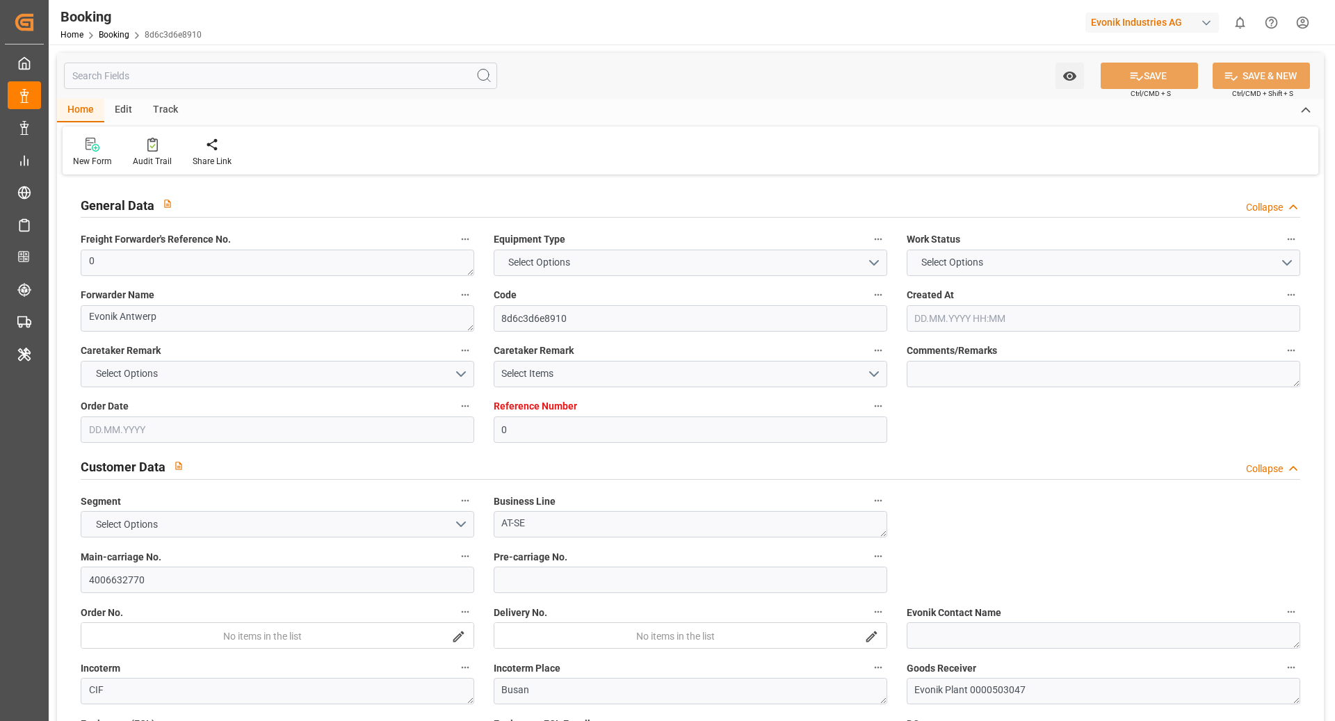
type input "BEANR"
type input "KRPUS"
type input "AEAUH"
type input "CNNBG"
type input "CNSHG"
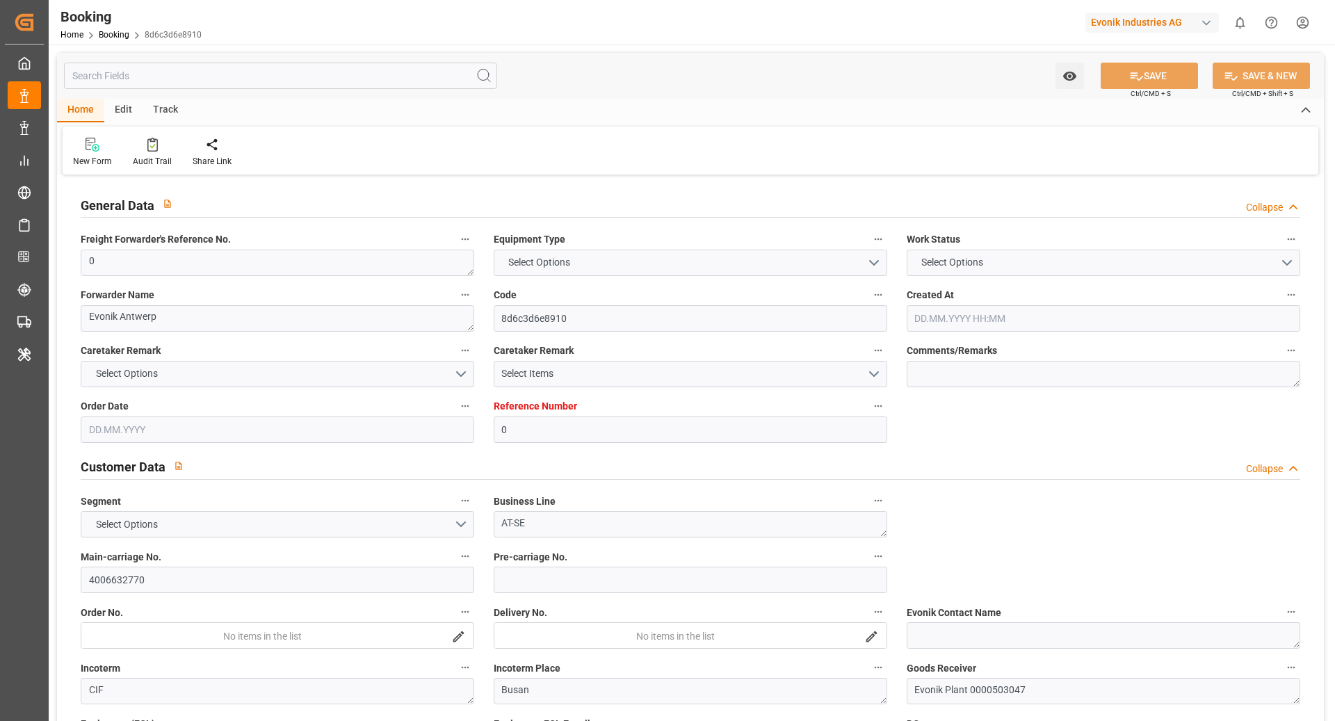
type input "0"
type input "BEANR"
type input "KRPUS"
type input "9404675"
type input "9975624"
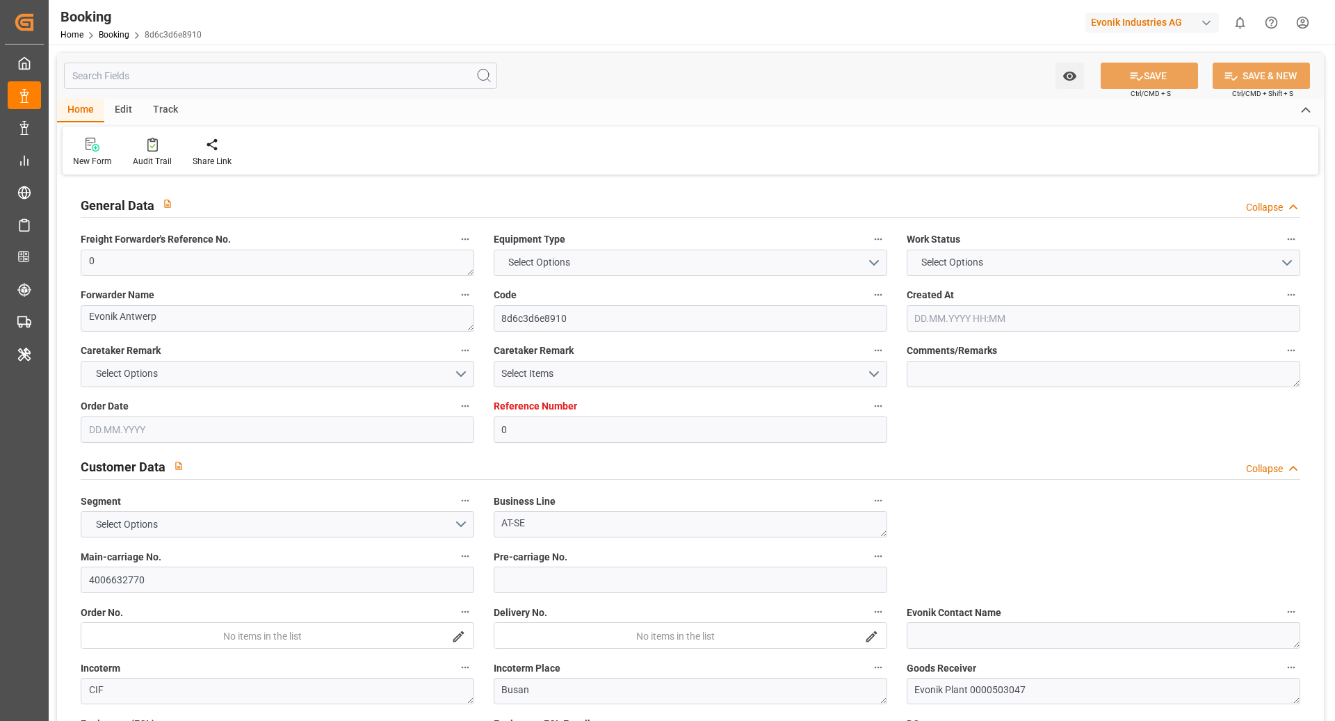
type input "9742170"
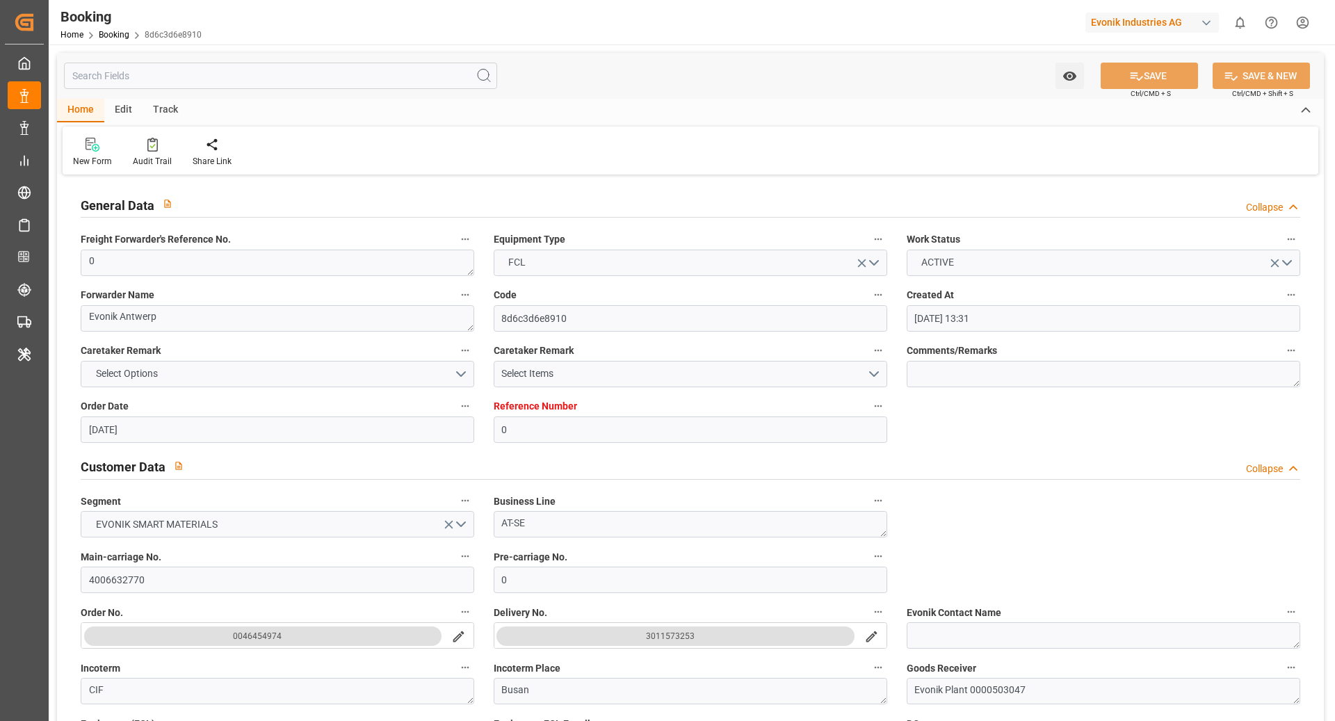
type input "[DATE] 13:31"
type input "[DATE]"
type input "[DATE] 03:00"
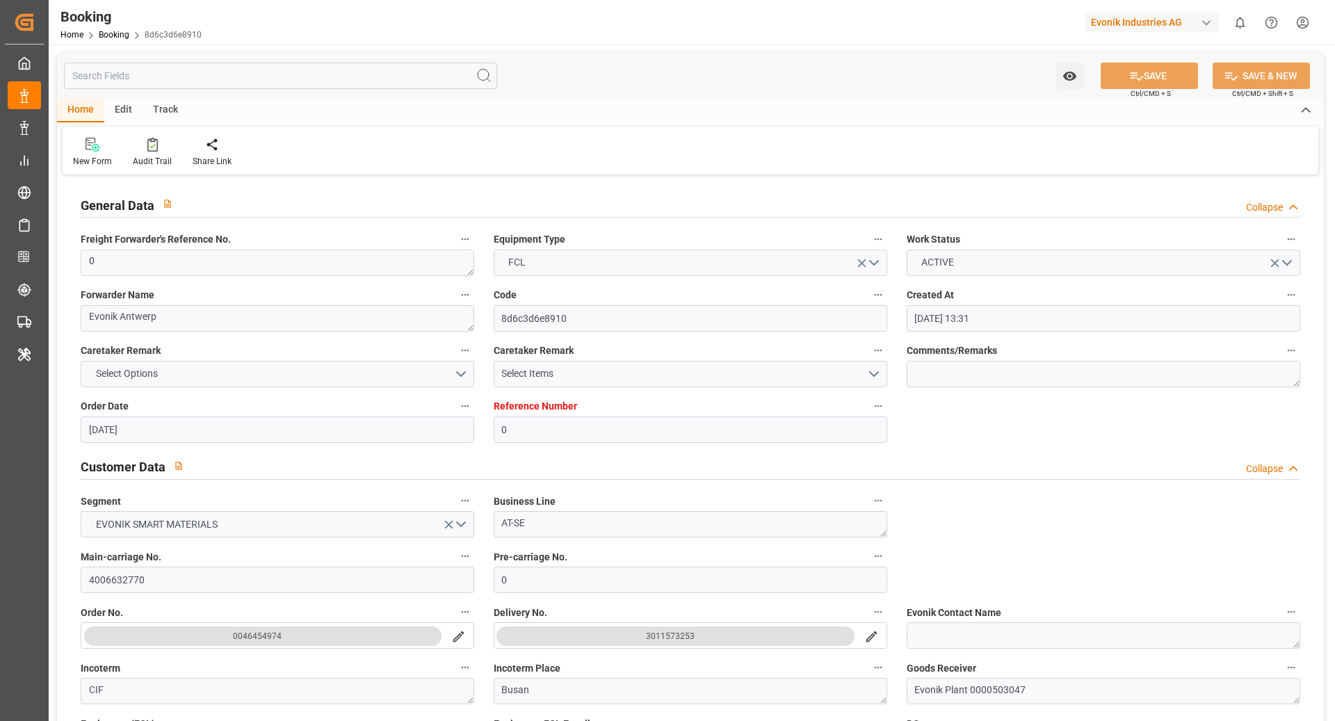
type input "[DATE] 00:00"
type input "[DATE] 20:28"
type input "[DATE] 02:26"
type input "[DATE] 06:00"
type input "[DATE] 00:00"
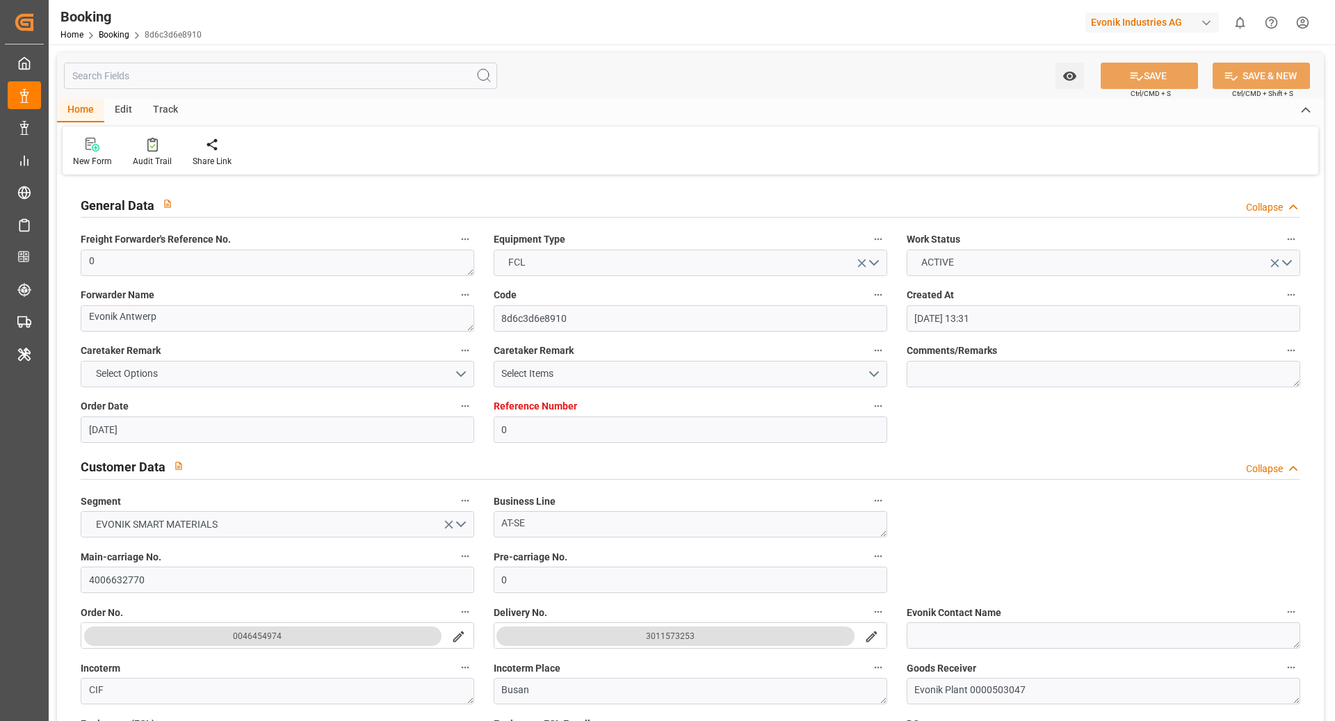
type input "[DATE] 12:00"
type input "[DATE] 00:00"
type input "[DATE] 22:11"
type input "[DATE] 06:27"
type input "[DATE] 00:00"
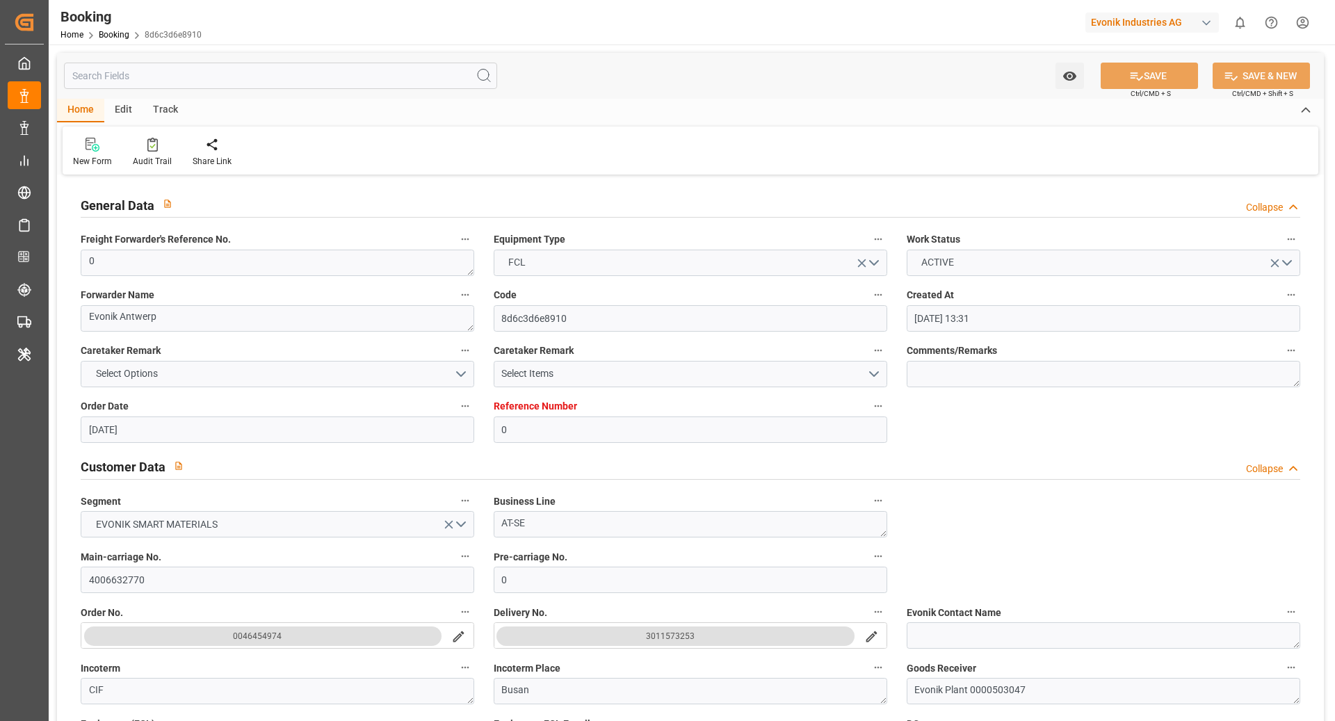
type input "[DATE] 13:45"
type input "[DATE] 04:00"
type input "[DATE] 03:00"
type input "[DATE] 04:00"
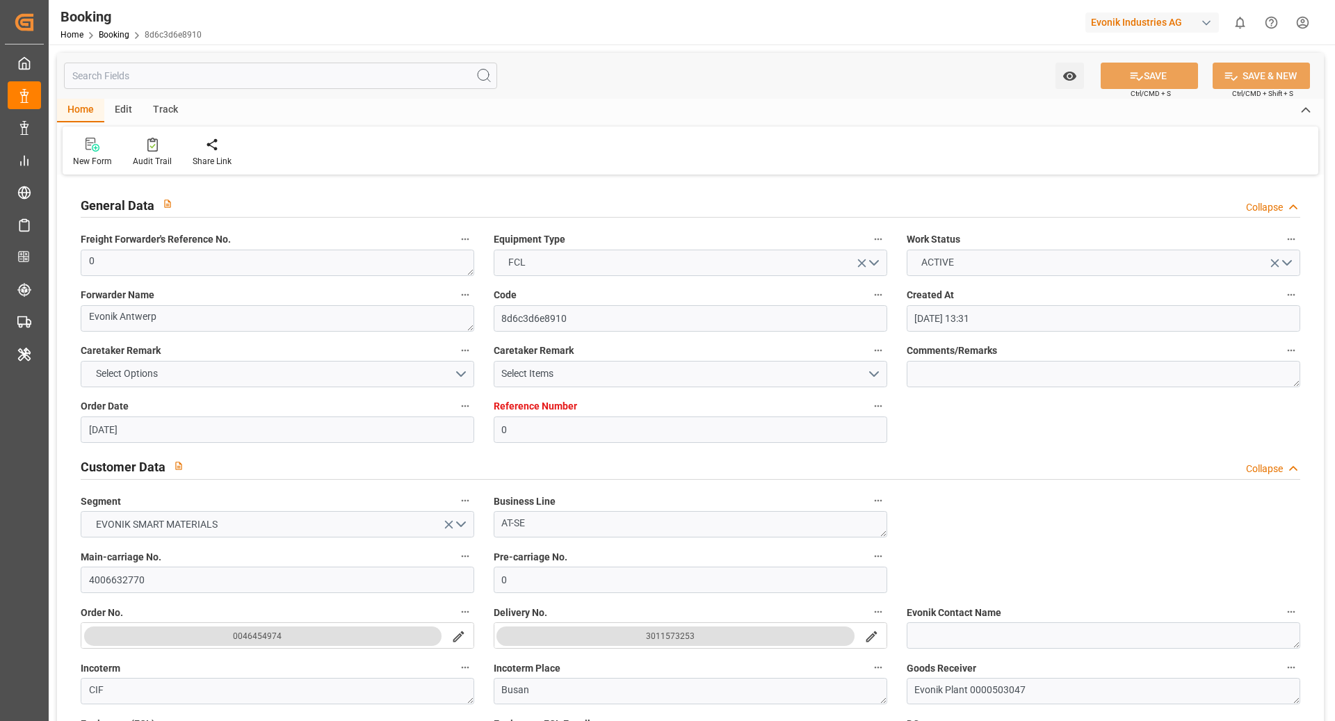
type input "[DATE] 04:00"
type input "[DATE] 06:25"
type input "[DATE]"
type input "[DATE] 16:28"
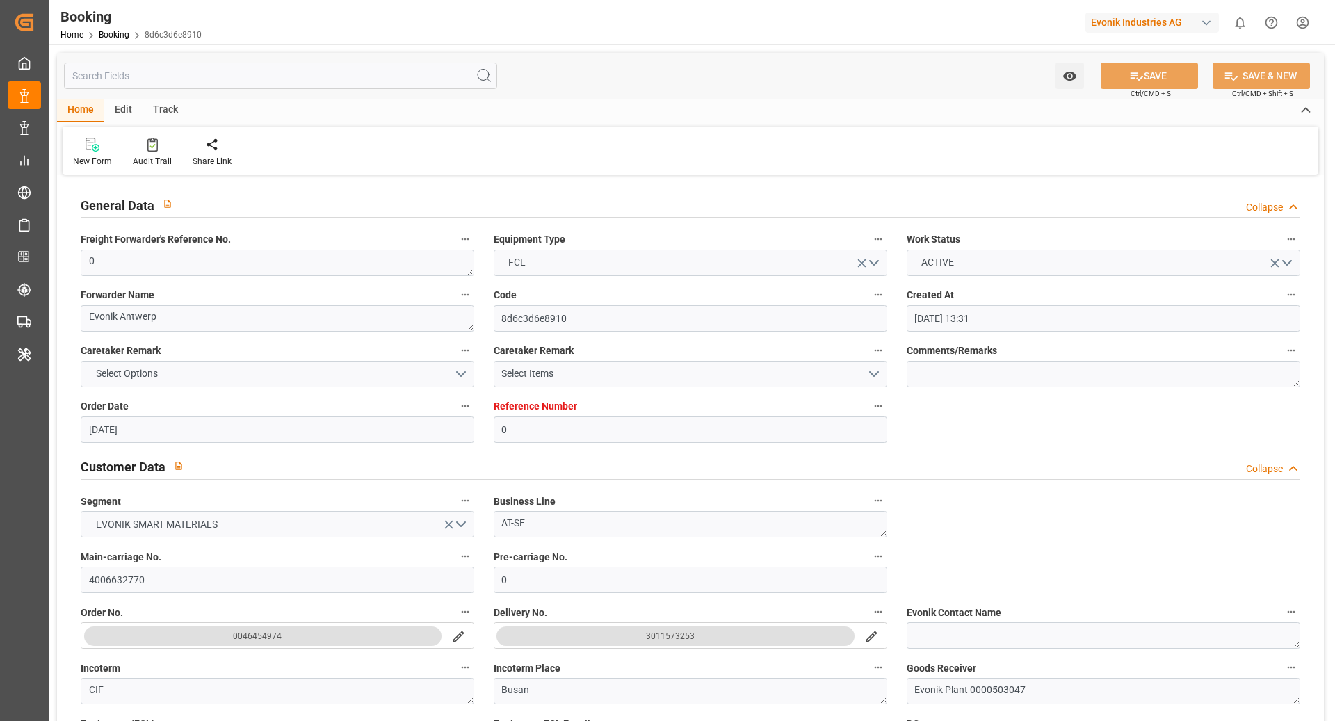
type input "[DATE] 12:15"
type input "[DATE] 16:15"
type input "[DATE] 05:59"
type input "[DATE] 03:00"
type input "[DATE] 22:19"
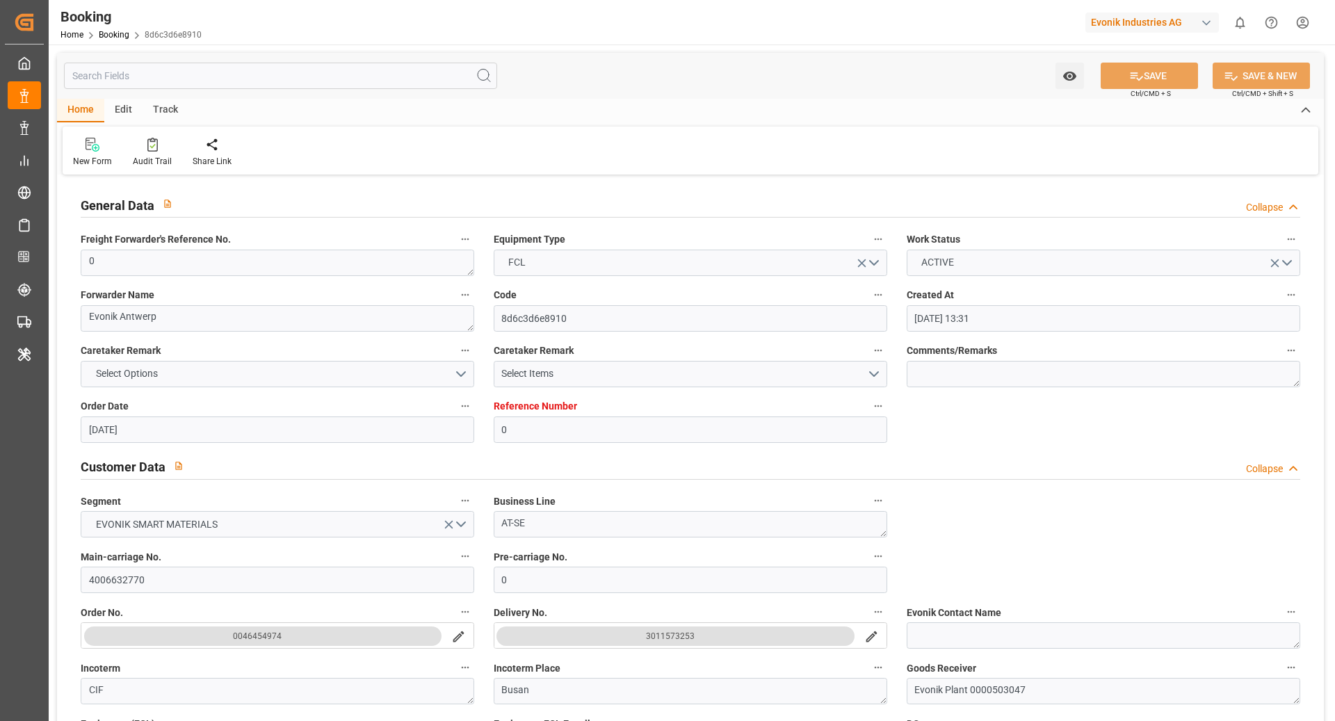
type input "[DATE] 12:00"
type input "[DATE] 01:57"
type input "[DATE] 11:11"
type input "[DATE] 13:22"
type input "[DATE] 00:31"
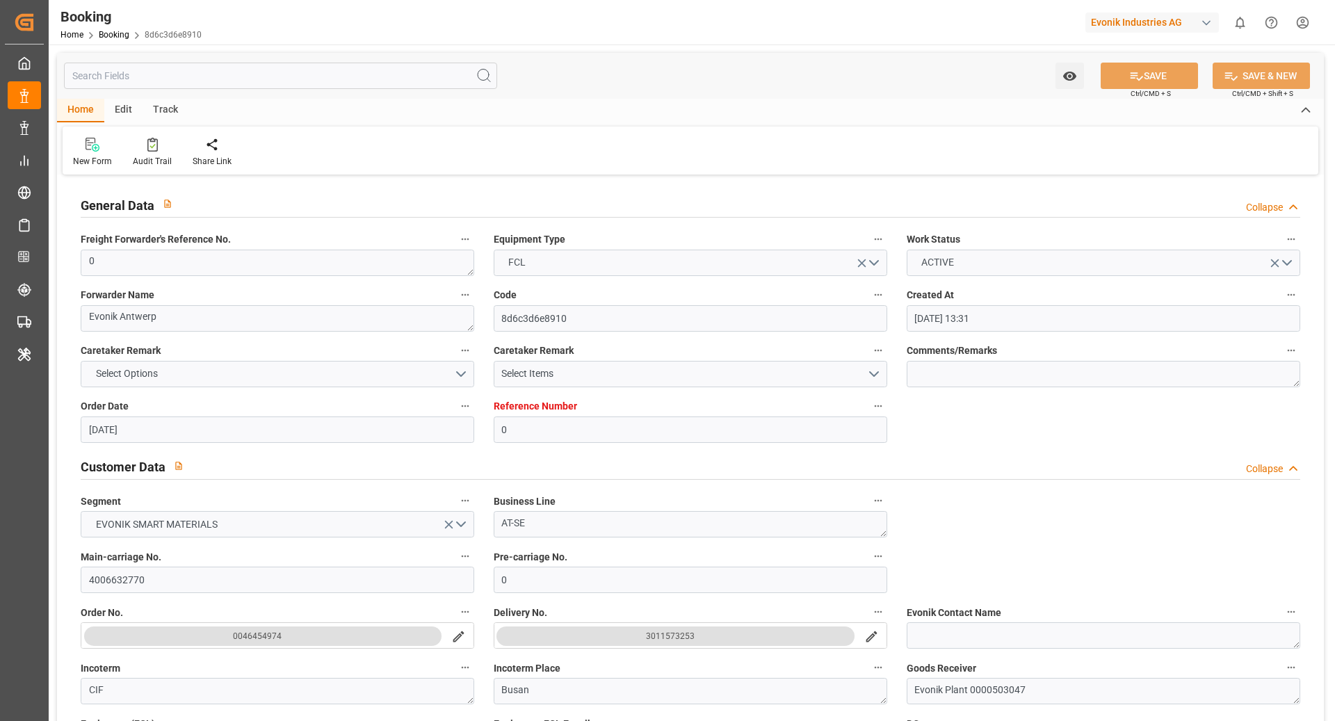
type input "[DATE] 17:27"
type input "[DATE] 21:37"
type input "[DATE] 06:27"
type input "[DATE] 13:45"
type input "[DATE] 03:45"
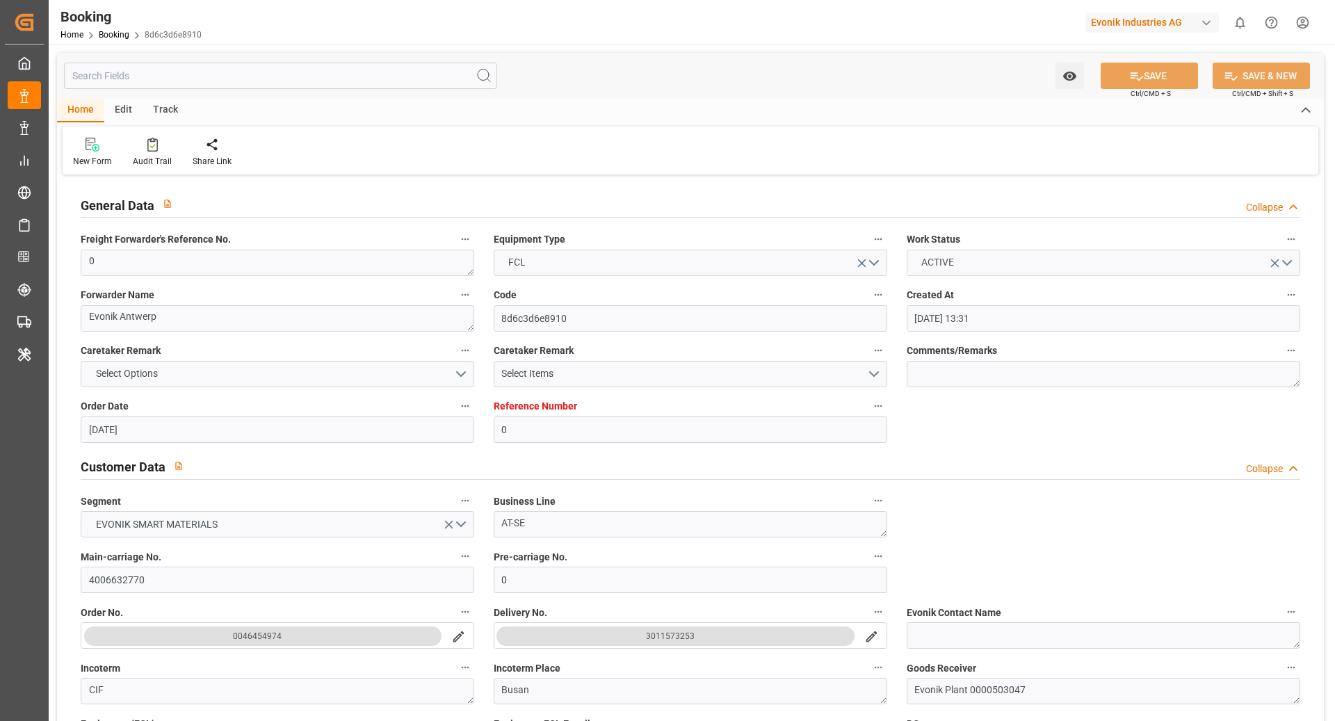
type input "[DATE] 08:15"
type input "[DATE] 07:00"
type input "[DATE] 08:30"
type input "[DATE] 21:07"
type input "[DATE] 03:00"
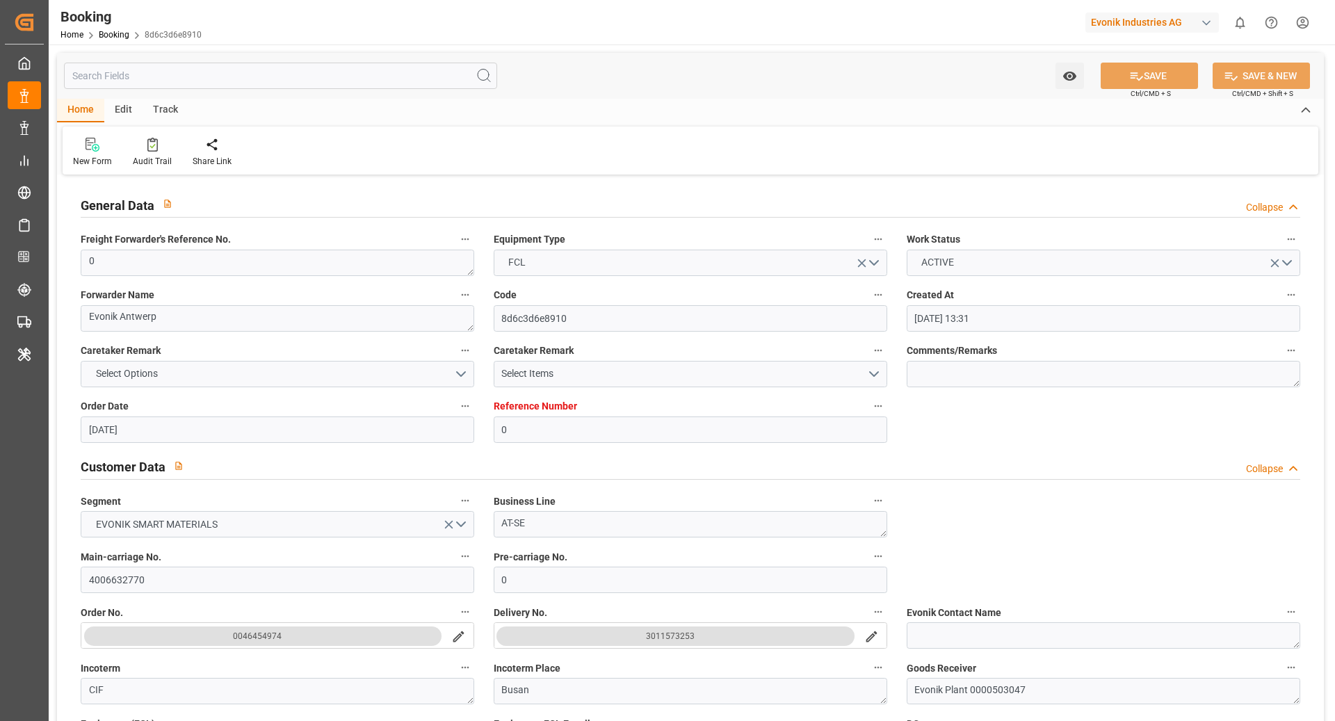
type input "[DATE] 06:00"
type input "[DATE] 19:33"
type input "[DATE] 19:02"
type input "[DATE] 01:04"
type input "[DATE] 00:02"
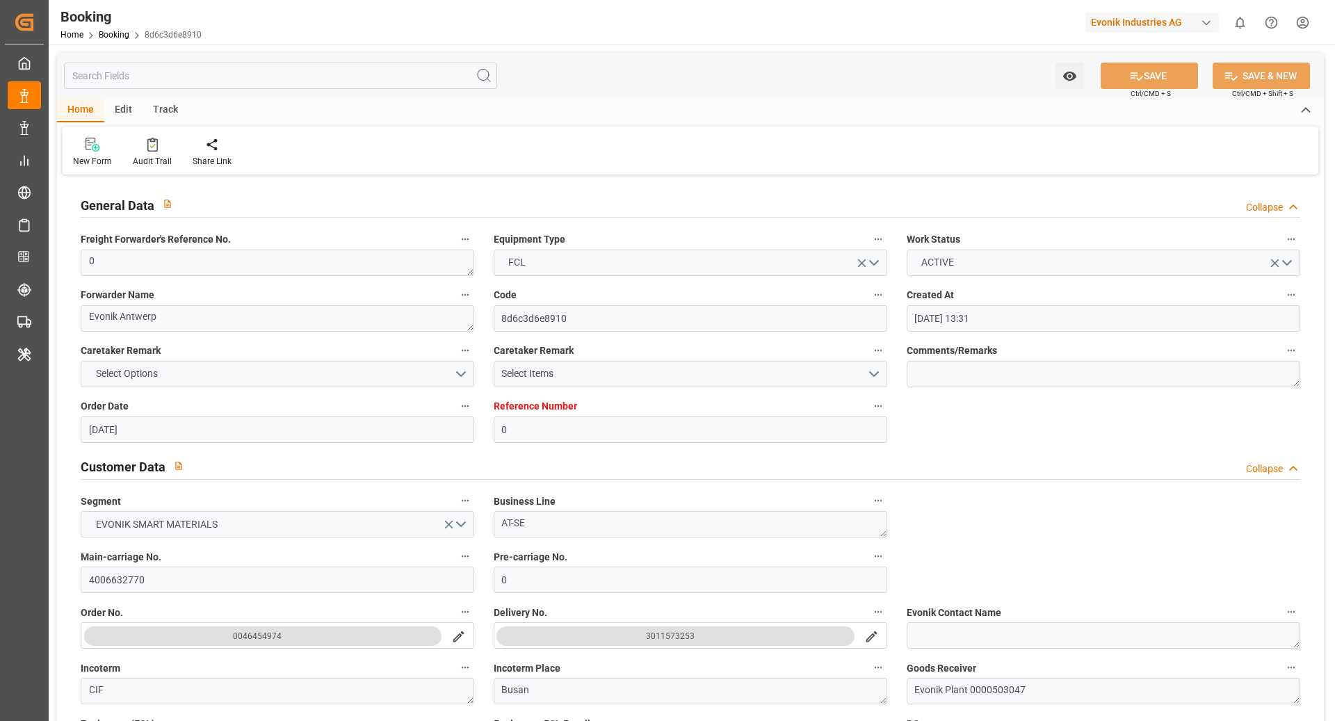
type input "[DATE] 05:04"
type input "[DATE] 19:33"
type input "[DATE] 09:02"
type input "[DATE] 06:04"
click at [169, 161] on div "Audit Trail" at bounding box center [152, 152] width 60 height 31
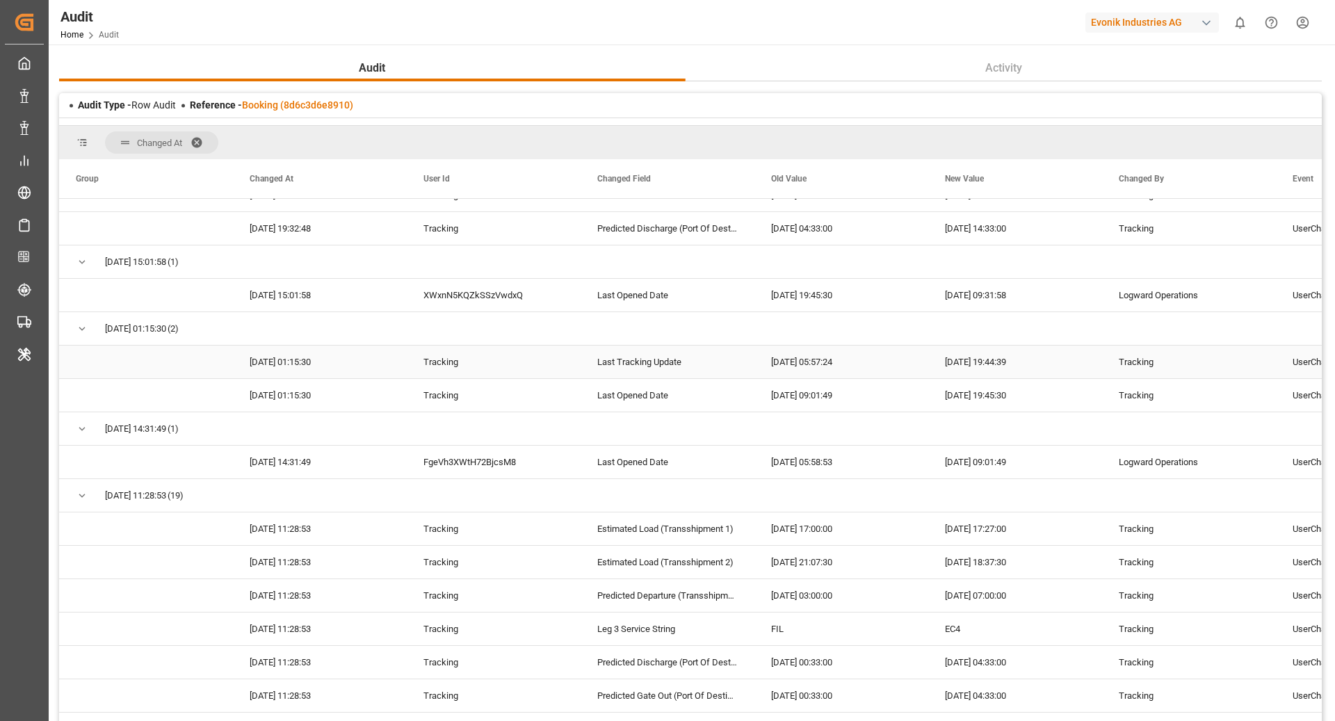
scroll to position [2271, 0]
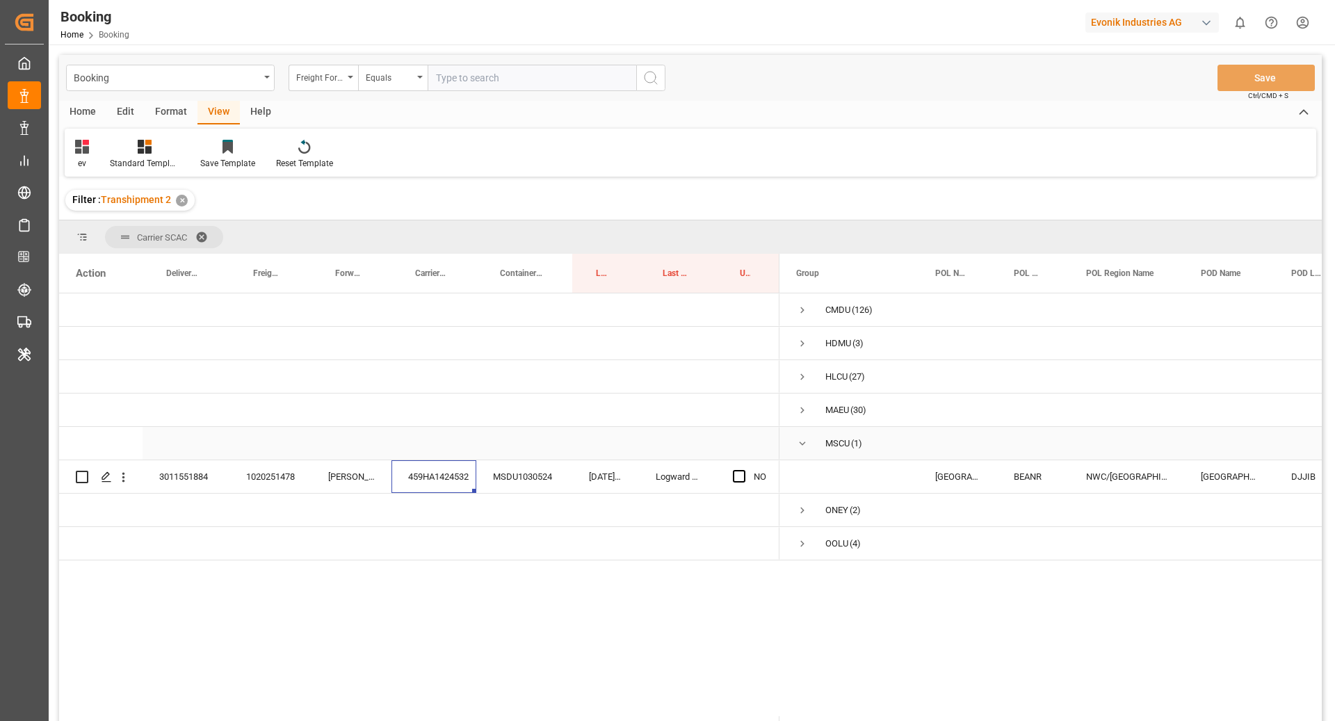
scroll to position [42, 0]
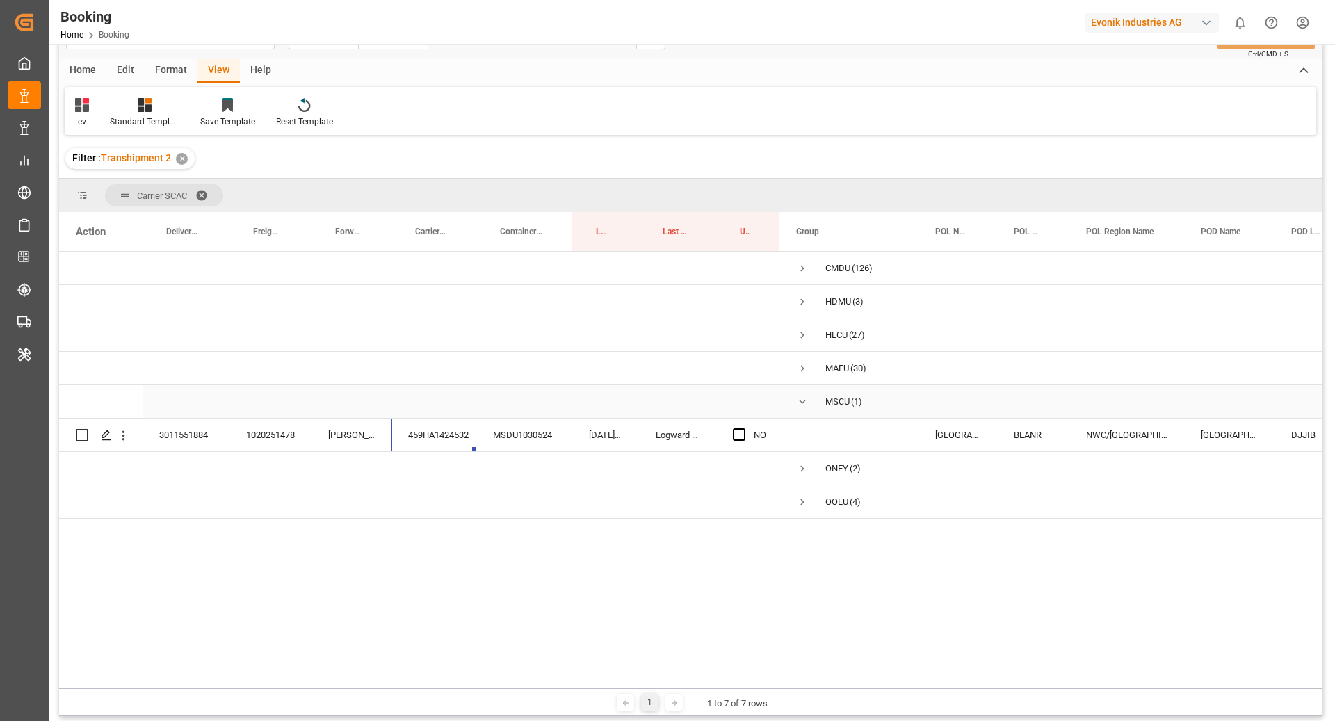
click at [512, 425] on div "MSDU1030524" at bounding box center [524, 435] width 96 height 33
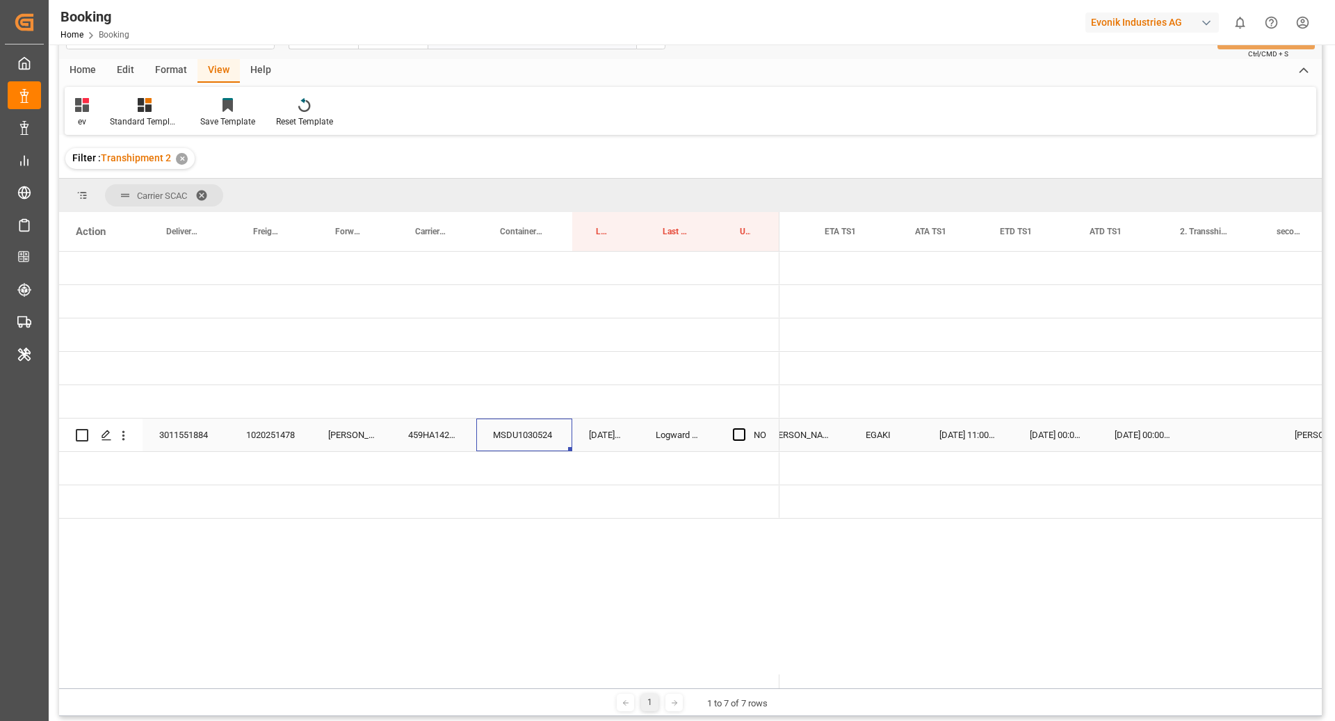
scroll to position [0, 0]
click at [1067, 436] on div "Press SPACE to select this row." at bounding box center [1074, 435] width 90 height 33
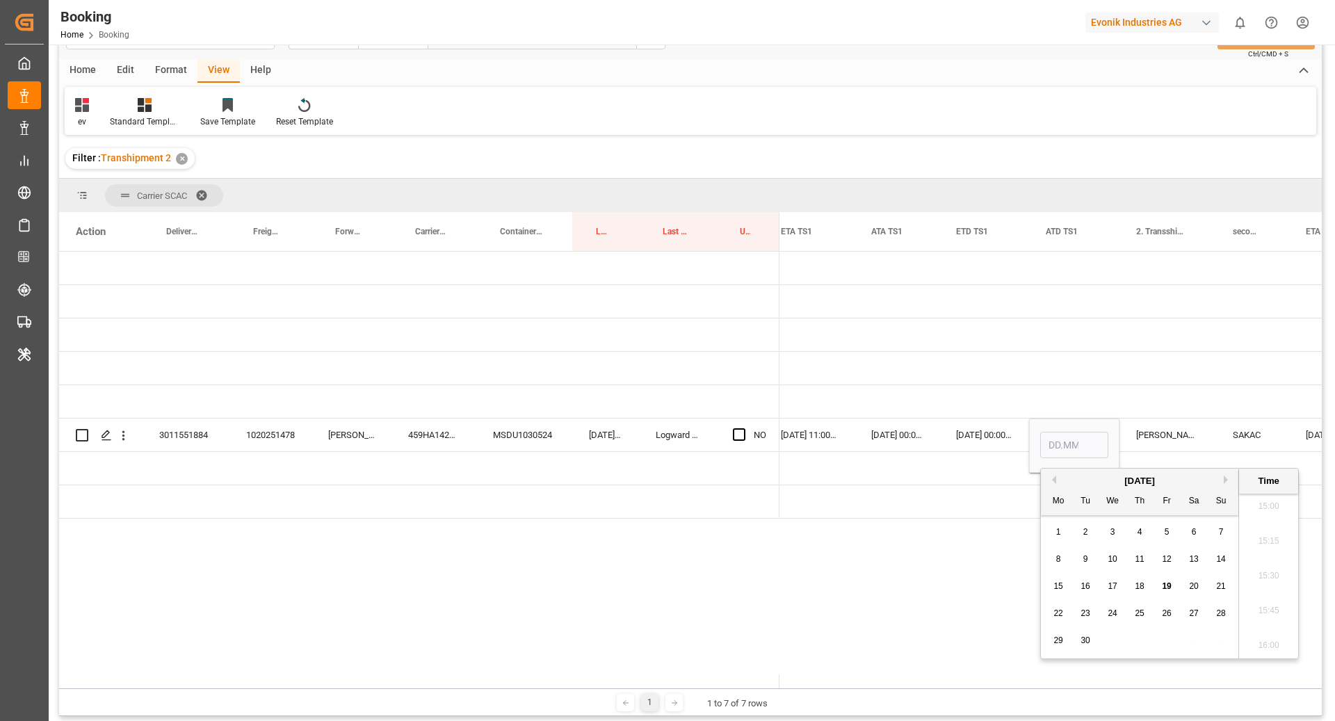
click at [1170, 584] on span "19" at bounding box center [1166, 586] width 9 height 10
type input "19.09.2025 00:00"
drag, startPoint x: 1198, startPoint y: 417, endPoint x: 1196, endPoint y: 437, distance: 19.5
click at [1198, 417] on div "ABU KIR EGAKI 12.09.2025 11:00:00 12.09.2025 00:00:00 20.09.2025 00:00:00 19.09…" at bounding box center [973, 385] width 3424 height 267
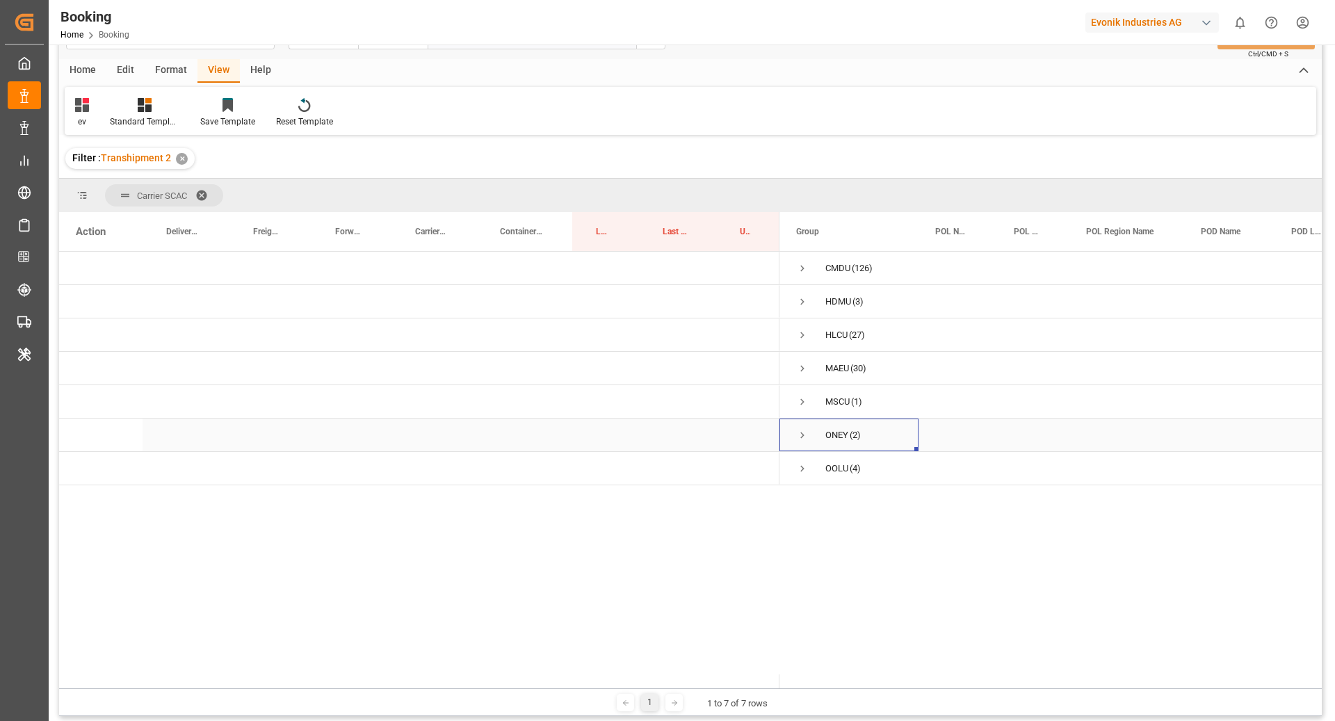
click at [805, 433] on span "Press SPACE to select this row." at bounding box center [802, 435] width 13 height 13
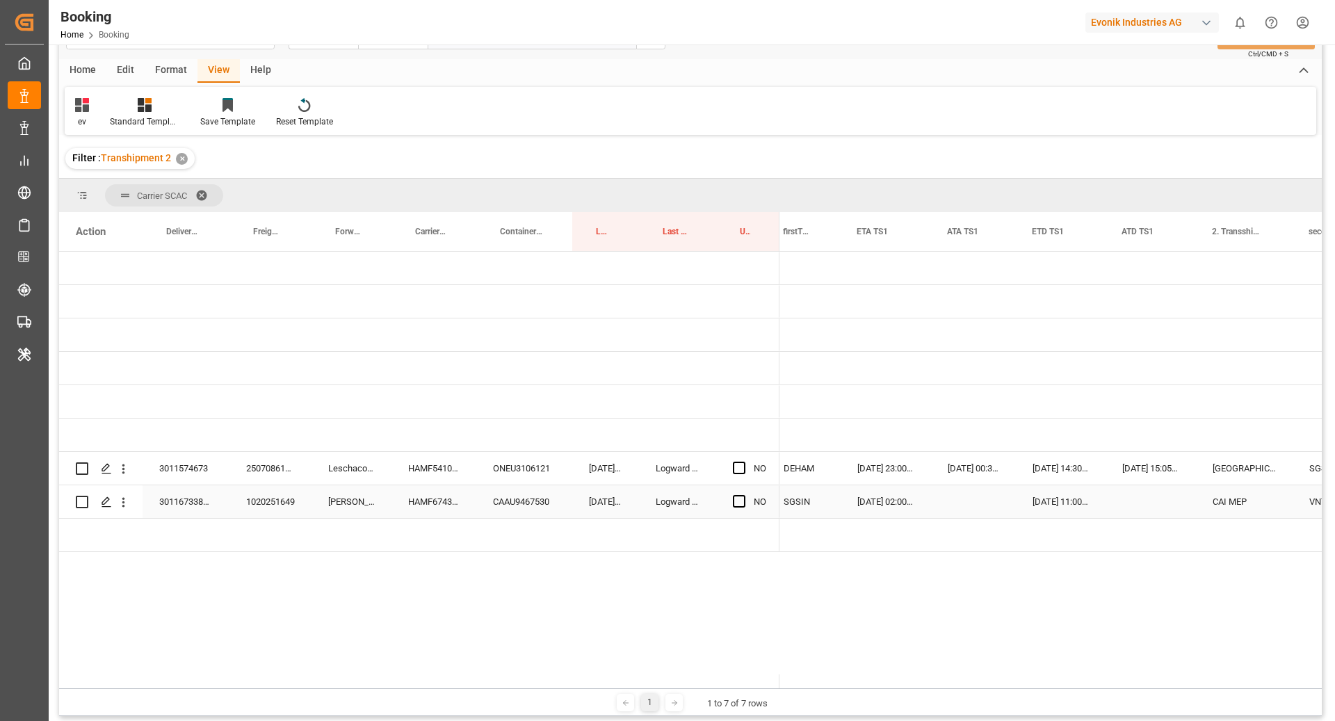
click at [439, 511] on div "HAMF67432300" at bounding box center [433, 501] width 85 height 33
click at [119, 506] on icon "open menu" at bounding box center [123, 502] width 15 height 15
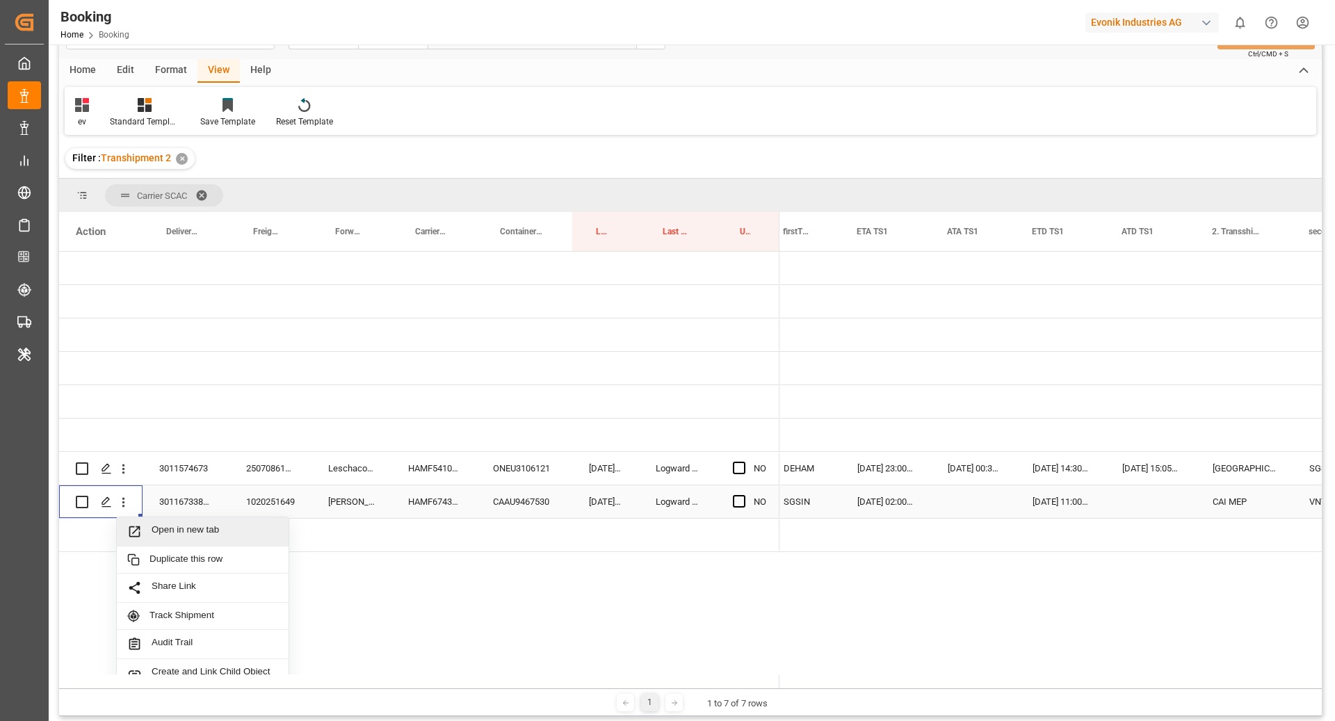
click at [198, 522] on div "Open in new tab" at bounding box center [203, 531] width 172 height 29
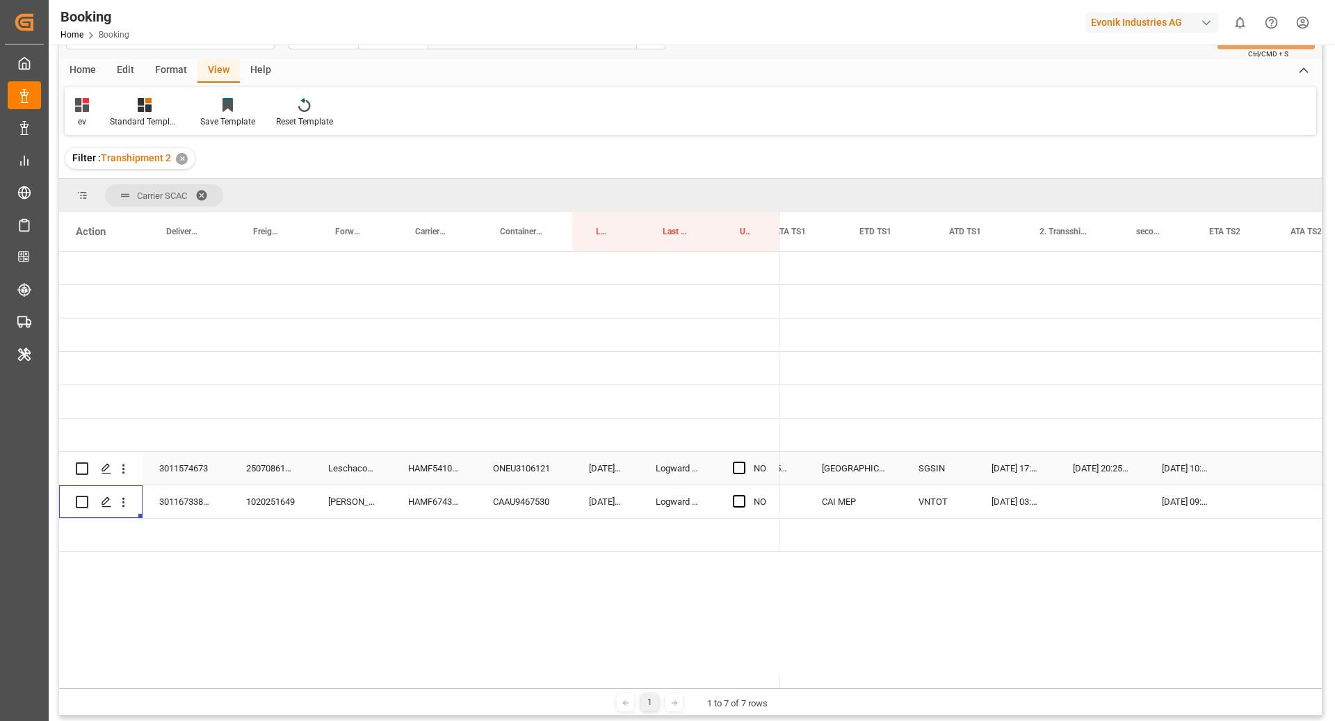
scroll to position [0, 1892]
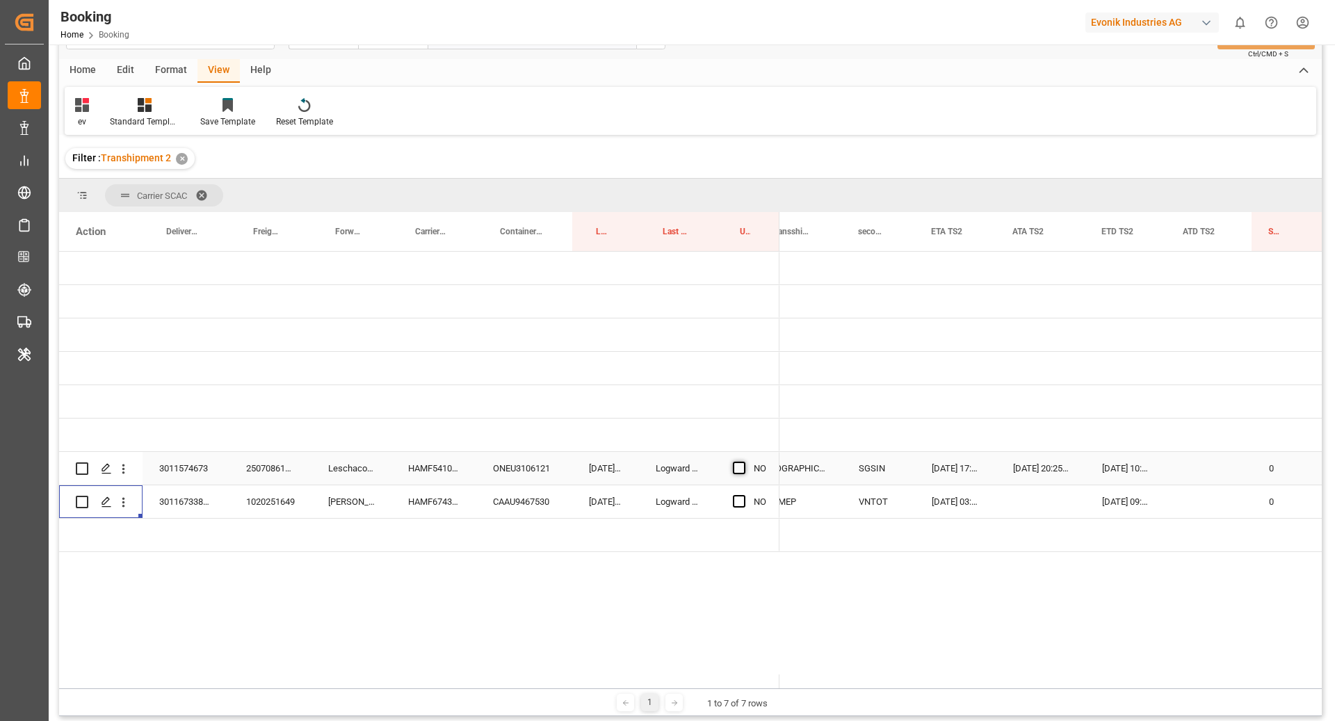
click at [738, 466] on span "Press SPACE to select this row." at bounding box center [739, 468] width 13 height 13
click at [743, 462] on input "Press SPACE to select this row." at bounding box center [743, 462] width 0 height 0
click at [740, 489] on div "Press SPACE to select this row." at bounding box center [743, 502] width 21 height 32
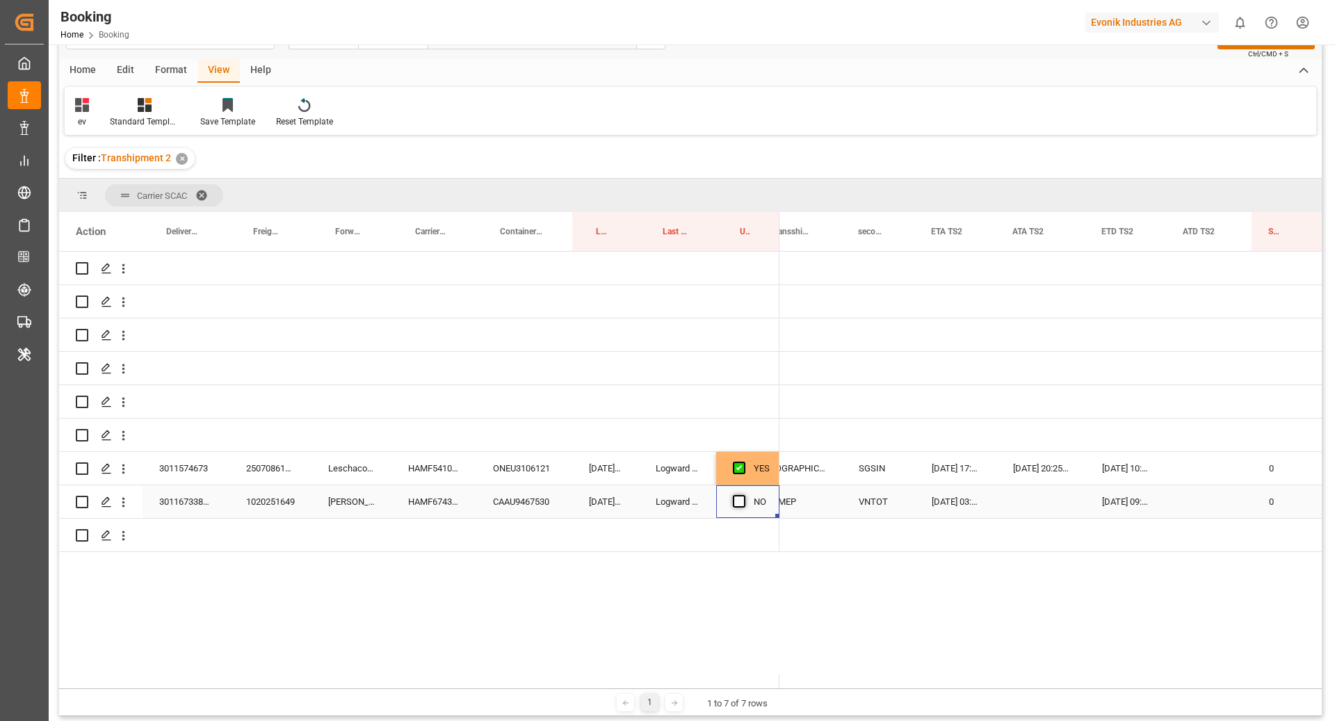
click at [740, 495] on span "Press SPACE to select this row." at bounding box center [739, 501] width 13 height 13
click at [743, 495] on input "Press SPACE to select this row." at bounding box center [743, 495] width 0 height 0
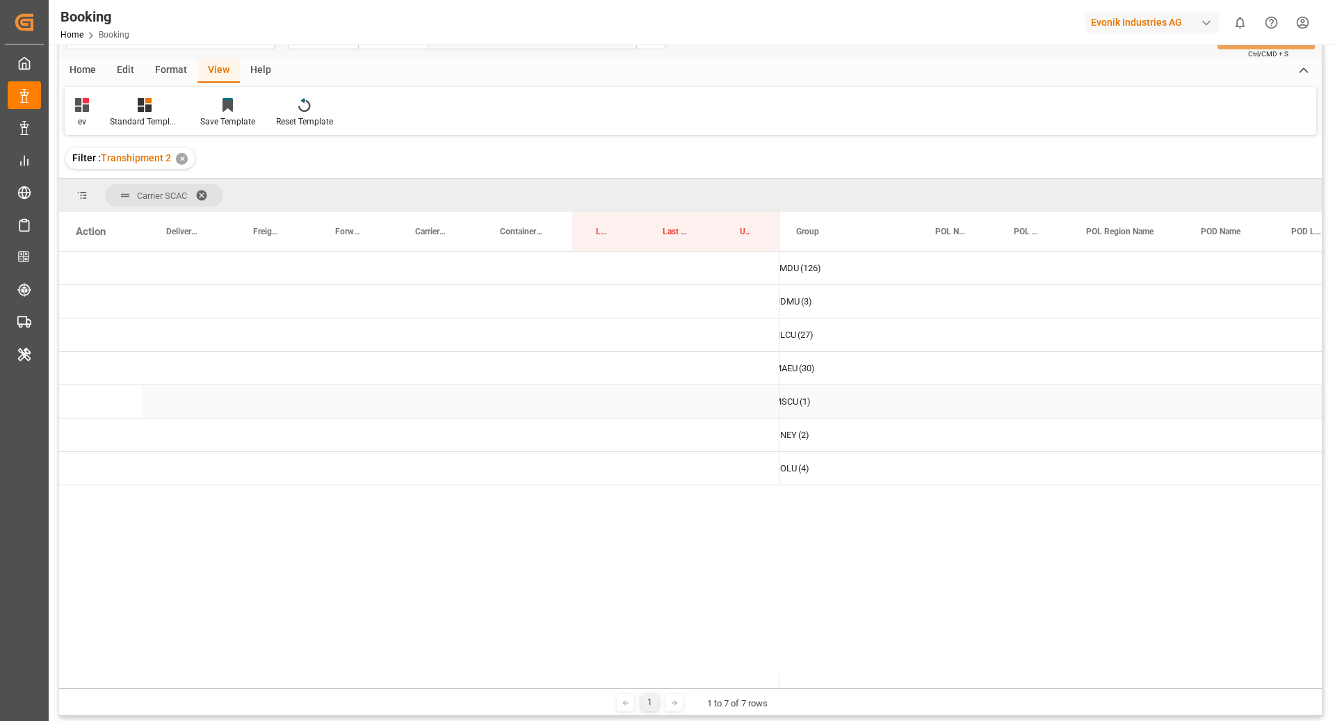
scroll to position [0, 0]
click at [809, 458] on span "OOLU (4)" at bounding box center [849, 468] width 106 height 31
click at [802, 465] on span "Press SPACE to select this row." at bounding box center [802, 468] width 13 height 13
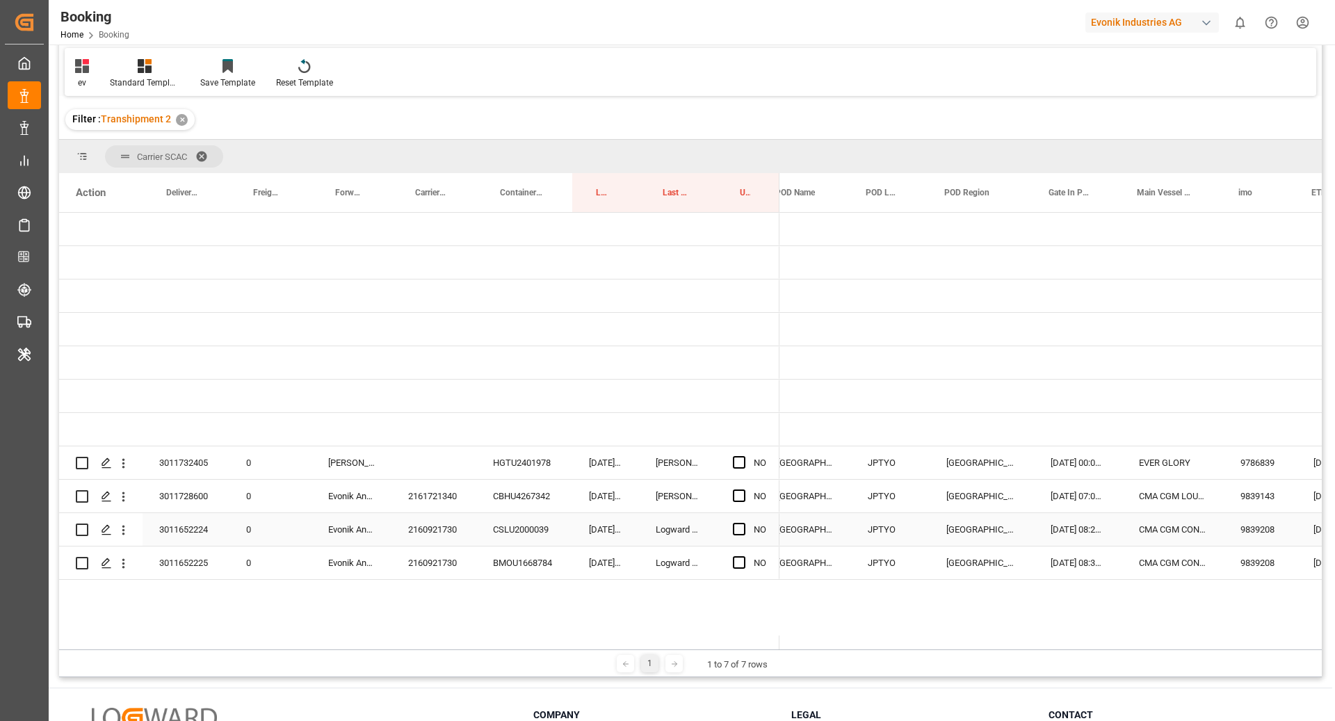
scroll to position [0, 438]
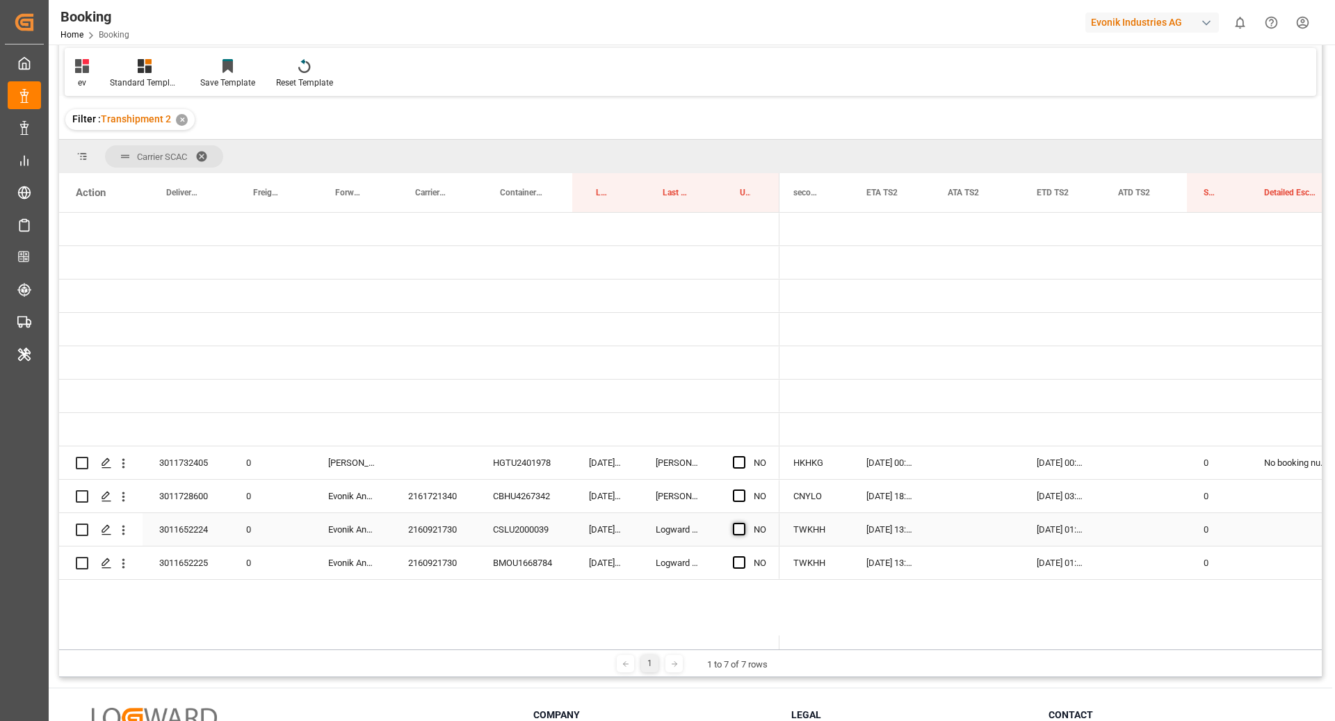
click at [738, 526] on span "Press SPACE to select this row." at bounding box center [739, 529] width 13 height 13
click at [743, 523] on input "Press SPACE to select this row." at bounding box center [743, 523] width 0 height 0
click at [741, 558] on span "Press SPACE to select this row." at bounding box center [739, 562] width 13 height 13
click at [743, 556] on input "Press SPACE to select this row." at bounding box center [743, 556] width 0 height 0
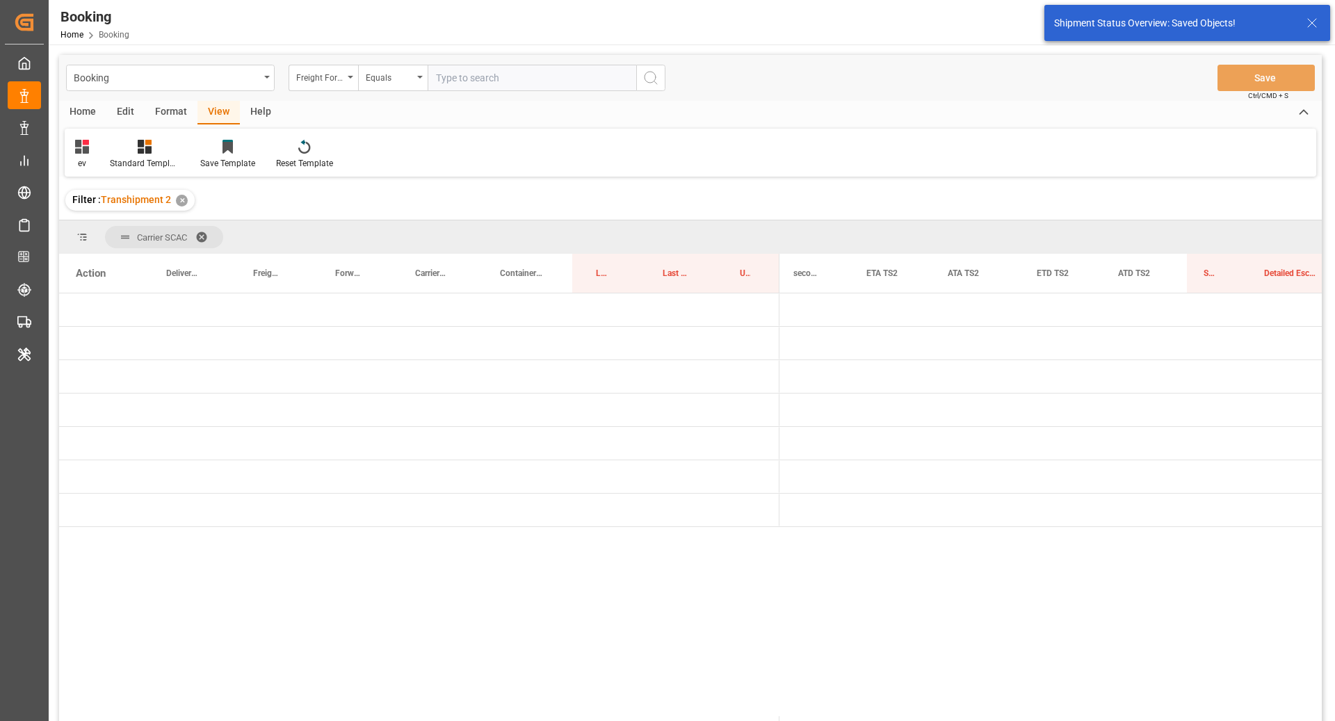
click at [191, 108] on div "Format" at bounding box center [171, 113] width 53 height 24
click at [81, 159] on div "Filter Rows" at bounding box center [95, 163] width 41 height 13
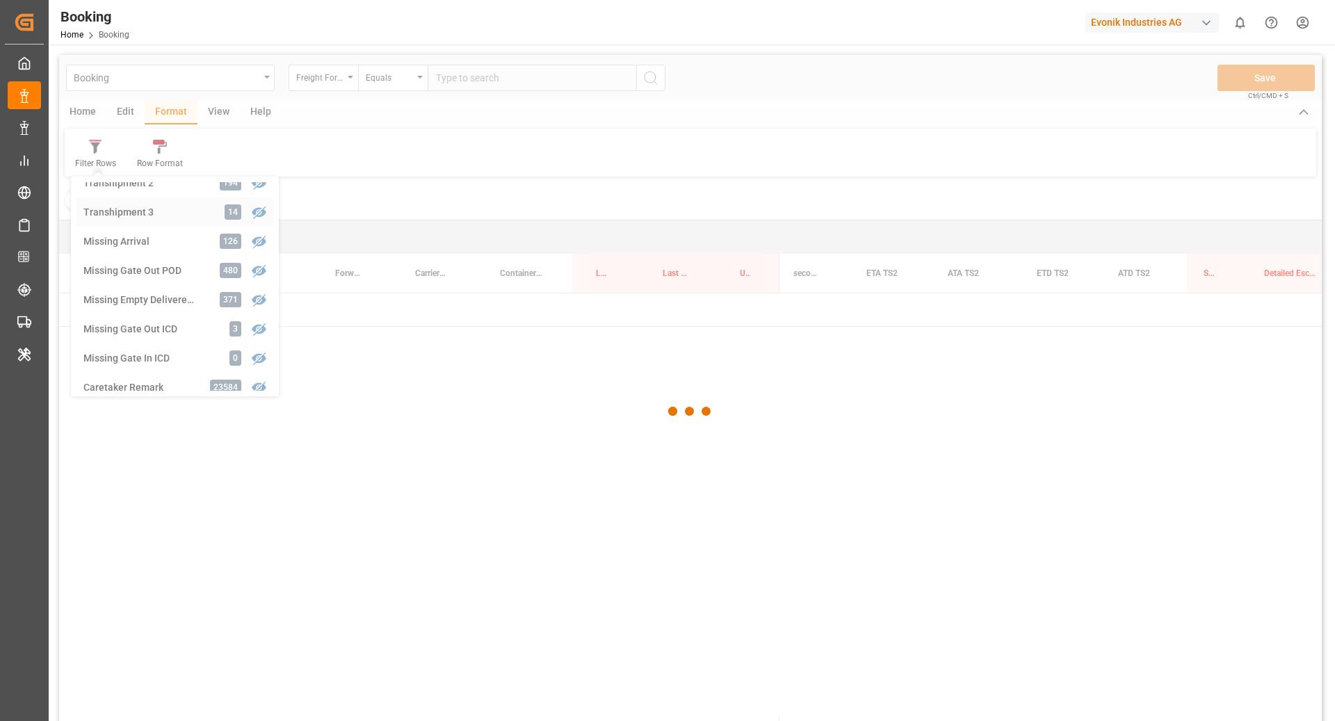
click at [195, 215] on div "Booking Freight Forwarder's Reference No. Equals Save Ctrl/CMD + S Home Edit Fo…" at bounding box center [690, 406] width 1262 height 703
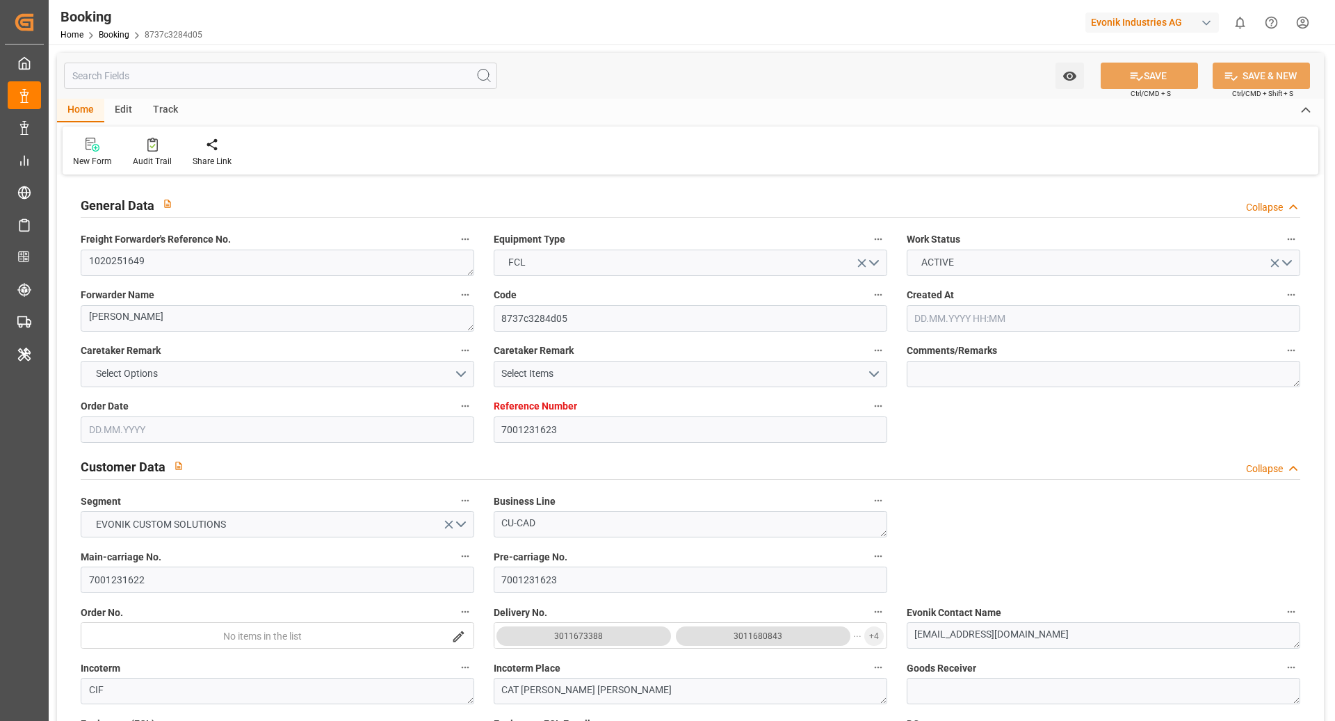
type input "[DATE] 12:30"
type input "[DATE]"
type input "[DATE] 19:11"
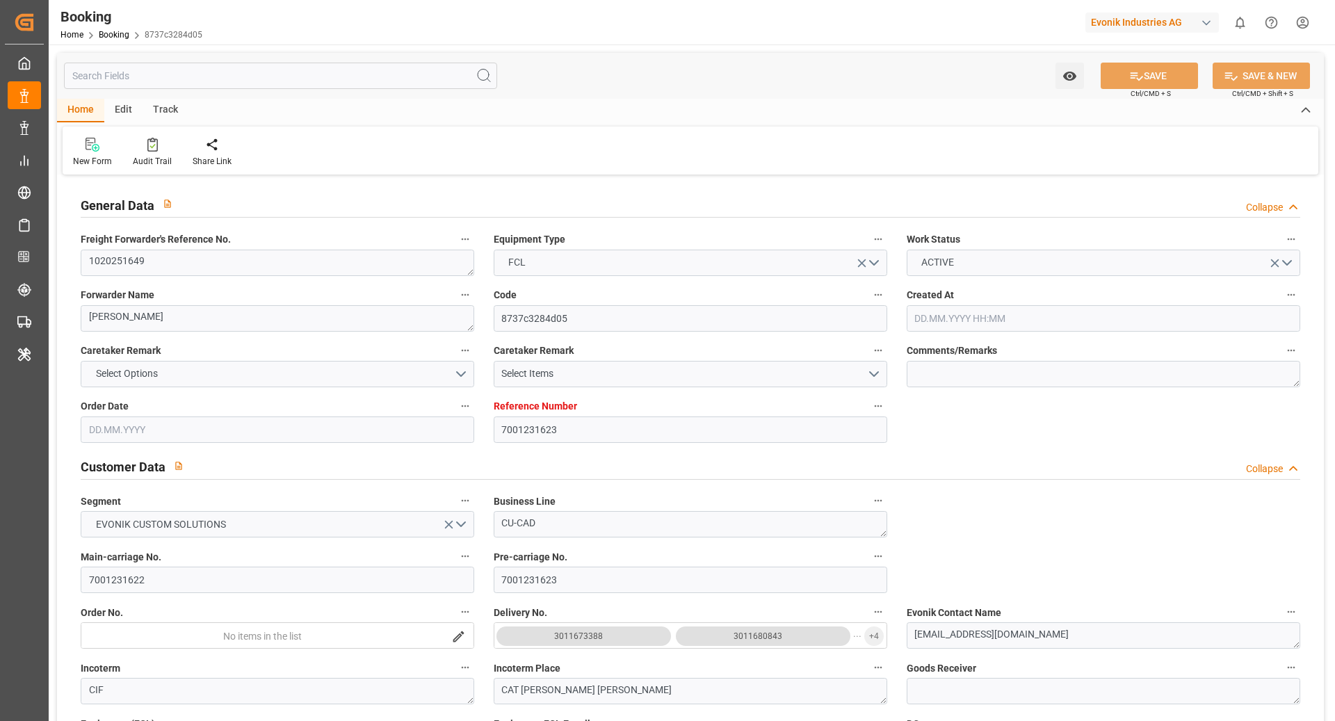
type input "[DATE] 19:11"
type input "[DATE] 21:55"
type input "[DATE] 07:00"
type input "[DATE] 00:00"
type input "[DATE] 18:02"
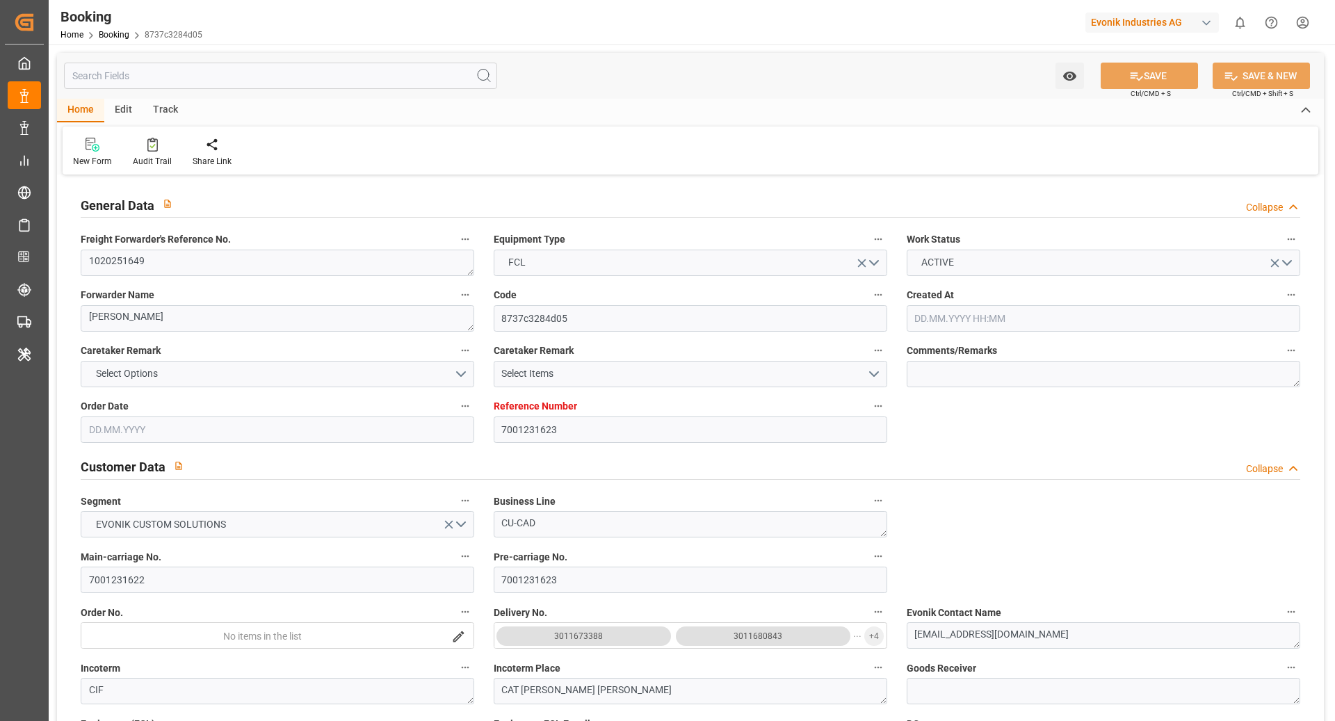
type input "[DATE] 06:37"
type input "[DATE] 09:00"
type input "[DATE] 00:00"
type input "[DATE] 02:00"
type input "[DATE] 00:00"
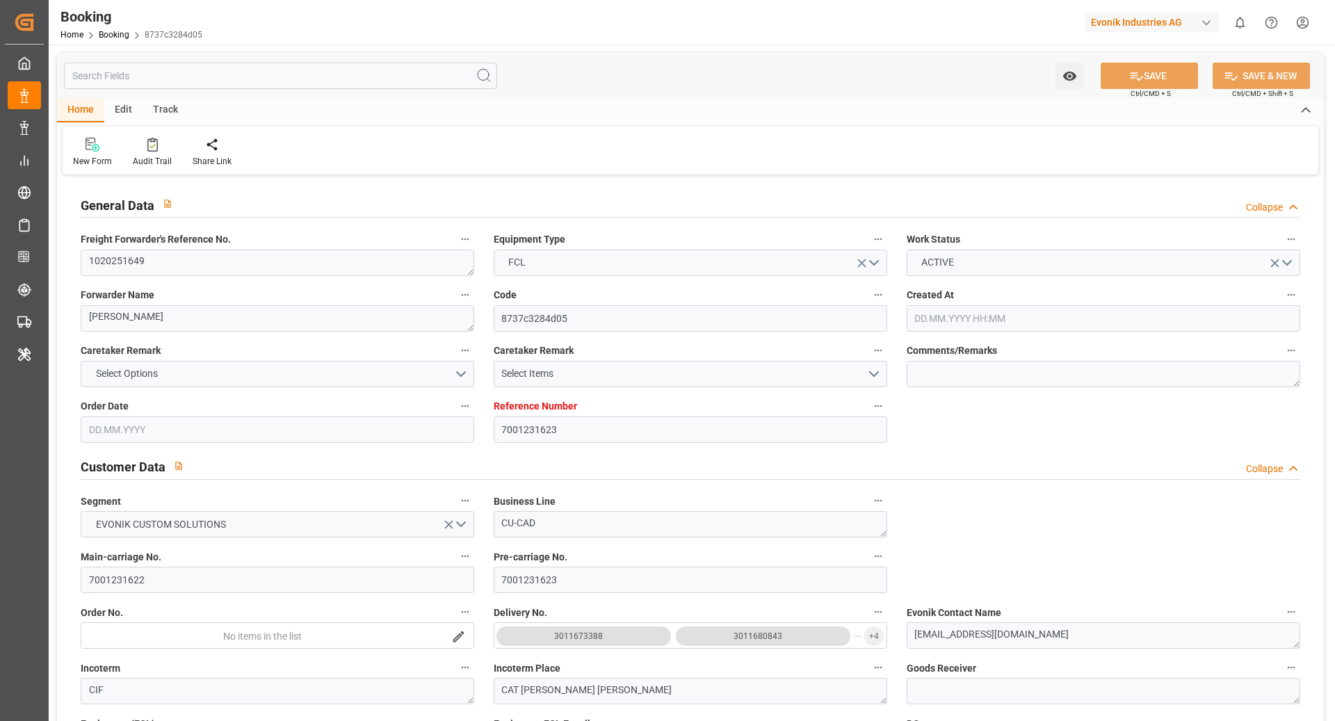
type input "[DATE] 11:00"
type input "[DATE] 00:00"
type input "[DATE] 03:00"
type input "[DATE] 17:30"
type input "[DATE] 09:00"
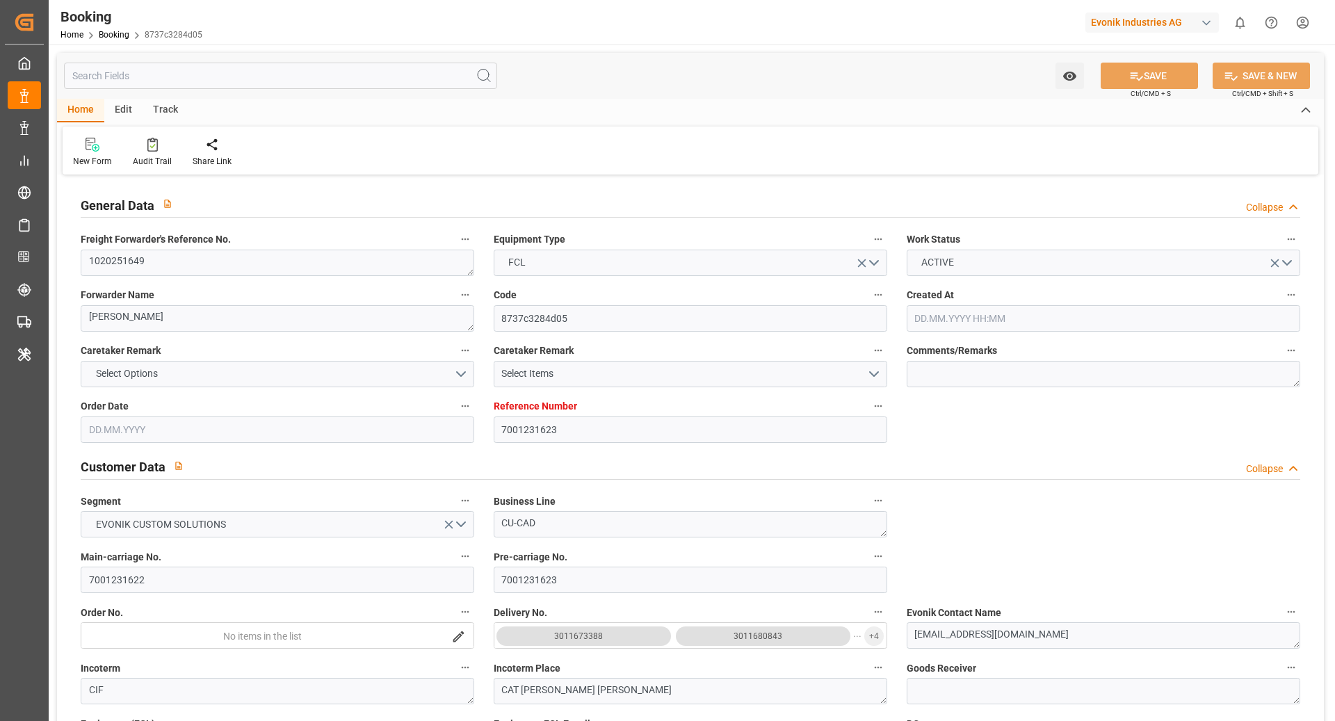
type input "[DATE] 23:30"
type input "[DATE]"
type input "[DATE] 16:40"
type input "[DATE]"
type input "[DATE] 14:33"
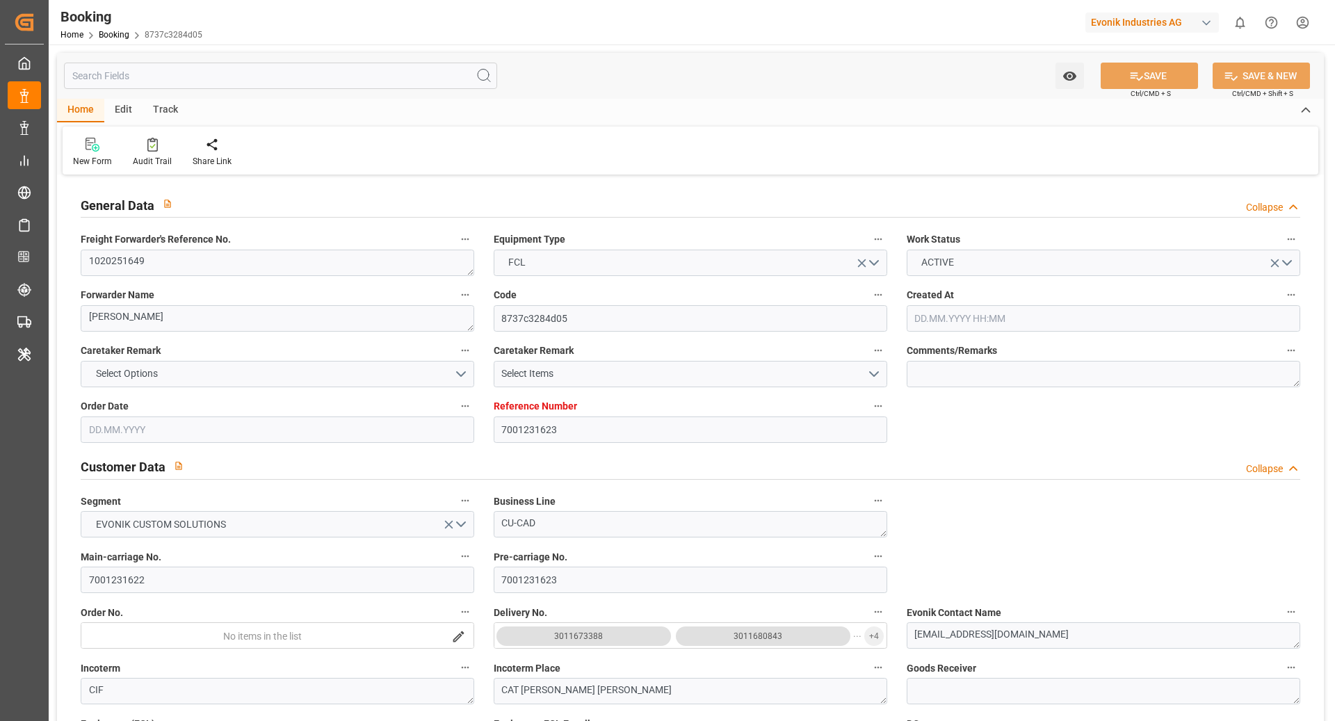
type input "[DATE] 01:56"
type input "[DATE] 08:52"
type input "[DATE] 11:50"
type input "[DATE] 06:07"
type input "[DATE] 13:21"
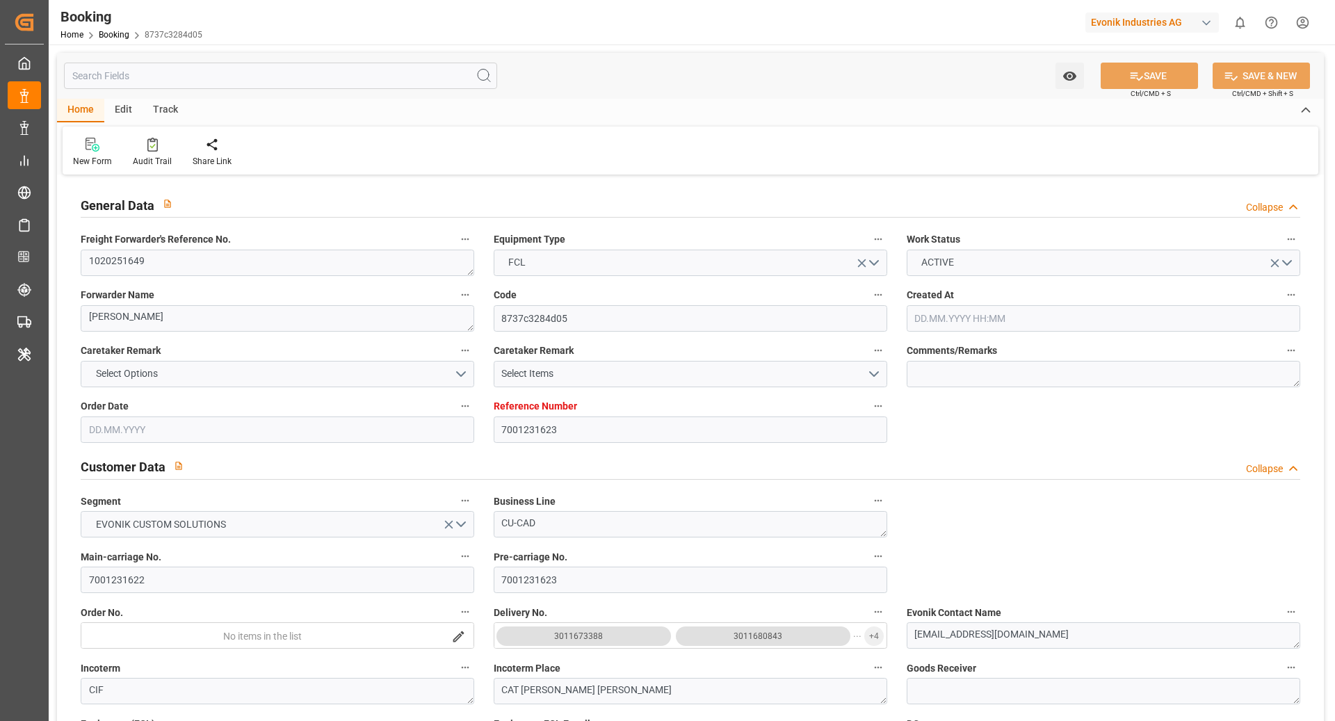
type input "[DATE] 13:08"
type input "[DATE] 07:00"
type input "[DATE] 18:57"
type input "[DATE] 02:00"
type input "[DATE] 05:00"
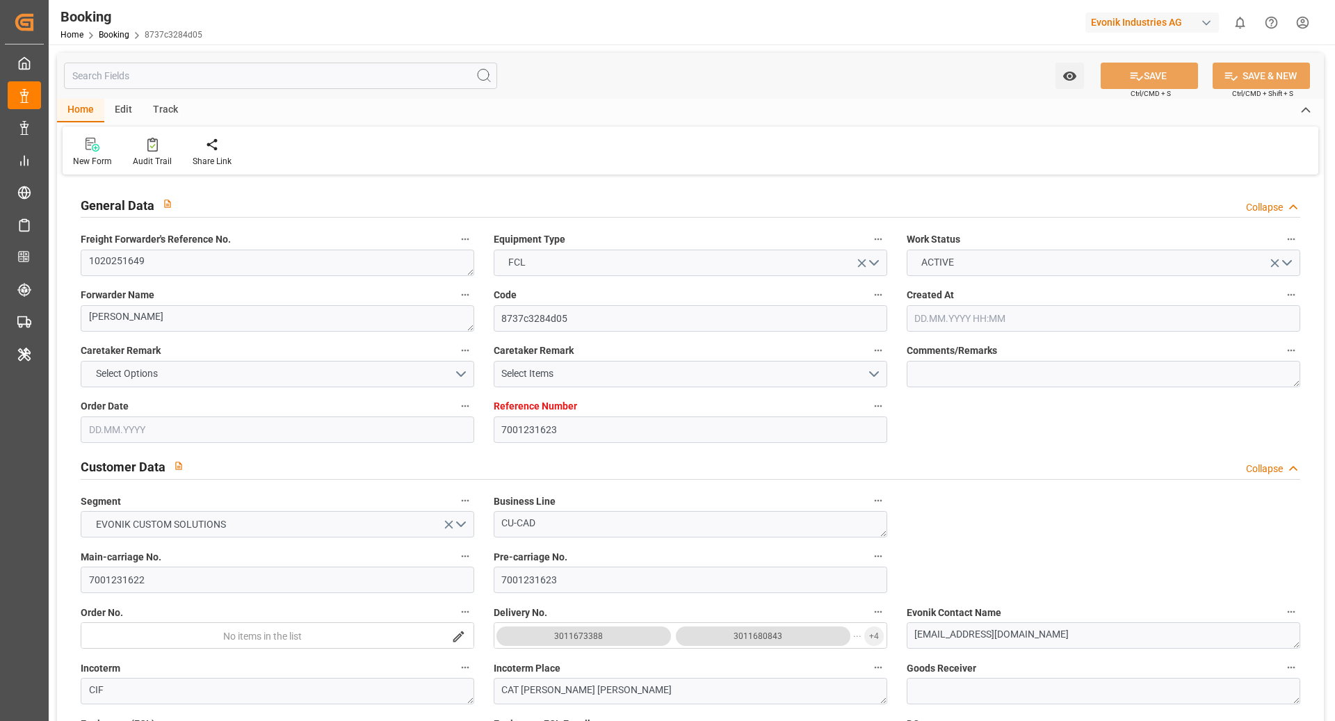
type input "[DATE] 21:45"
type input "[DATE] 15:19"
type input "[DATE] 20:00"
type input "[DATE] 14:45"
type input "[DATE] 11:00"
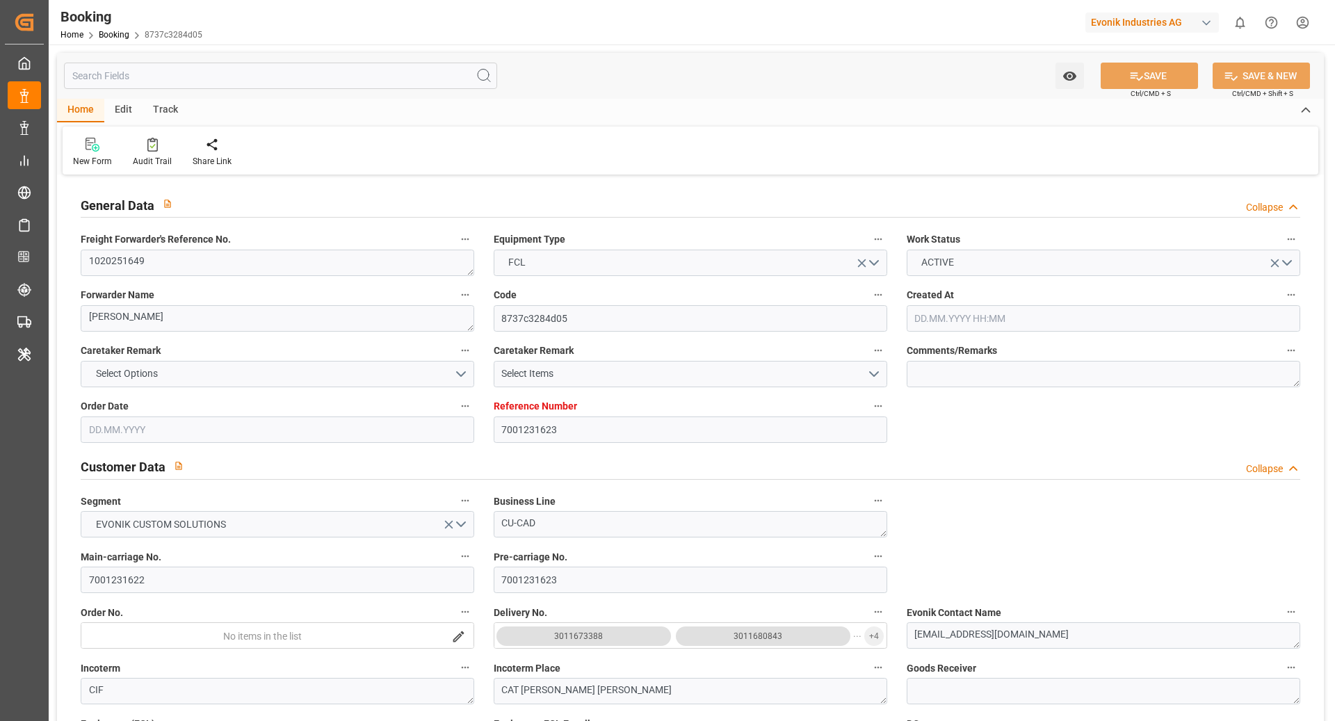
type input "[DATE] 03:00"
type input "[DATE] 10:48"
type input "[DATE] 04:30"
type input "[DATE] 19:00"
type input "[DATE] 08:51"
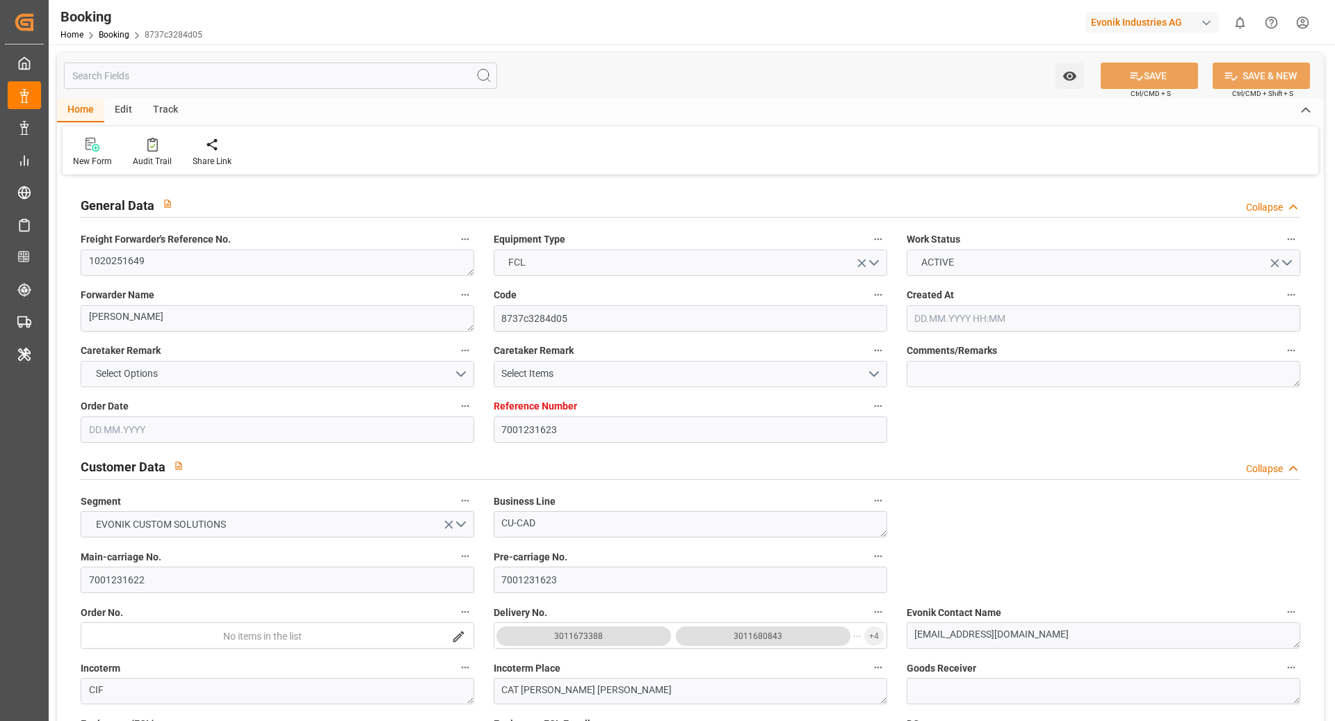
type input "[DATE] 23:21"
type input "[DATE] 09:00"
type input "[DATE] 15:19"
type input "[DATE] 10:30"
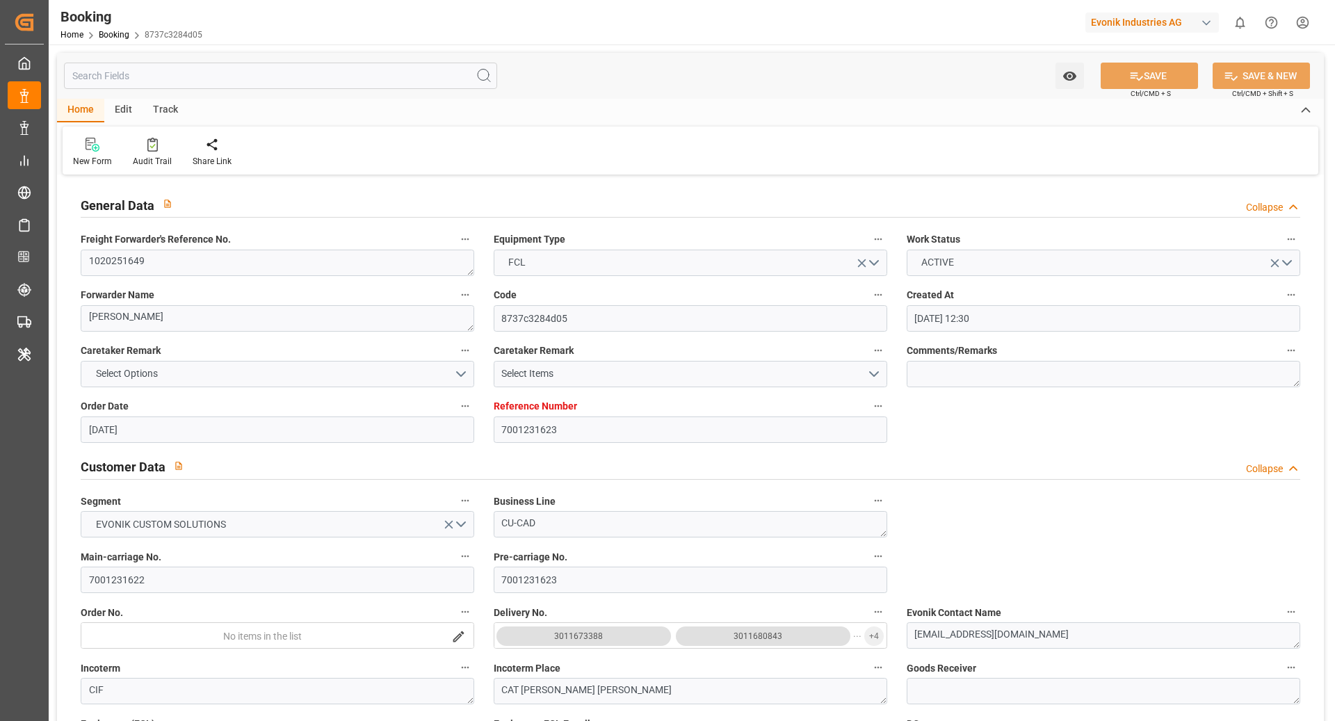
type input "[DATE] 01:00"
type input "[DATE] 15:00"
type input "[DATE] 05:30"
type input "[DATE] 15:19"
type input "[DATE] 08:00"
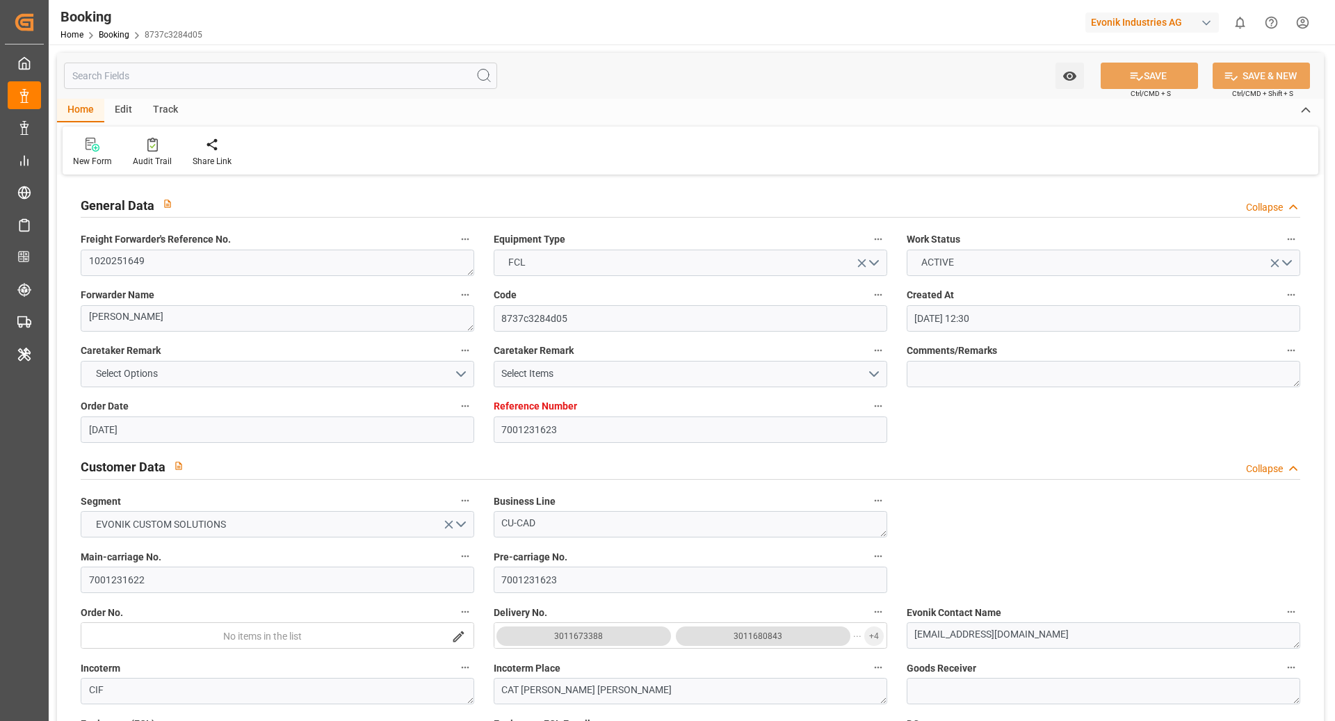
type input "[DATE] 22:30"
